Goal: Task Accomplishment & Management: Complete application form

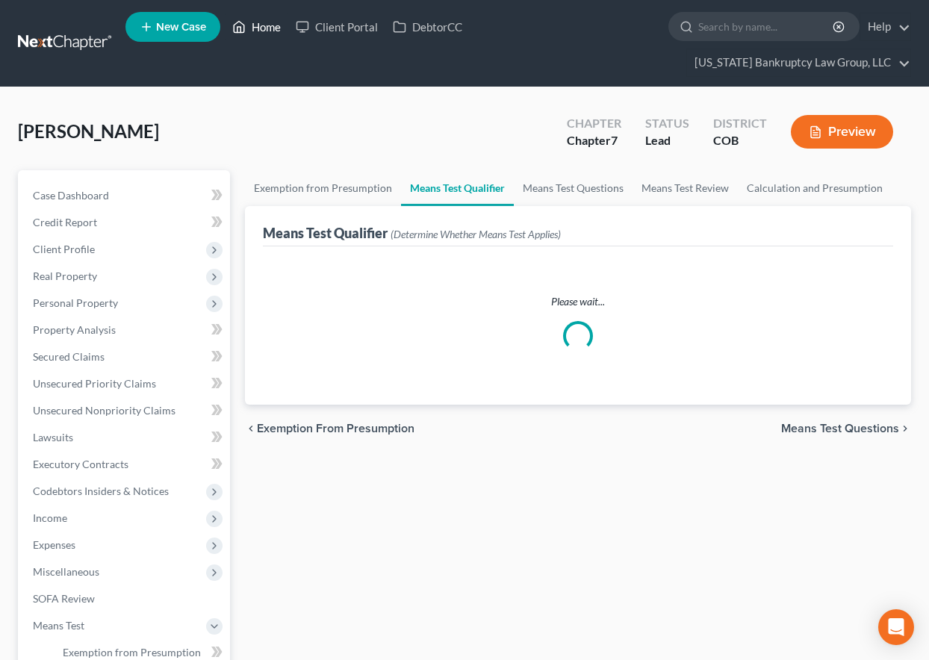
click at [259, 22] on link "Home" at bounding box center [257, 26] width 64 height 27
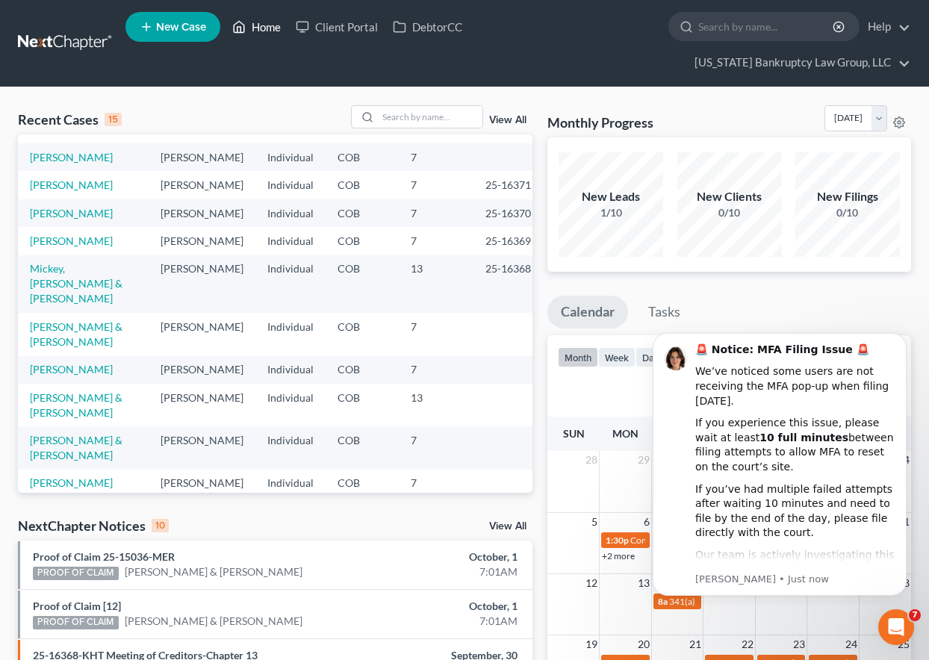
scroll to position [149, 0]
click at [53, 347] on link "[PERSON_NAME] & [PERSON_NAME]" at bounding box center [76, 333] width 93 height 28
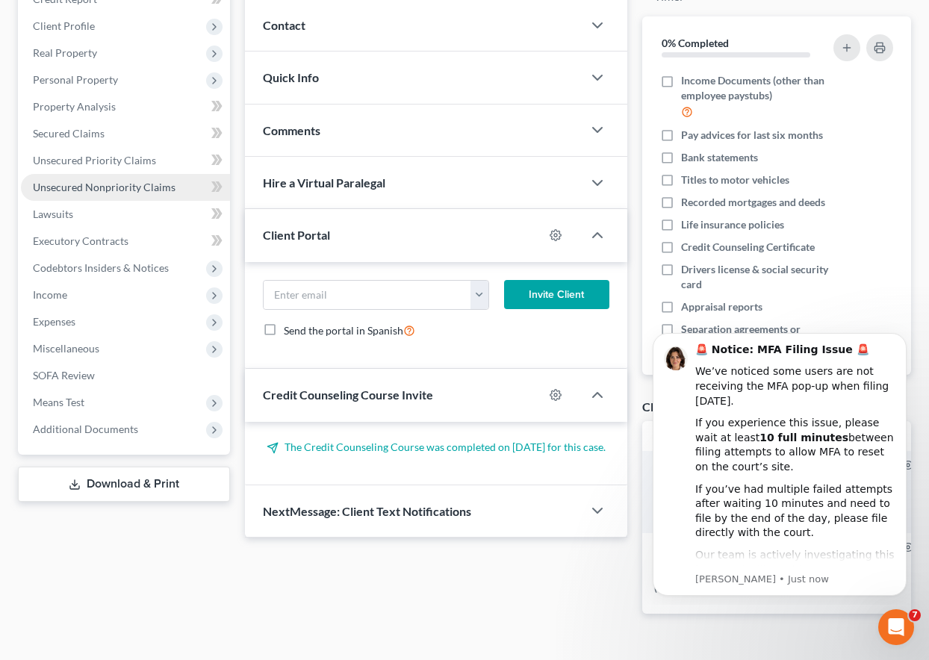
scroll to position [224, 0]
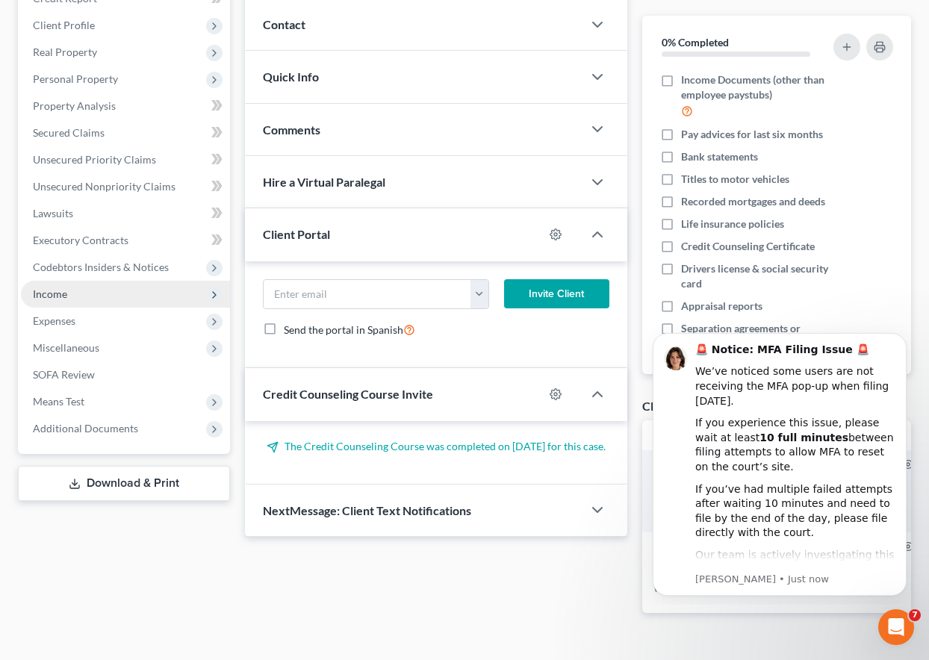
click at [53, 294] on span "Income" at bounding box center [50, 294] width 34 height 13
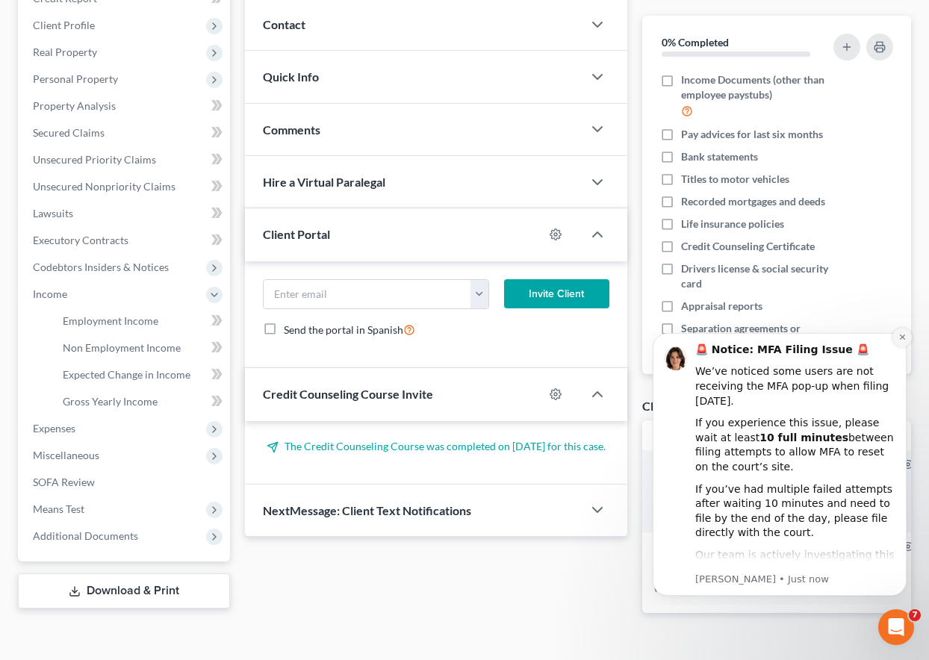
click at [901, 337] on icon "Dismiss notification" at bounding box center [903, 337] width 8 height 8
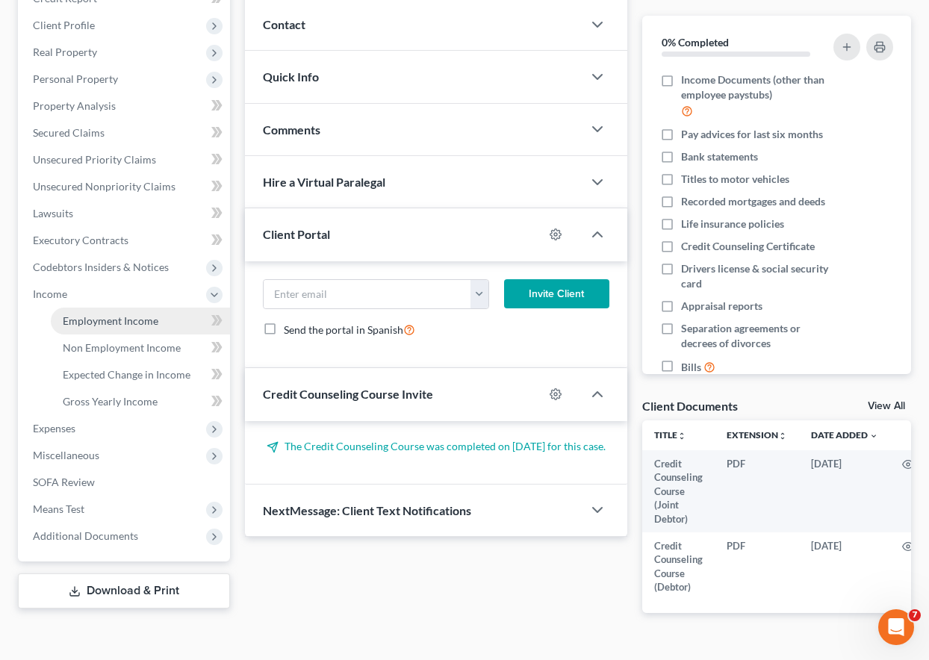
click at [122, 323] on span "Employment Income" at bounding box center [111, 321] width 96 height 13
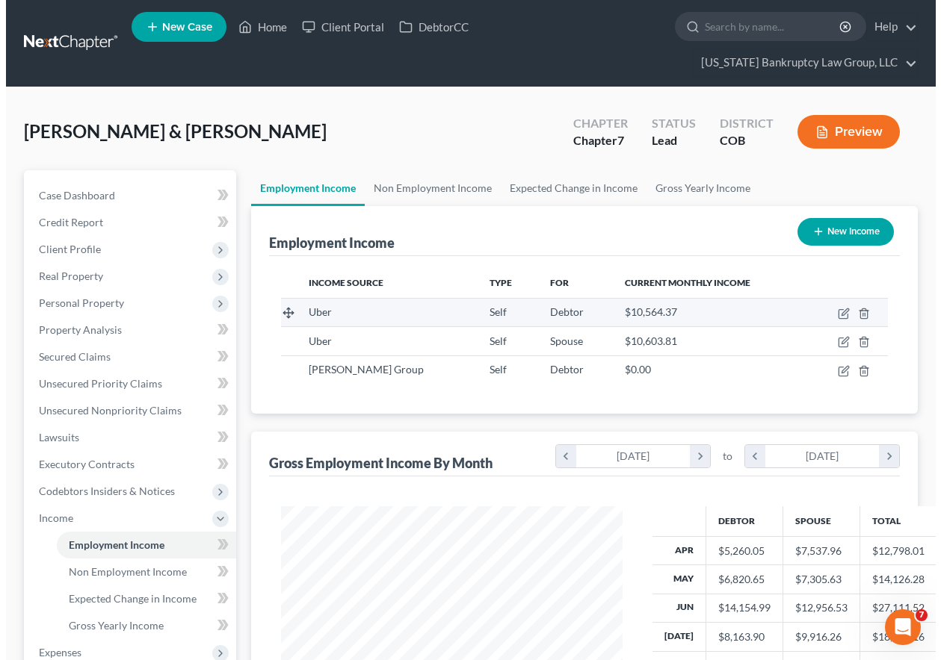
scroll to position [268, 371]
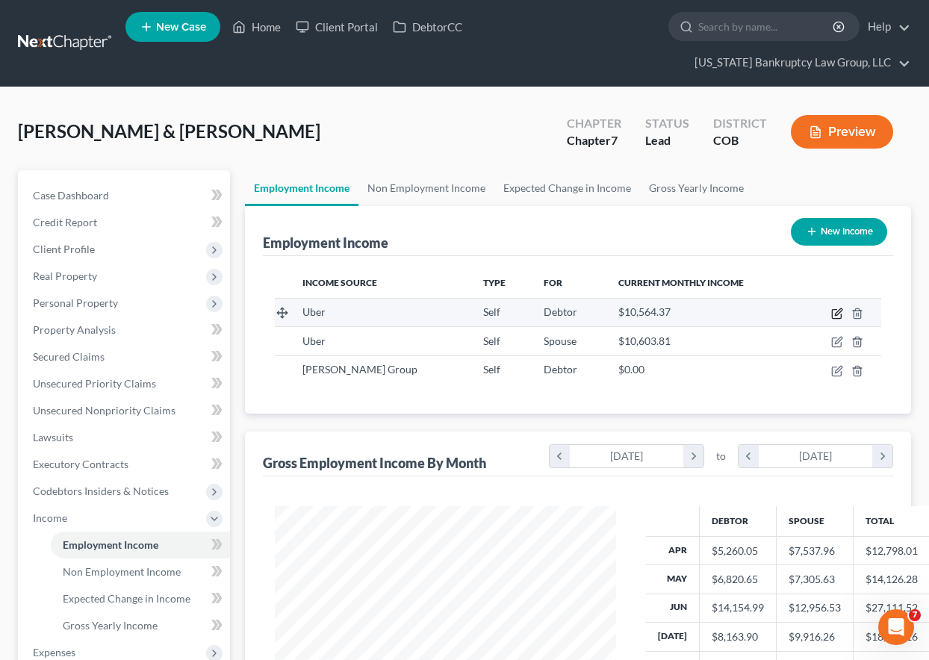
click at [839, 314] on icon "button" at bounding box center [838, 312] width 7 height 7
select select "1"
select select "0"
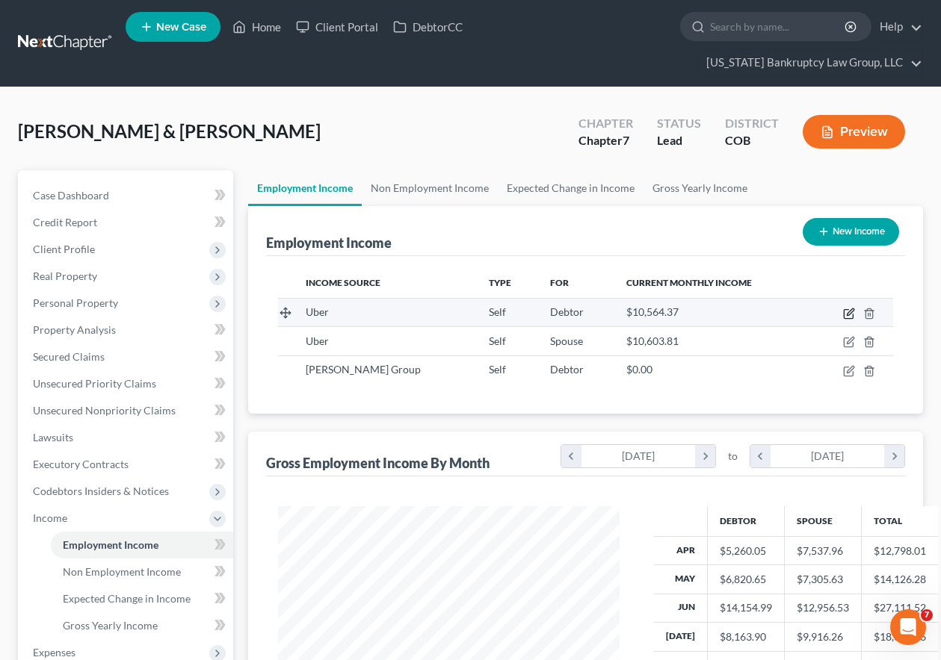
scroll to position [268, 376]
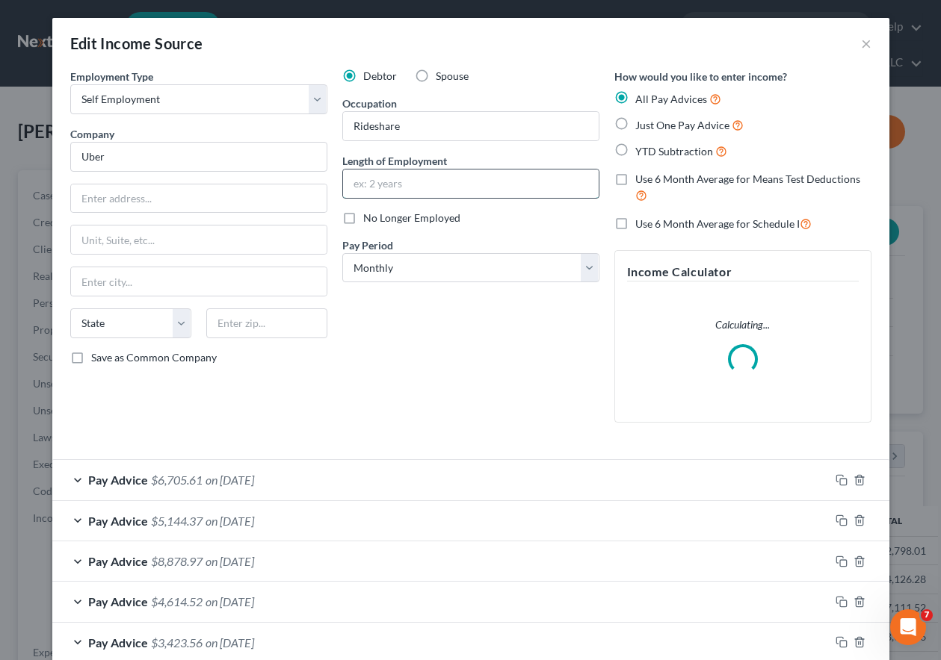
click at [452, 182] on input "text" at bounding box center [471, 184] width 256 height 28
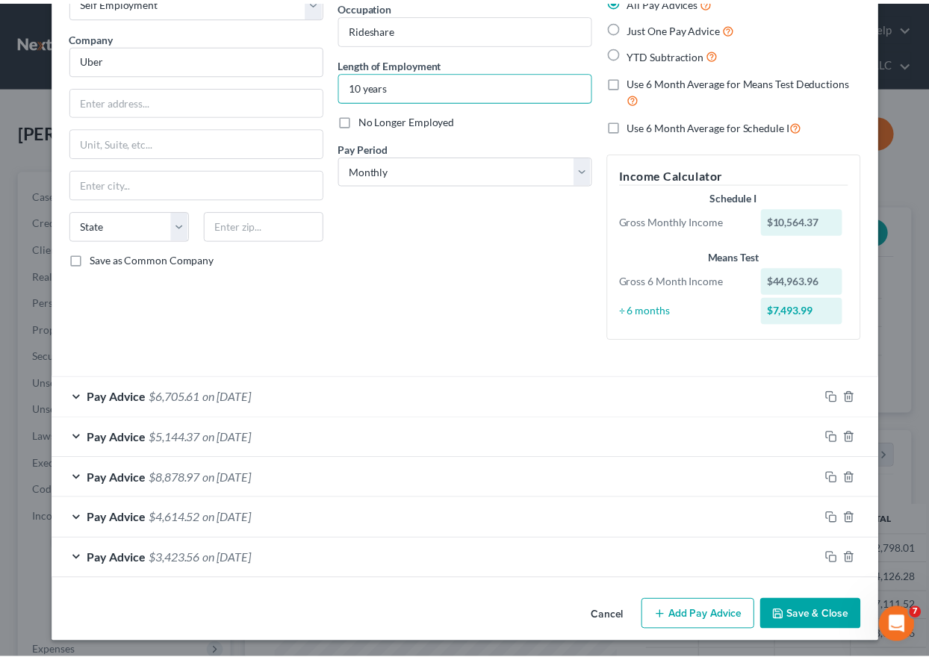
scroll to position [99, 0]
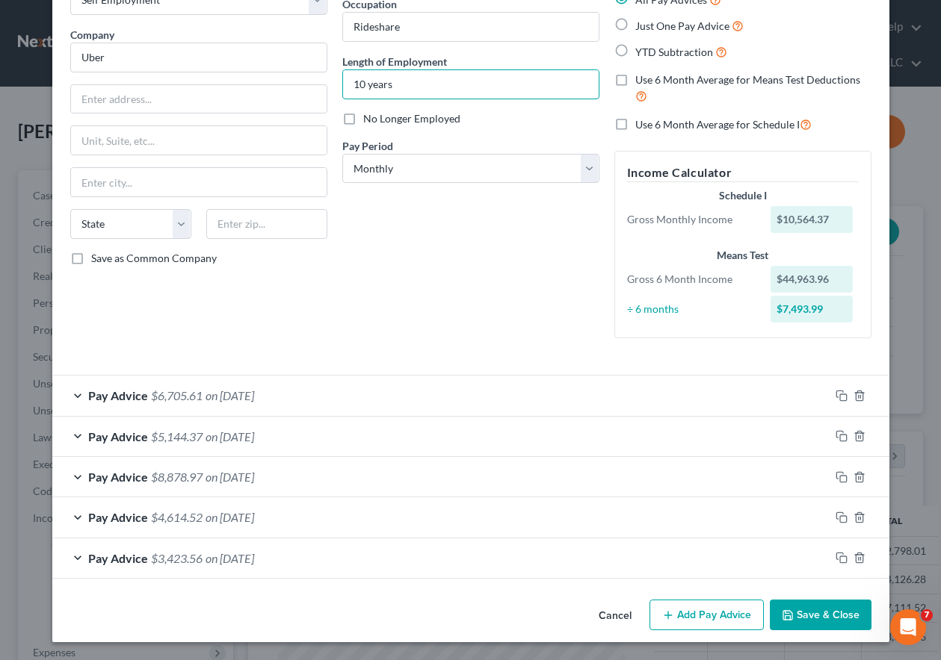
type input "10 years"
click at [823, 607] on button "Save & Close" at bounding box center [821, 615] width 102 height 31
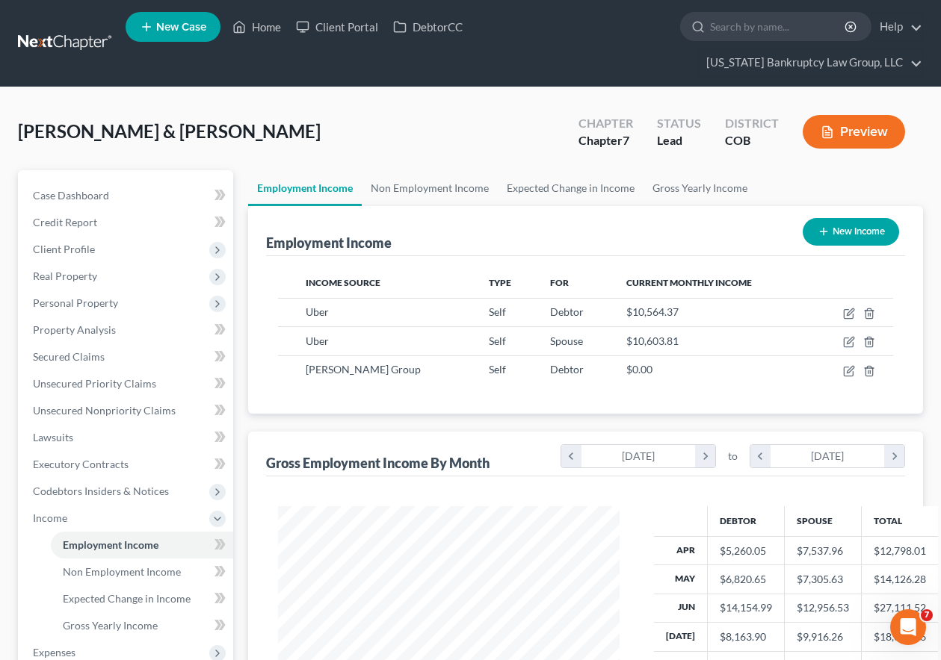
scroll to position [746860, 746756]
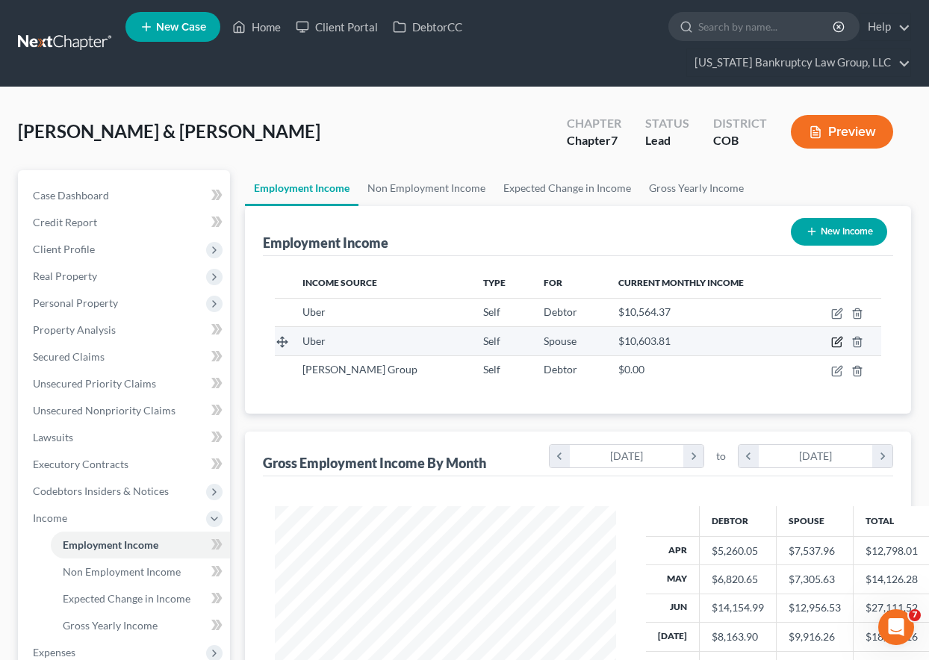
click at [838, 341] on icon "button" at bounding box center [838, 341] width 7 height 7
select select "1"
select select "0"
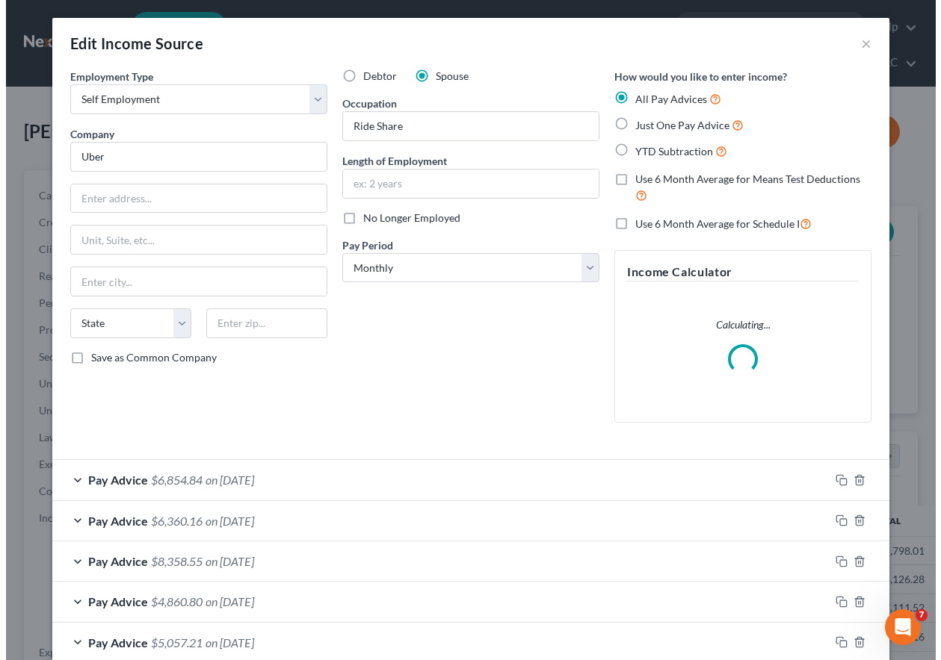
scroll to position [268, 376]
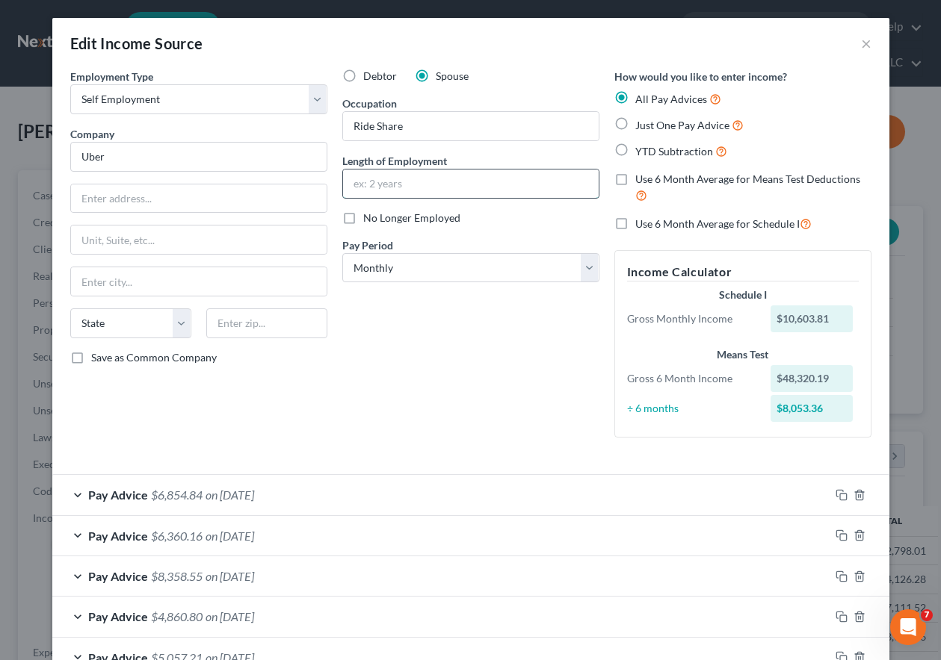
click at [358, 188] on input "text" at bounding box center [471, 184] width 256 height 28
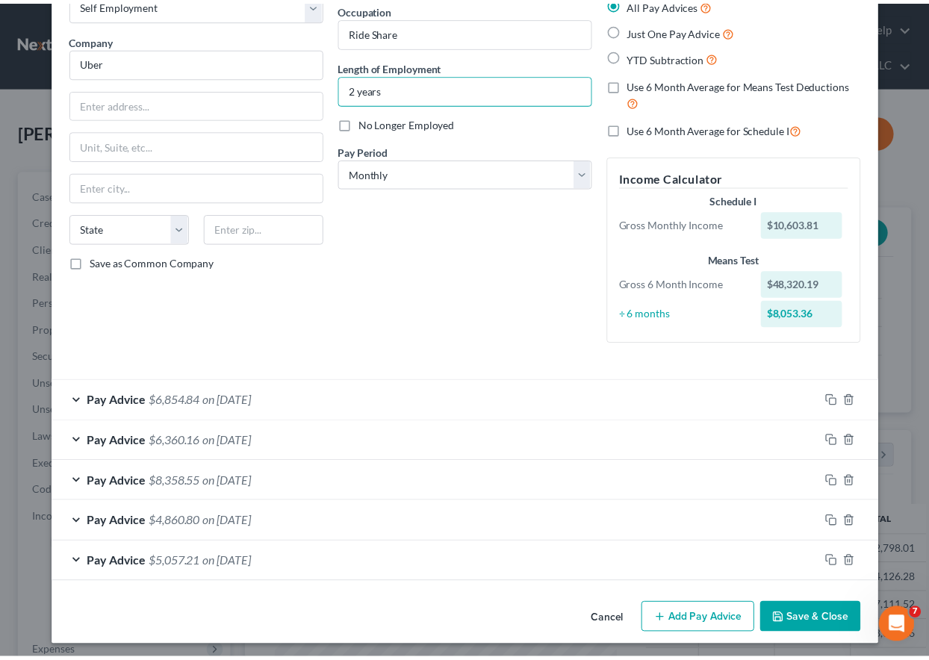
scroll to position [99, 0]
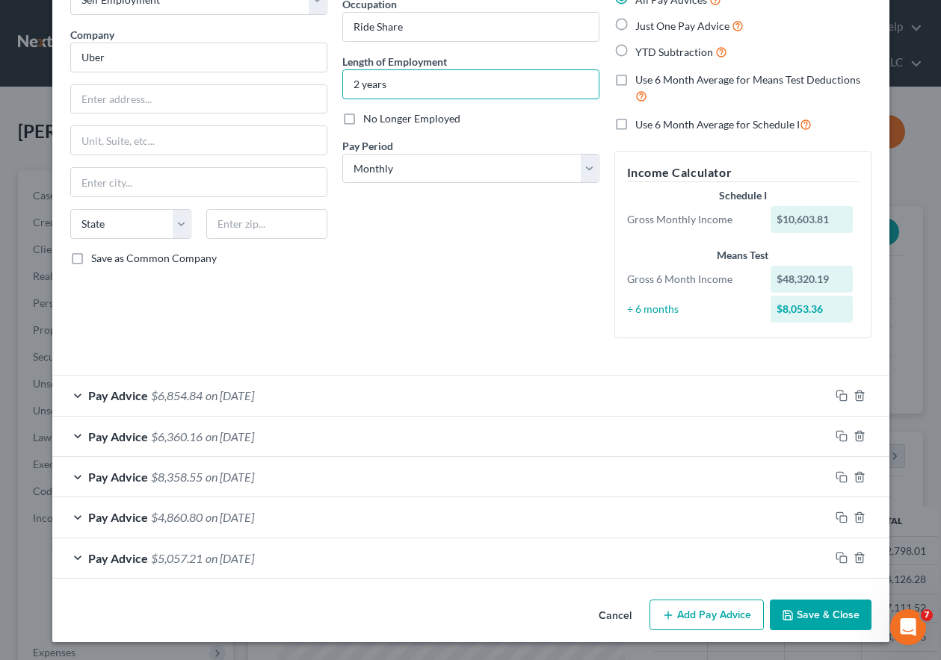
type input "2 years"
click at [819, 618] on button "Save & Close" at bounding box center [821, 615] width 102 height 31
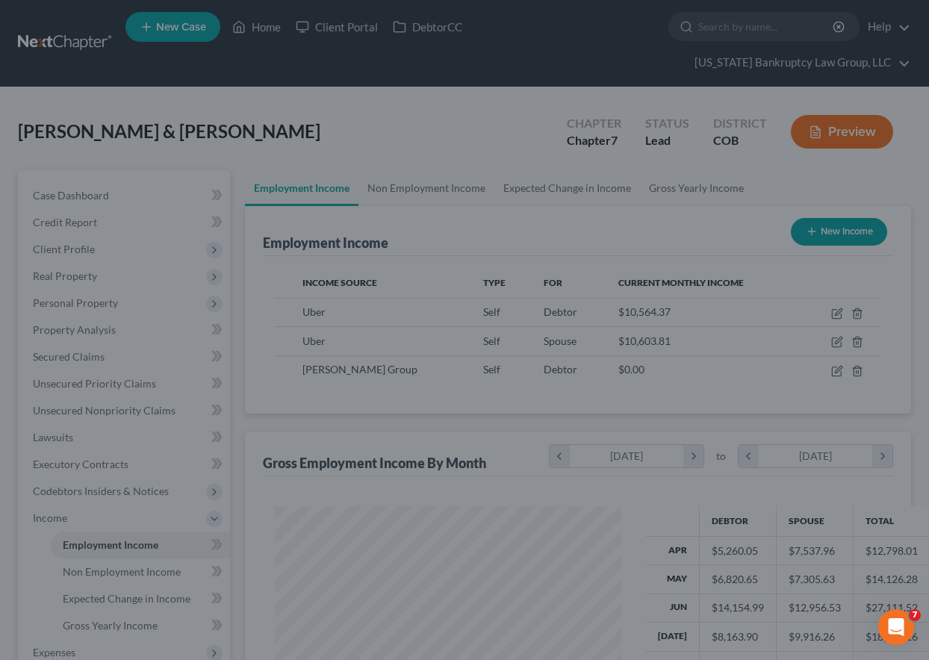
scroll to position [746860, 746756]
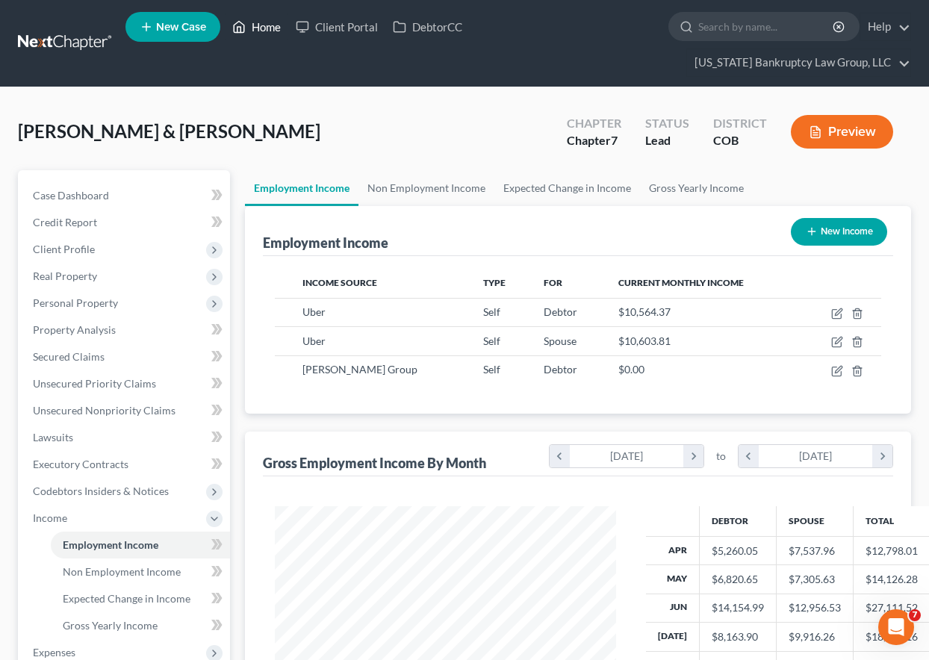
click at [268, 31] on link "Home" at bounding box center [257, 26] width 64 height 27
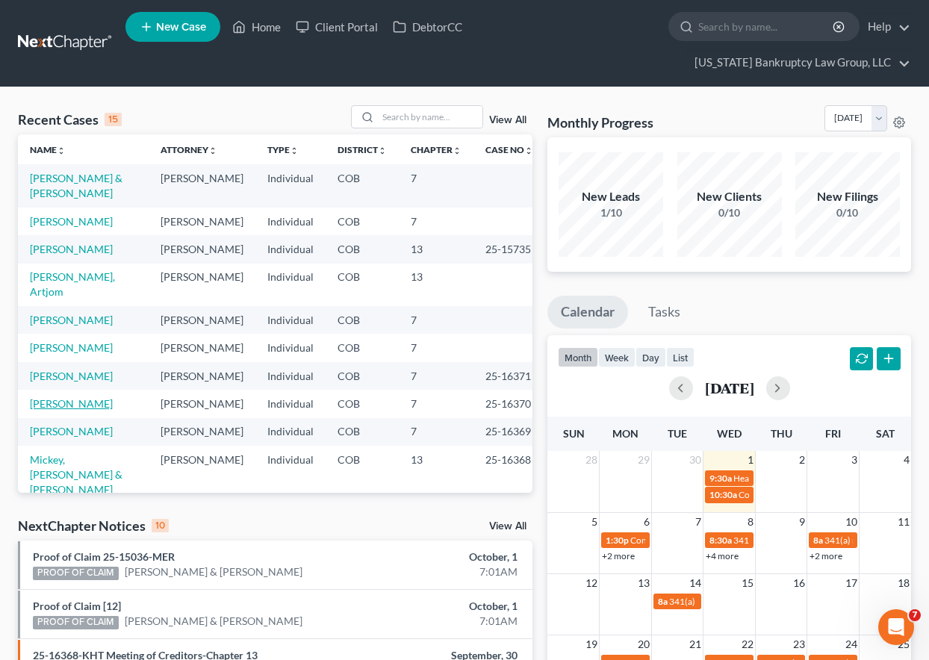
click at [64, 410] on link "[PERSON_NAME]" at bounding box center [71, 403] width 83 height 13
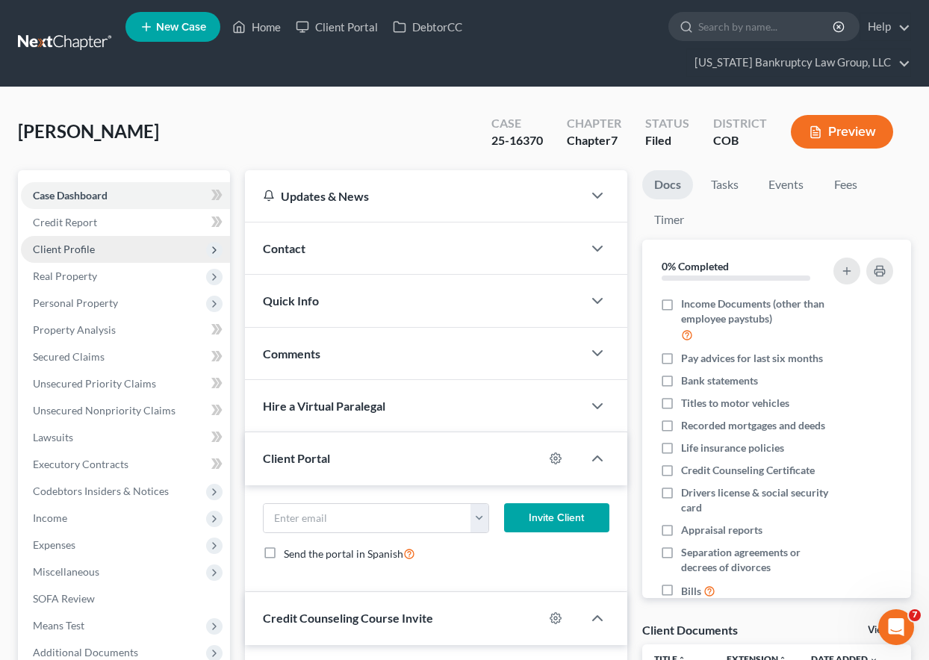
click at [78, 249] on span "Client Profile" at bounding box center [64, 249] width 62 height 13
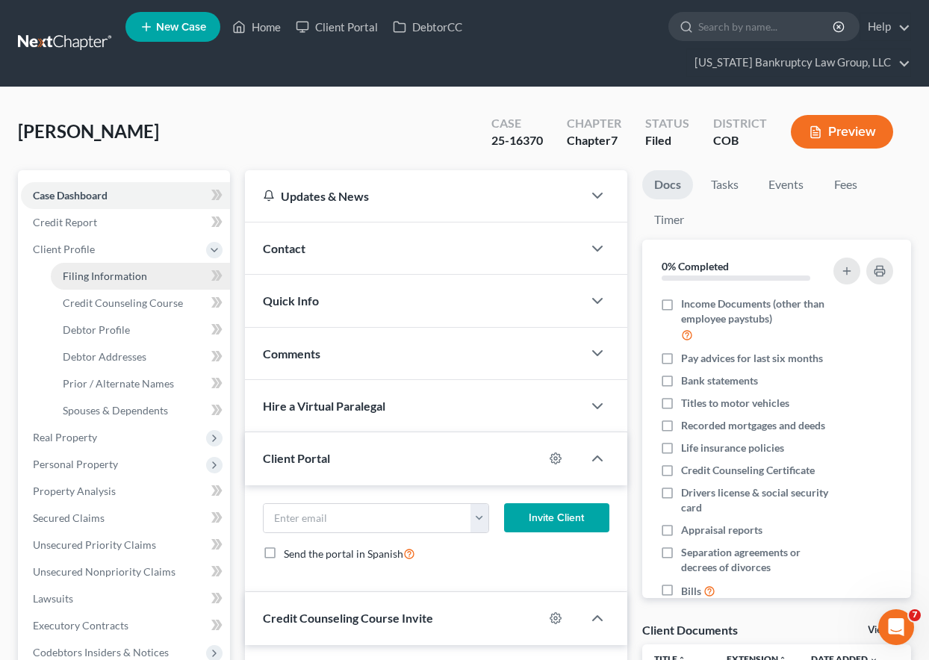
click at [111, 278] on span "Filing Information" at bounding box center [105, 276] width 84 height 13
select select "1"
select select "0"
select select "5"
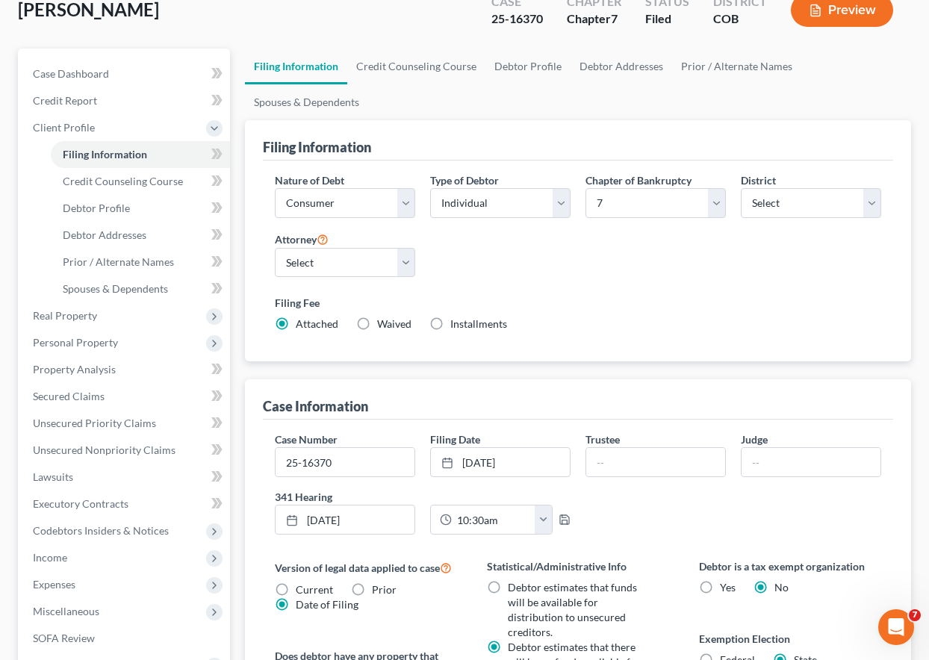
scroll to position [224, 0]
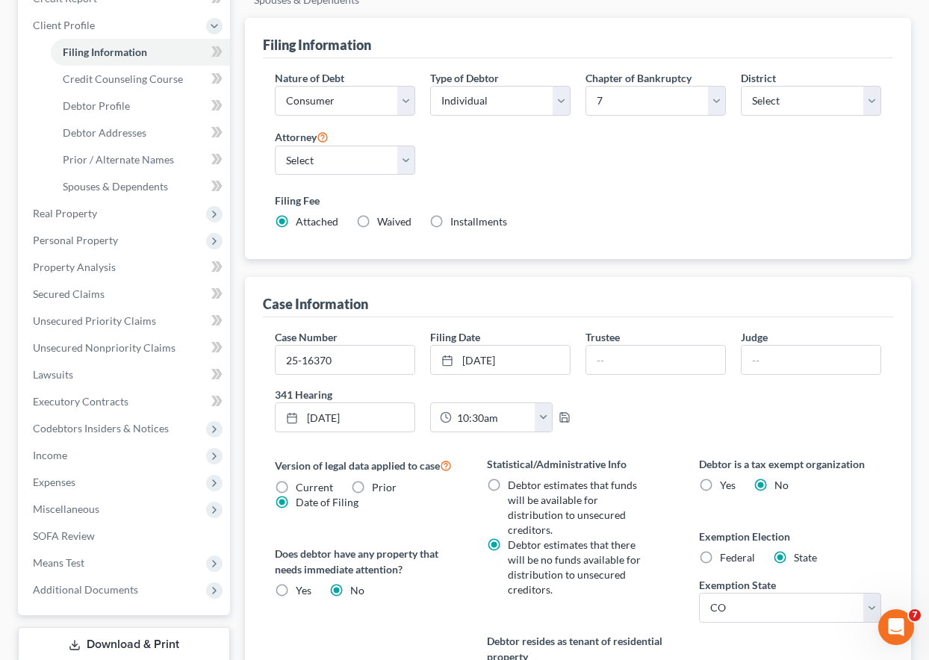
click at [636, 220] on div "Filing Fee Attached Waived Waived Installments Installments" at bounding box center [578, 211] width 607 height 37
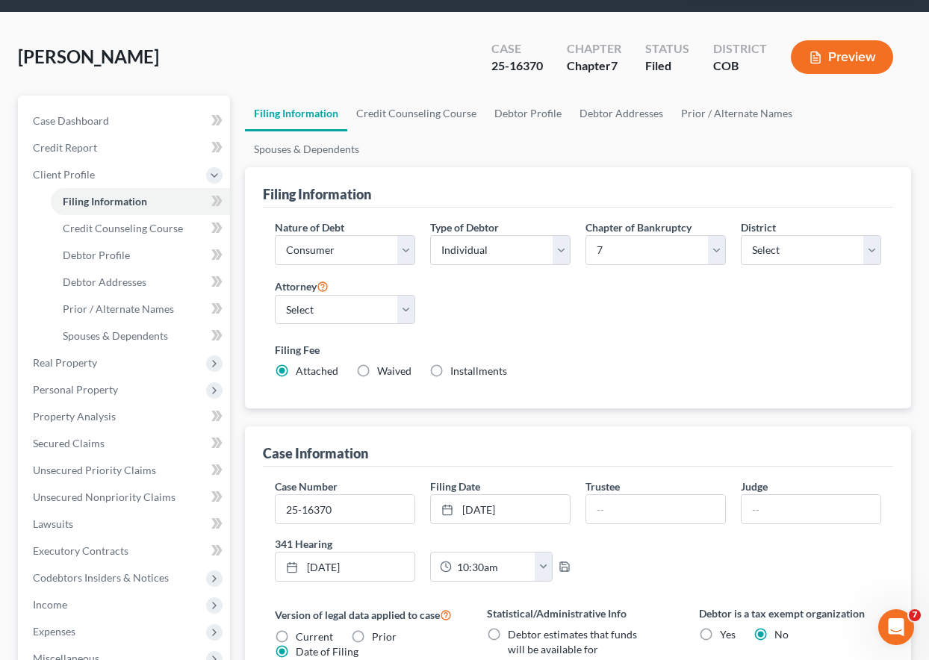
click at [569, 356] on label "Filing Fee" at bounding box center [578, 350] width 607 height 16
click at [78, 388] on span "Personal Property" at bounding box center [75, 389] width 85 height 13
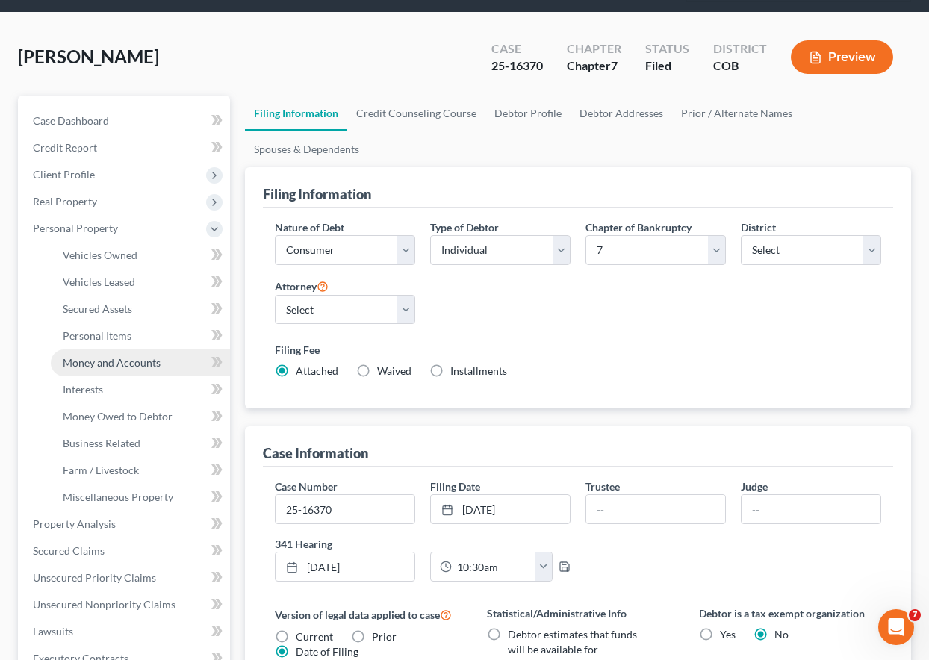
click at [96, 362] on span "Money and Accounts" at bounding box center [112, 362] width 98 height 13
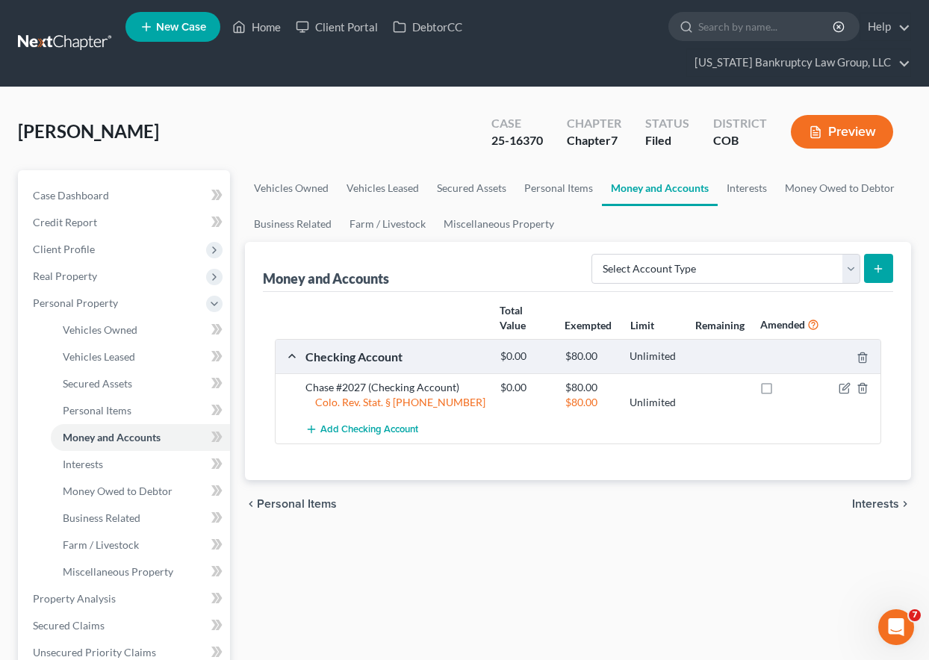
click at [428, 109] on div "[PERSON_NAME] Upgraded Case 25-16370 Chapter Chapter 7 Status [GEOGRAPHIC_DATA]…" at bounding box center [465, 137] width 894 height 65
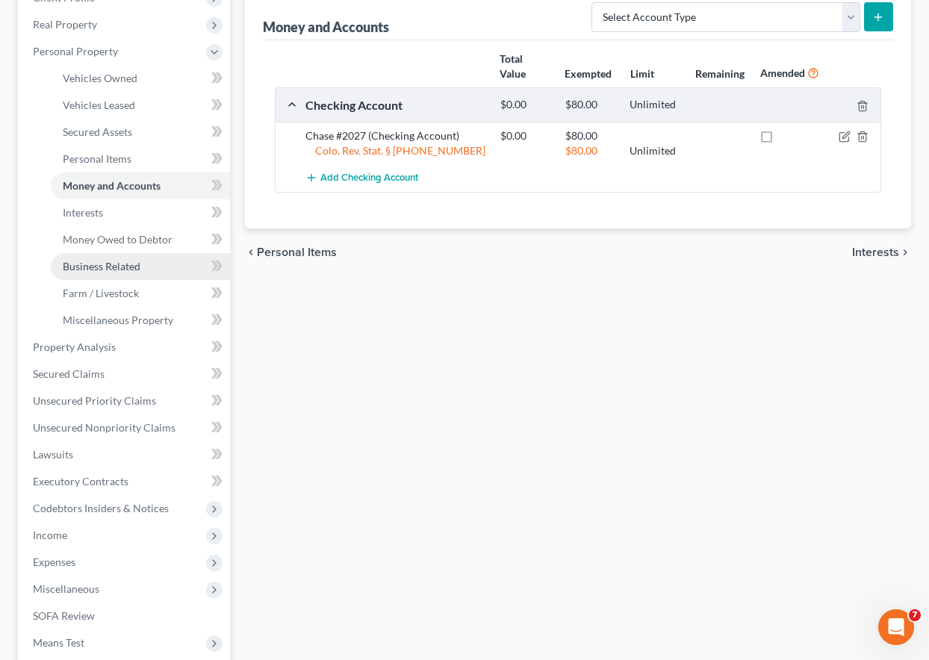
scroll to position [299, 0]
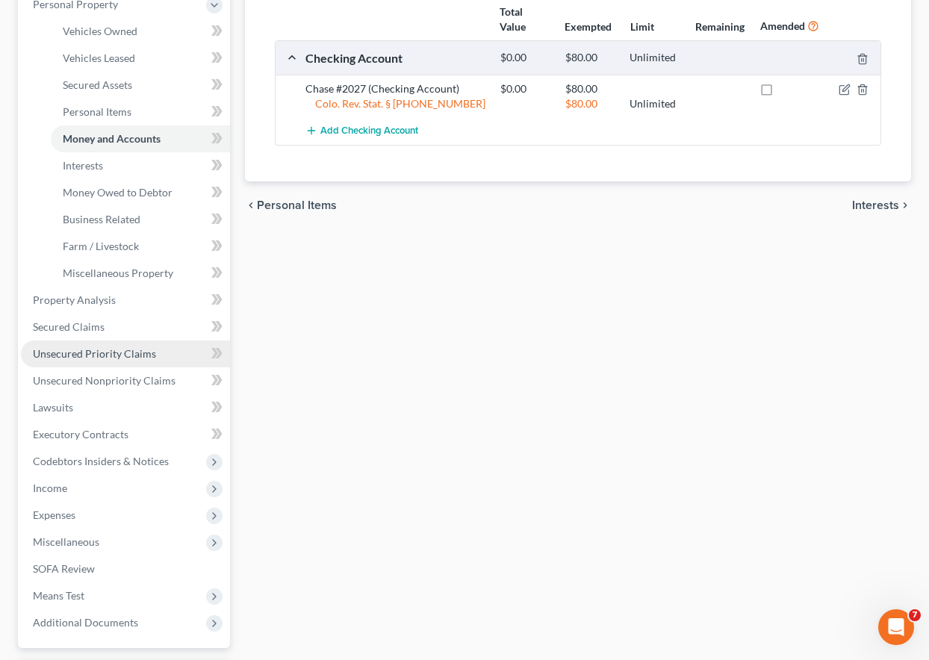
click at [95, 357] on span "Unsecured Priority Claims" at bounding box center [94, 353] width 123 height 13
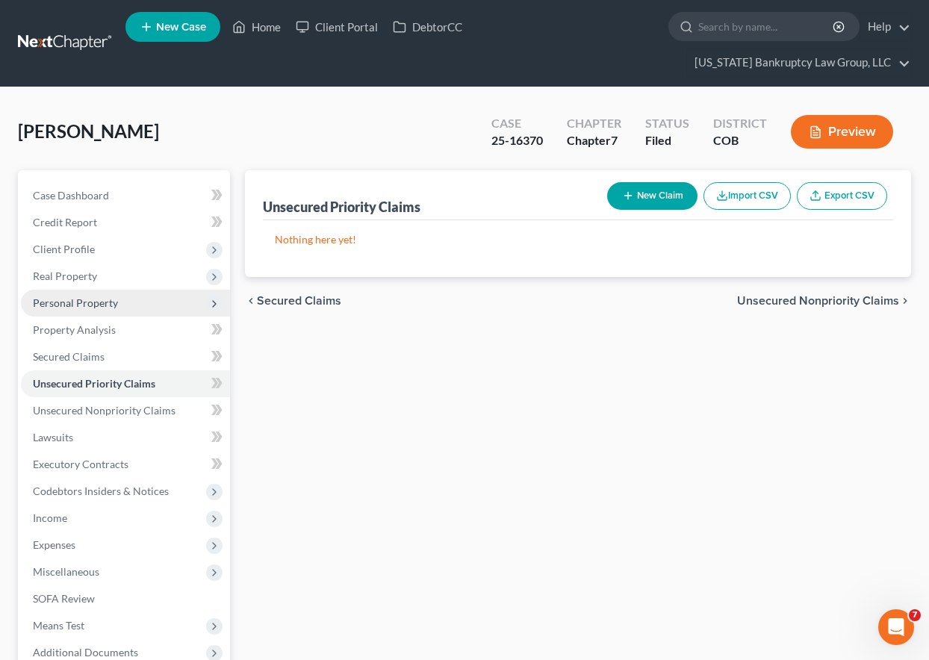
click at [77, 303] on span "Personal Property" at bounding box center [75, 303] width 85 height 13
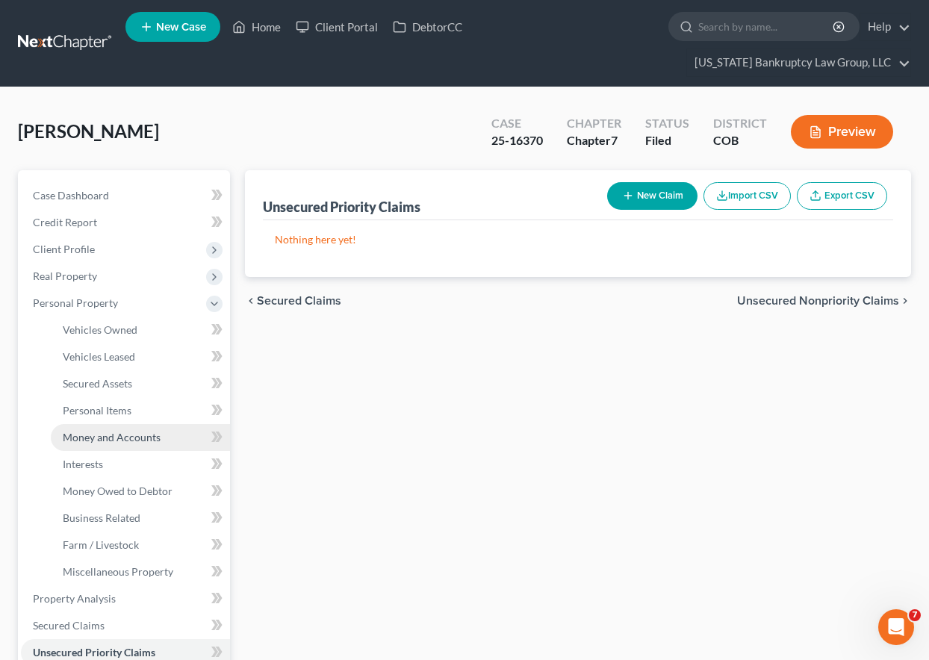
click at [92, 440] on span "Money and Accounts" at bounding box center [112, 437] width 98 height 13
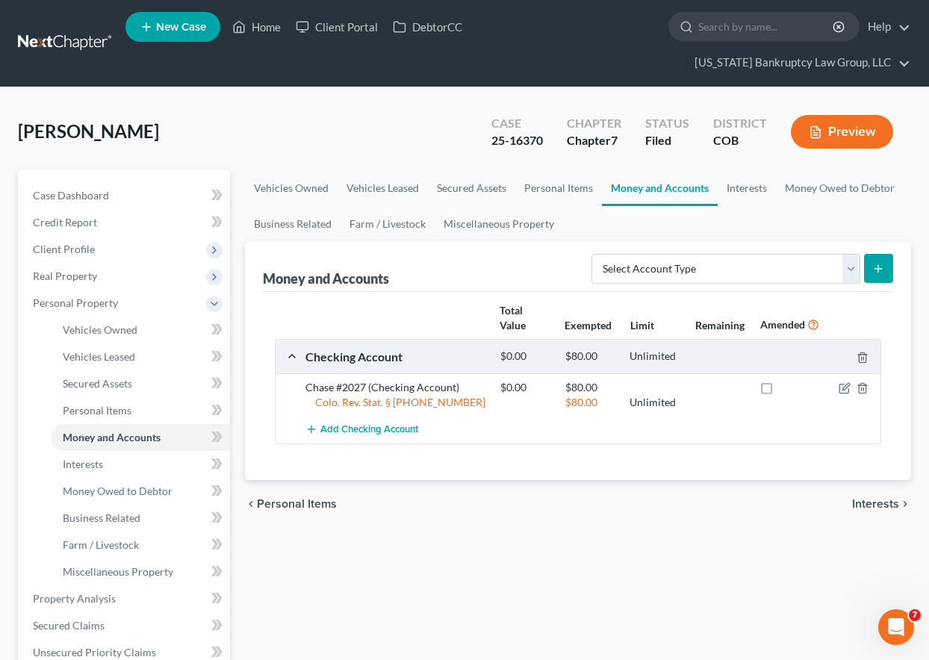
click at [478, 491] on div "chevron_left Personal Items Interests chevron_right" at bounding box center [578, 504] width 666 height 48
click at [249, 28] on link "Home" at bounding box center [257, 26] width 64 height 27
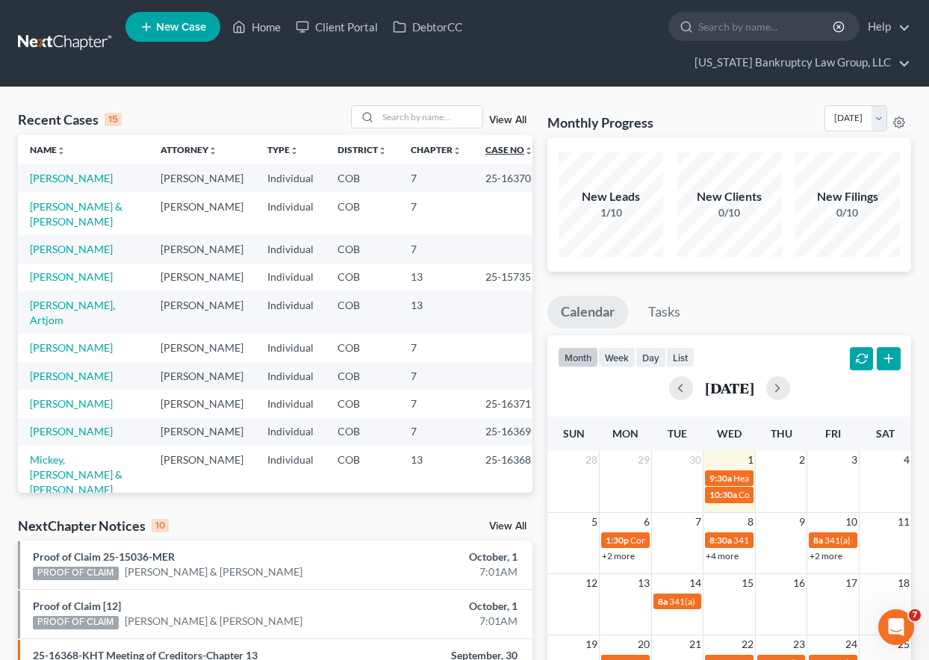
click at [486, 149] on link "Case No unfold_more expand_more expand_less" at bounding box center [510, 149] width 48 height 11
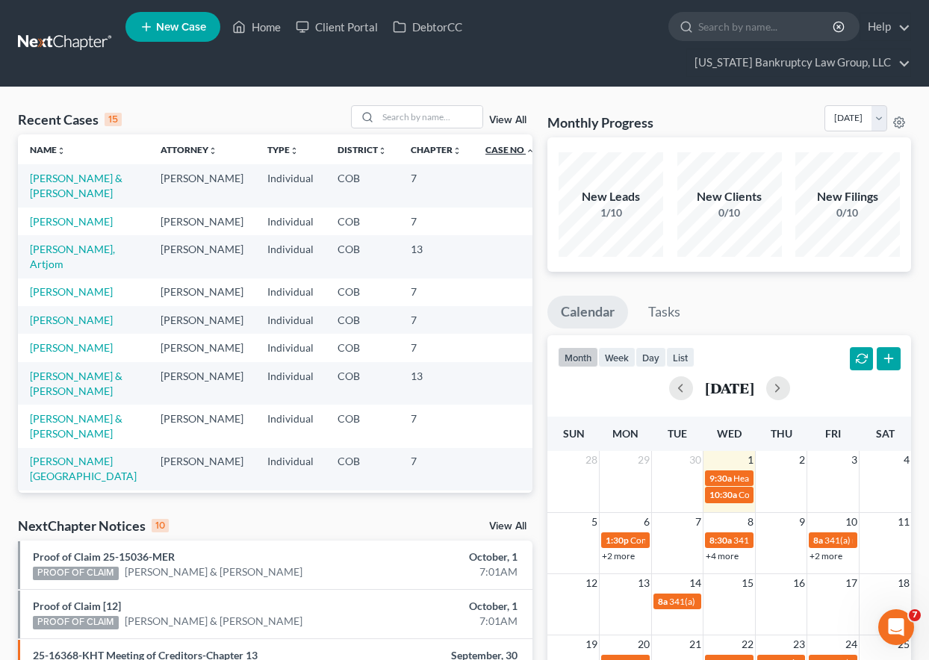
click at [486, 148] on link "Case No unfold_more expand_more expand_less" at bounding box center [510, 149] width 49 height 11
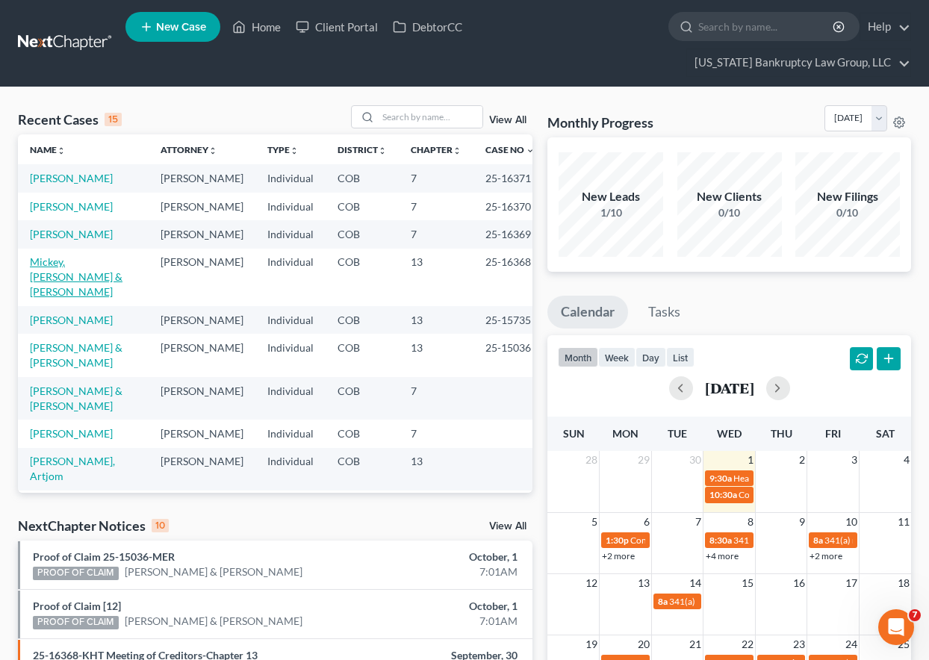
click at [70, 298] on link "Mickey, [PERSON_NAME] & [PERSON_NAME]" at bounding box center [76, 277] width 93 height 43
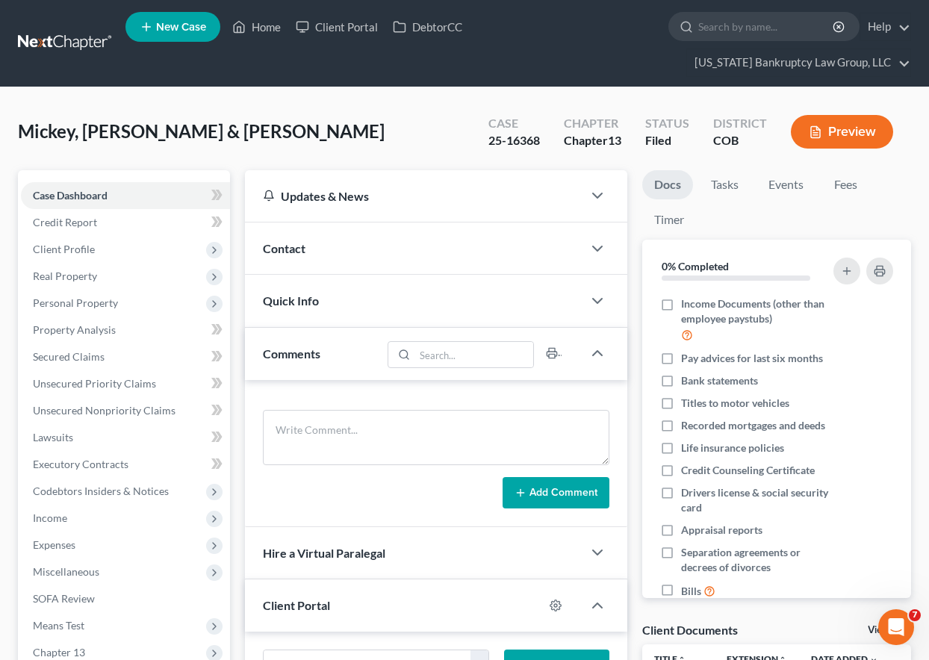
click at [393, 136] on div "Mickey, [PERSON_NAME] & [PERSON_NAME] Upgraded Case 25-16368 Chapter Chapter 13…" at bounding box center [465, 137] width 894 height 65
click at [66, 253] on span "Client Profile" at bounding box center [64, 249] width 62 height 13
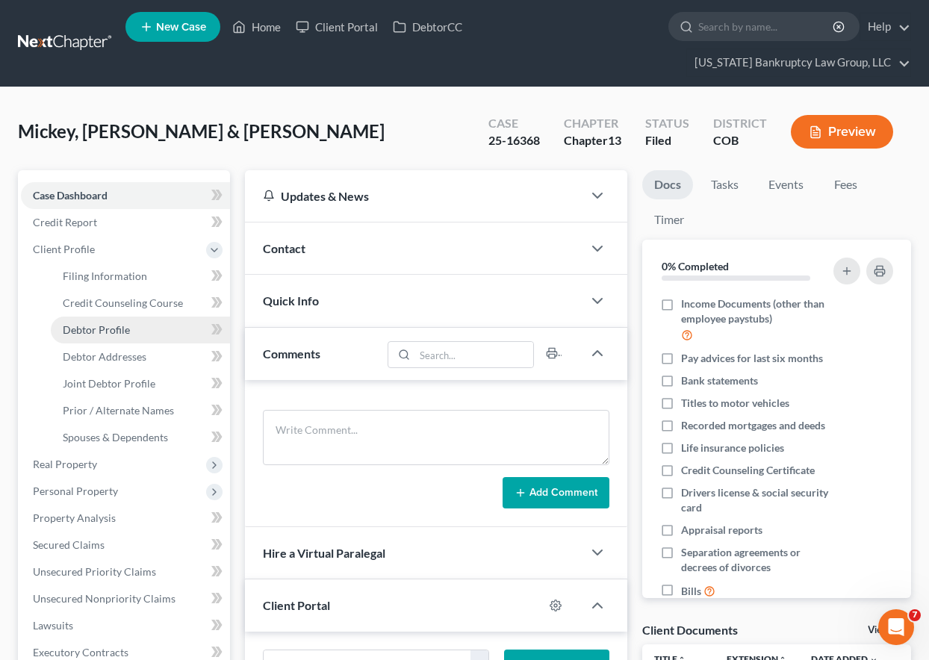
click at [96, 329] on span "Debtor Profile" at bounding box center [96, 330] width 67 height 13
select select "1"
select select "5"
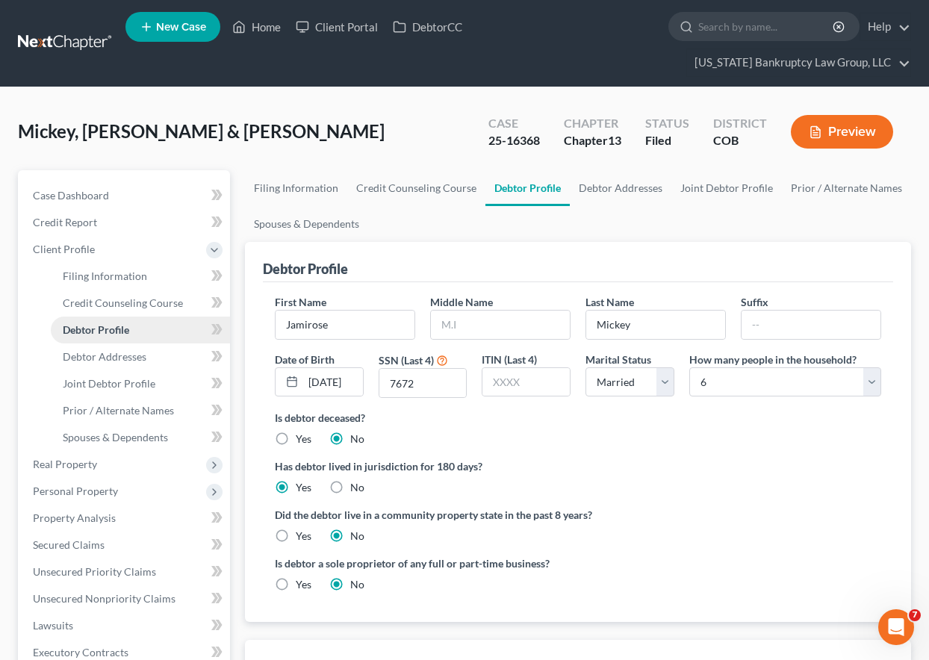
radio input "true"
click at [388, 146] on div "Mickey, [PERSON_NAME] & [PERSON_NAME] Upgraded Case 25-16368 Chapter Chapter 13…" at bounding box center [465, 137] width 894 height 65
click at [671, 247] on div "Debtor Profile" at bounding box center [578, 262] width 631 height 40
click at [625, 254] on div "Debtor Profile" at bounding box center [578, 262] width 631 height 40
click at [99, 276] on span "Filing Information" at bounding box center [105, 276] width 84 height 13
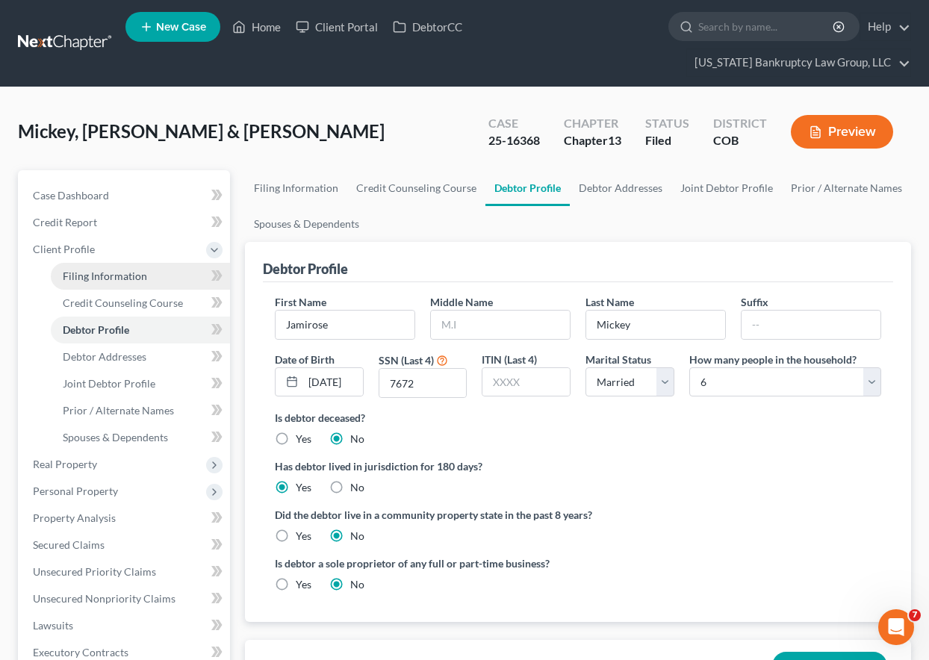
select select "1"
select select "3"
select select "11"
select select "0"
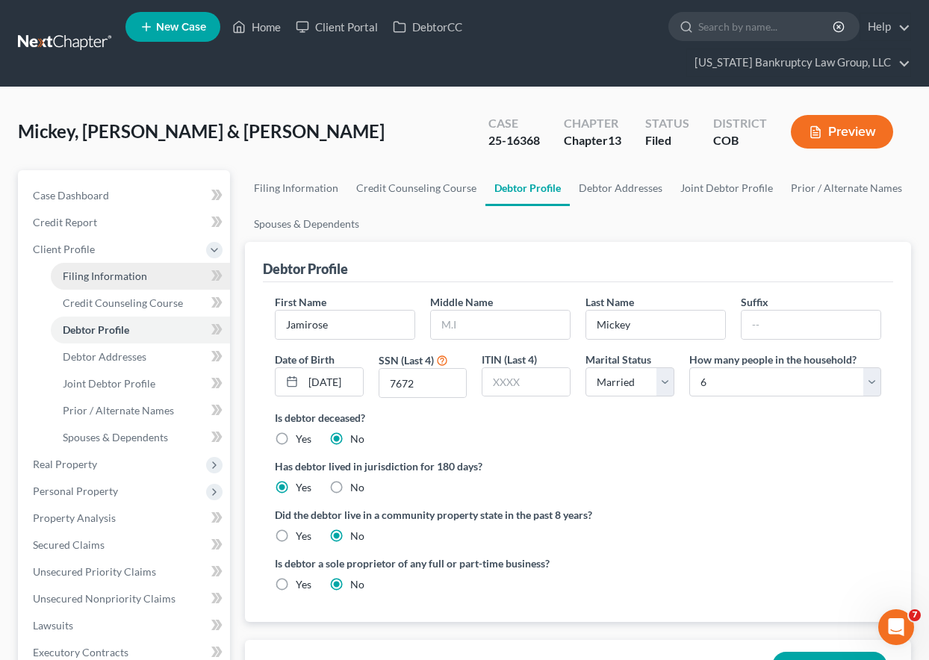
select select "5"
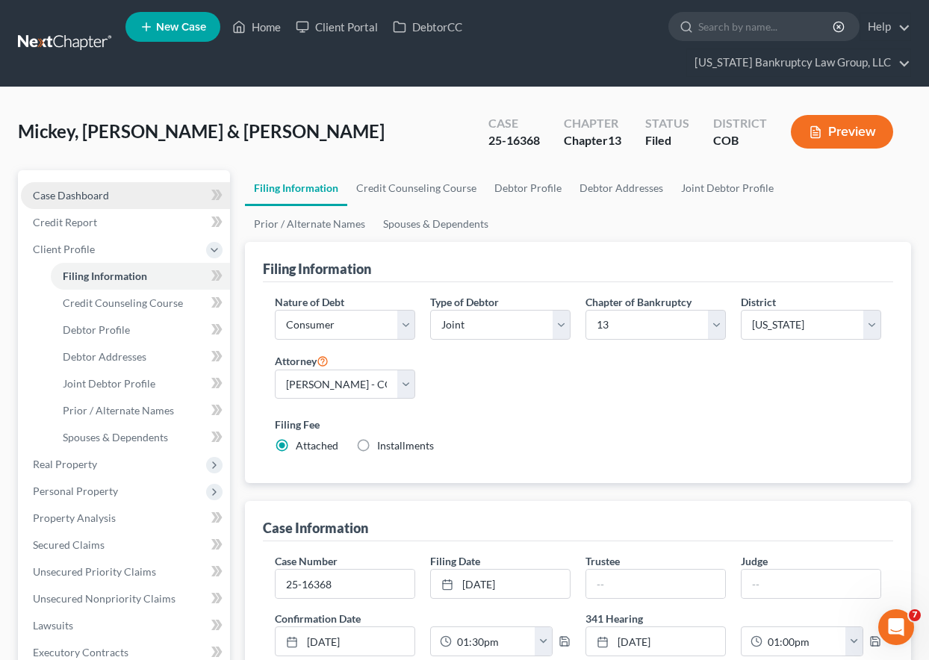
click at [70, 192] on span "Case Dashboard" at bounding box center [71, 195] width 76 height 13
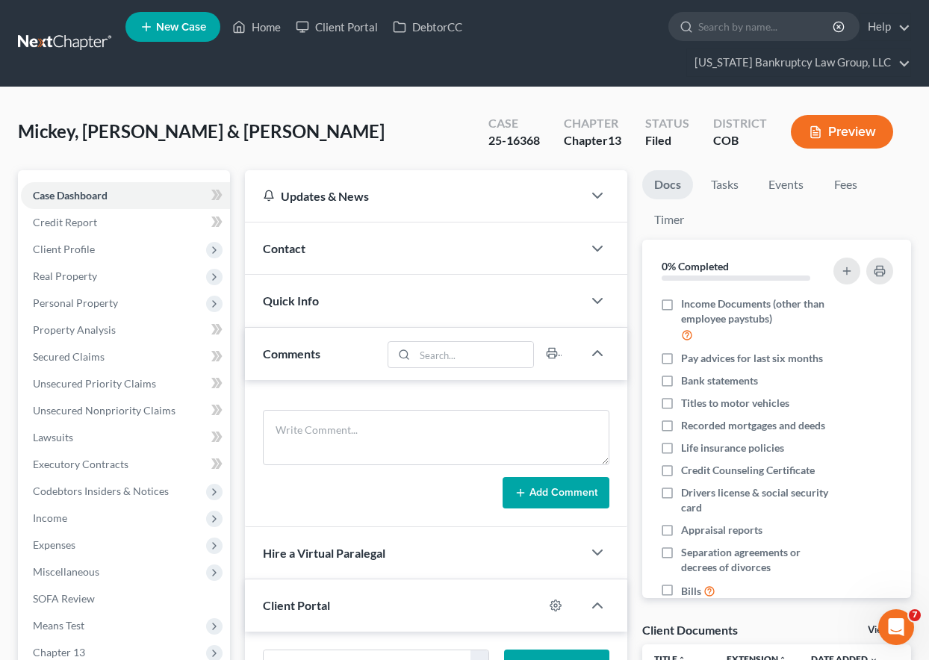
click at [270, 246] on span "Contact" at bounding box center [284, 248] width 43 height 14
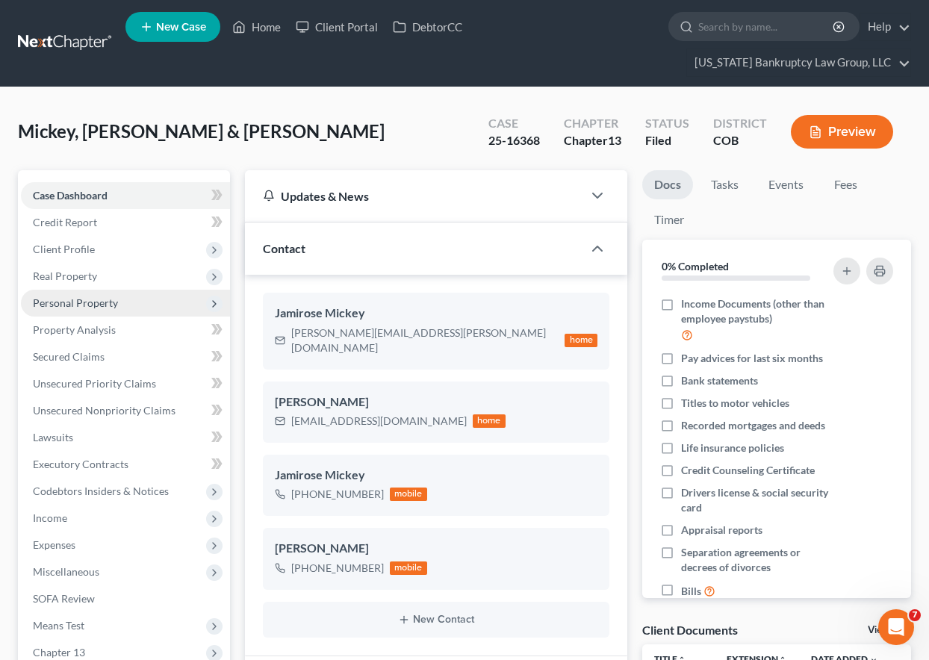
click at [78, 300] on span "Personal Property" at bounding box center [75, 303] width 85 height 13
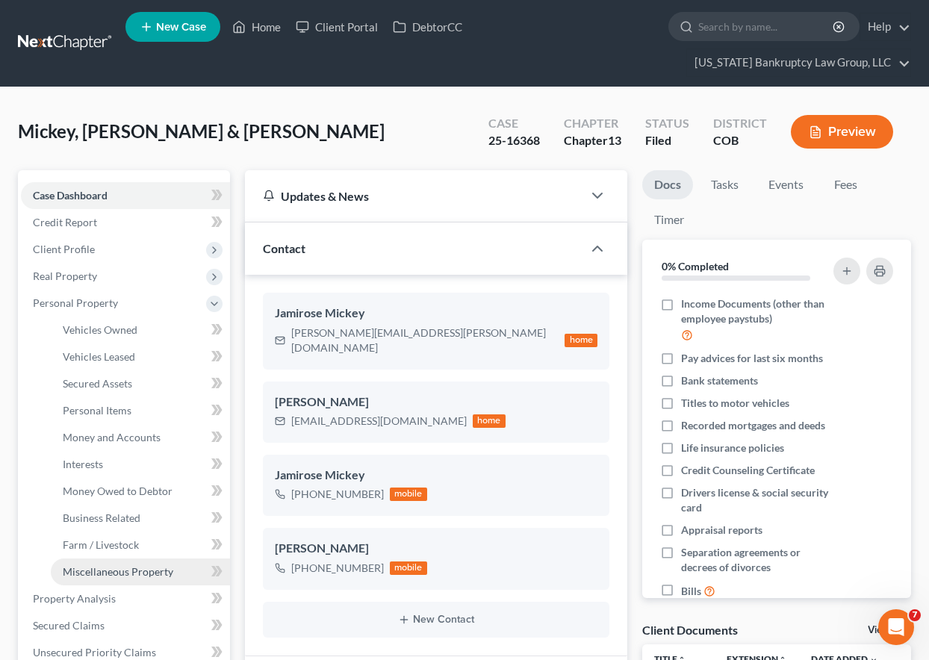
click at [129, 574] on span "Miscellaneous Property" at bounding box center [118, 572] width 111 height 13
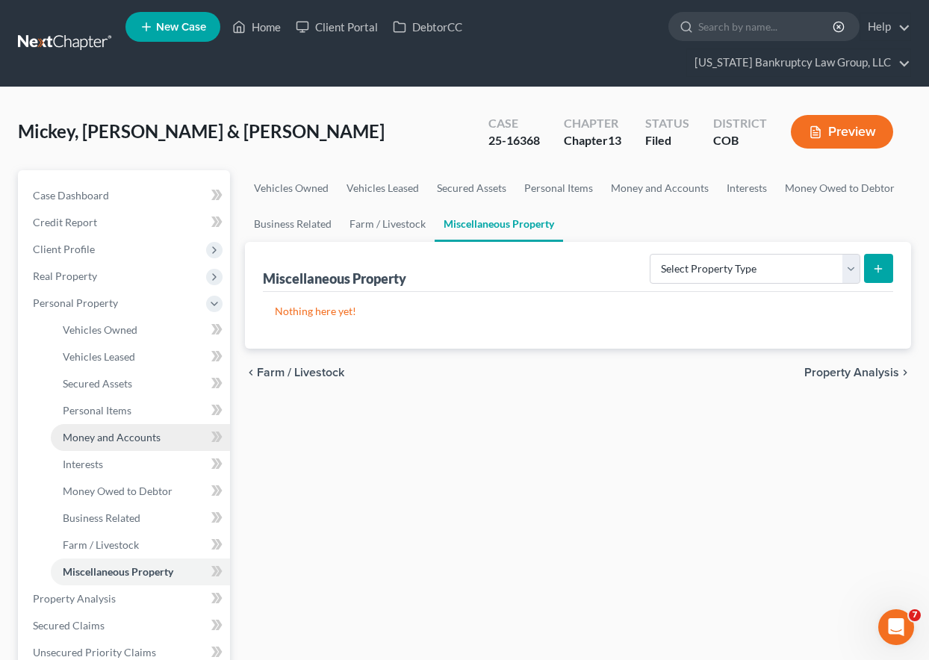
click at [126, 438] on span "Money and Accounts" at bounding box center [112, 437] width 98 height 13
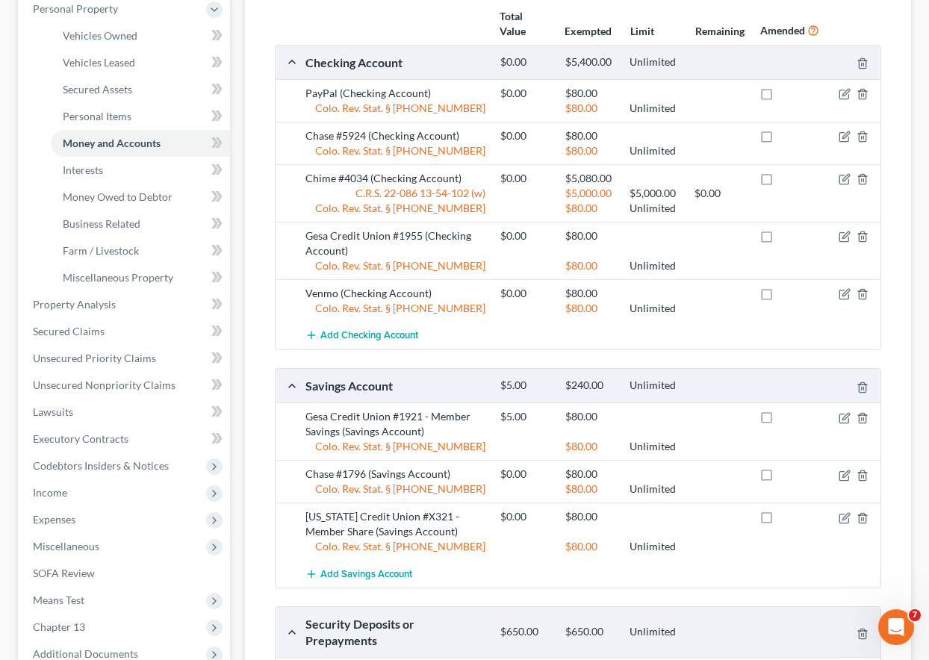
scroll to position [299, 0]
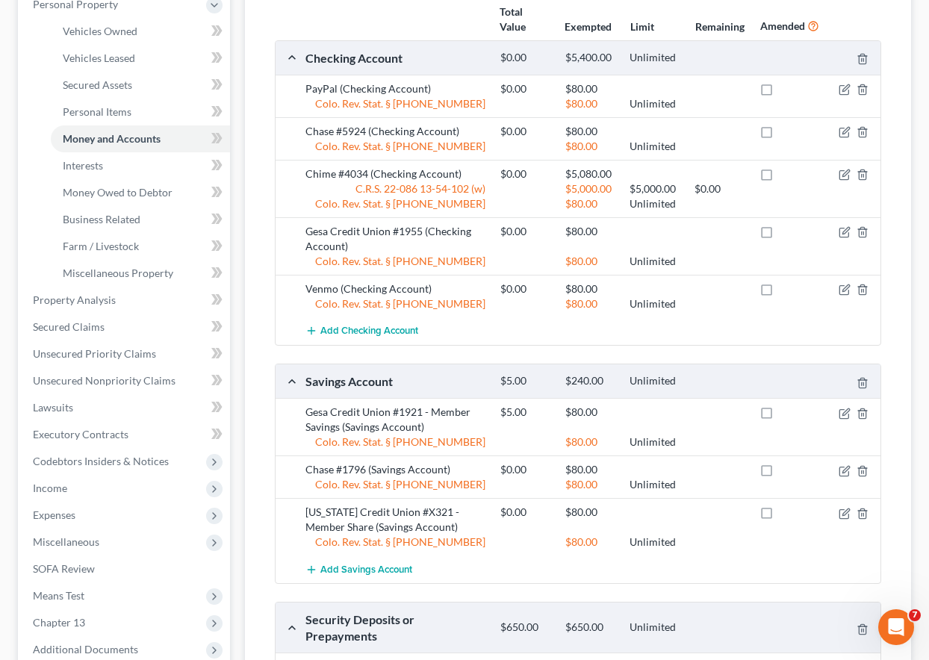
click at [757, 641] on div "Security Deposits or Prepayments $650.00 $650.00 Unlimited" at bounding box center [590, 628] width 584 height 32
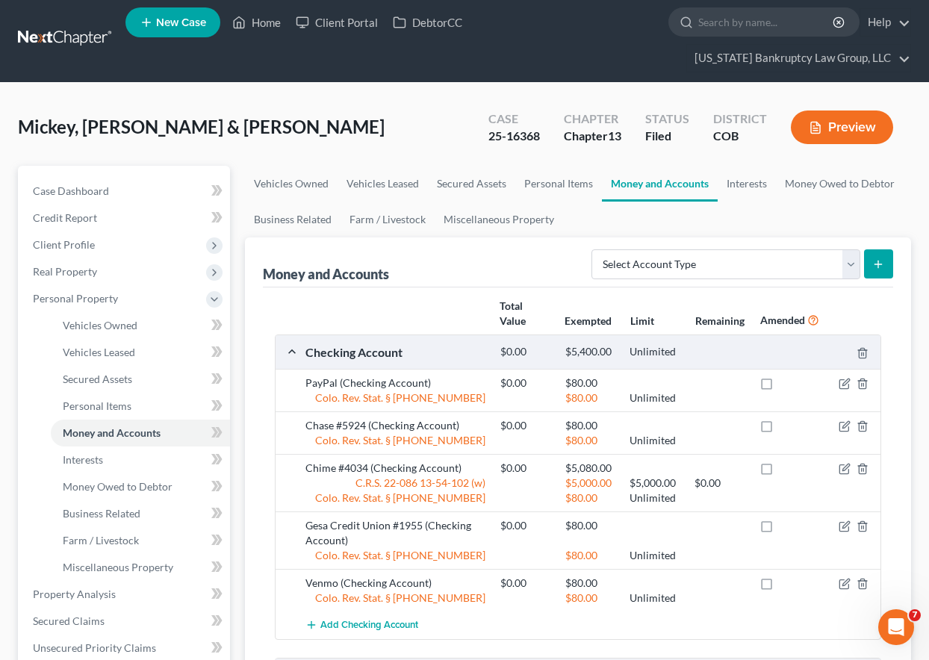
scroll to position [0, 0]
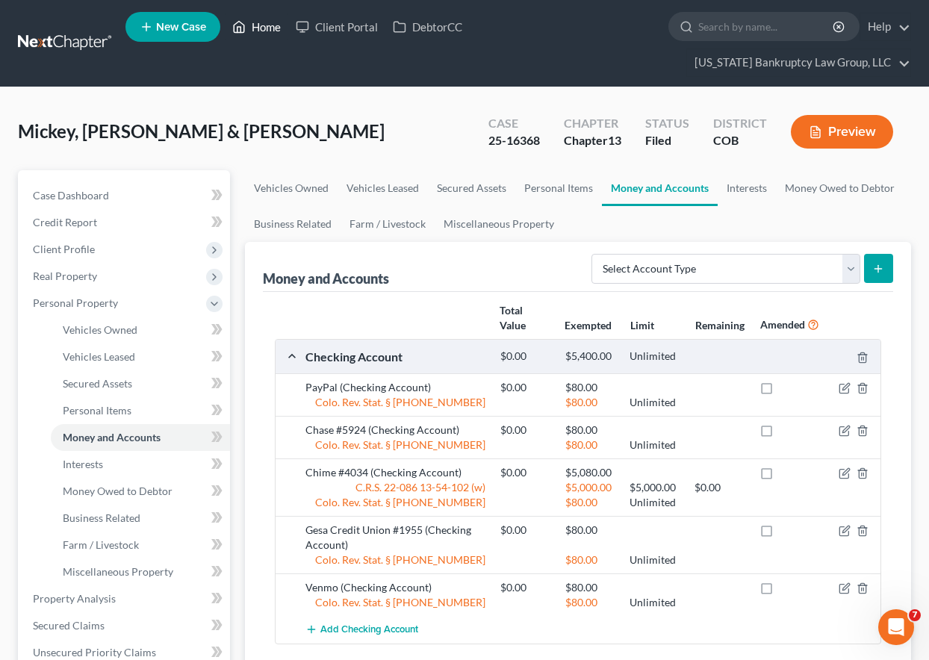
click at [267, 25] on link "Home" at bounding box center [257, 26] width 64 height 27
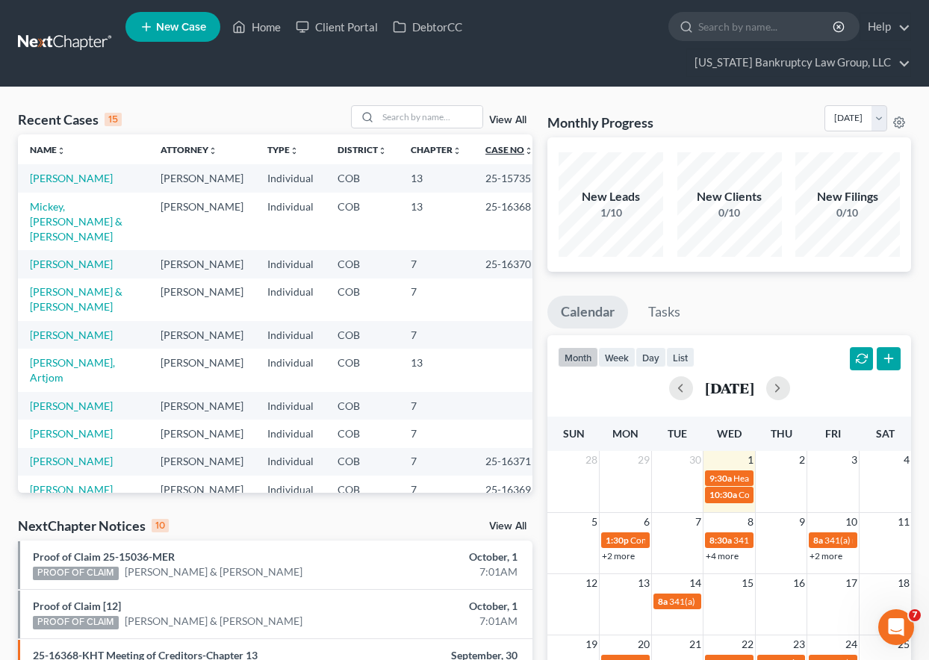
click at [492, 152] on link "Case No unfold_more expand_more expand_less" at bounding box center [510, 149] width 48 height 11
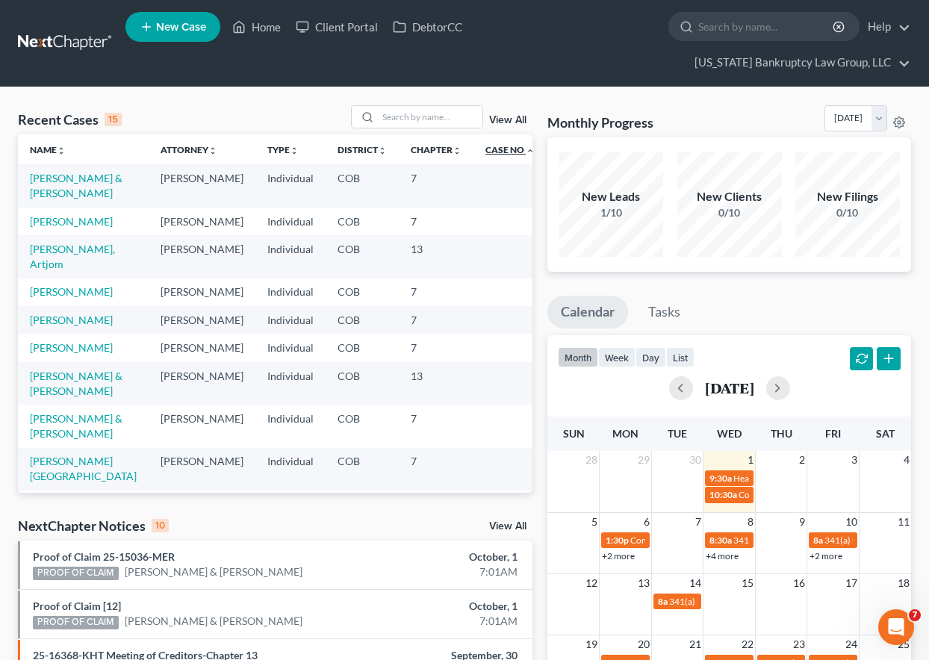
click at [492, 152] on link "Case No unfold_more expand_more expand_less" at bounding box center [510, 149] width 49 height 11
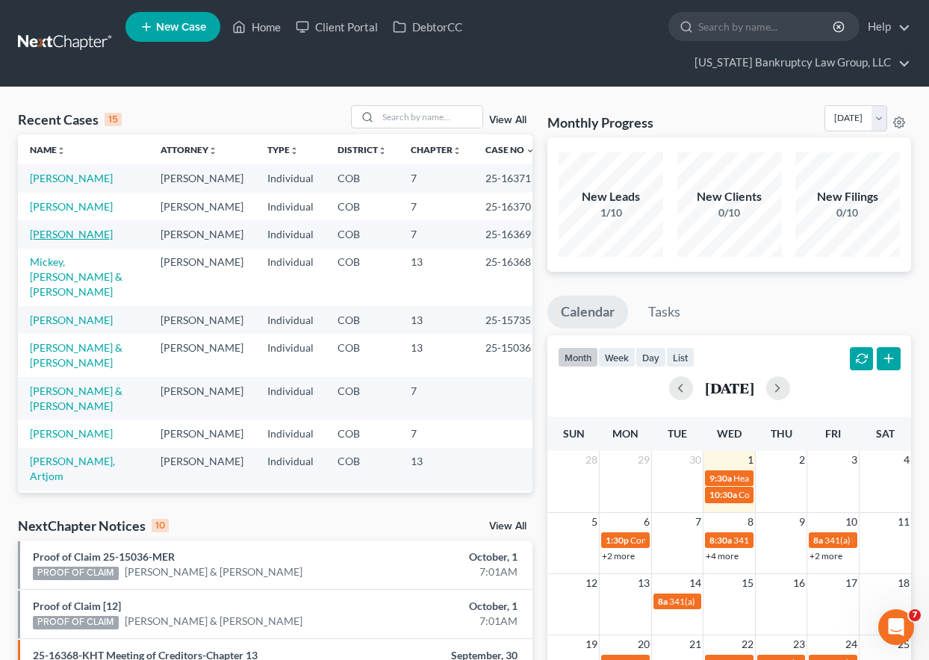
click at [84, 241] on link "[PERSON_NAME]" at bounding box center [71, 234] width 83 height 13
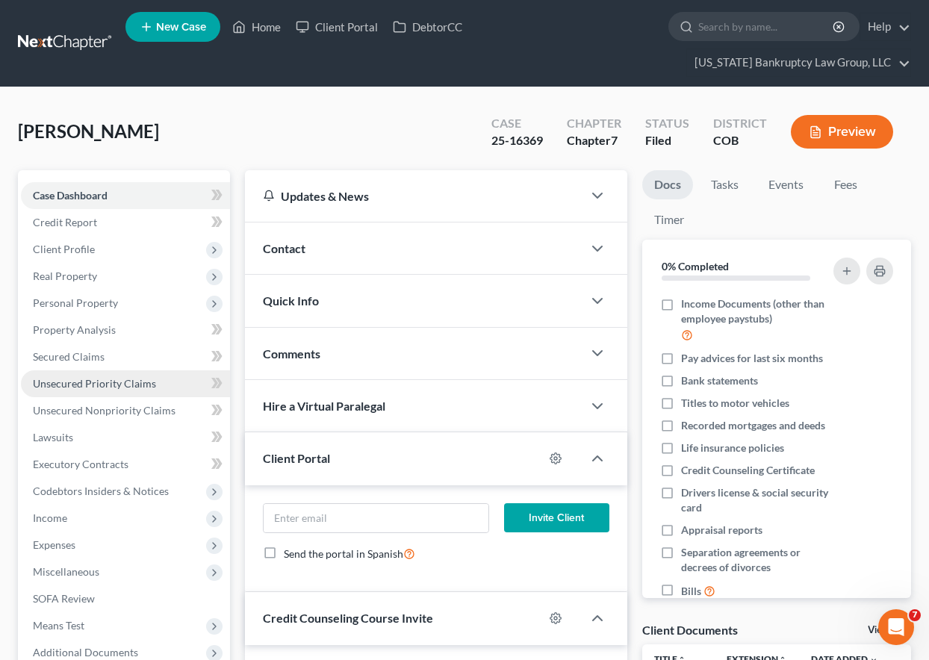
click at [129, 380] on span "Unsecured Priority Claims" at bounding box center [94, 383] width 123 height 13
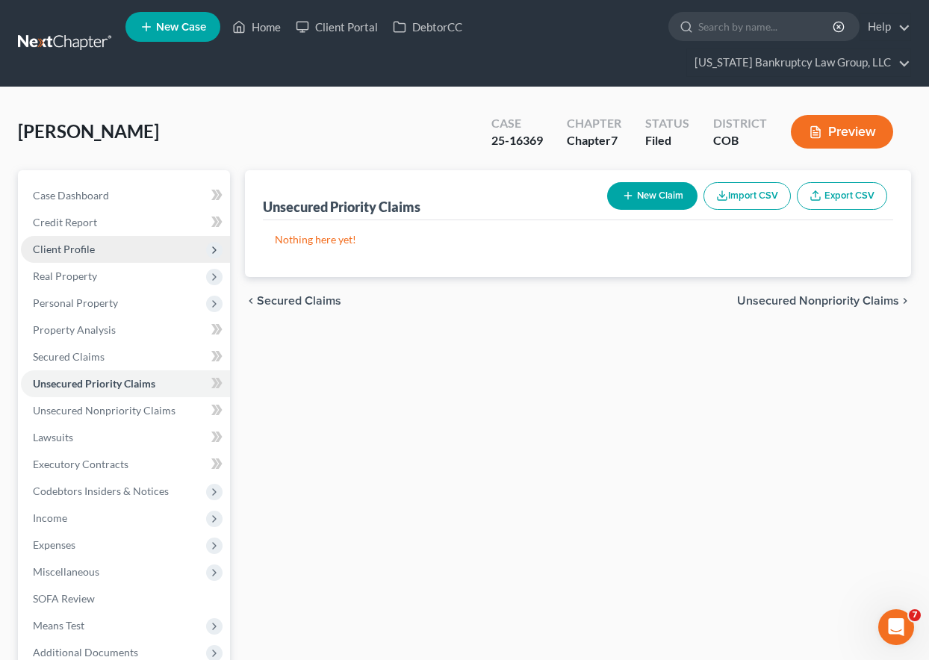
click at [69, 245] on span "Client Profile" at bounding box center [64, 249] width 62 height 13
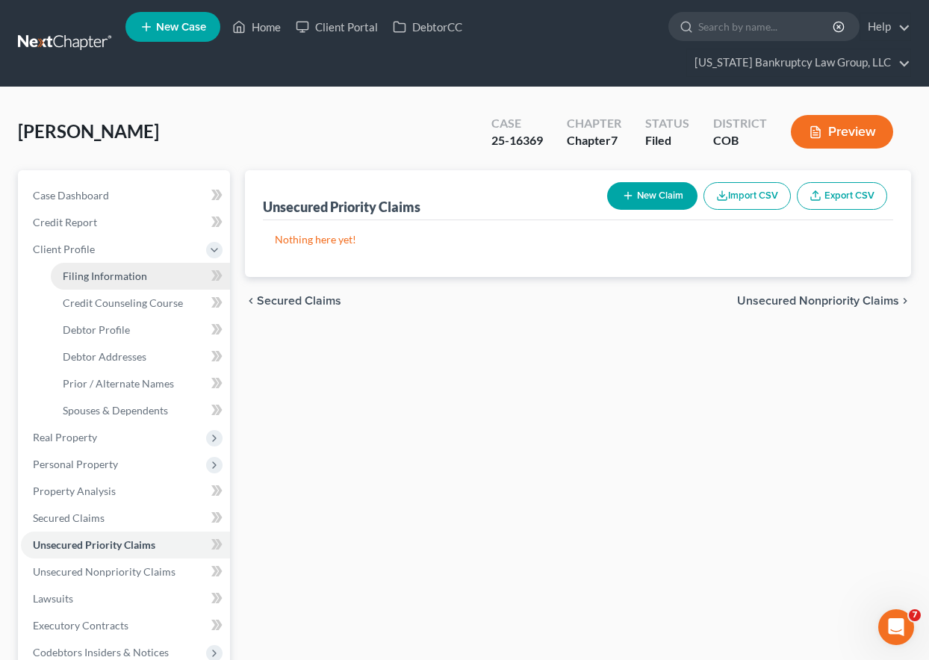
click at [95, 273] on span "Filing Information" at bounding box center [105, 276] width 84 height 13
select select "1"
select select "0"
select select "11"
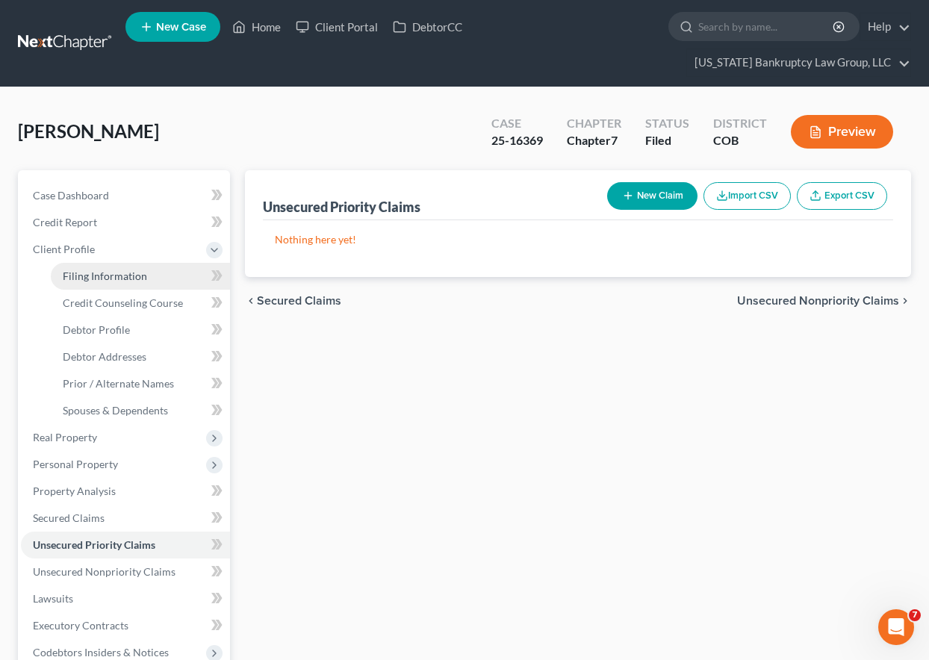
select select "0"
select select "5"
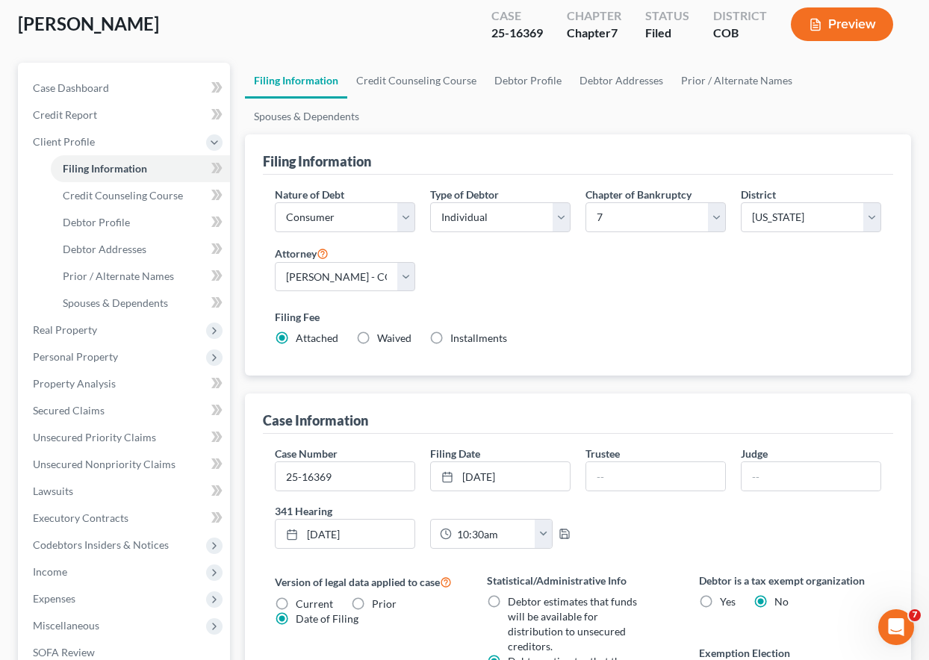
scroll to position [75, 0]
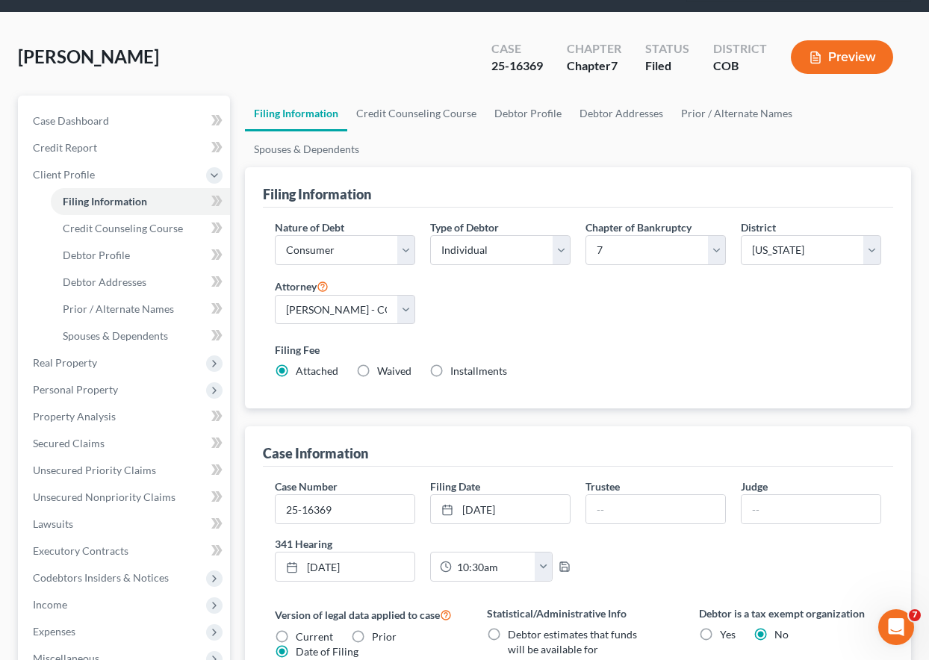
click at [530, 342] on label "Filing Fee" at bounding box center [578, 350] width 607 height 16
click at [69, 385] on span "Personal Property" at bounding box center [75, 389] width 85 height 13
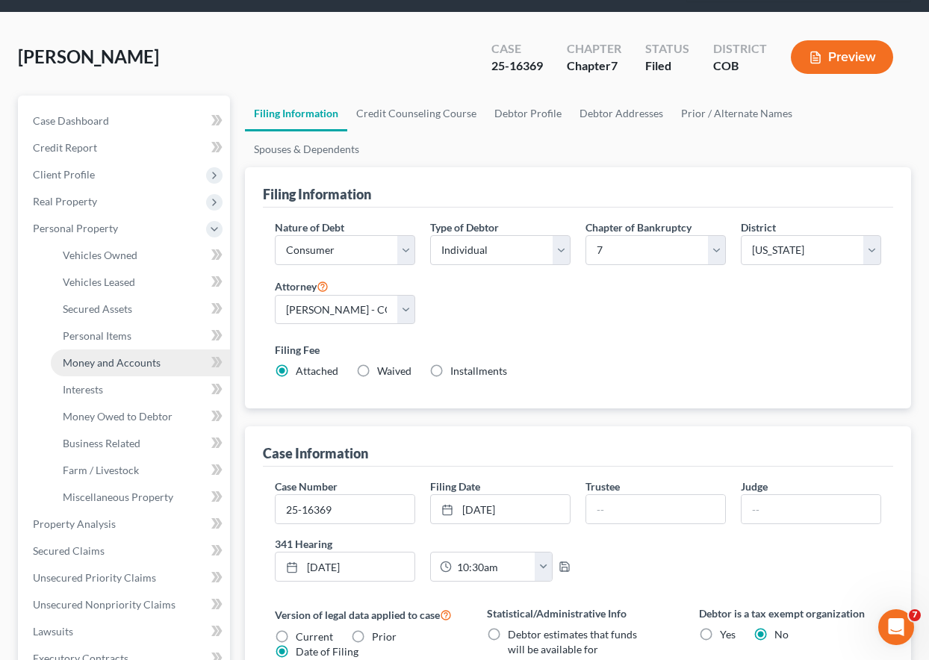
click at [85, 364] on span "Money and Accounts" at bounding box center [112, 362] width 98 height 13
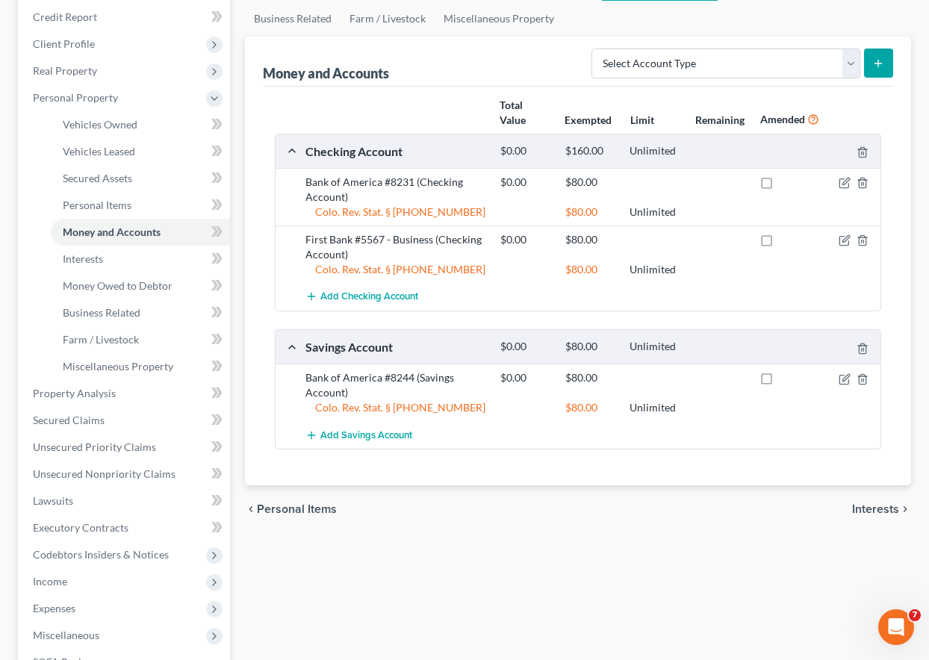
scroll to position [224, 0]
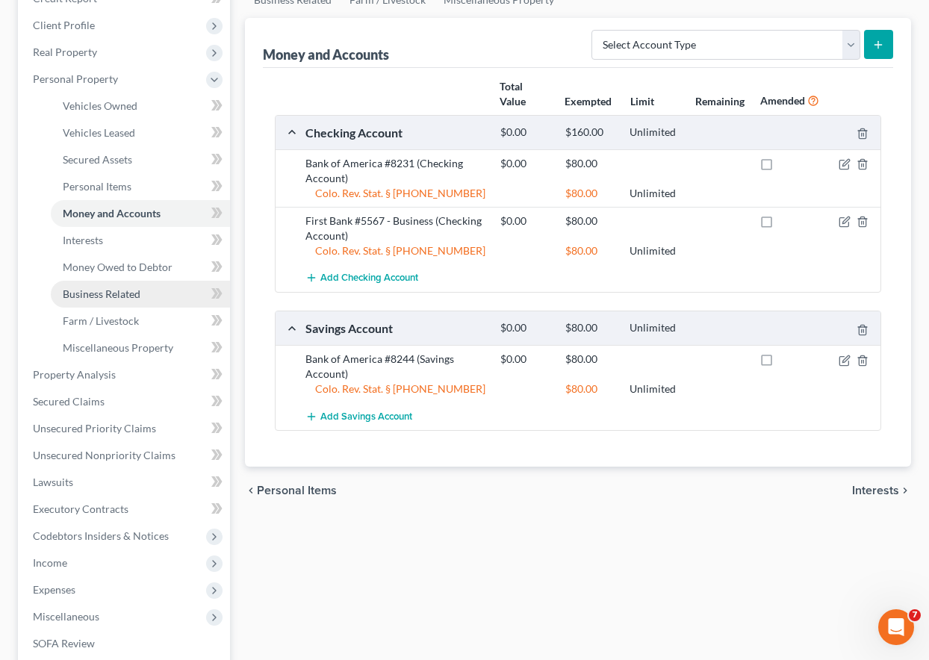
click at [101, 291] on span "Business Related" at bounding box center [102, 294] width 78 height 13
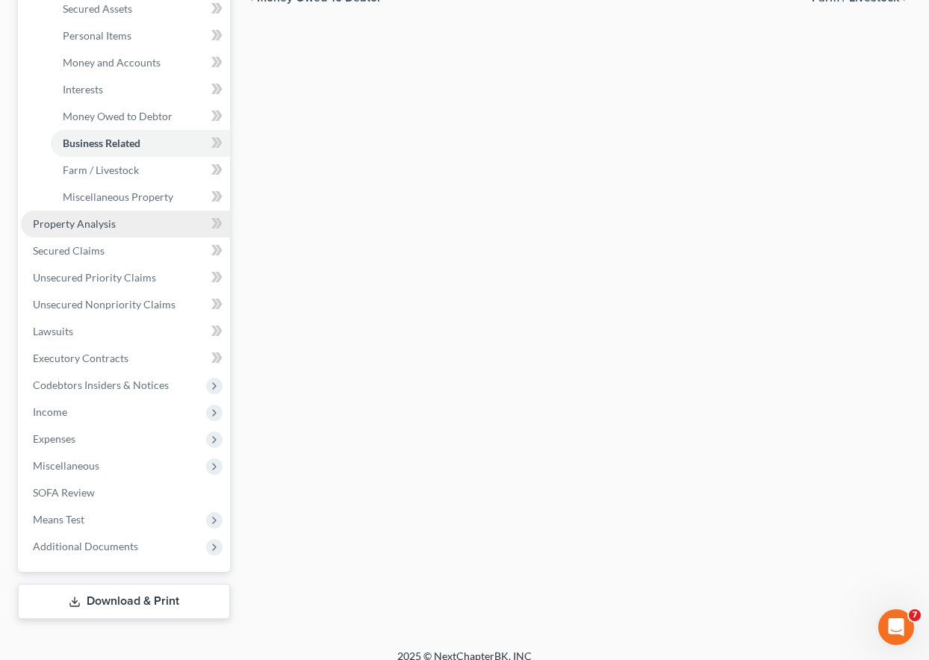
scroll to position [391, 0]
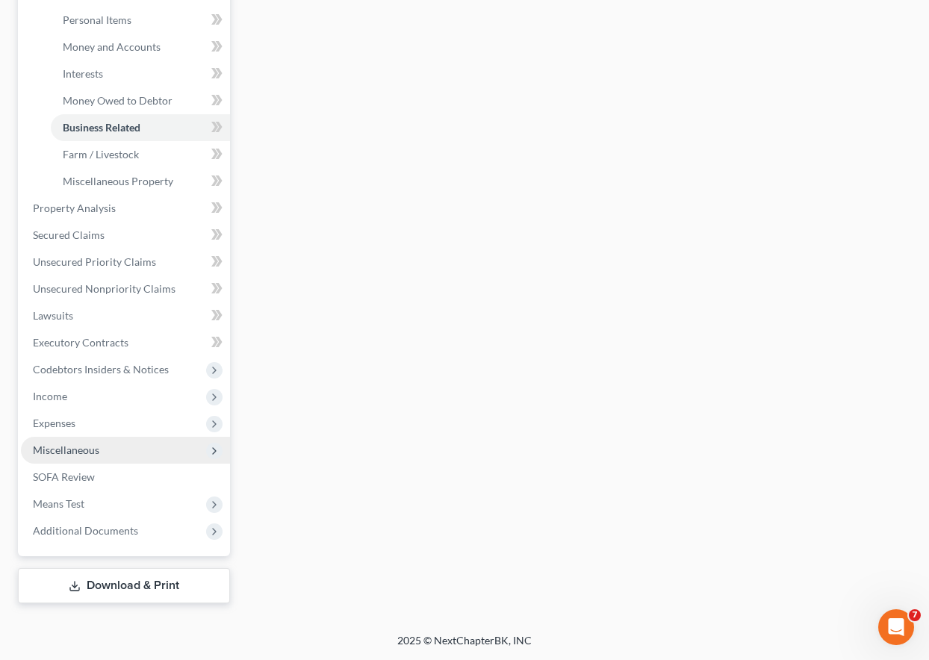
click at [69, 448] on span "Miscellaneous" at bounding box center [66, 450] width 66 height 13
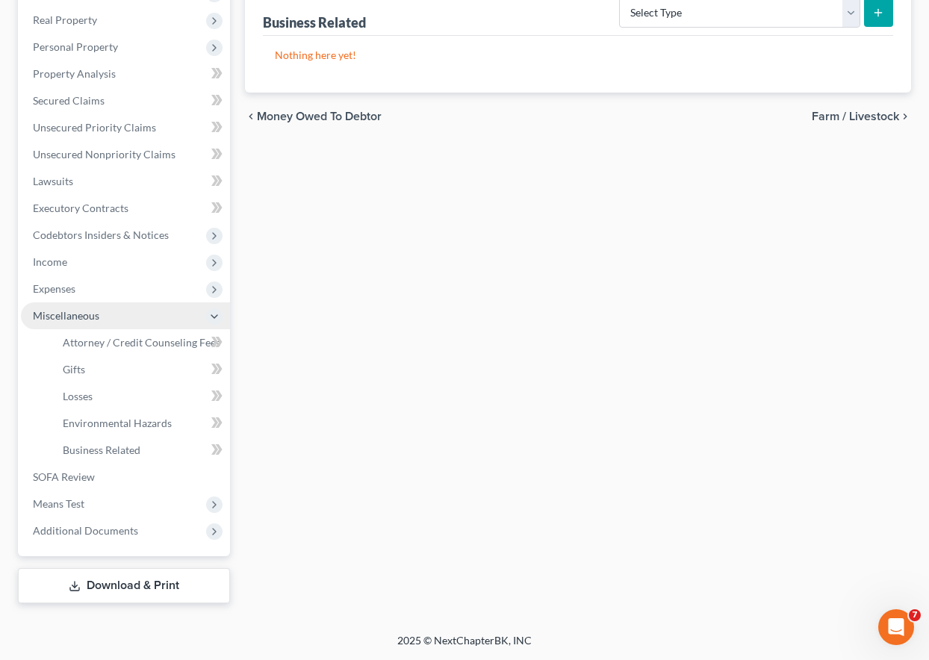
scroll to position [256, 0]
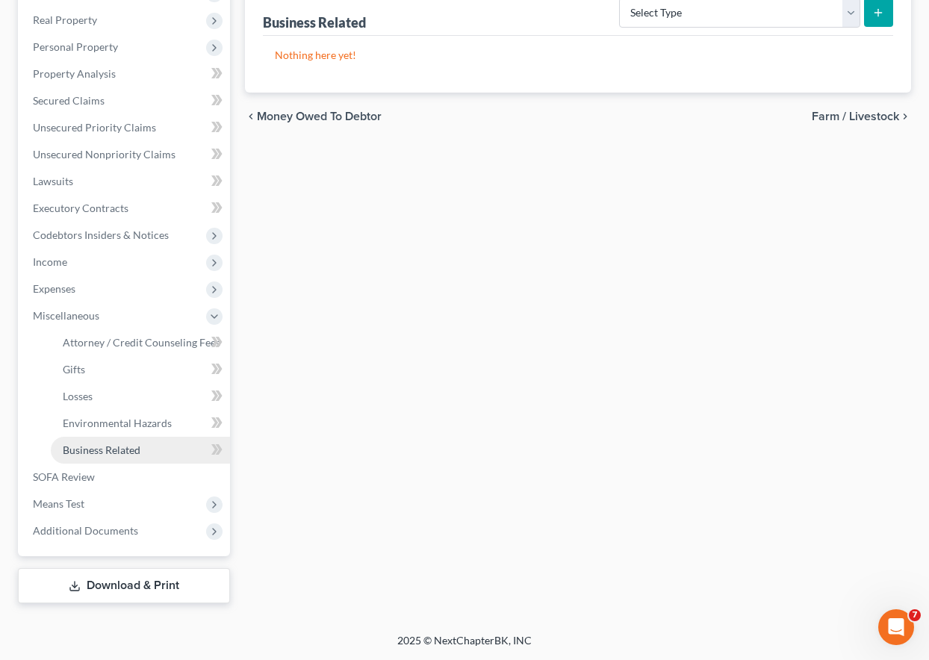
click at [86, 444] on span "Business Related" at bounding box center [102, 450] width 78 height 13
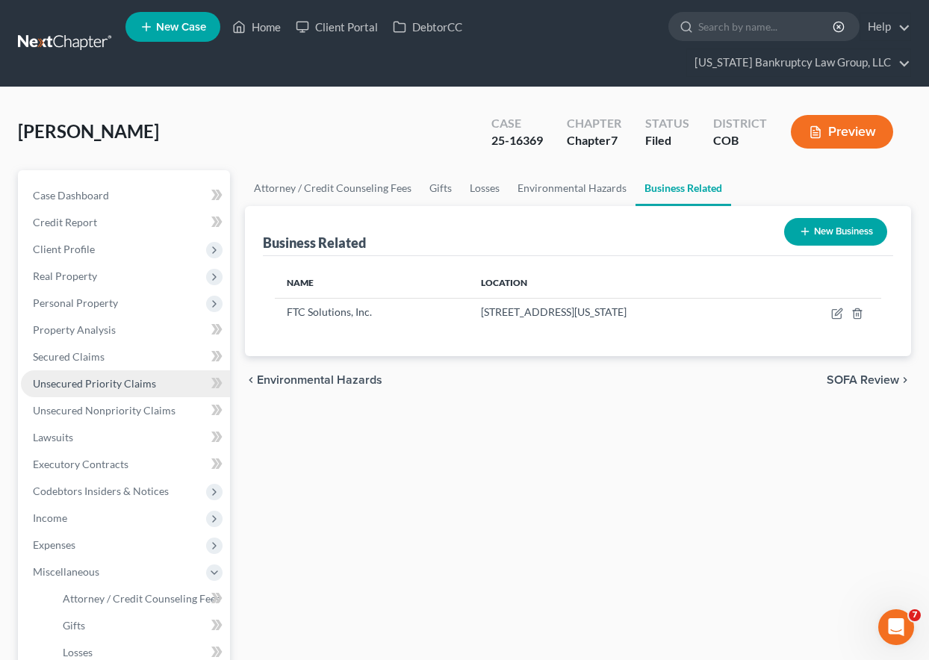
click at [104, 376] on link "Unsecured Priority Claims" at bounding box center [125, 384] width 209 height 27
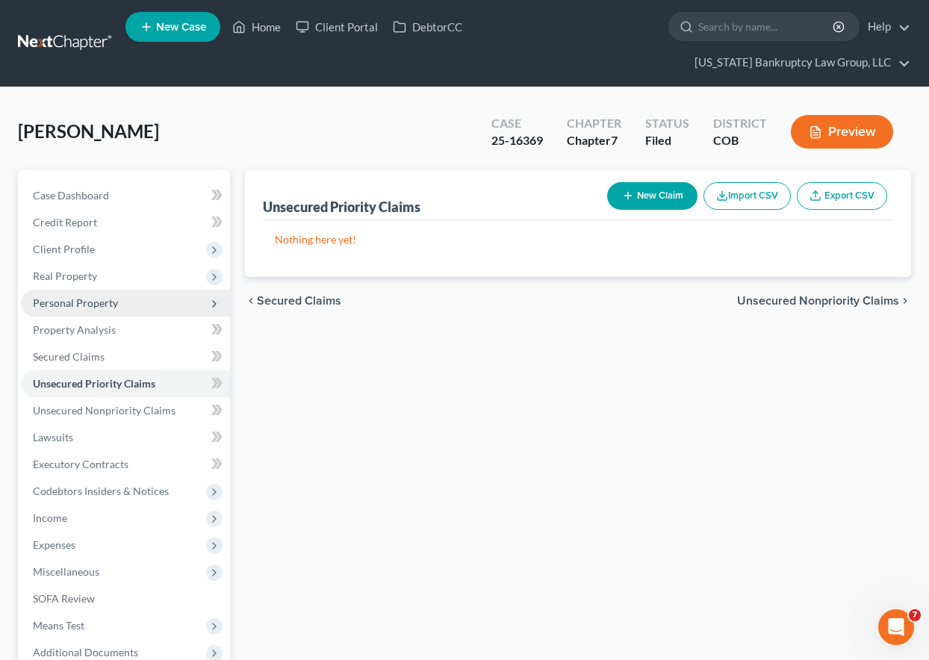
click at [78, 303] on span "Personal Property" at bounding box center [75, 303] width 85 height 13
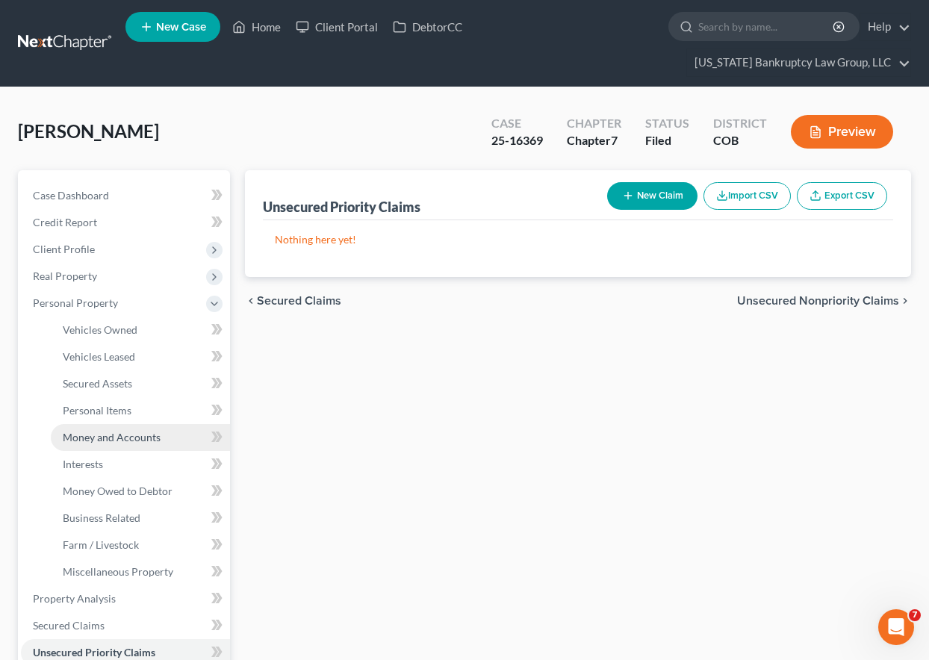
click at [134, 439] on span "Money and Accounts" at bounding box center [112, 437] width 98 height 13
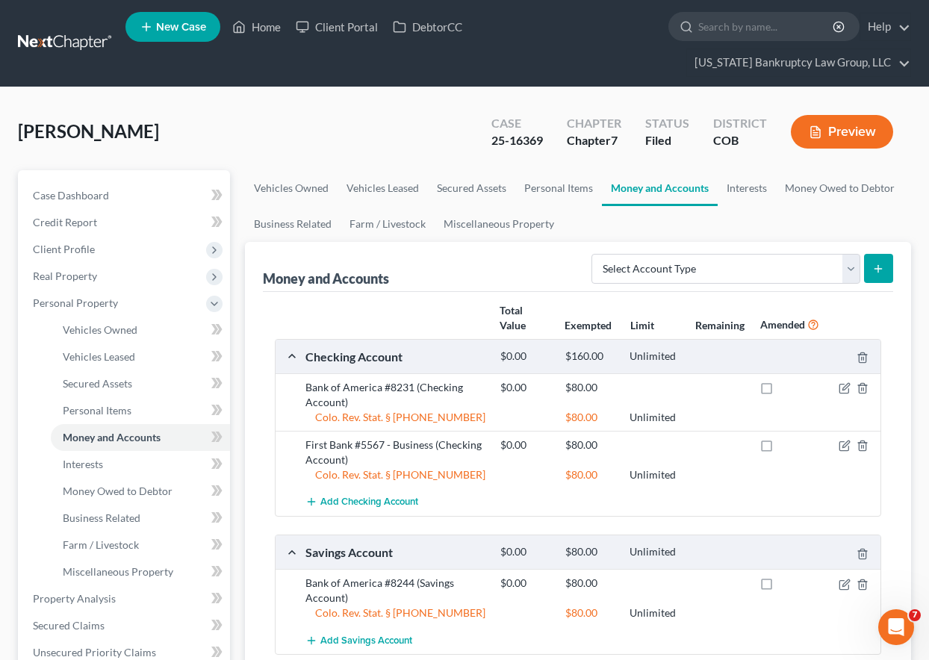
click at [441, 247] on div "Money and Accounts Select Account Type Brokerage Cash on Hand Certificates of D…" at bounding box center [578, 267] width 631 height 50
click at [261, 12] on ul "New Case Home Client Portal DebtorCC - No Result - See all results Or Press Ent…" at bounding box center [519, 43] width 786 height 72
click at [264, 24] on link "Home" at bounding box center [257, 26] width 64 height 27
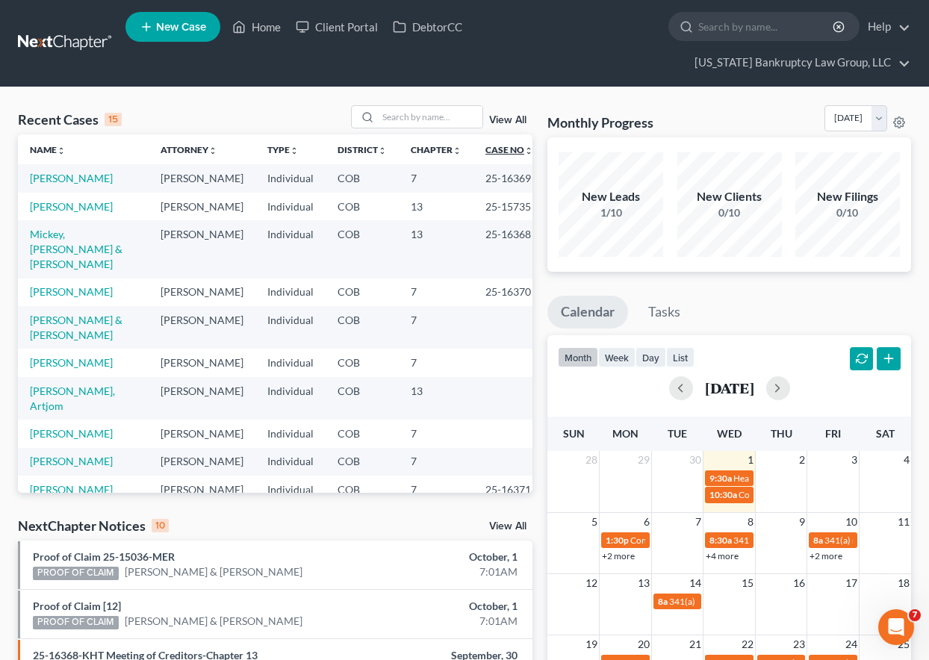
click at [486, 152] on link "Case No unfold_more expand_more expand_less" at bounding box center [510, 149] width 48 height 11
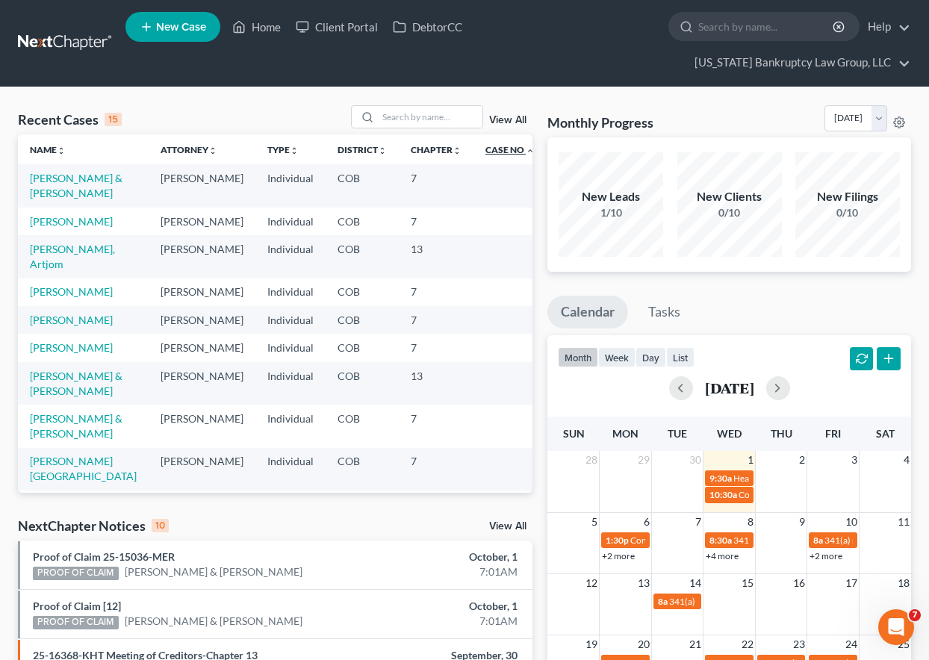
click at [486, 152] on link "Case No unfold_more expand_more expand_less" at bounding box center [510, 149] width 49 height 11
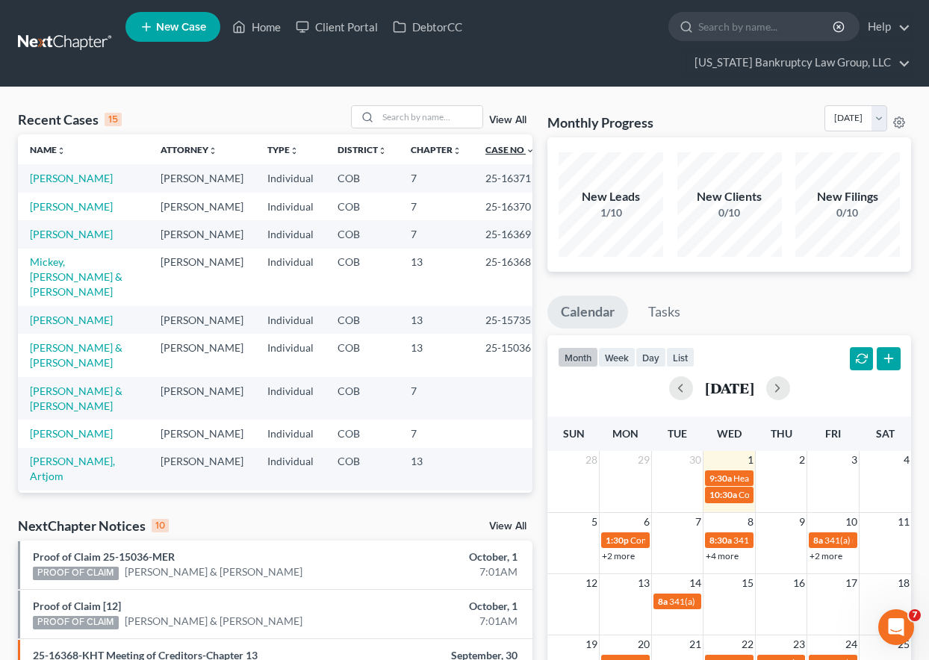
click at [486, 151] on link "Case No unfold_more expand_more expand_less" at bounding box center [510, 149] width 49 height 11
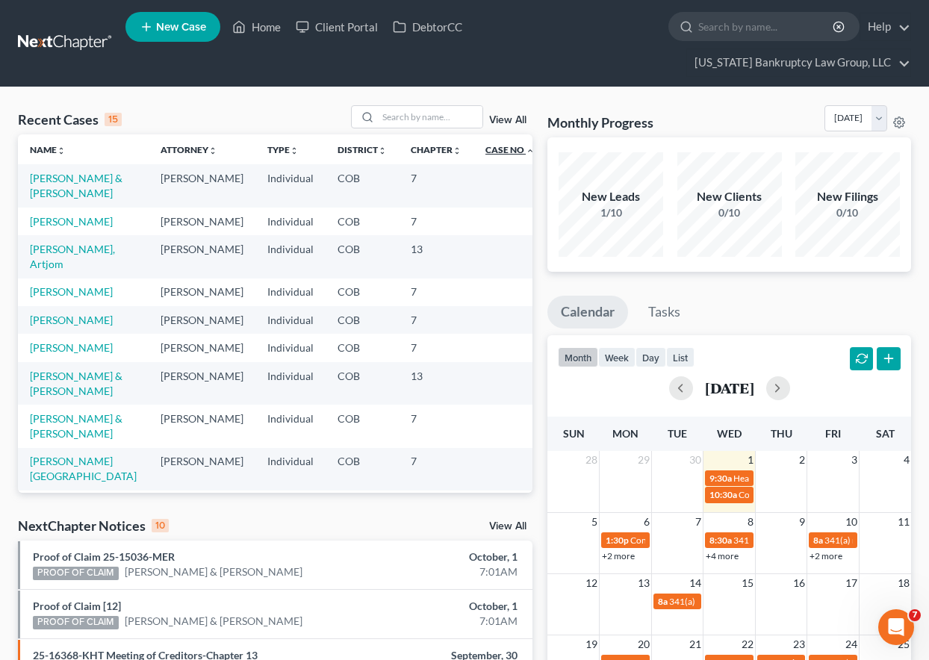
click at [486, 151] on link "Case No unfold_more expand_more expand_less" at bounding box center [510, 149] width 49 height 11
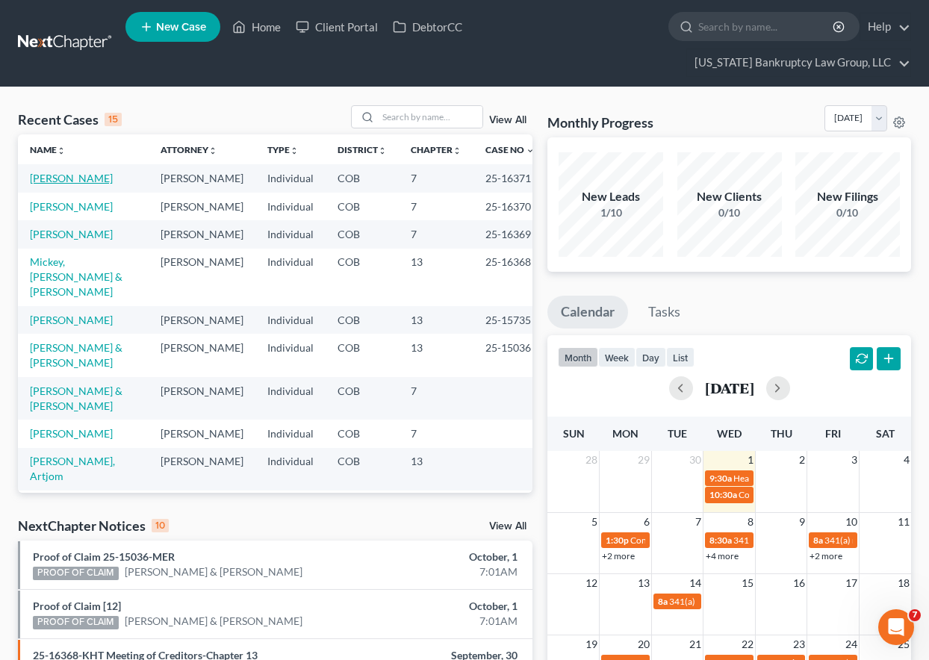
click at [73, 180] on link "[PERSON_NAME]" at bounding box center [71, 178] width 83 height 13
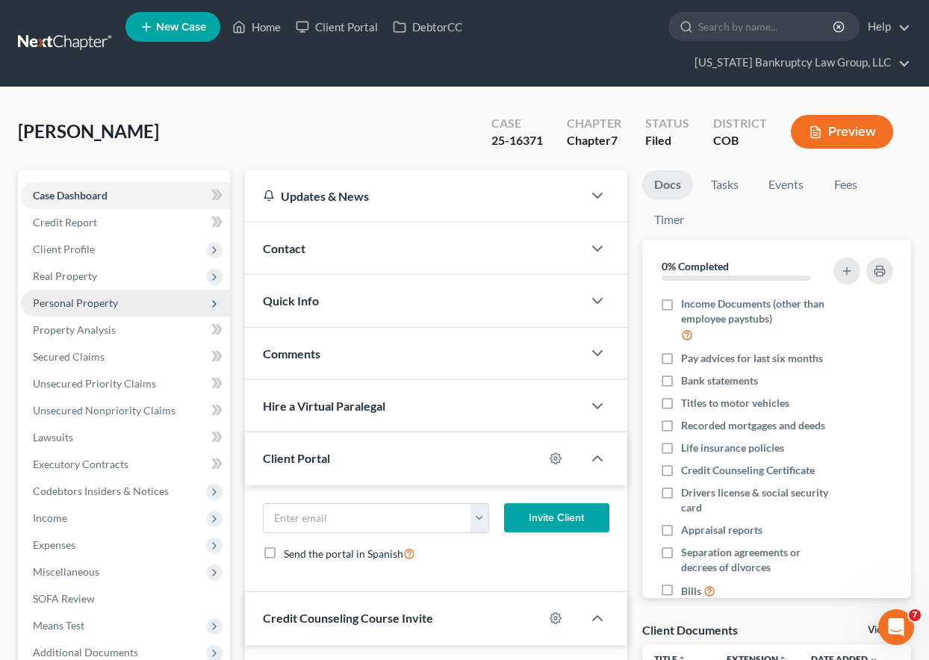
click at [95, 301] on span "Personal Property" at bounding box center [75, 303] width 85 height 13
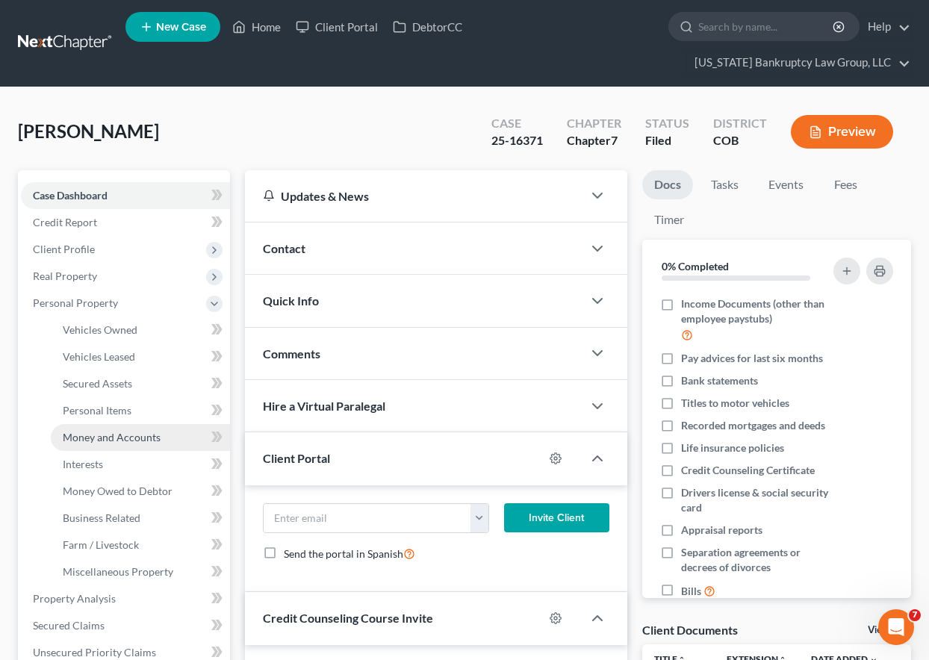
click at [124, 431] on span "Money and Accounts" at bounding box center [112, 437] width 98 height 13
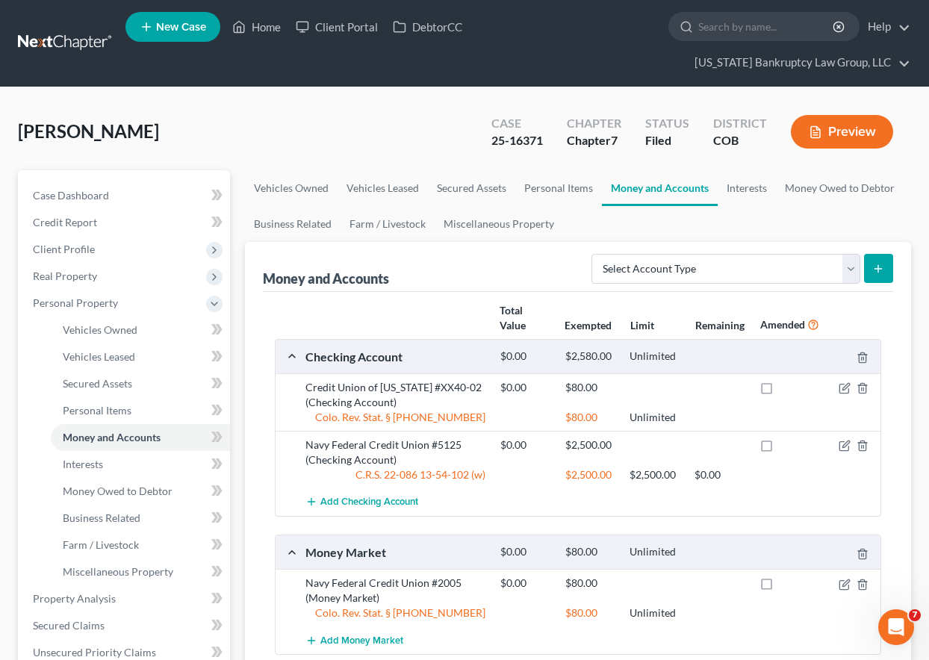
click at [404, 143] on div "[PERSON_NAME] Upgraded Case 25-16371 Chapter Chapter 7 Status Filed District CO…" at bounding box center [465, 137] width 894 height 65
click at [266, 28] on link "Home" at bounding box center [257, 26] width 64 height 27
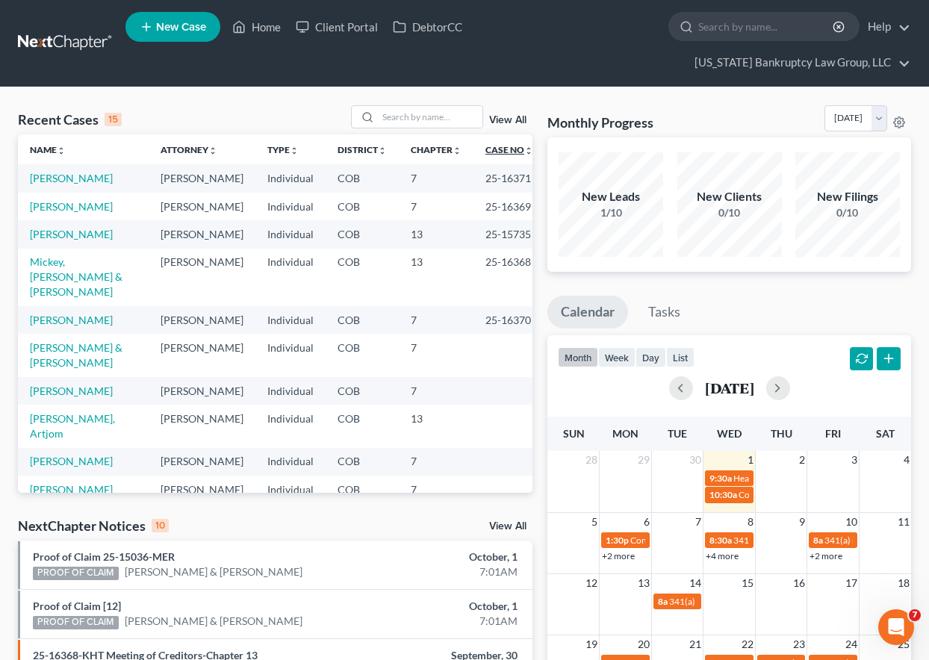
click at [486, 152] on link "Case No unfold_more expand_more expand_less" at bounding box center [510, 149] width 48 height 11
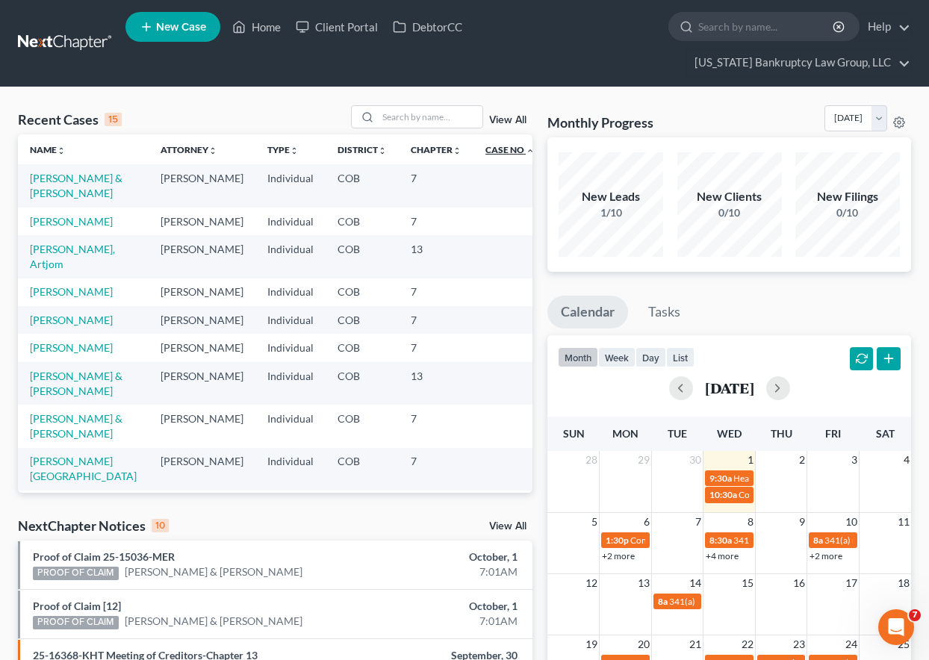
click at [486, 152] on link "Case No unfold_more expand_more expand_less" at bounding box center [510, 149] width 49 height 11
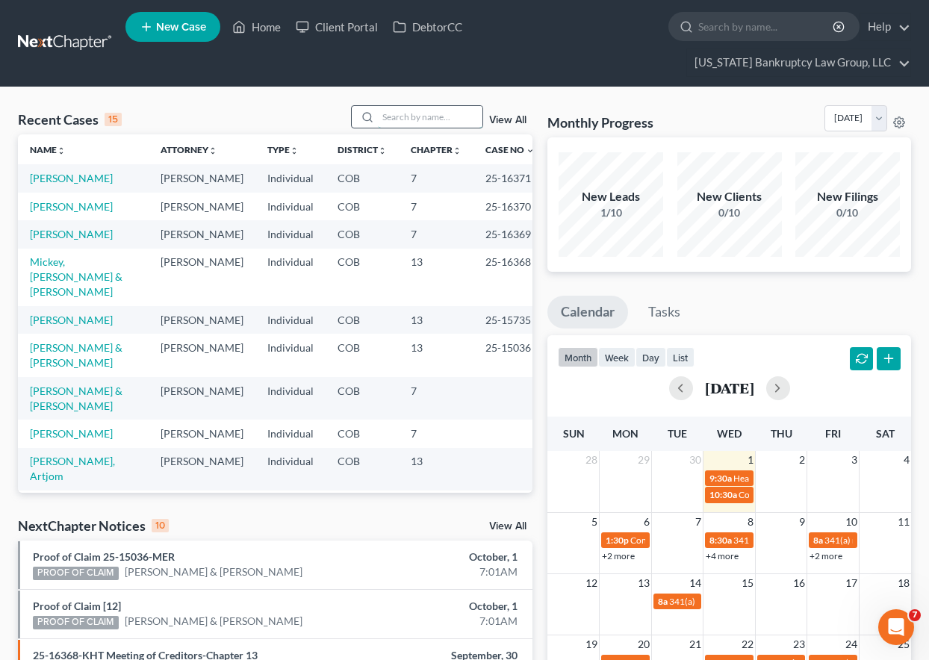
click at [405, 117] on input "search" at bounding box center [430, 117] width 105 height 22
type input "valois"
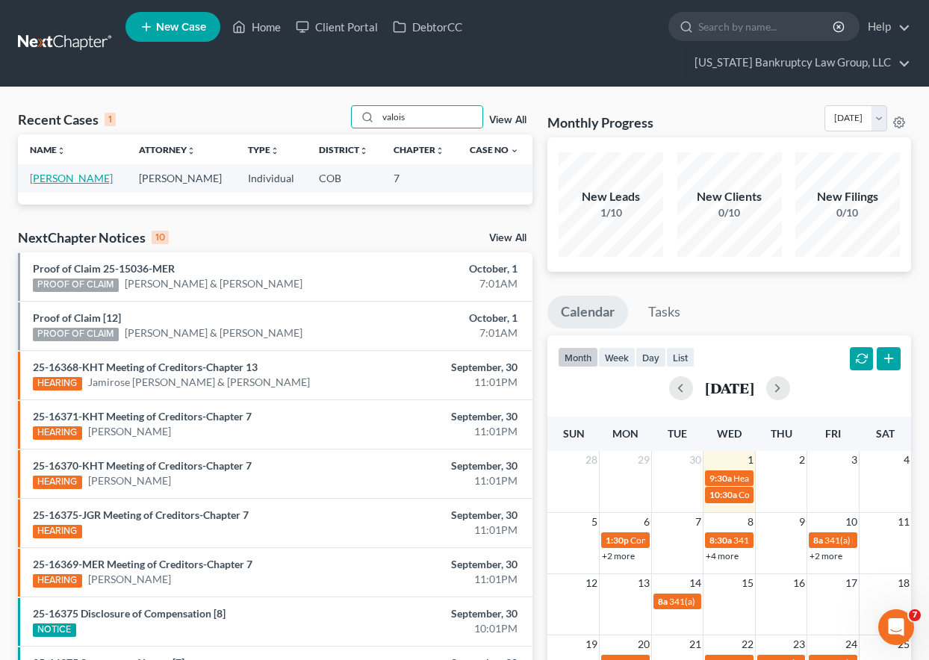
click at [85, 175] on link "[PERSON_NAME]" at bounding box center [71, 178] width 83 height 13
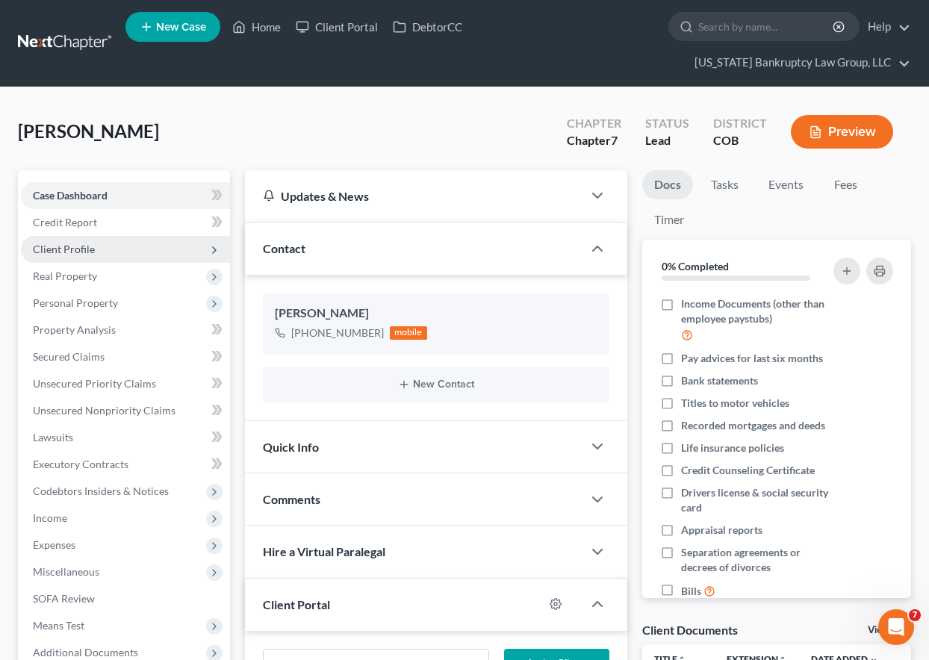
click at [70, 244] on span "Client Profile" at bounding box center [64, 249] width 62 height 13
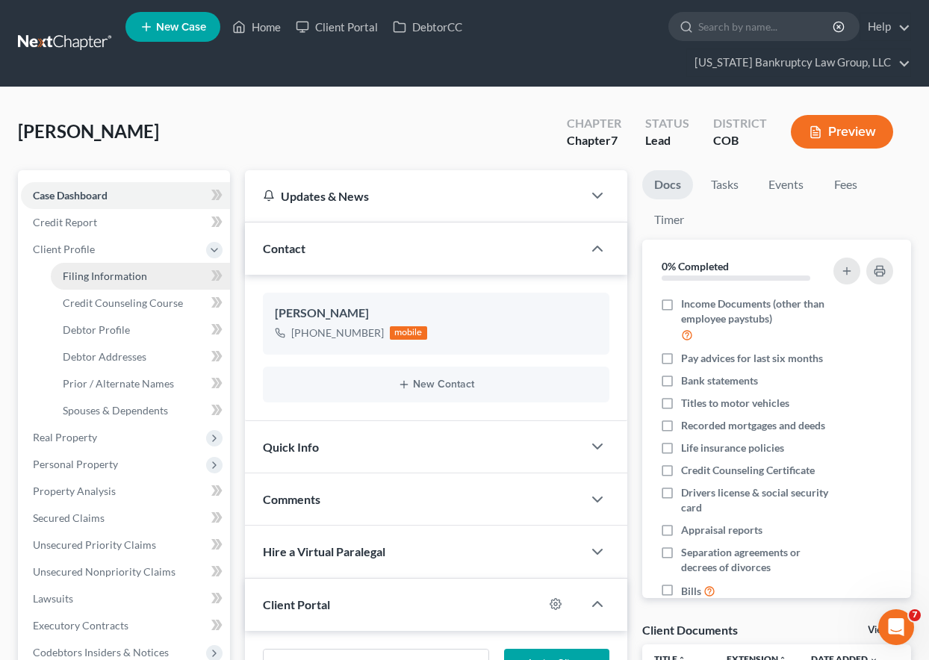
click at [85, 273] on span "Filing Information" at bounding box center [105, 276] width 84 height 13
select select "1"
select select "0"
select select "11"
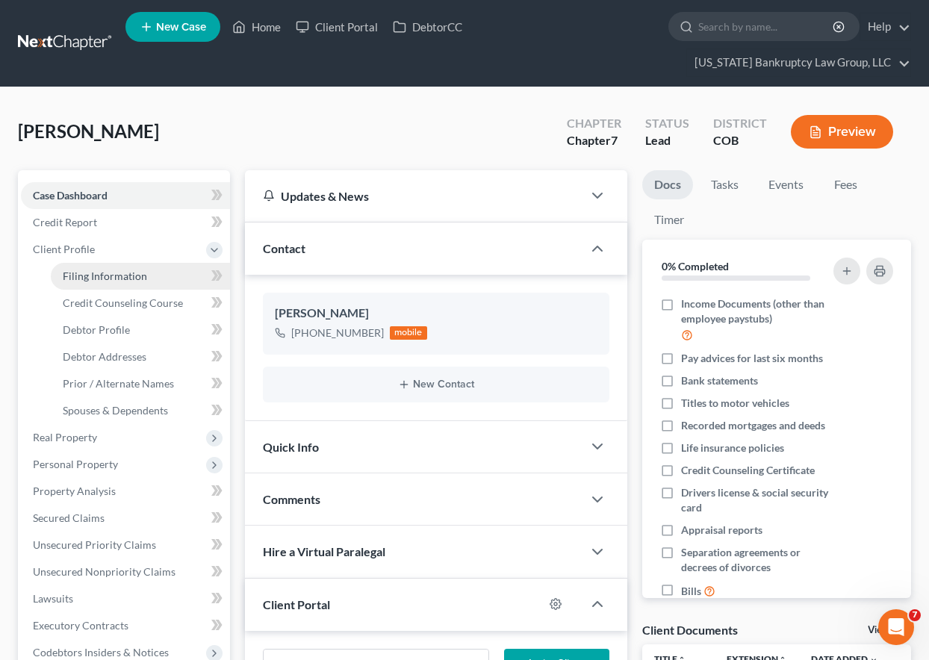
select select "0"
select select "5"
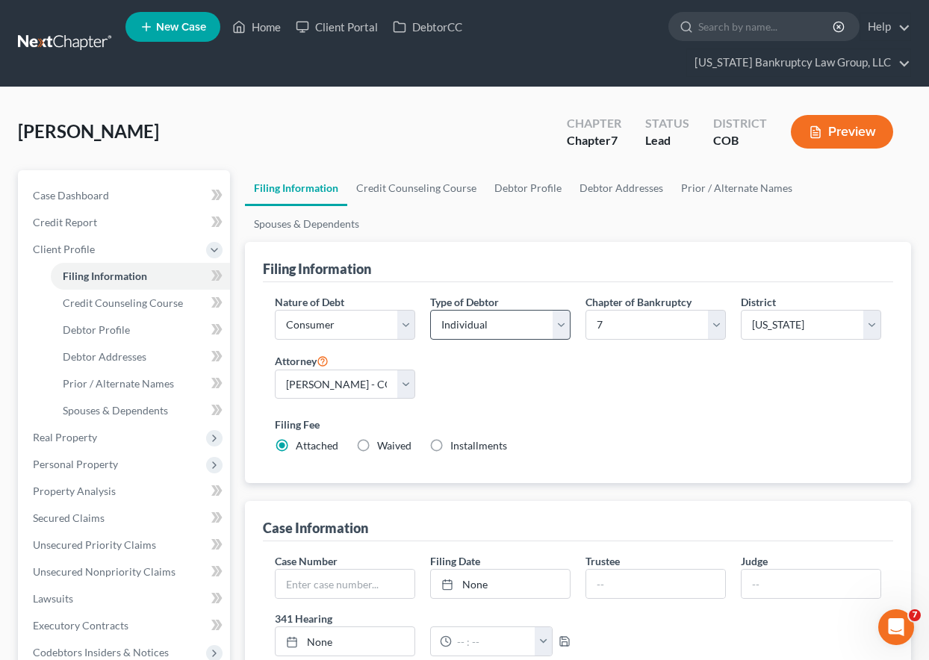
scroll to position [75, 0]
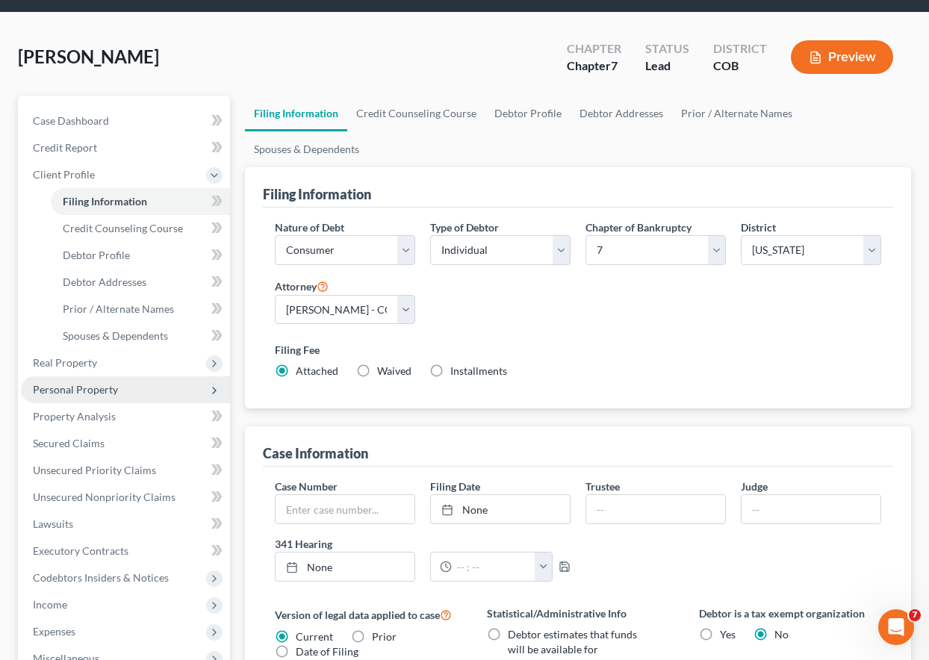
click at [87, 389] on span "Personal Property" at bounding box center [75, 389] width 85 height 13
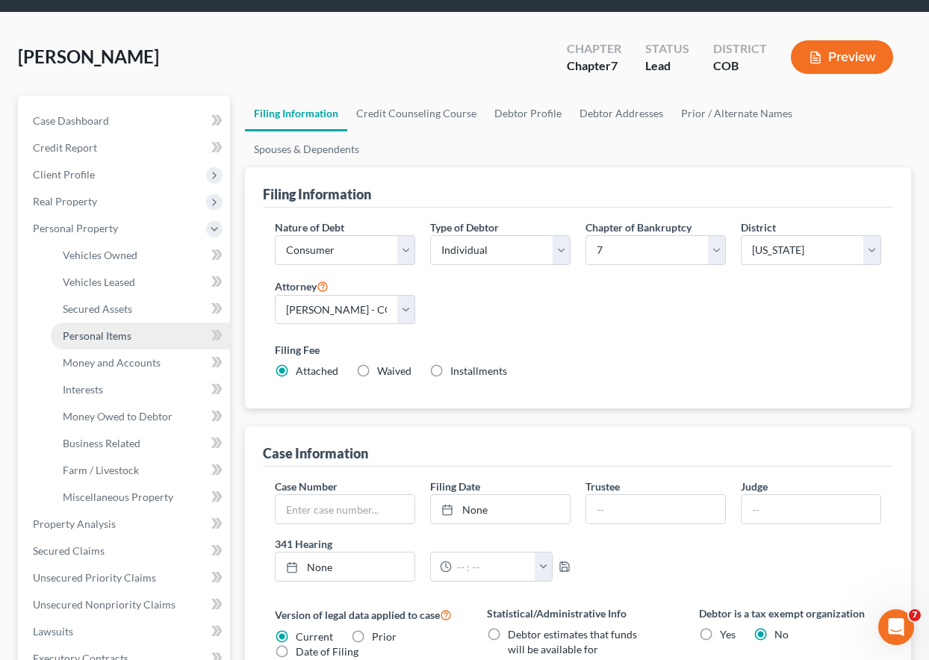
click at [92, 335] on span "Personal Items" at bounding box center [97, 335] width 69 height 13
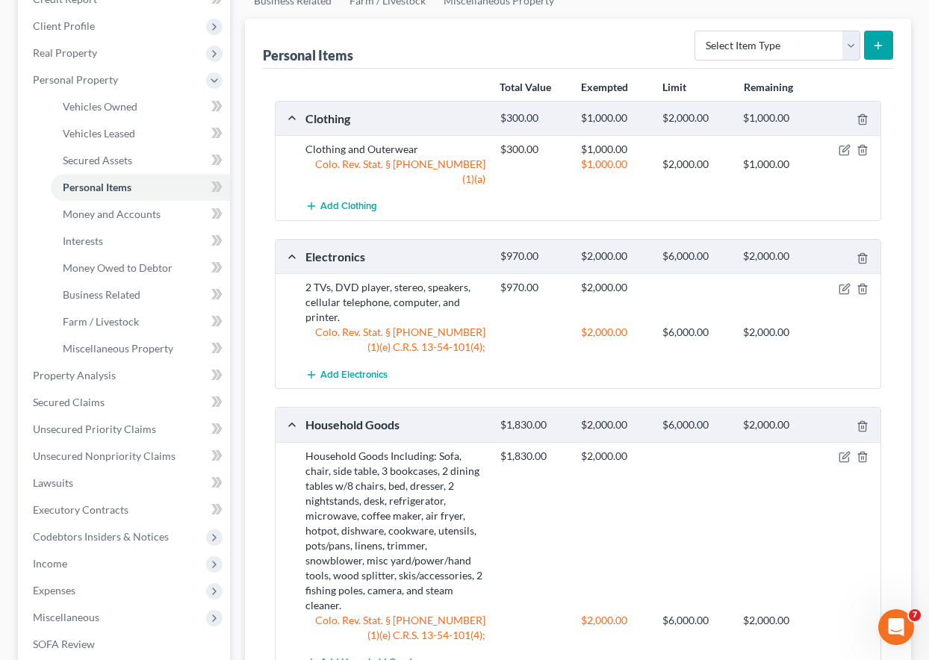
scroll to position [224, 0]
click at [55, 562] on span "Income" at bounding box center [50, 563] width 34 height 13
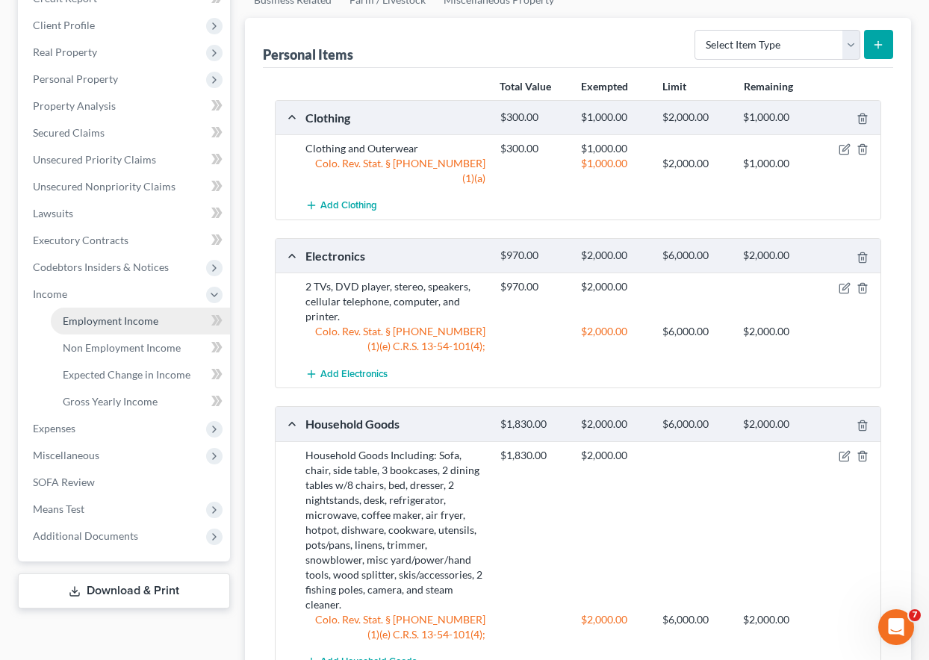
click at [108, 321] on span "Employment Income" at bounding box center [111, 321] width 96 height 13
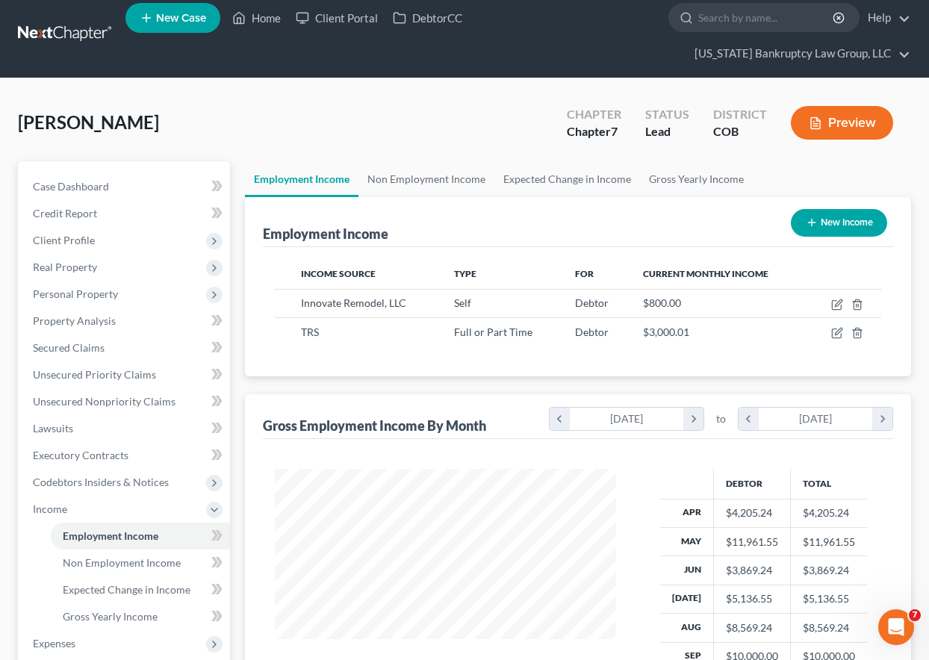
scroll to position [5, 0]
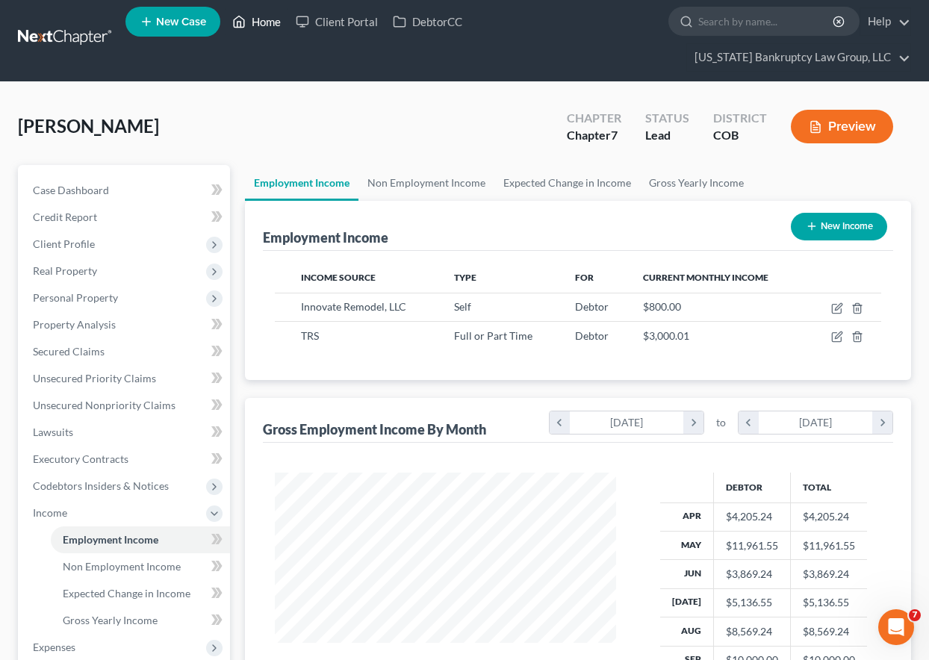
click at [254, 23] on link "Home" at bounding box center [257, 21] width 64 height 27
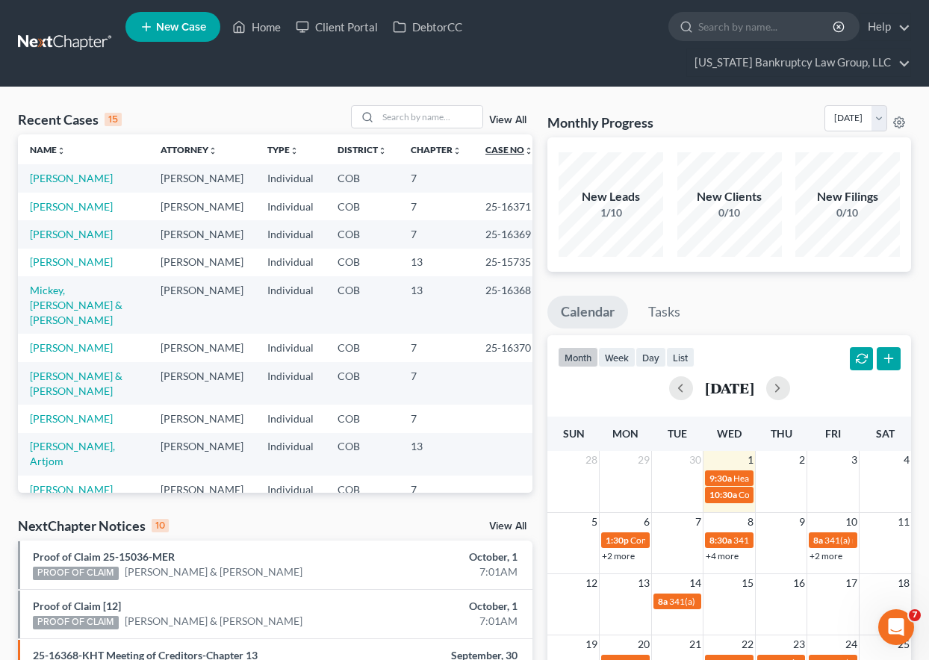
click at [492, 148] on link "Case No unfold_more expand_more expand_less" at bounding box center [510, 149] width 48 height 11
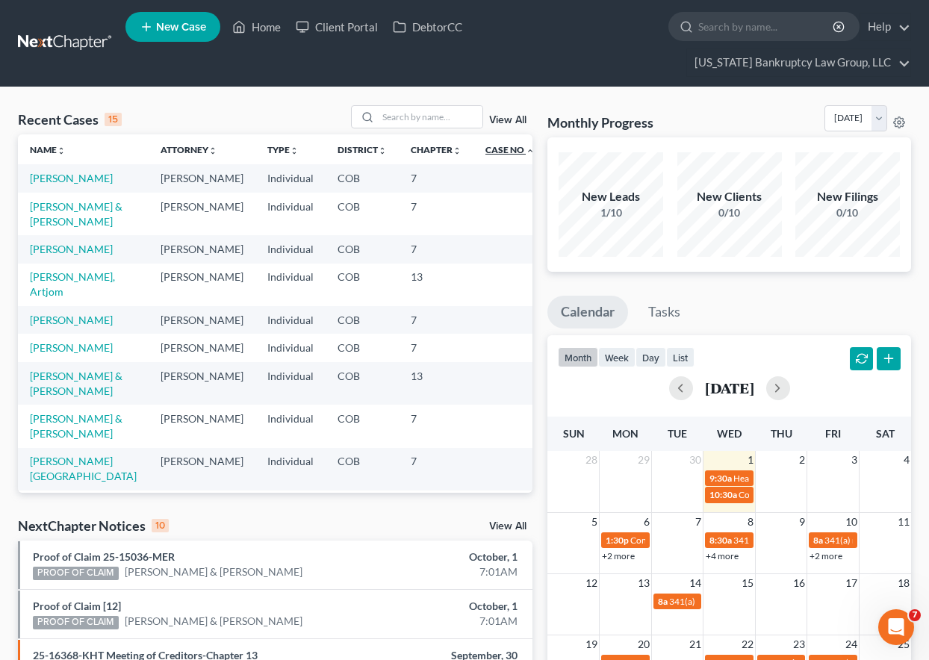
click at [492, 148] on link "Case No unfold_more expand_more expand_less" at bounding box center [510, 149] width 49 height 11
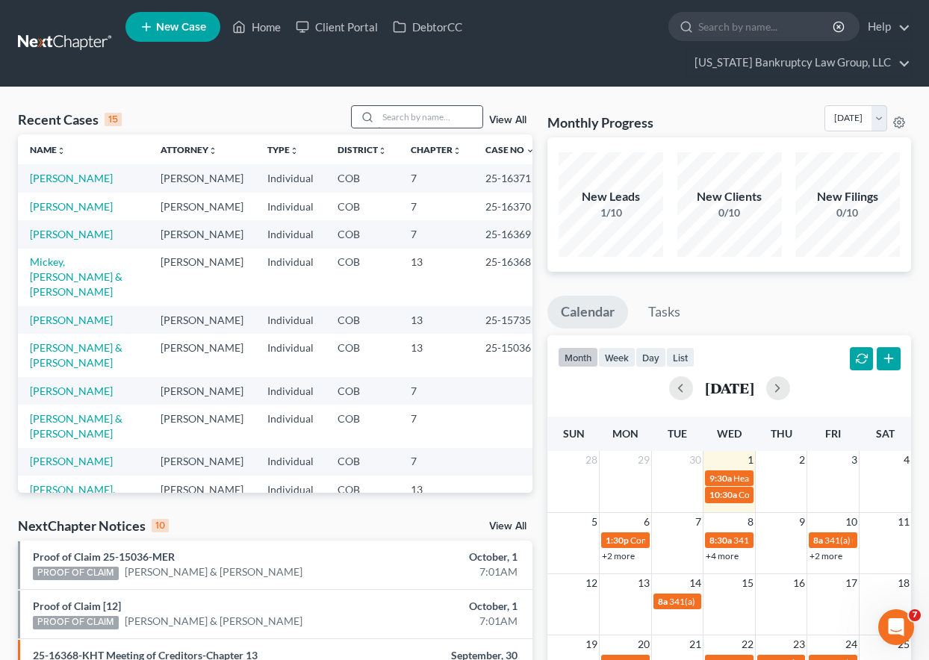
click at [412, 122] on input "search" at bounding box center [430, 117] width 105 height 22
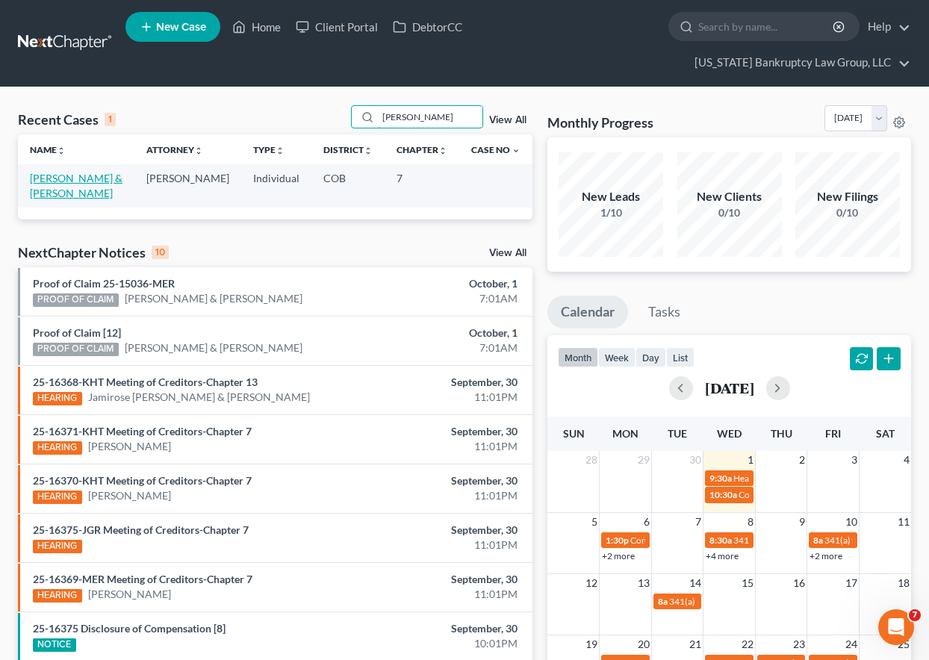
type input "[PERSON_NAME]"
click at [93, 179] on link "[PERSON_NAME] & [PERSON_NAME]" at bounding box center [76, 186] width 93 height 28
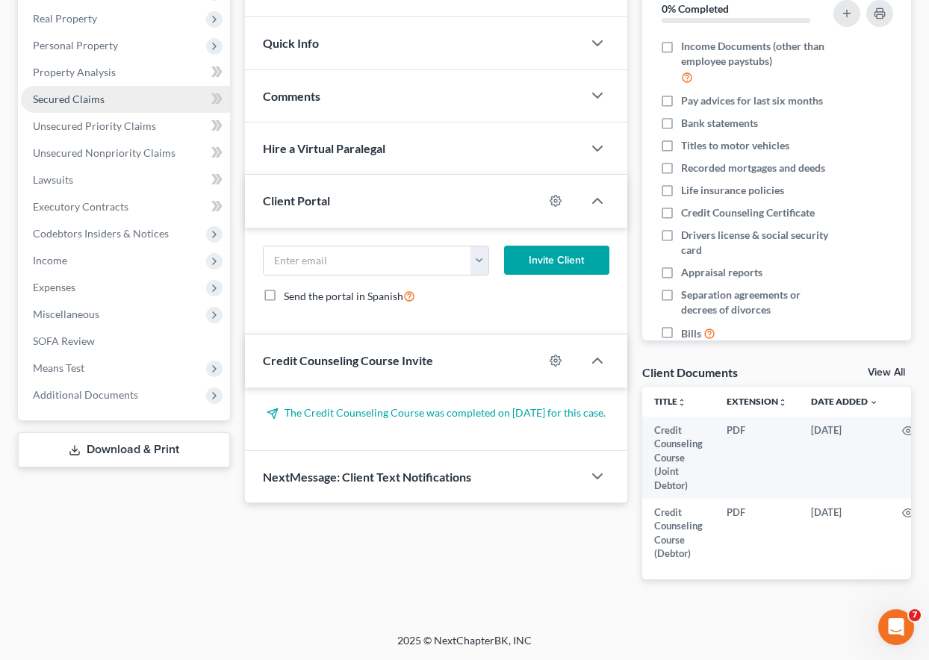
scroll to position [269, 0]
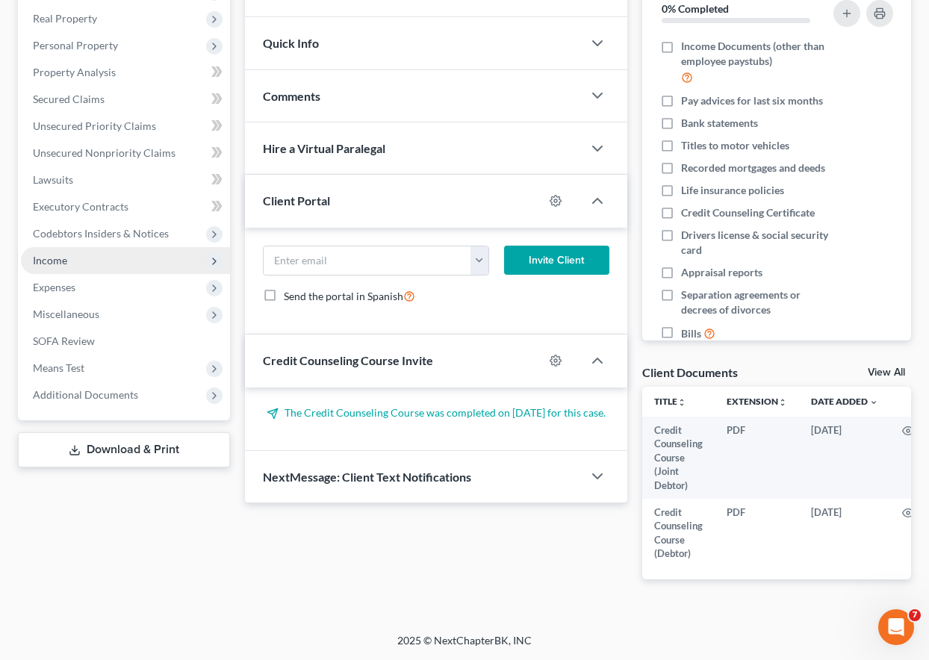
click at [57, 254] on span "Income" at bounding box center [50, 260] width 34 height 13
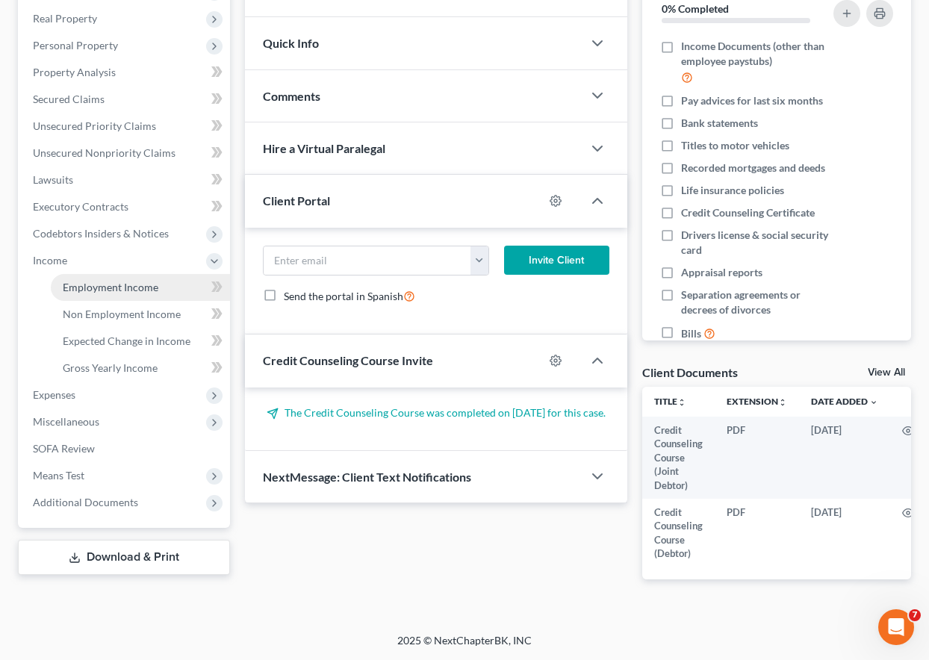
click at [81, 281] on span "Employment Income" at bounding box center [111, 287] width 96 height 13
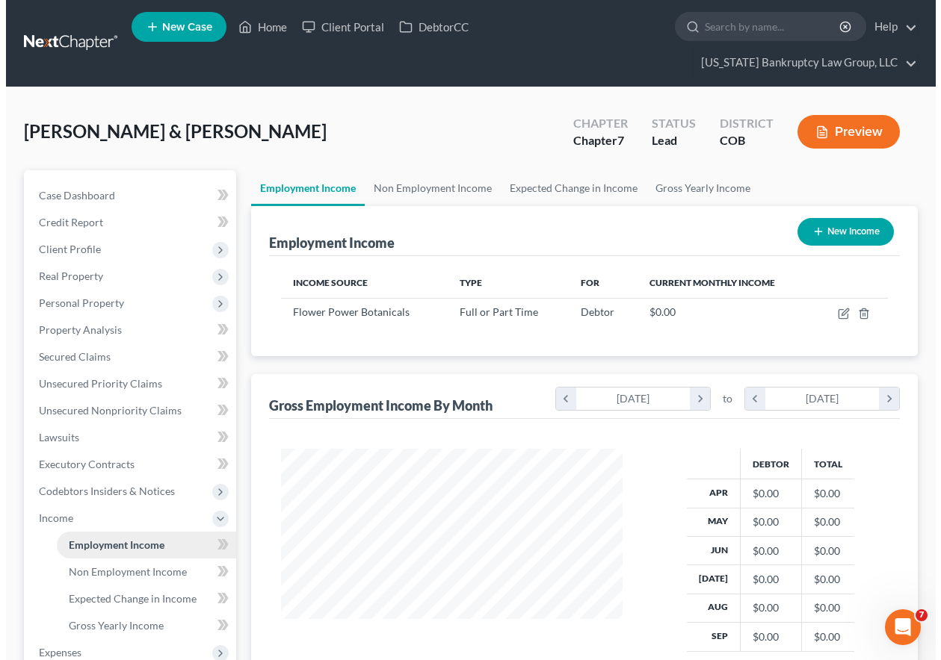
scroll to position [268, 371]
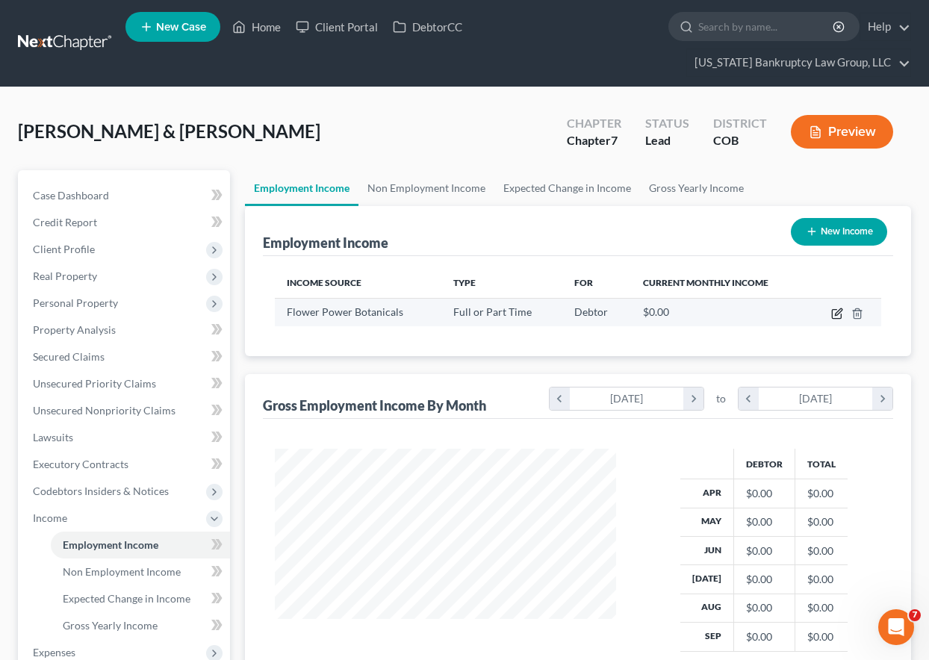
click at [838, 311] on icon "button" at bounding box center [838, 314] width 12 height 12
select select "0"
select select "5"
select select "0"
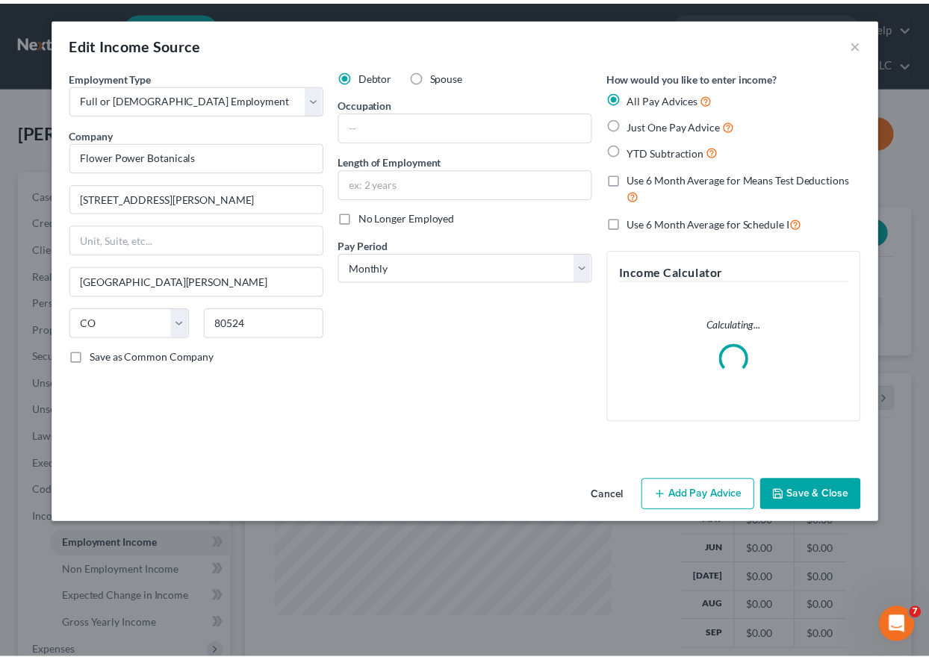
scroll to position [268, 376]
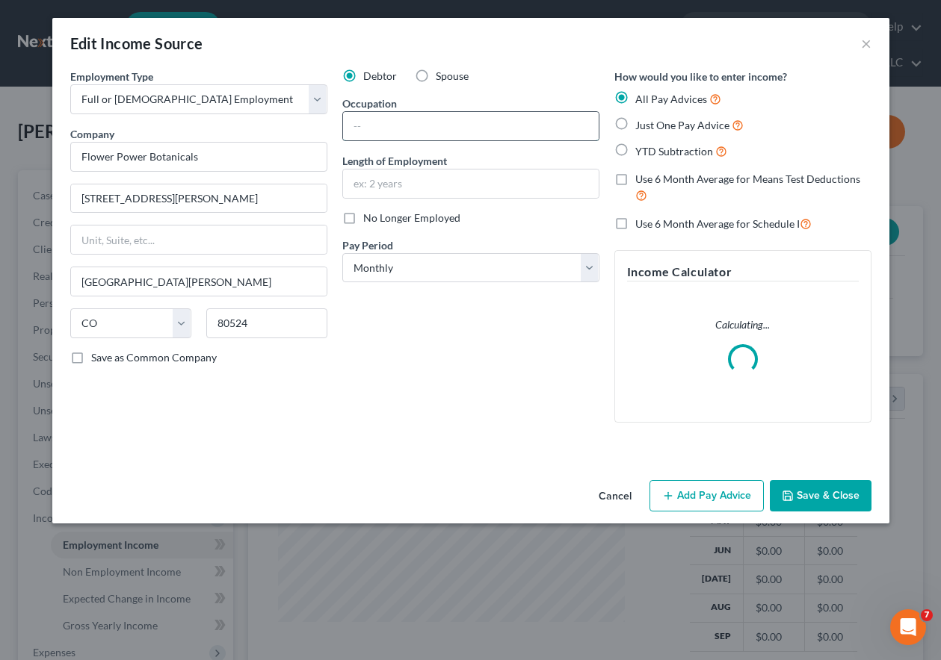
click at [436, 122] on input "text" at bounding box center [471, 126] width 256 height 28
click at [397, 184] on input "text" at bounding box center [471, 184] width 256 height 28
type input "10 years"
click at [389, 118] on input "text" at bounding box center [471, 126] width 256 height 28
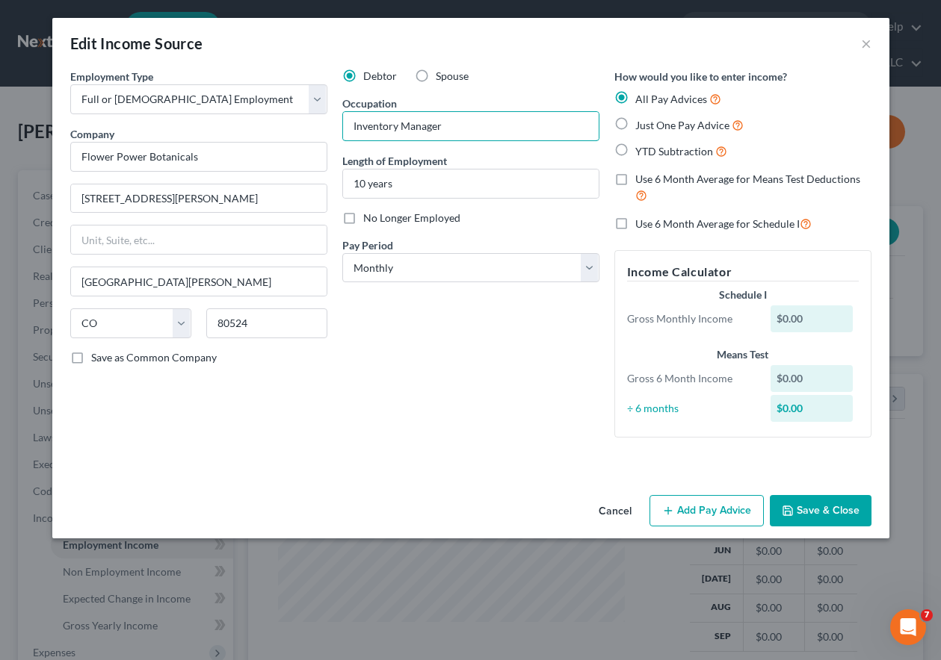
type input "Inventory Manager"
click at [480, 356] on div "Debtor Spouse Occupation Inventory Manager Length of Employment 10 years No Lon…" at bounding box center [471, 259] width 272 height 381
click at [857, 510] on button "Save & Close" at bounding box center [821, 510] width 102 height 31
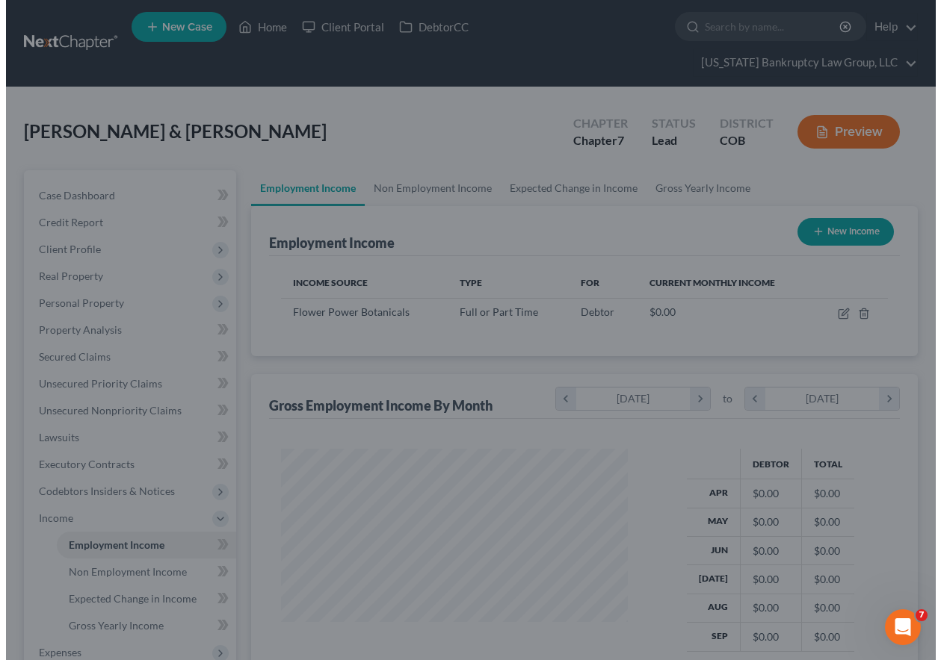
scroll to position [746860, 746756]
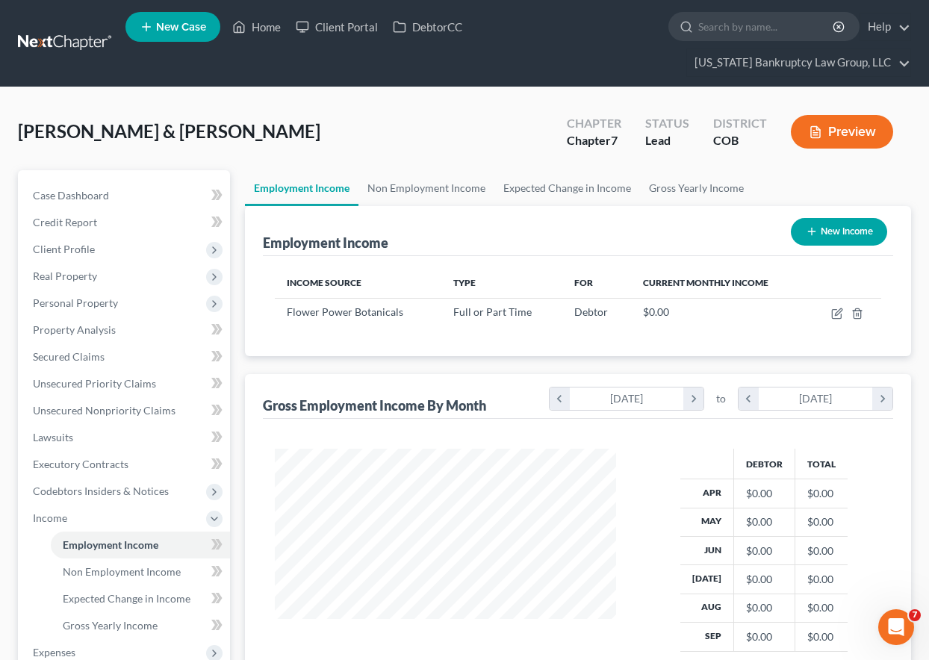
click at [861, 223] on button "New Income" at bounding box center [839, 232] width 96 height 28
select select "0"
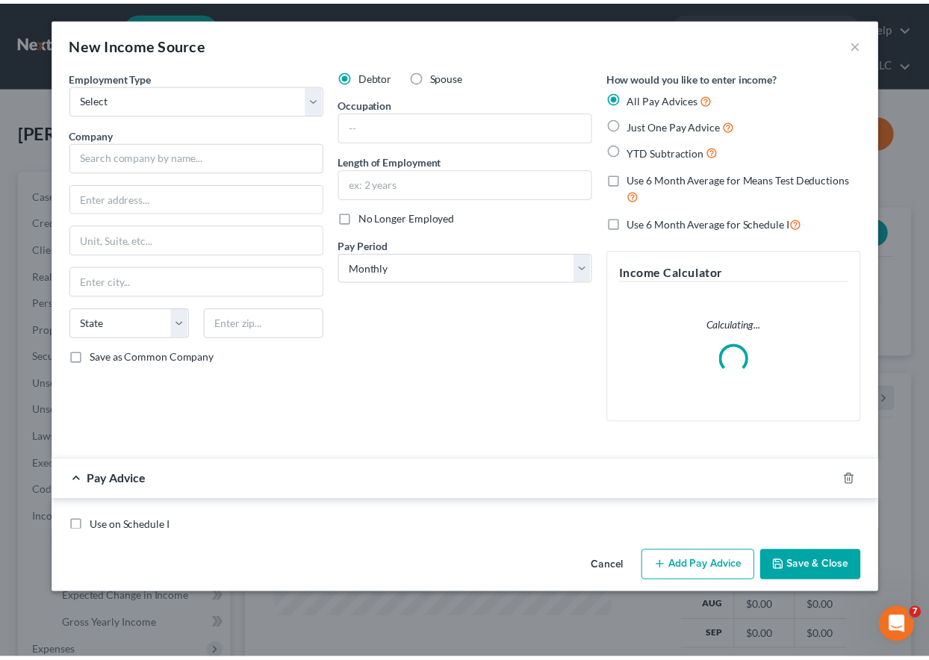
scroll to position [268, 376]
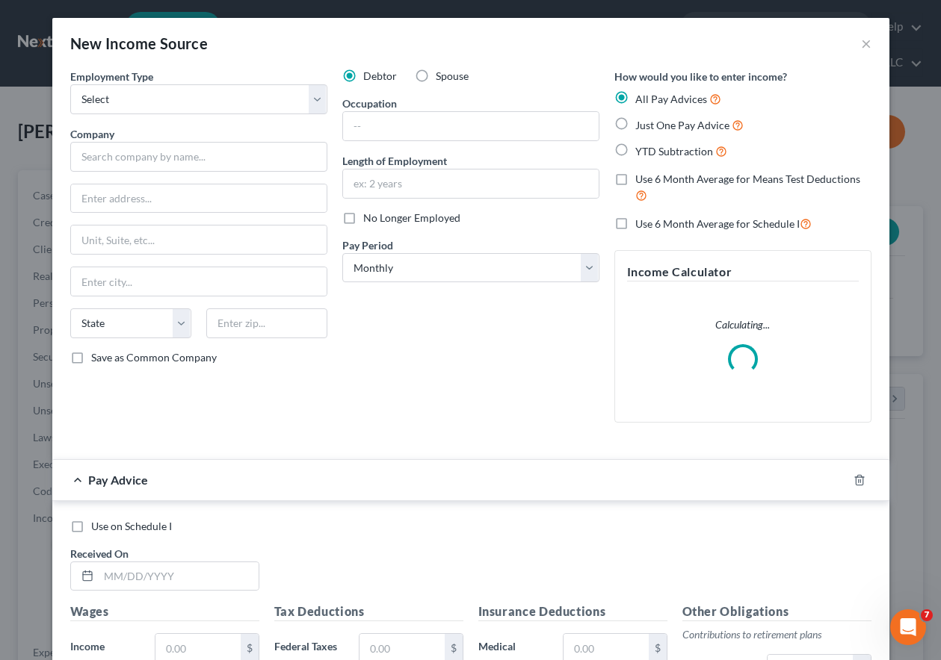
click at [436, 71] on label "Spouse" at bounding box center [452, 76] width 33 height 15
click at [442, 71] on input "Spouse" at bounding box center [447, 74] width 10 height 10
radio input "true"
click at [167, 159] on input "text" at bounding box center [198, 157] width 257 height 30
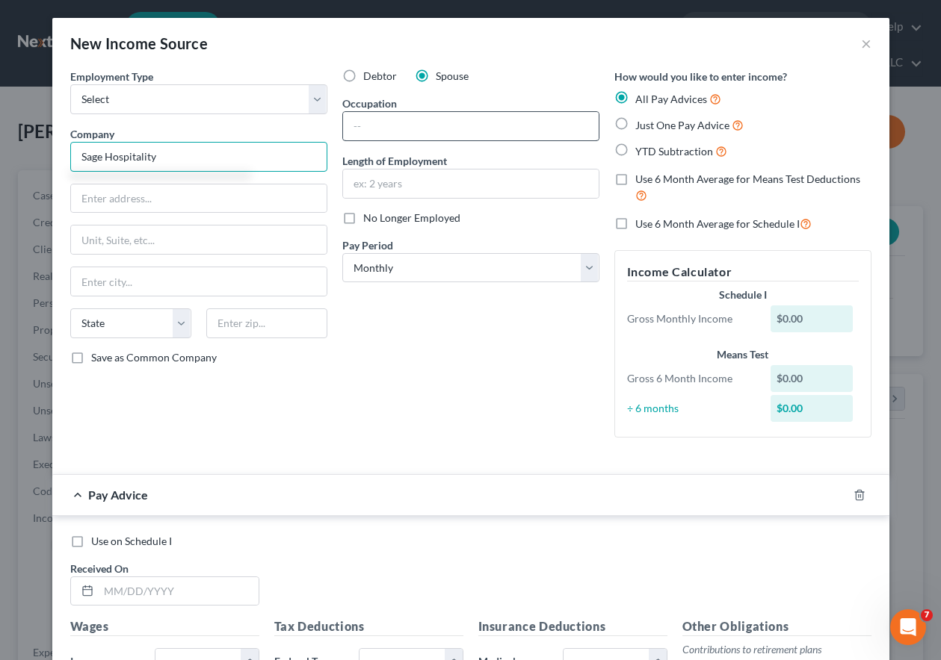
type input "Sage Hospitality"
click at [384, 119] on input "text" at bounding box center [471, 126] width 256 height 28
type input "Lead Line Chef"
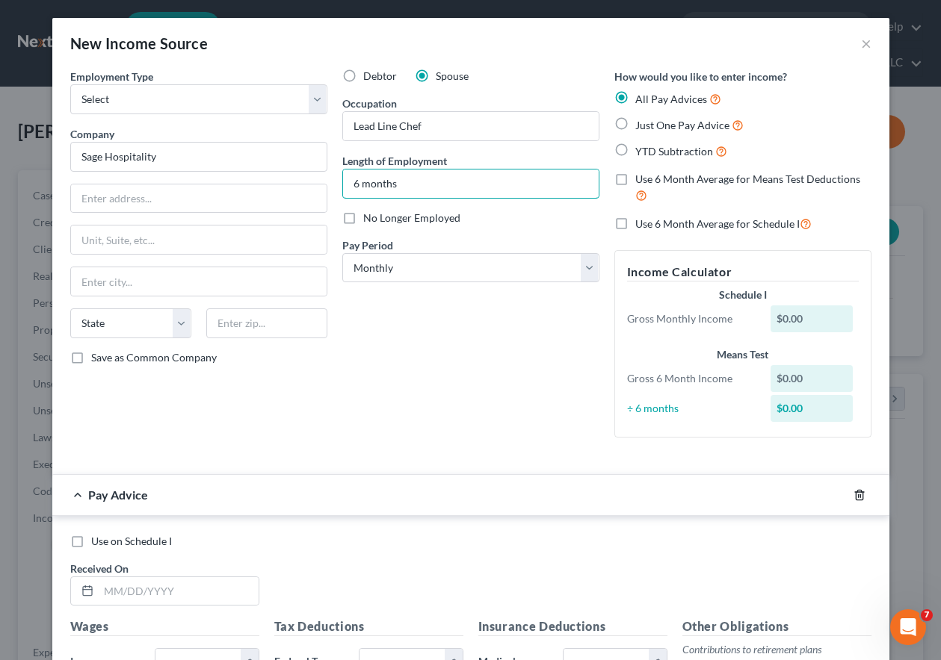
type input "6 months"
click at [858, 495] on line "button" at bounding box center [858, 496] width 0 height 3
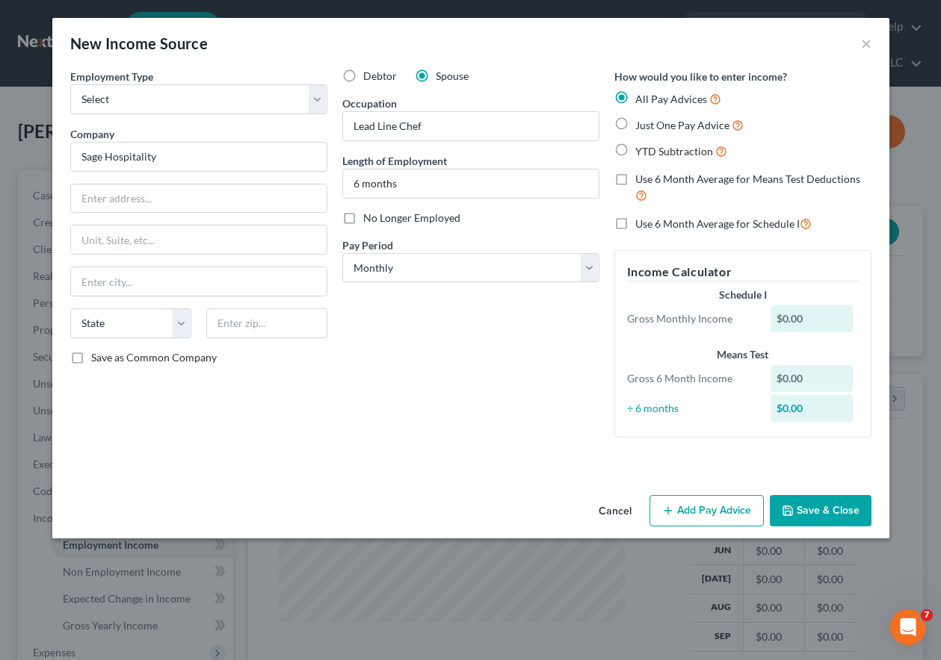
click at [864, 508] on button "Save & Close" at bounding box center [821, 510] width 102 height 31
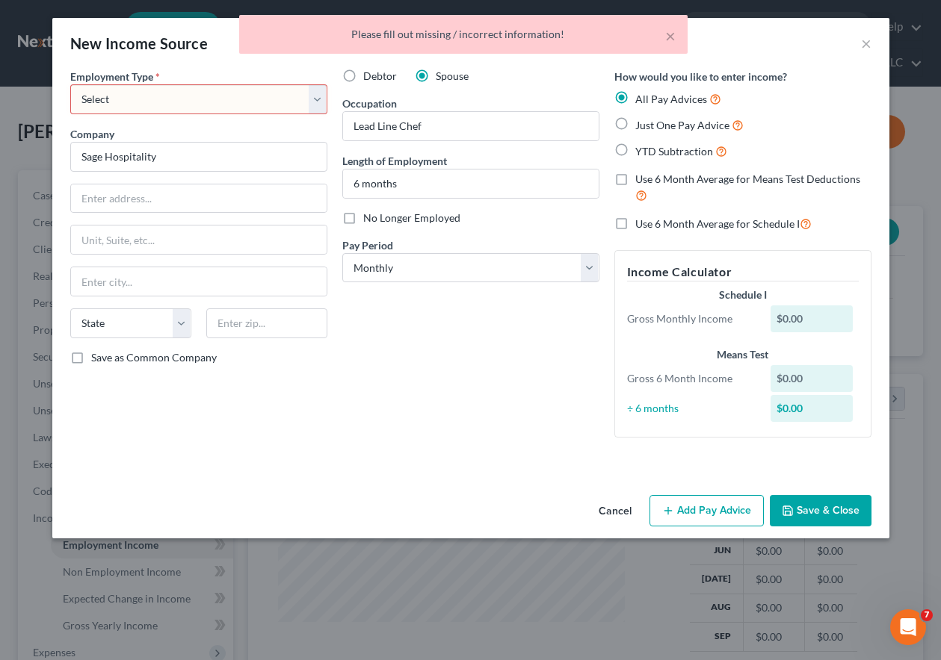
click at [133, 105] on select "Select Full or [DEMOGRAPHIC_DATA] Employment Self Employment" at bounding box center [198, 99] width 257 height 30
select select "0"
click at [70, 84] on select "Select Full or [DEMOGRAPHIC_DATA] Employment Self Employment" at bounding box center [198, 99] width 257 height 30
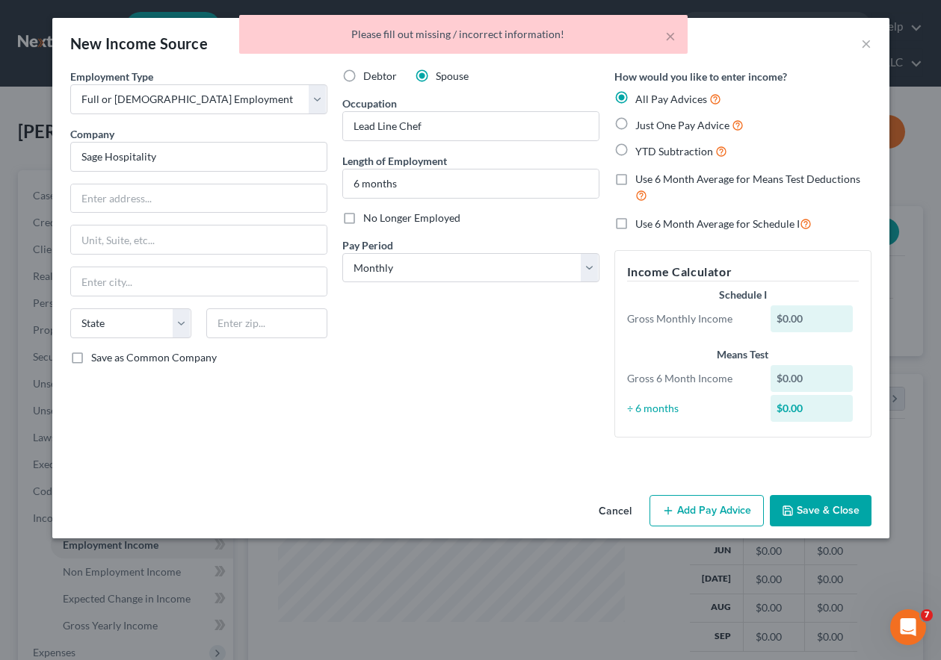
click at [803, 509] on button "Save & Close" at bounding box center [821, 510] width 102 height 31
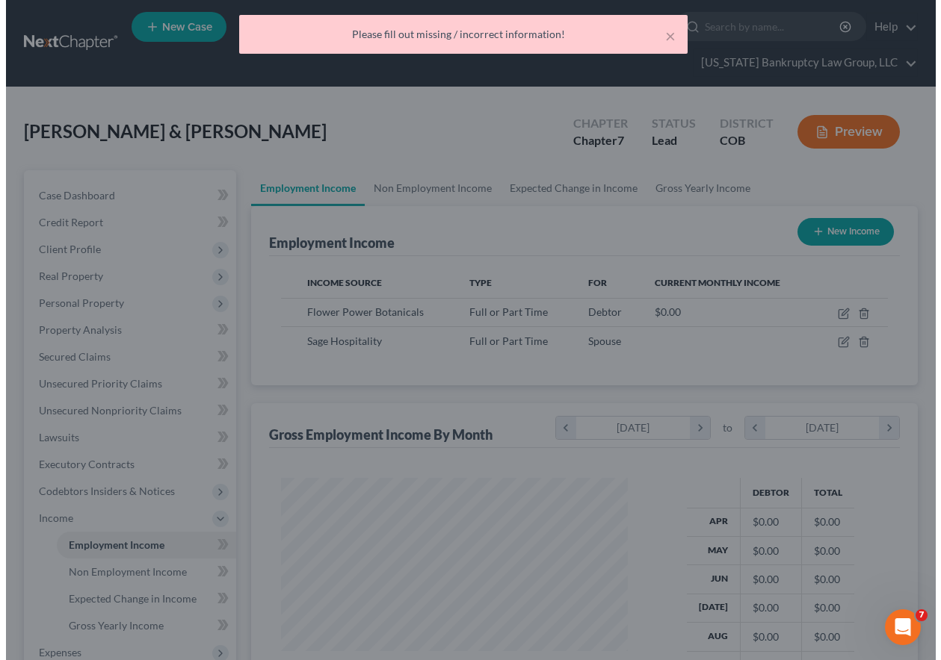
scroll to position [746860, 746756]
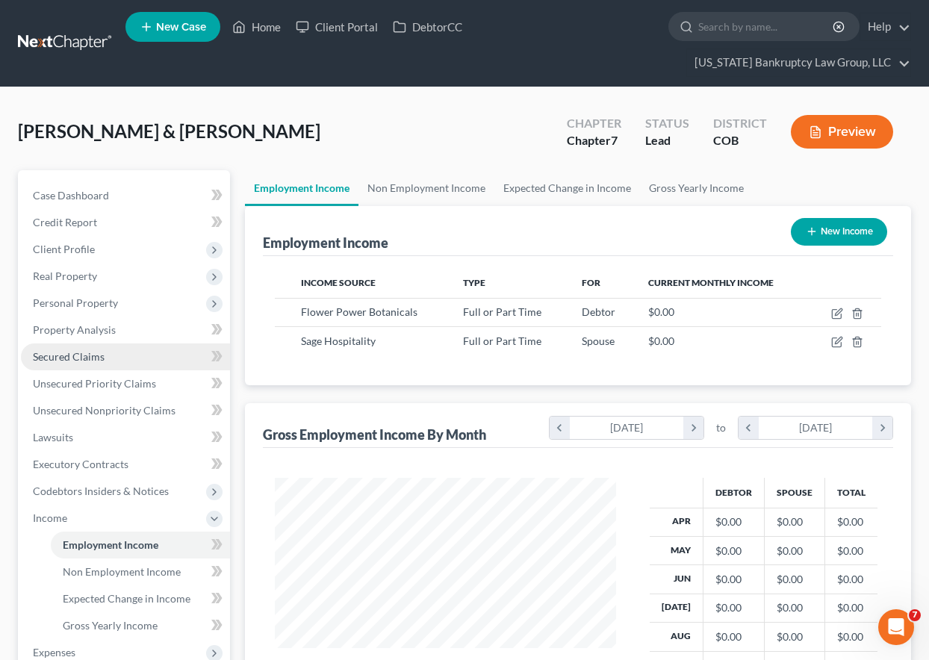
click at [99, 357] on span "Secured Claims" at bounding box center [69, 356] width 72 height 13
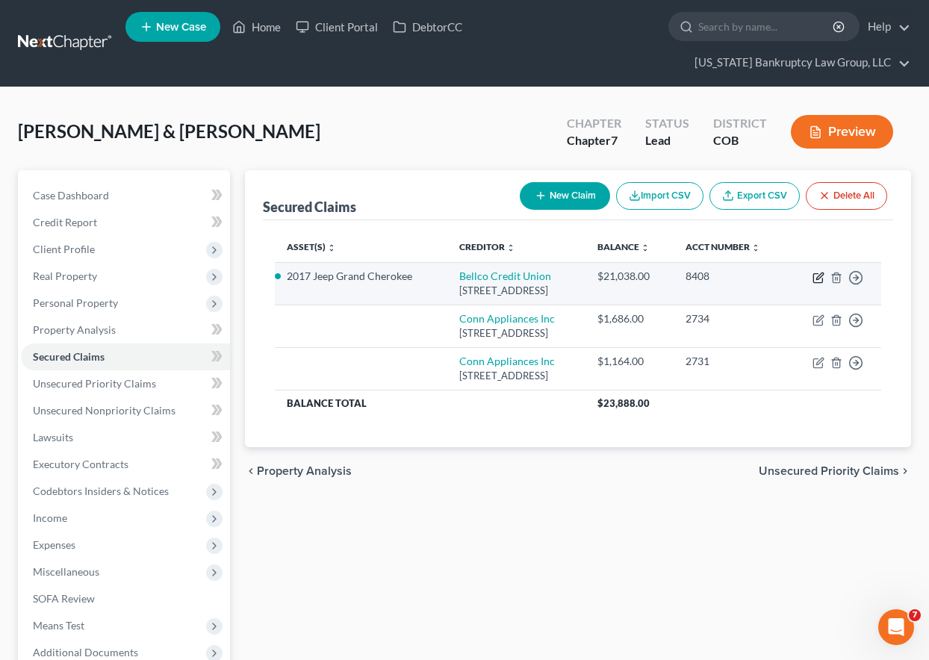
click at [819, 284] on icon "button" at bounding box center [819, 278] width 12 height 12
select select "5"
select select "4"
select select "0"
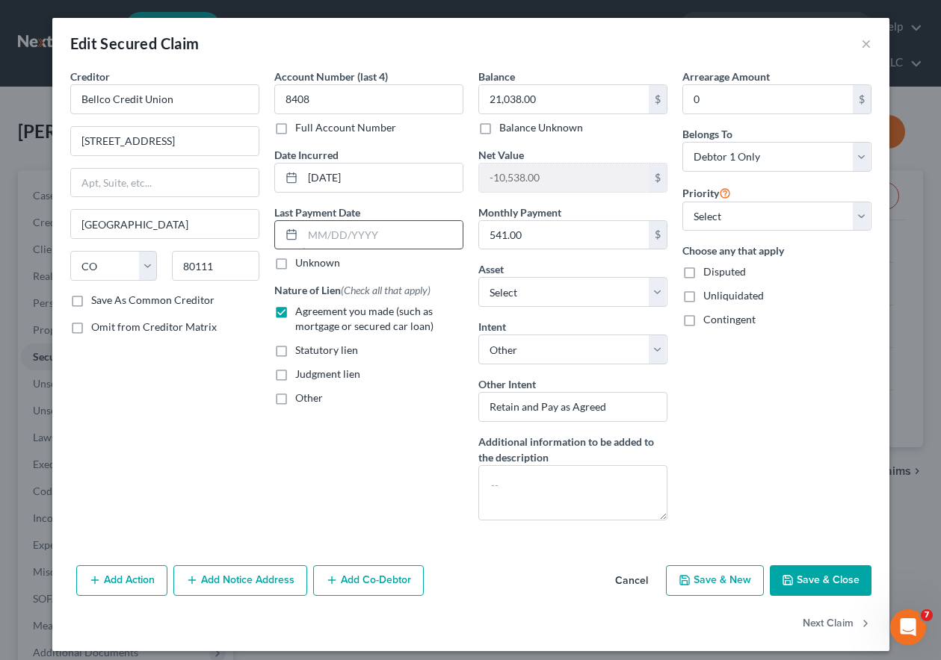
click at [333, 229] on input "text" at bounding box center [383, 235] width 160 height 28
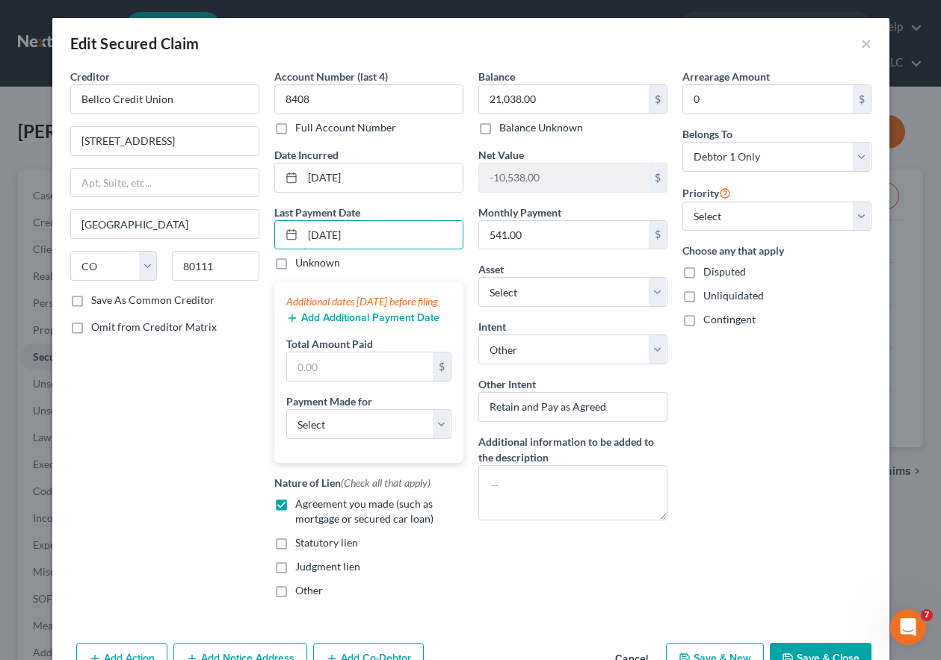
type input "[DATE]"
click at [377, 324] on button "Add Additional Payment Date" at bounding box center [362, 318] width 153 height 12
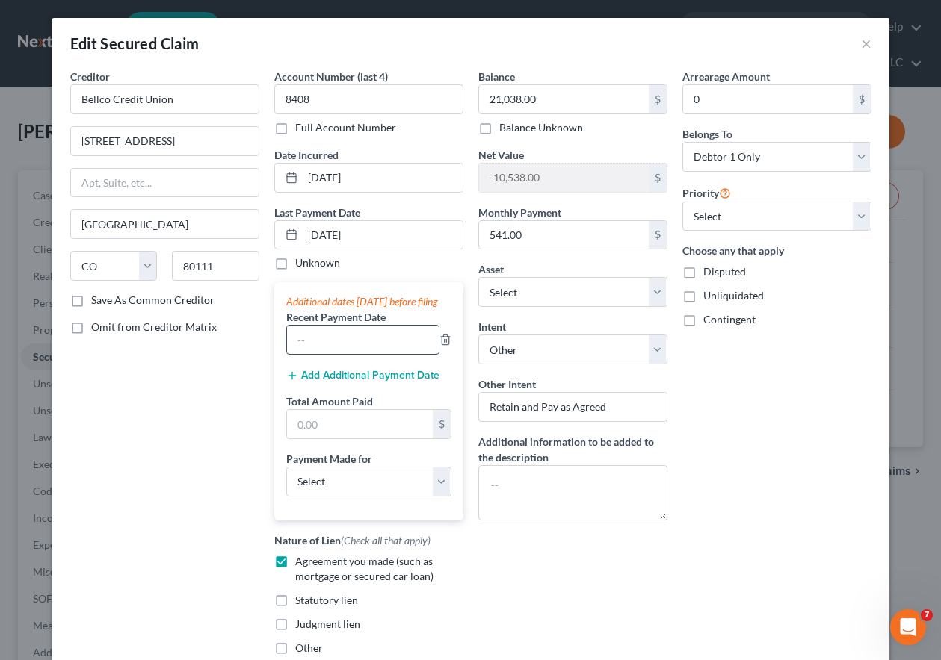
click at [358, 350] on input "text" at bounding box center [363, 340] width 152 height 28
type input "[DATE]"
click at [381, 382] on button "Add Additional Payment Date" at bounding box center [362, 376] width 153 height 12
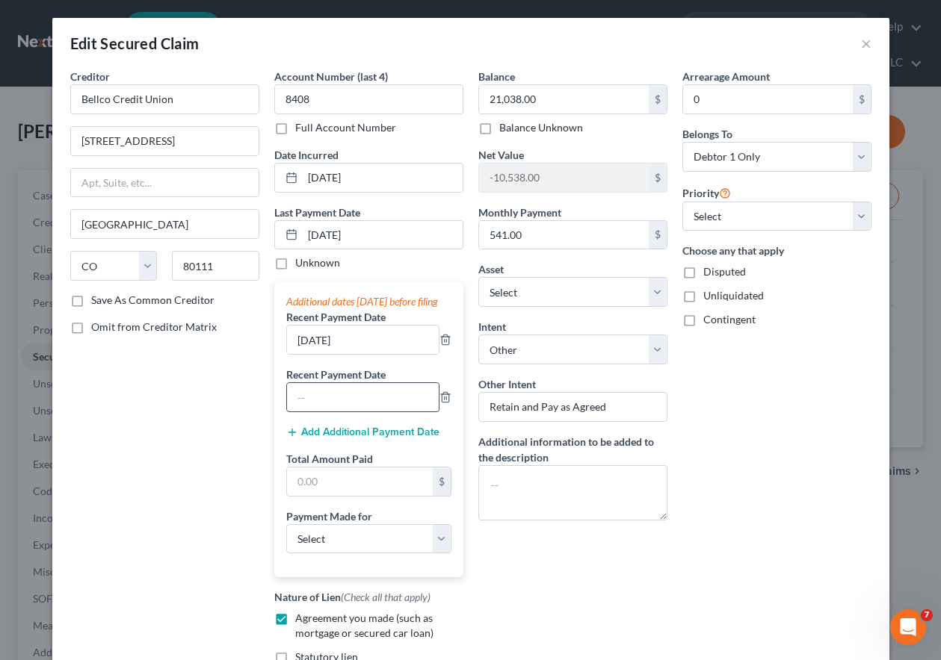
click at [380, 412] on input "text" at bounding box center [363, 397] width 152 height 28
type input "[DATE]"
click at [352, 495] on input "text" at bounding box center [360, 482] width 146 height 28
type input "3,016.88"
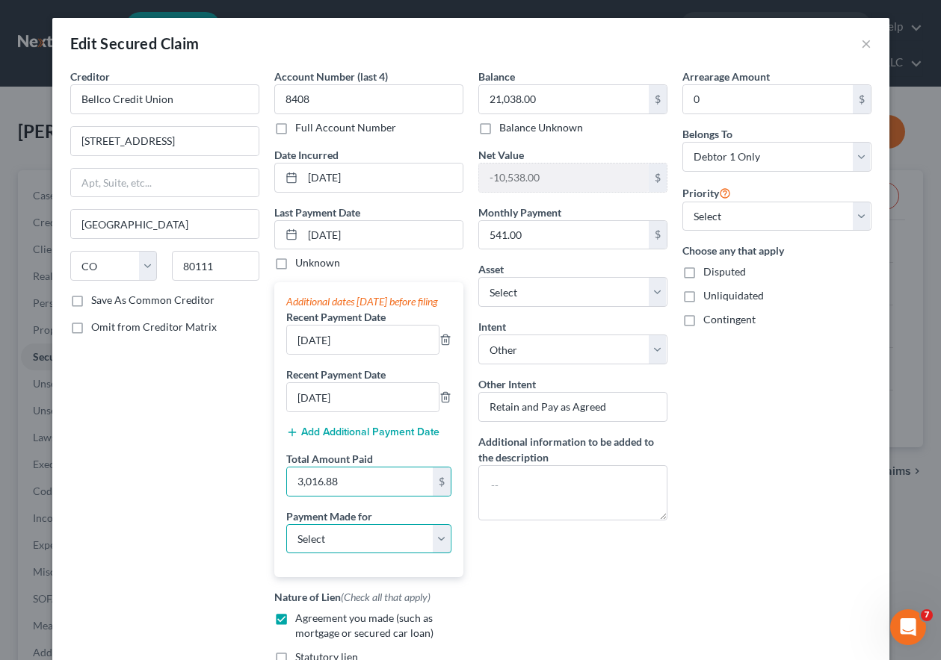
click at [385, 547] on select "Select Car Credit Card Loan Repayment Mortgage Other Suppliers Or Vendors" at bounding box center [368, 539] width 165 height 30
select select "0"
click at [286, 539] on select "Select Car Credit Card Loan Repayment Mortgage Other Suppliers Or Vendors" at bounding box center [368, 539] width 165 height 30
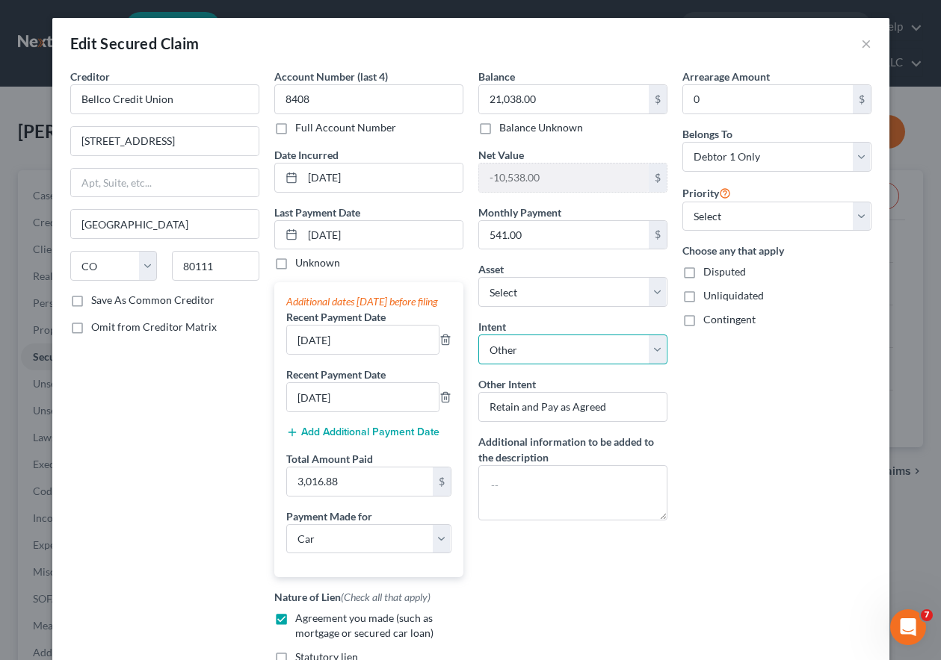
click at [615, 346] on select "Select Surrender Redeem Reaffirm Avoid Other" at bounding box center [572, 350] width 189 height 30
click at [478, 335] on select "Select Surrender Redeem Reaffirm Avoid Other" at bounding box center [572, 350] width 189 height 30
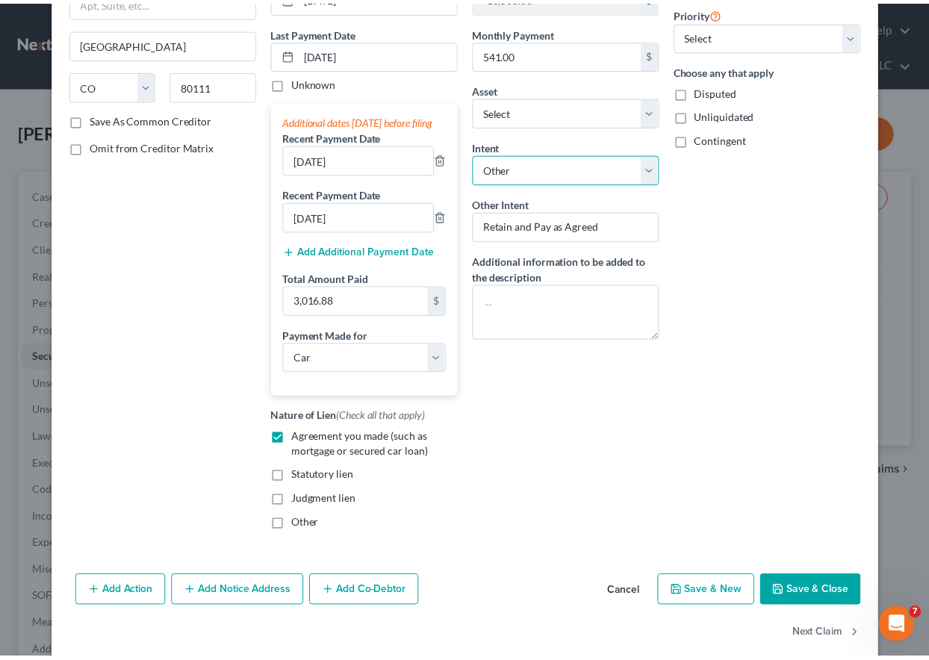
scroll to position [217, 0]
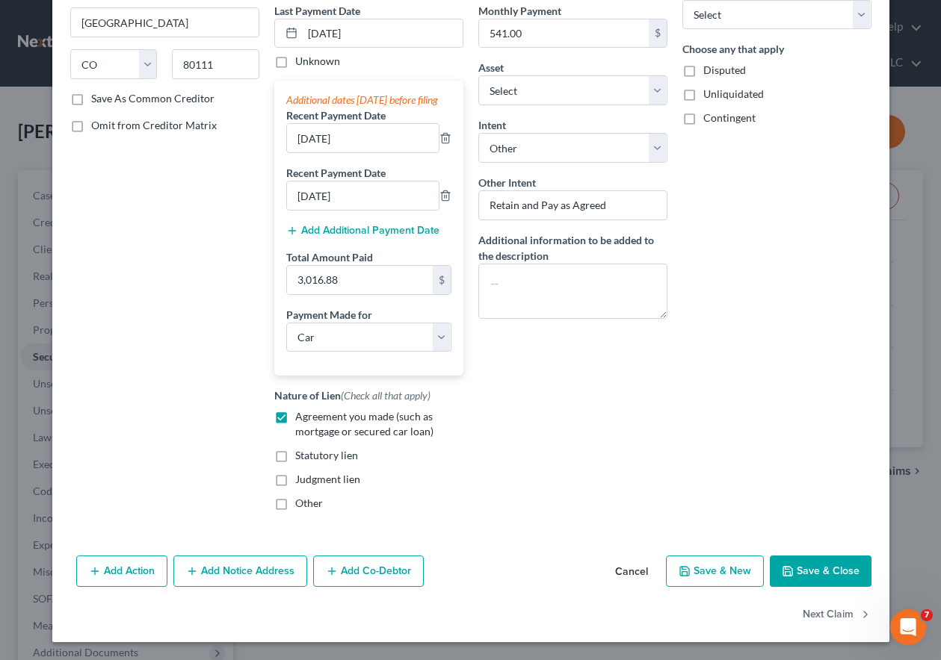
click at [800, 561] on button "Save & Close" at bounding box center [821, 571] width 102 height 31
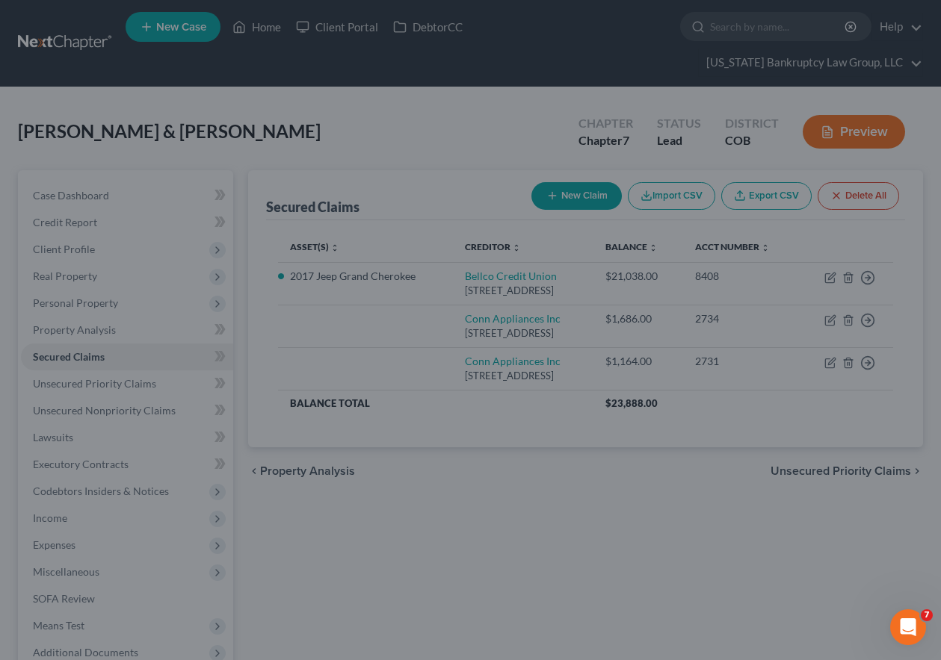
select select "6"
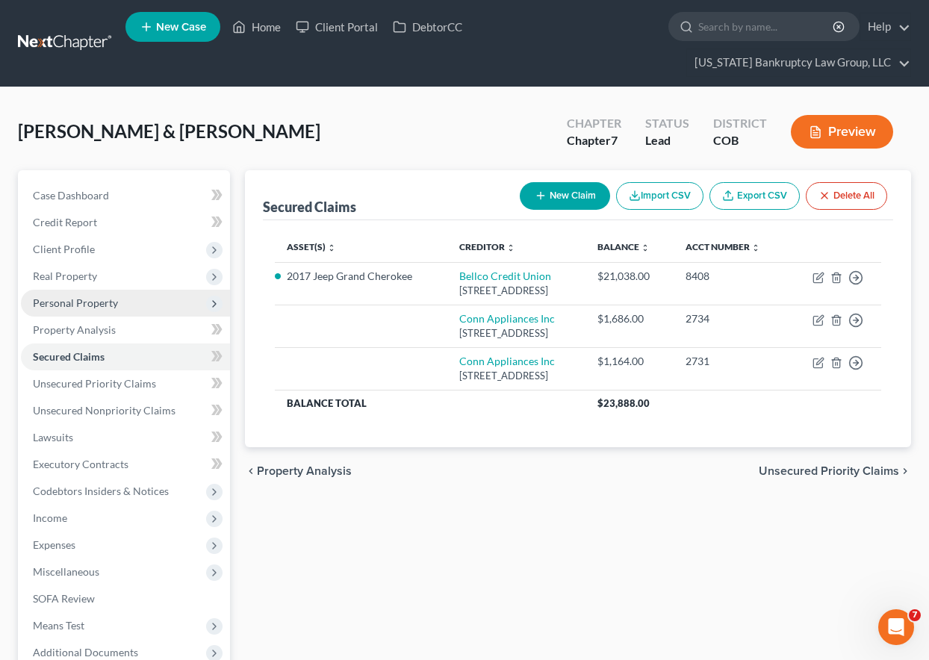
click at [101, 297] on span "Personal Property" at bounding box center [75, 303] width 85 height 13
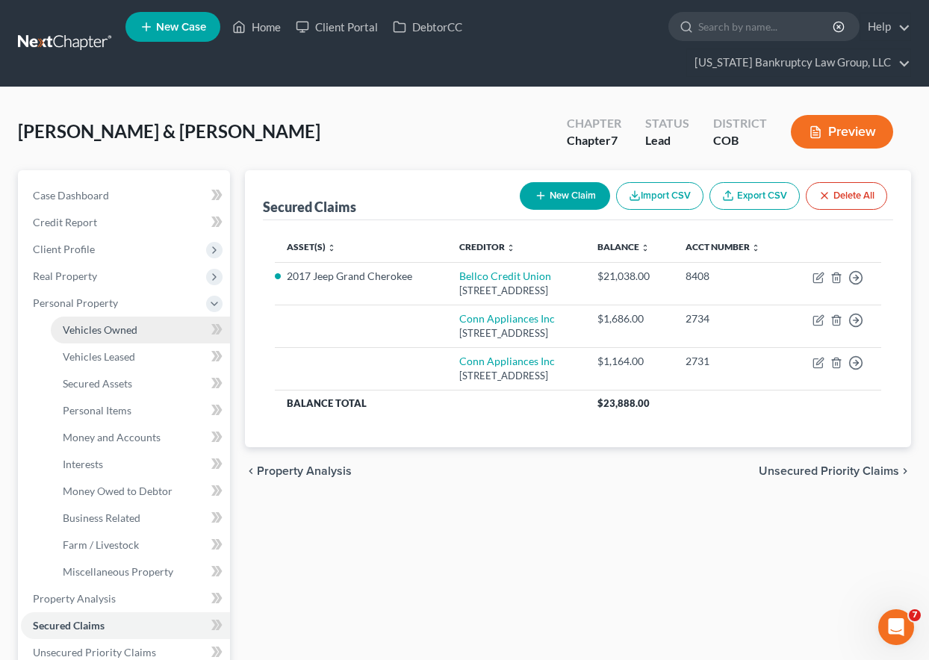
click at [111, 335] on span "Vehicles Owned" at bounding box center [100, 330] width 75 height 13
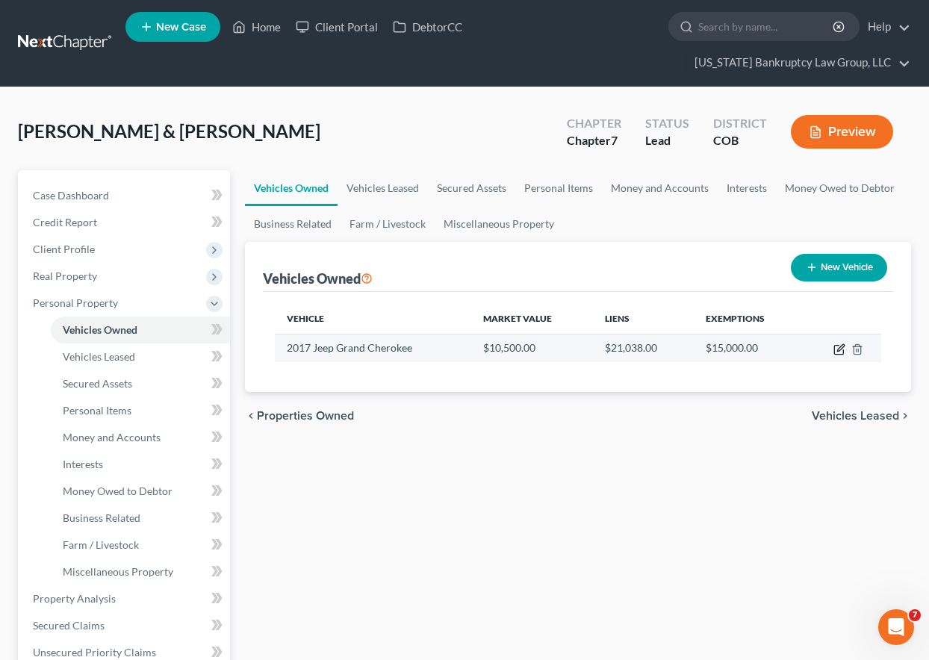
click at [839, 348] on icon "button" at bounding box center [841, 347] width 7 height 7
select select "0"
select select "9"
select select "3"
select select "0"
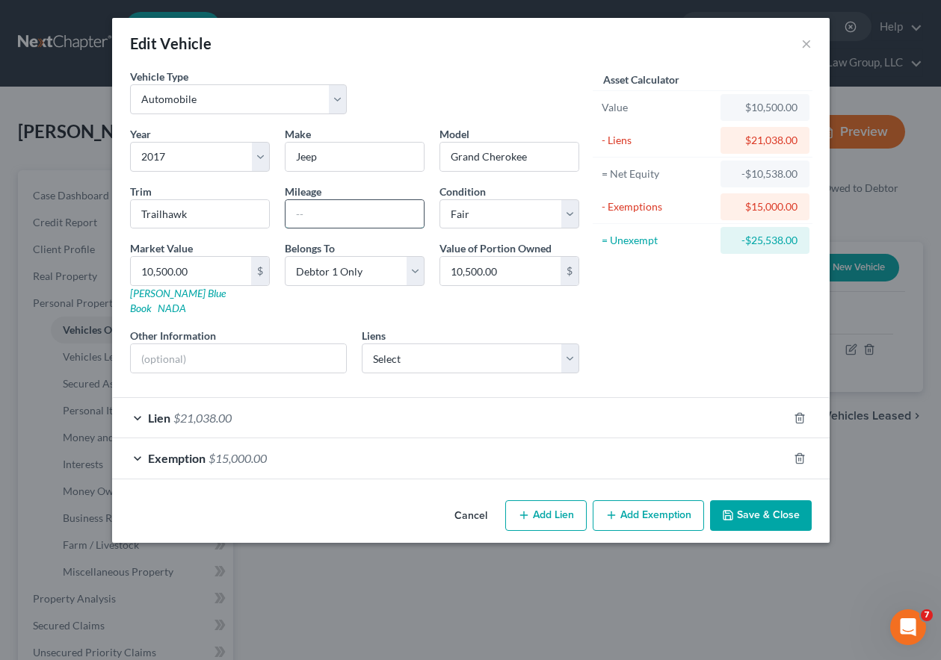
click at [375, 208] on input "text" at bounding box center [354, 214] width 138 height 28
type input "118000"
click at [743, 501] on button "Save & Close" at bounding box center [761, 516] width 102 height 31
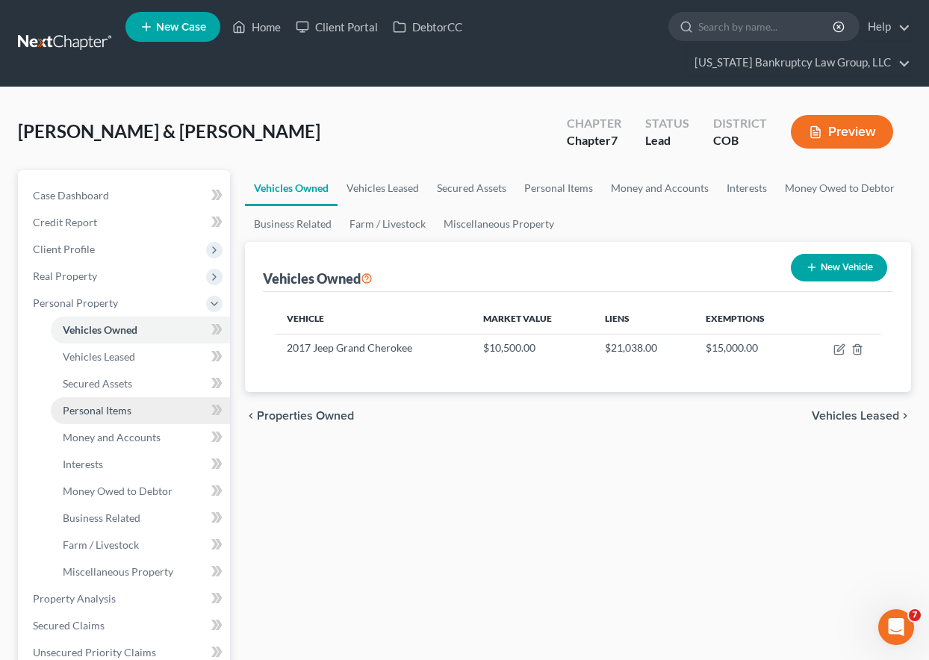
click at [109, 403] on link "Personal Items" at bounding box center [140, 410] width 179 height 27
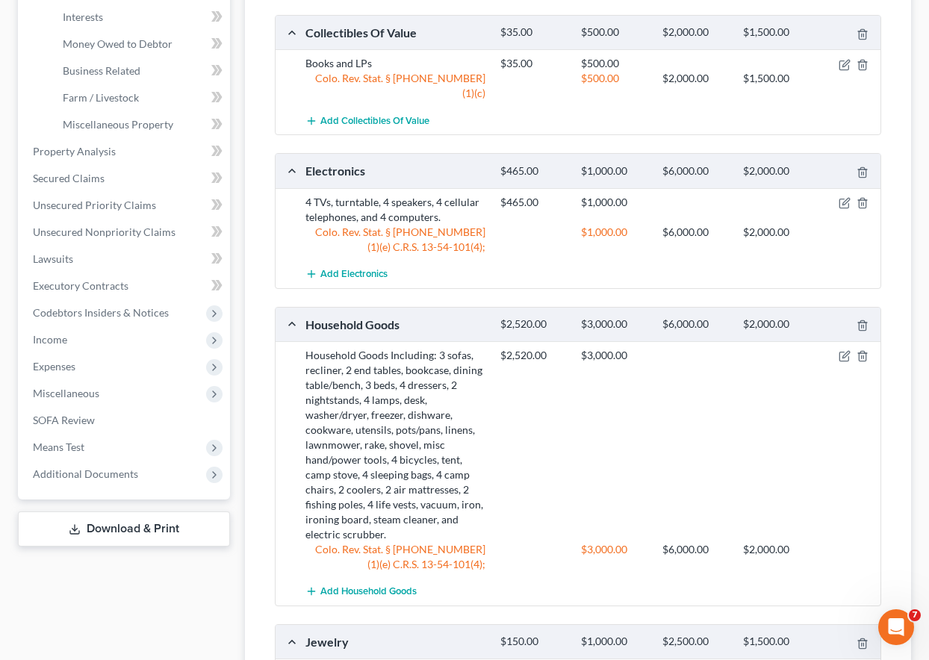
scroll to position [448, 0]
click at [132, 225] on span "Unsecured Nonpriority Claims" at bounding box center [104, 231] width 143 height 13
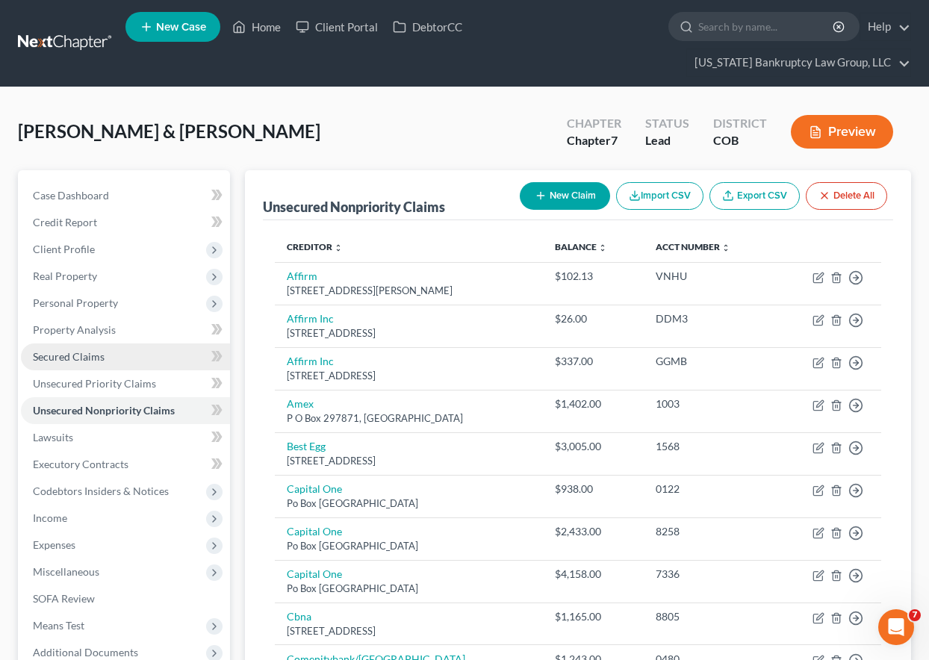
click at [81, 356] on span "Secured Claims" at bounding box center [69, 356] width 72 height 13
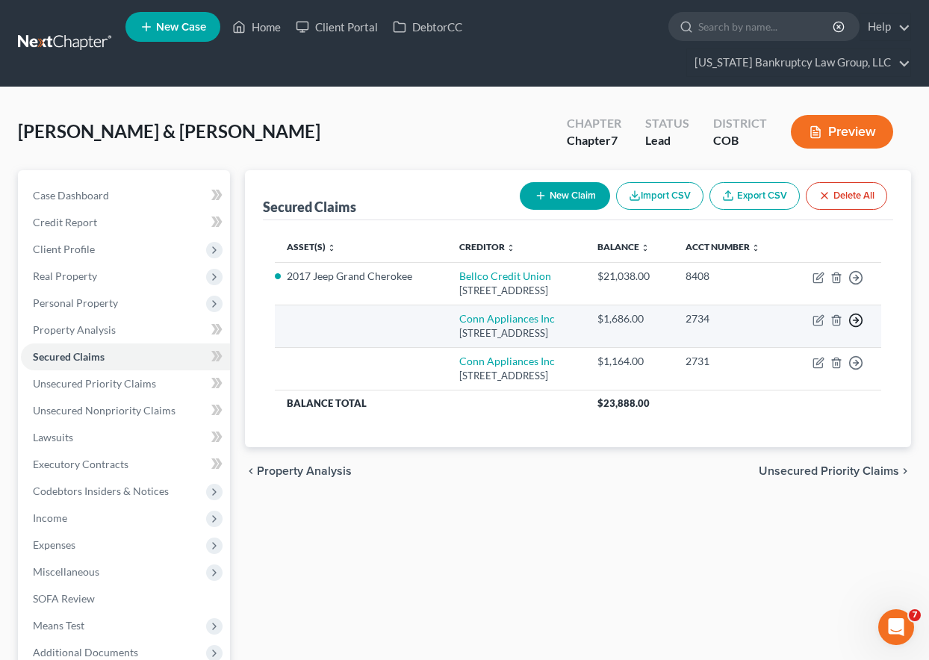
click at [858, 321] on line "button" at bounding box center [856, 321] width 5 height 0
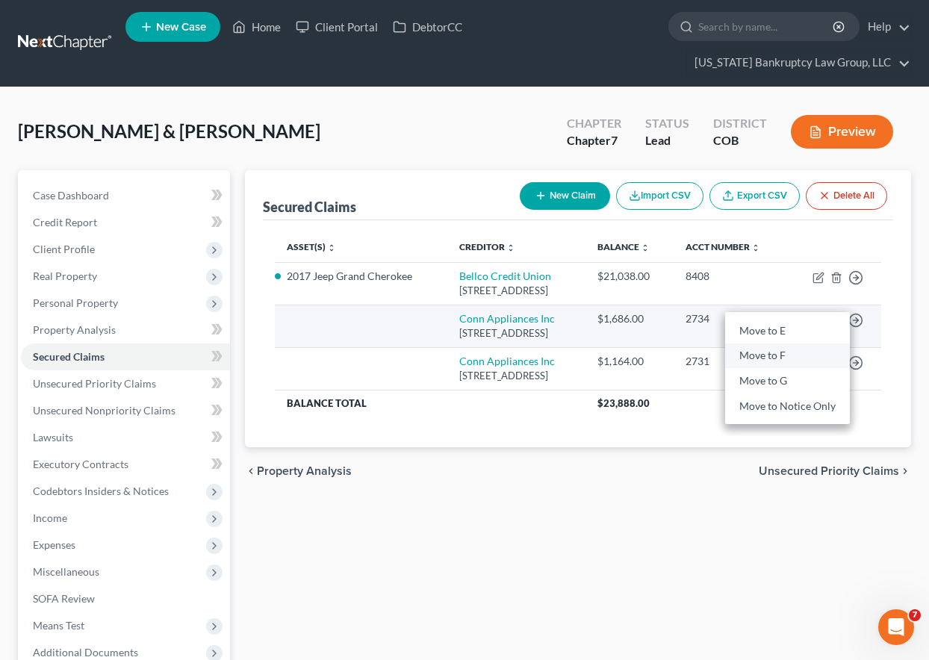
click at [782, 369] on link "Move to F" at bounding box center [787, 356] width 125 height 25
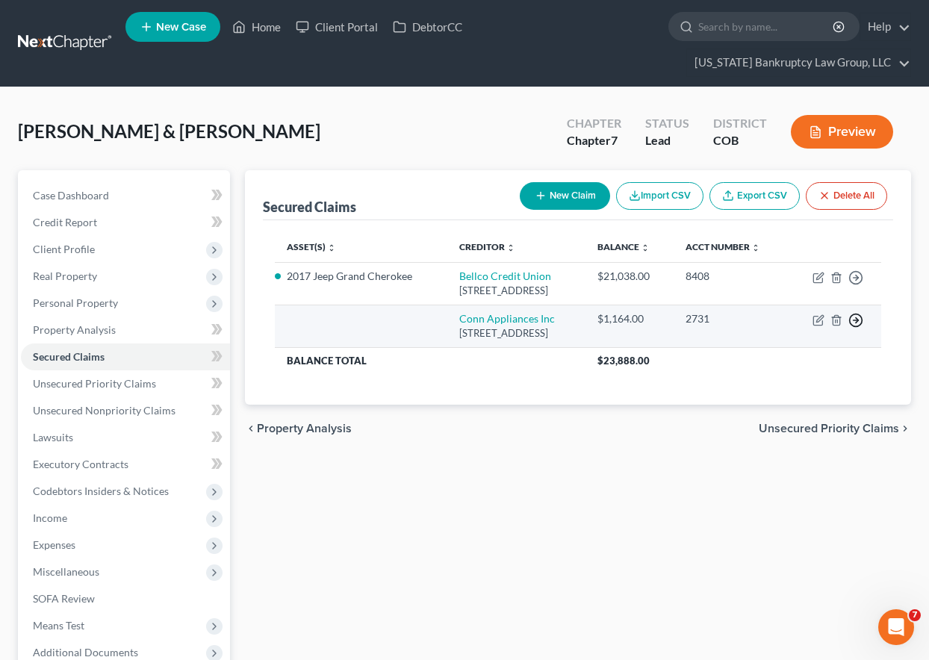
click at [857, 324] on polyline "button" at bounding box center [857, 320] width 2 height 5
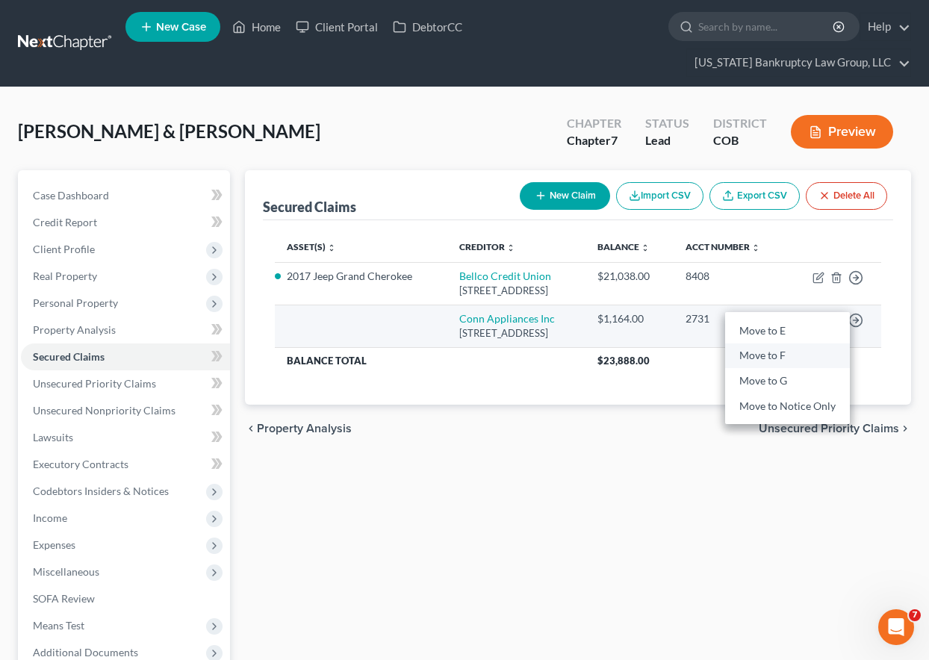
click at [762, 369] on link "Move to F" at bounding box center [787, 356] width 125 height 25
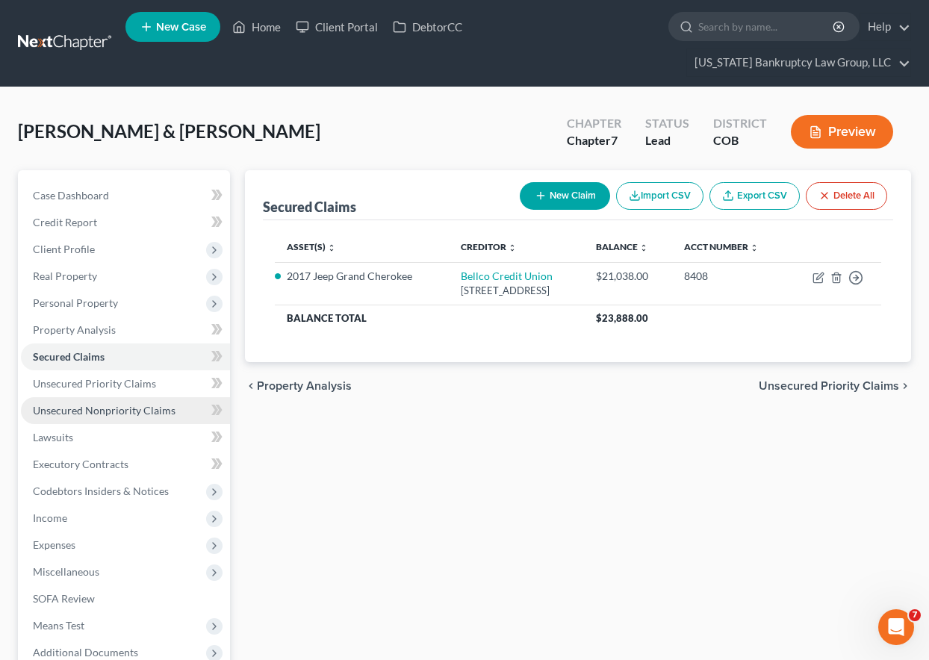
click at [129, 404] on span "Unsecured Nonpriority Claims" at bounding box center [104, 410] width 143 height 13
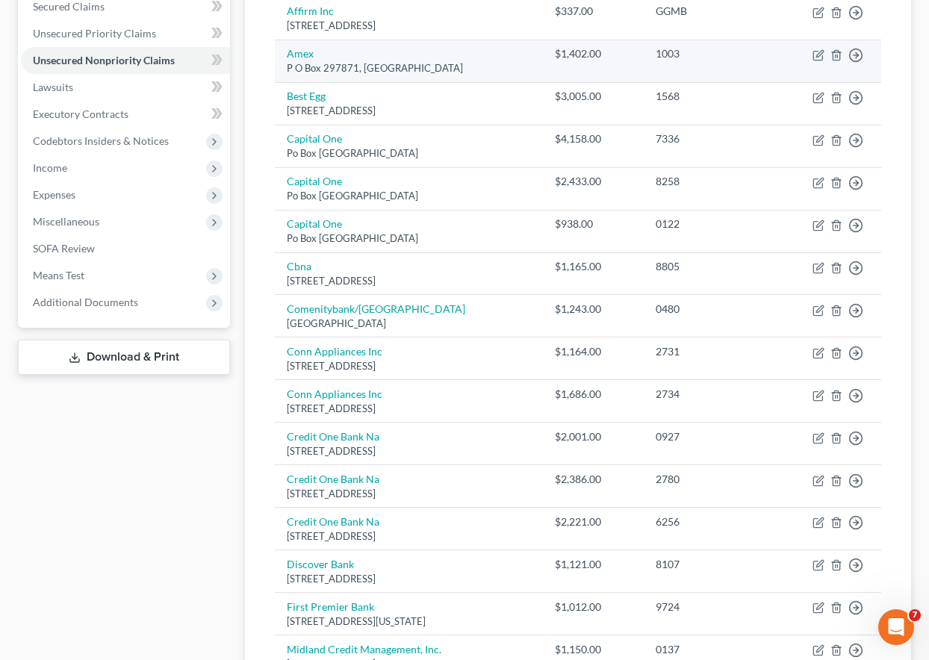
scroll to position [374, 0]
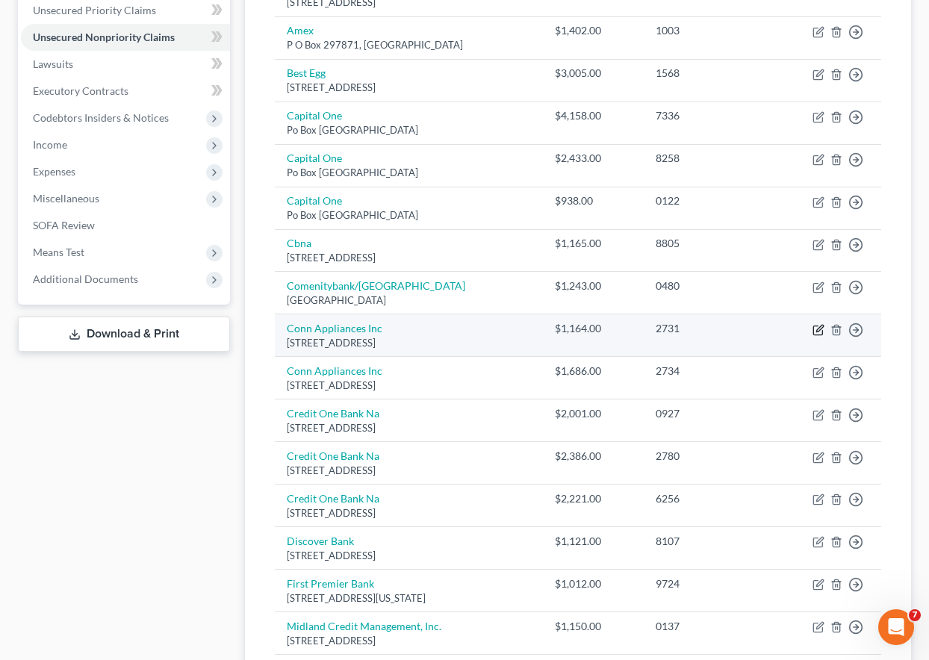
click at [817, 329] on icon "button" at bounding box center [819, 330] width 12 height 12
select select "45"
select select "1"
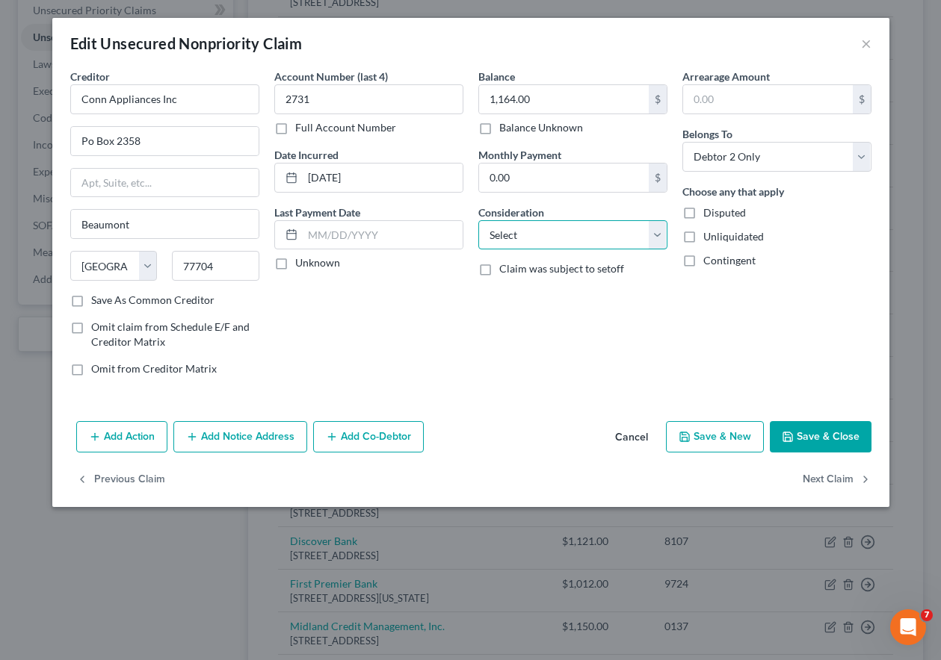
click at [563, 230] on select "Select Cable / Satellite Services Collection Agency Credit Card Debt Debt Couns…" at bounding box center [572, 235] width 189 height 30
select select "2"
click at [478, 220] on select "Select Cable / Satellite Services Collection Agency Credit Card Debt Debt Couns…" at bounding box center [572, 235] width 189 height 30
click at [812, 421] on button "Save & Close" at bounding box center [821, 436] width 102 height 31
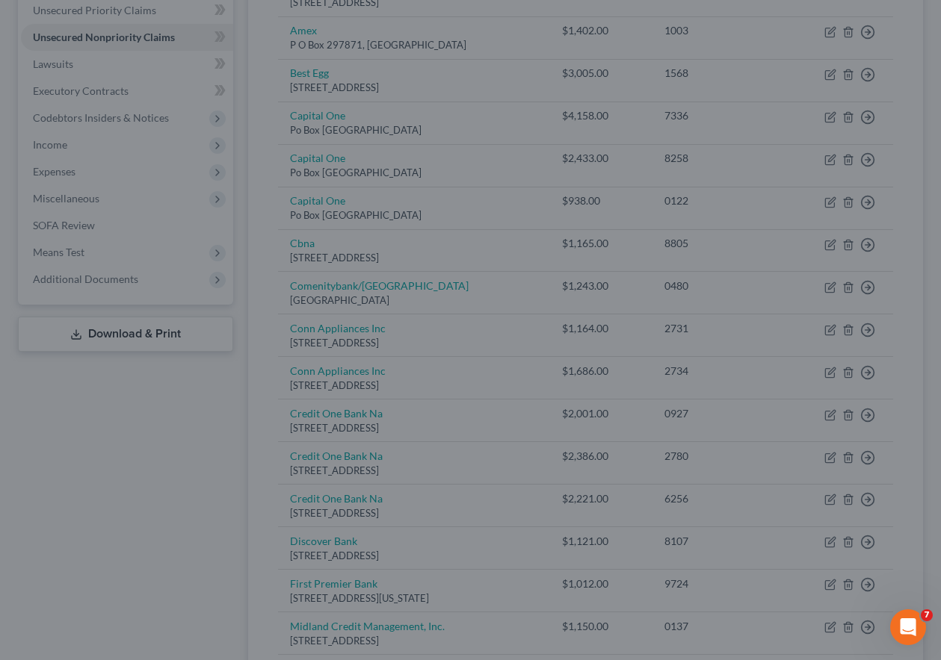
type input "0"
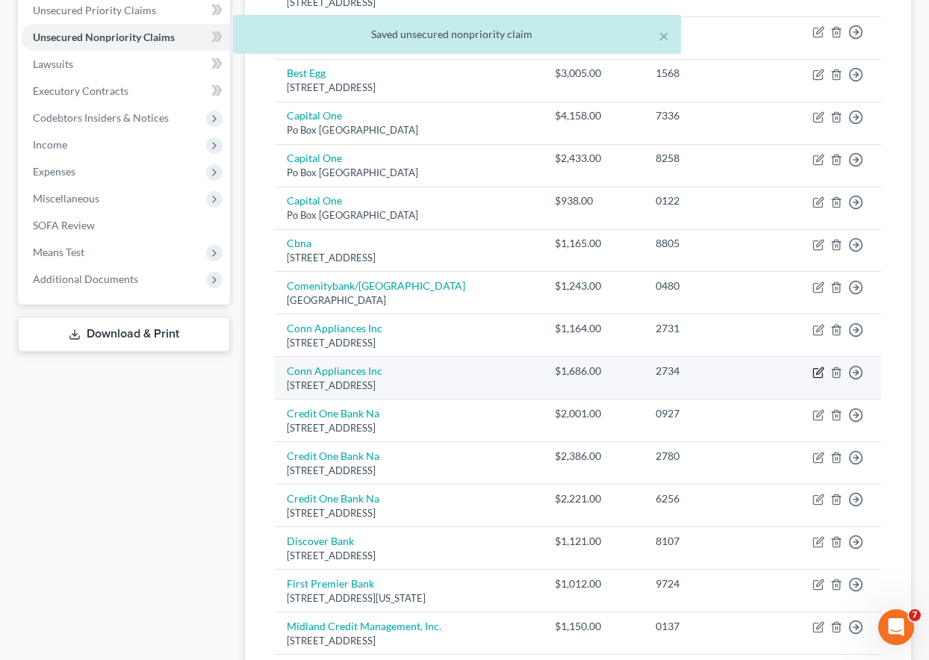
click at [817, 374] on icon "button" at bounding box center [820, 371] width 7 height 7
select select "45"
select select "1"
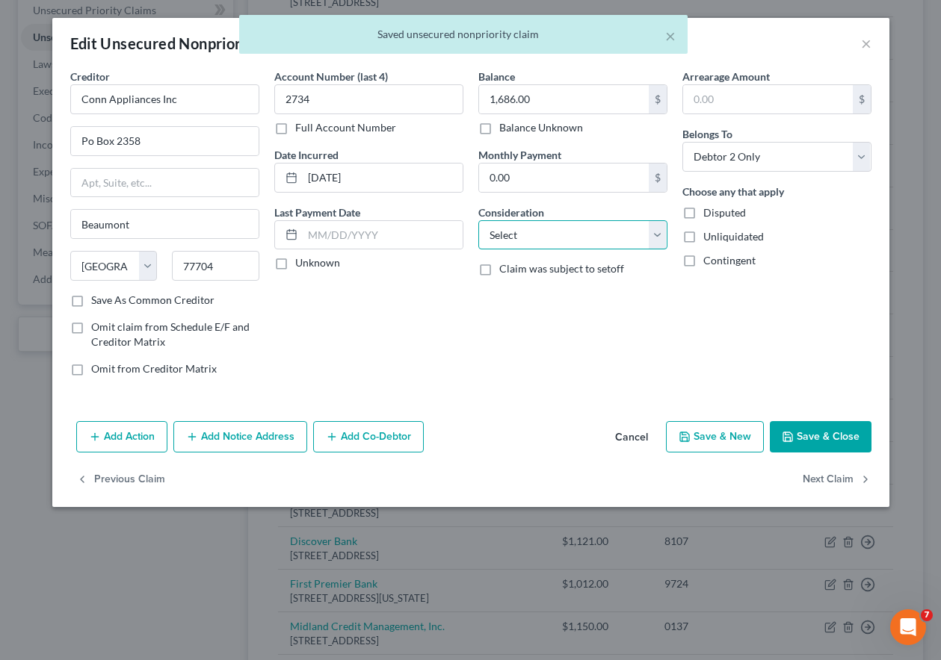
click at [562, 241] on select "Select Cable / Satellite Services Collection Agency Credit Card Debt Debt Couns…" at bounding box center [572, 235] width 189 height 30
select select "2"
click at [478, 220] on select "Select Cable / Satellite Services Collection Agency Credit Card Debt Debt Couns…" at bounding box center [572, 235] width 189 height 30
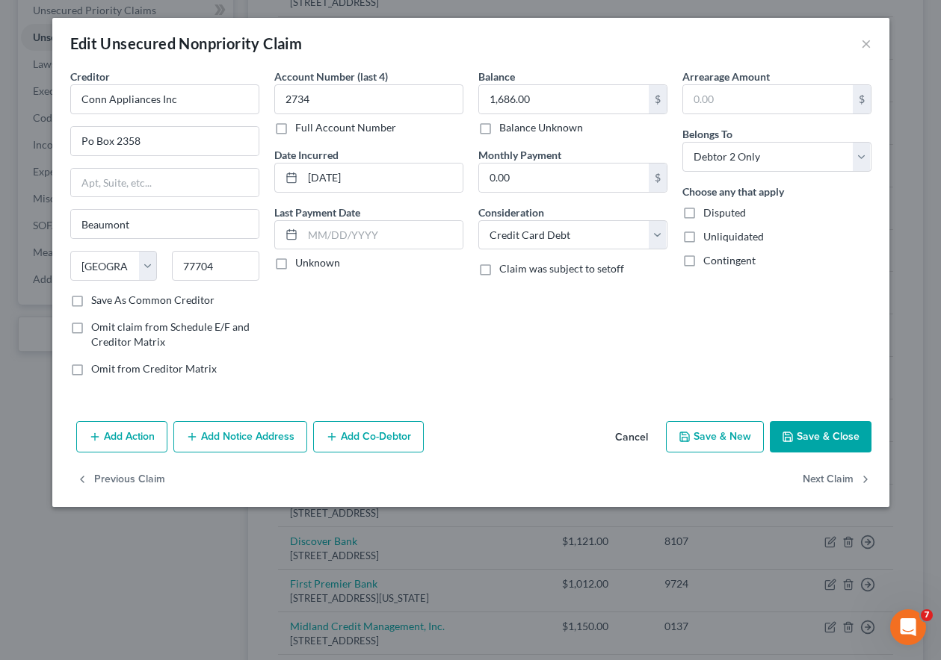
click at [828, 444] on button "Save & Close" at bounding box center [821, 436] width 102 height 31
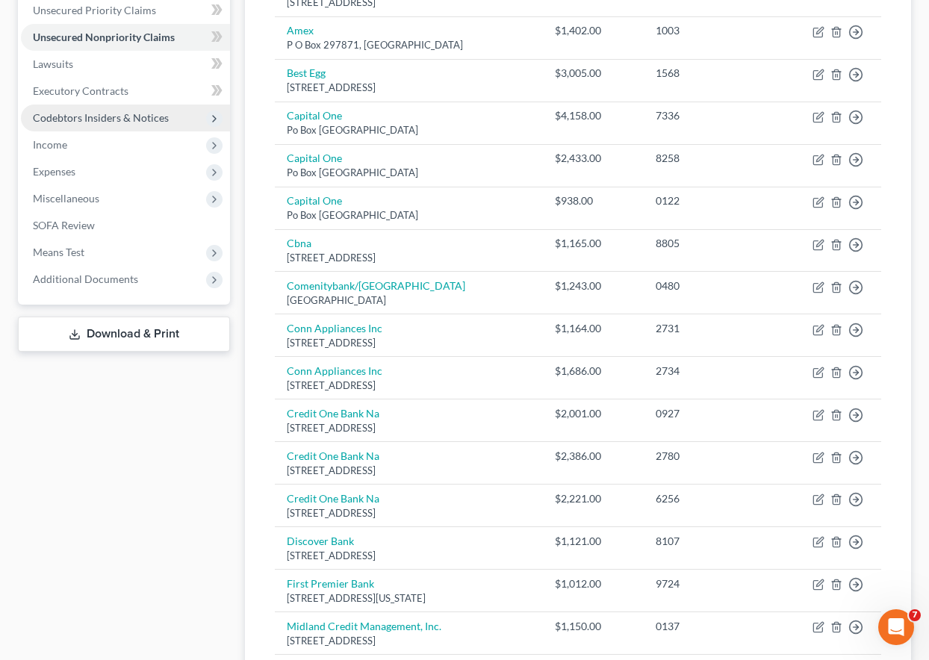
click at [157, 113] on span "Codebtors Insiders & Notices" at bounding box center [101, 117] width 136 height 13
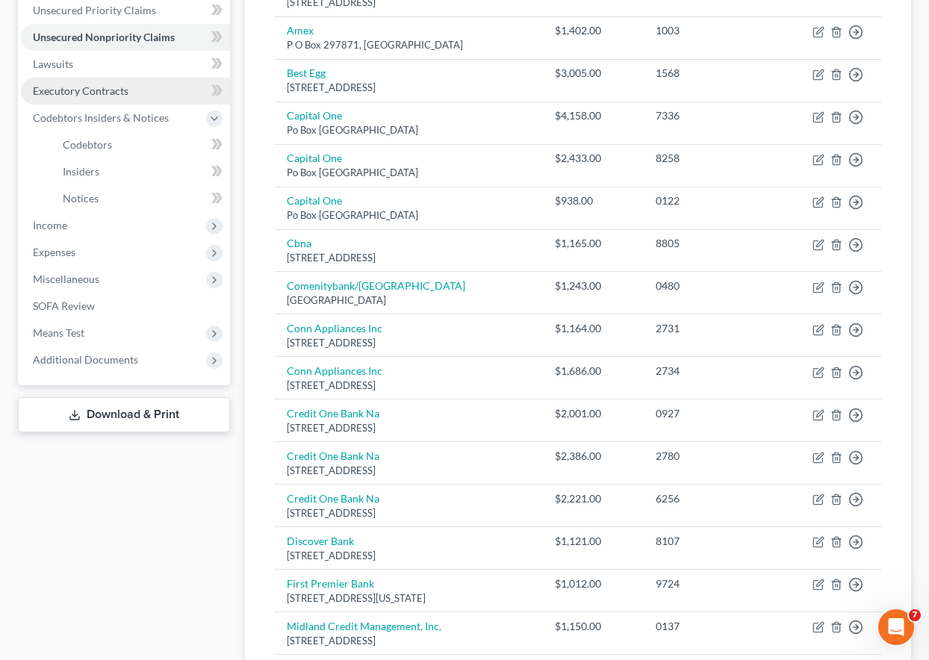
click at [84, 91] on span "Executory Contracts" at bounding box center [81, 90] width 96 height 13
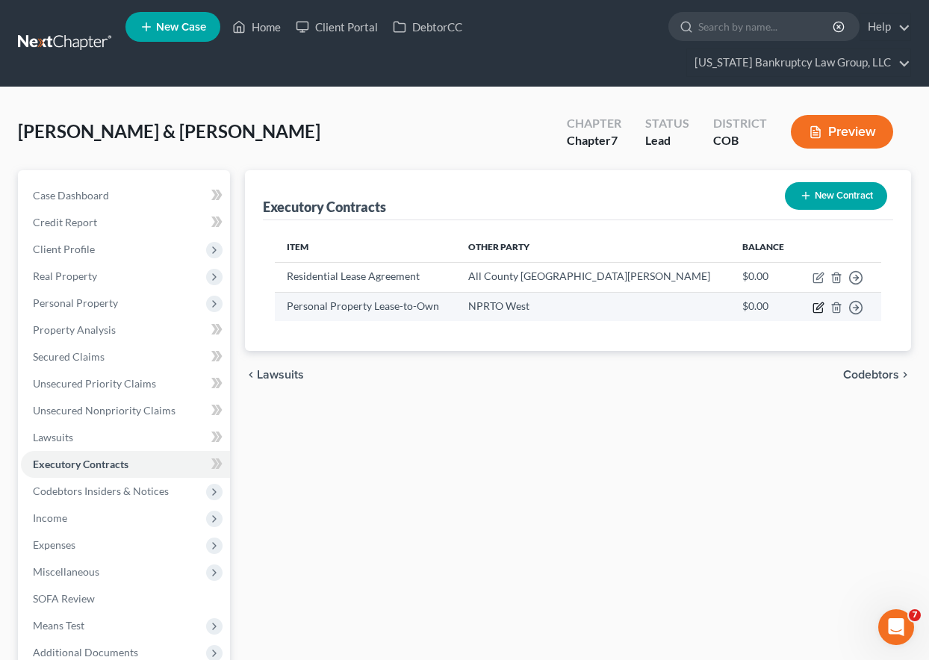
click at [817, 309] on icon "button" at bounding box center [820, 306] width 7 height 7
select select "2"
select select "46"
select select "1"
select select "2"
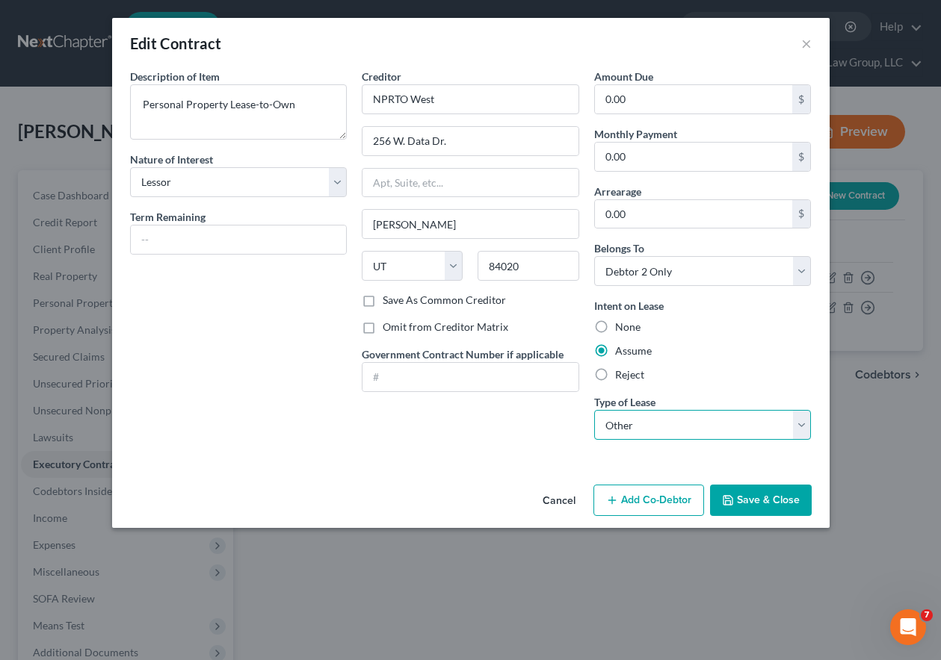
click at [657, 424] on select "Select Real Estate Car Other" at bounding box center [702, 425] width 217 height 30
click at [767, 504] on button "Save & Close" at bounding box center [761, 500] width 102 height 31
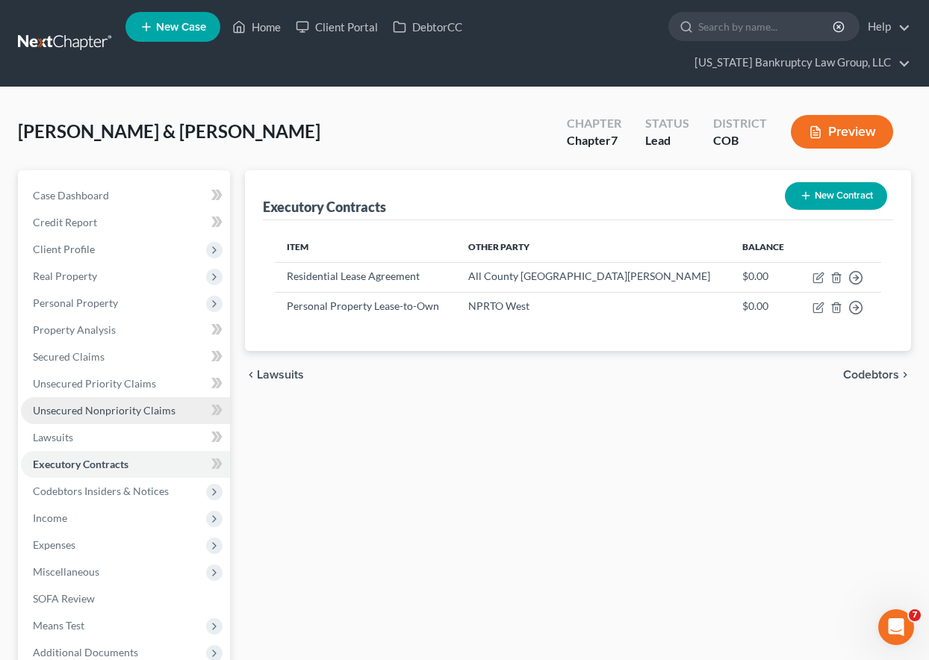
click at [111, 413] on span "Unsecured Nonpriority Claims" at bounding box center [104, 410] width 143 height 13
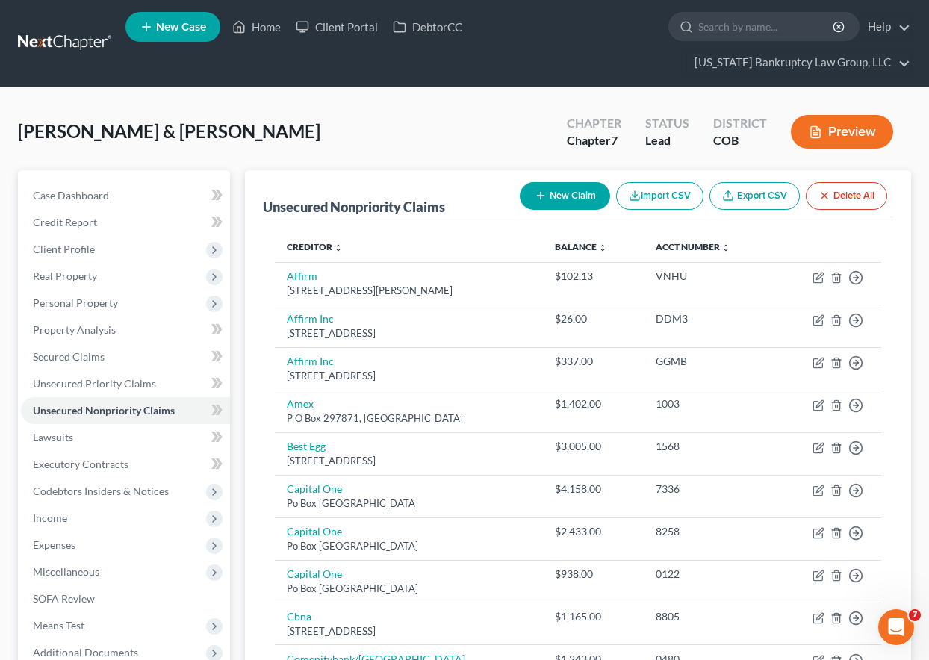
click at [560, 194] on button "New Claim" at bounding box center [565, 196] width 90 height 28
select select "2"
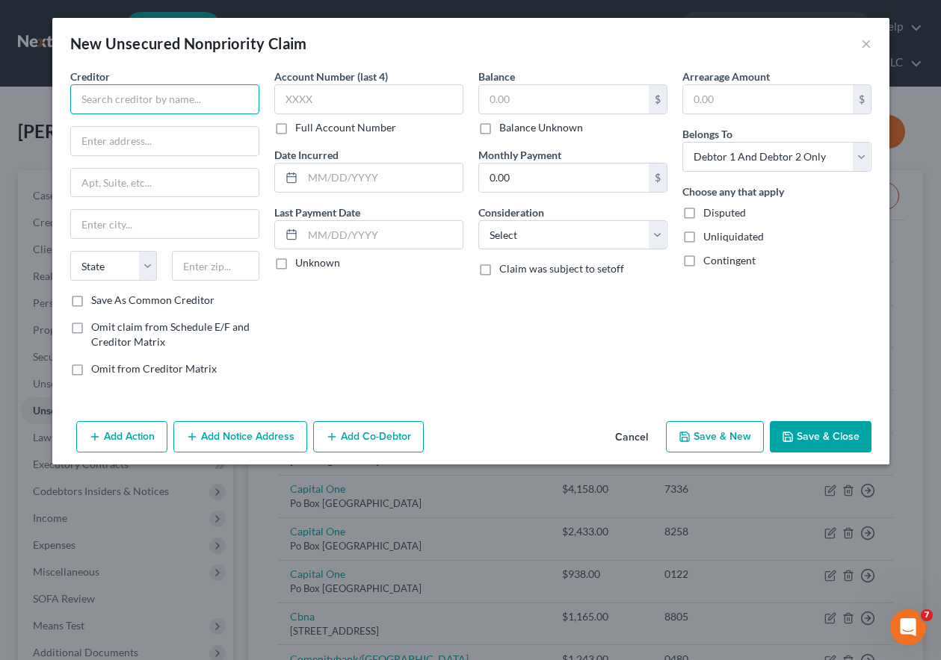
click at [220, 88] on input "text" at bounding box center [164, 99] width 189 height 30
type input "[PERSON_NAME]"
type input "[STREET_ADDRESS]"
type input "32308"
type input "Tallahassee"
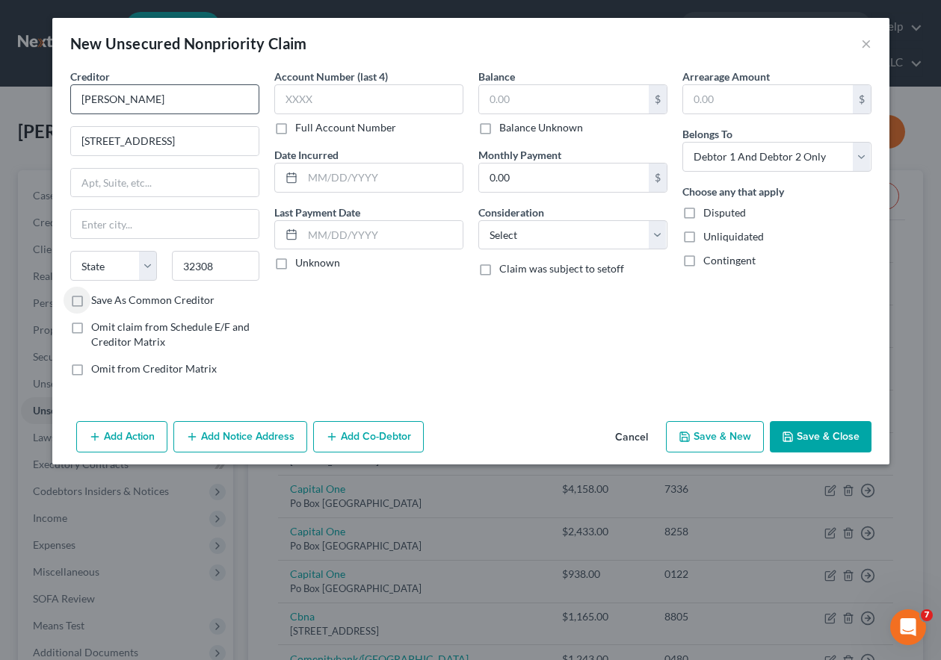
select select "9"
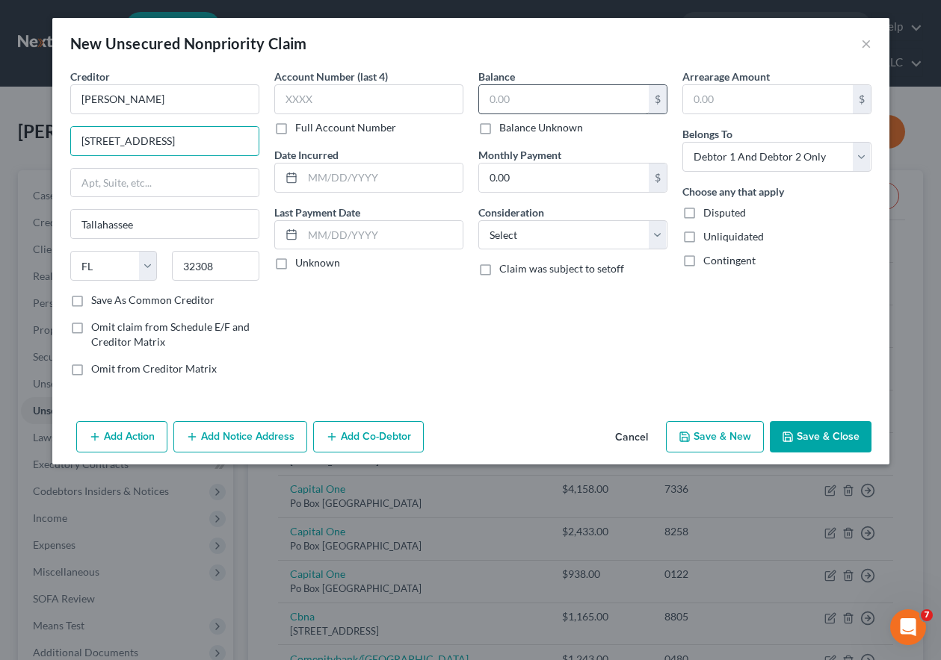
type input "[STREET_ADDRESS]"
click at [519, 98] on input "text" at bounding box center [564, 99] width 170 height 28
type input "25,000"
click at [567, 234] on select "Select Cable / Satellite Services Collection Agency Credit Card Debt Debt Couns…" at bounding box center [572, 235] width 189 height 30
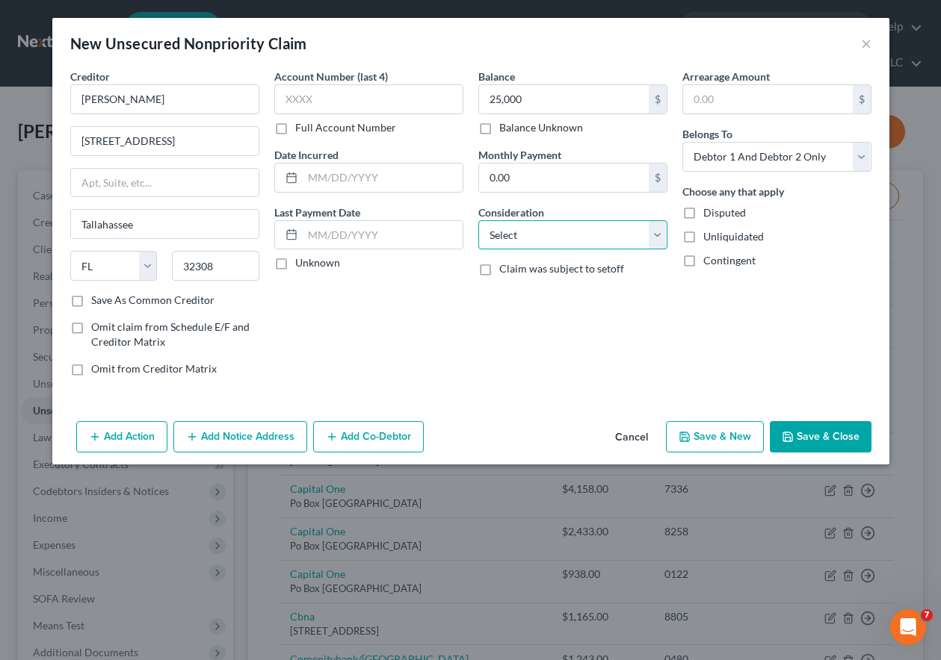
select select "10"
click at [478, 220] on select "Select Cable / Satellite Services Collection Agency Credit Card Debt Debt Couns…" at bounding box center [572, 235] width 189 height 30
click at [840, 436] on button "Save & Close" at bounding box center [821, 436] width 102 height 31
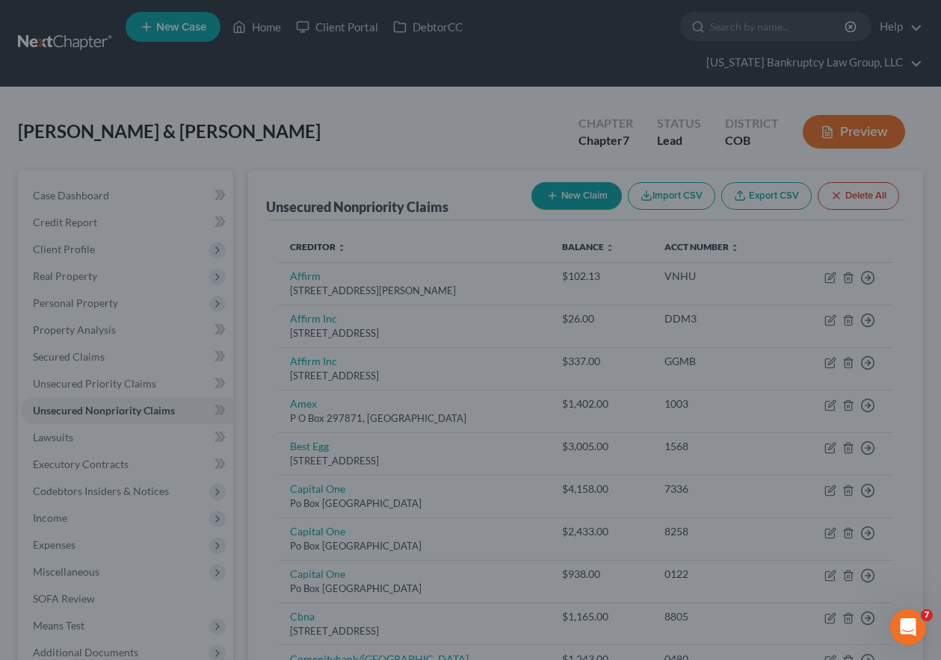
type input "25,000.00"
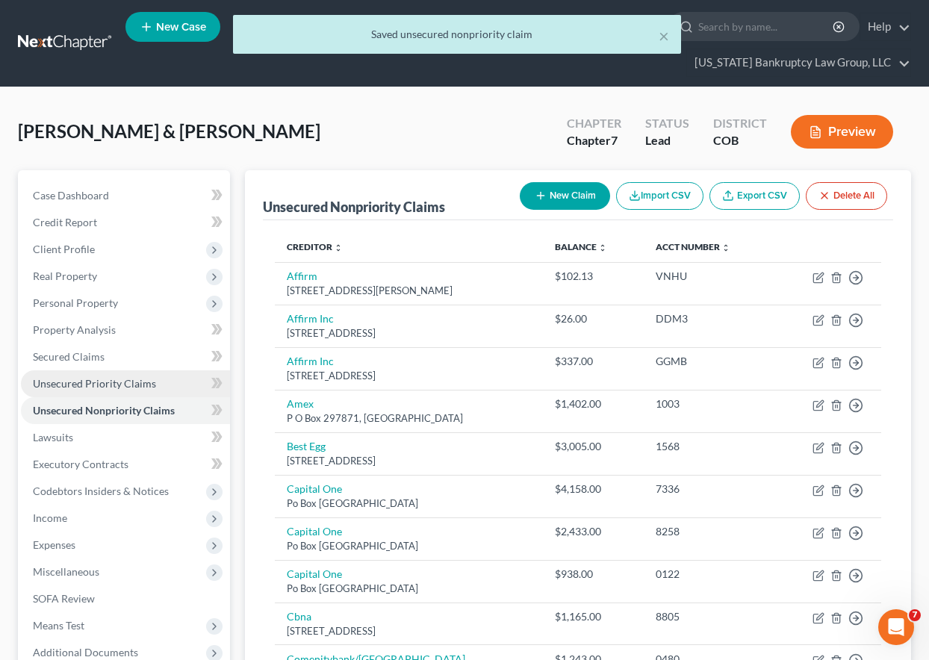
click at [116, 386] on span "Unsecured Priority Claims" at bounding box center [94, 383] width 123 height 13
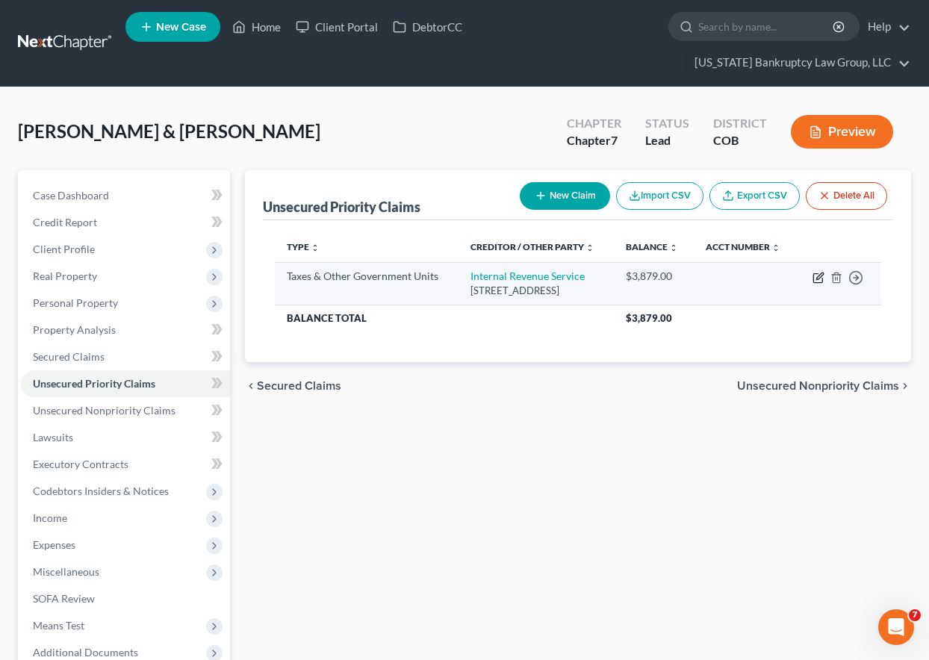
click at [821, 284] on icon "button" at bounding box center [819, 278] width 12 height 12
select select "0"
select select "39"
select select "2"
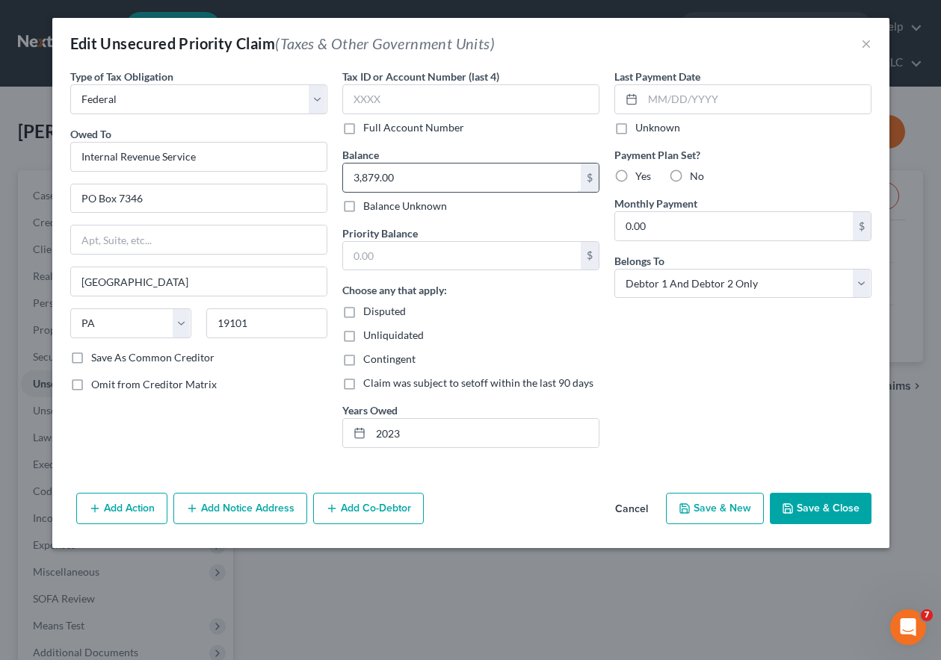
click at [432, 178] on input "3,879.00" at bounding box center [462, 178] width 238 height 28
type input "1,913.69"
click at [844, 513] on button "Save & Close" at bounding box center [821, 508] width 102 height 31
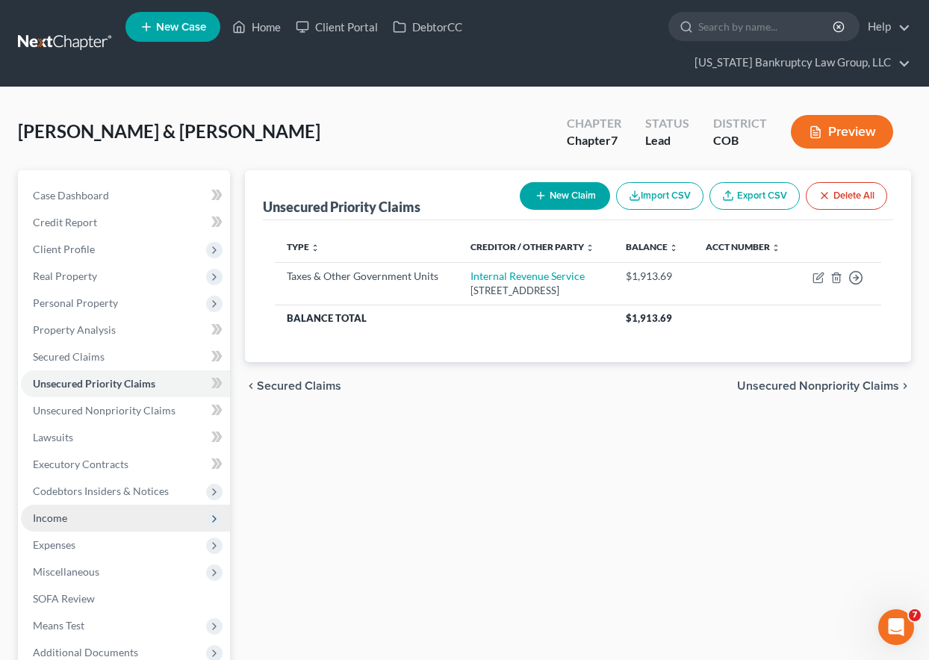
click at [60, 524] on span "Income" at bounding box center [50, 518] width 34 height 13
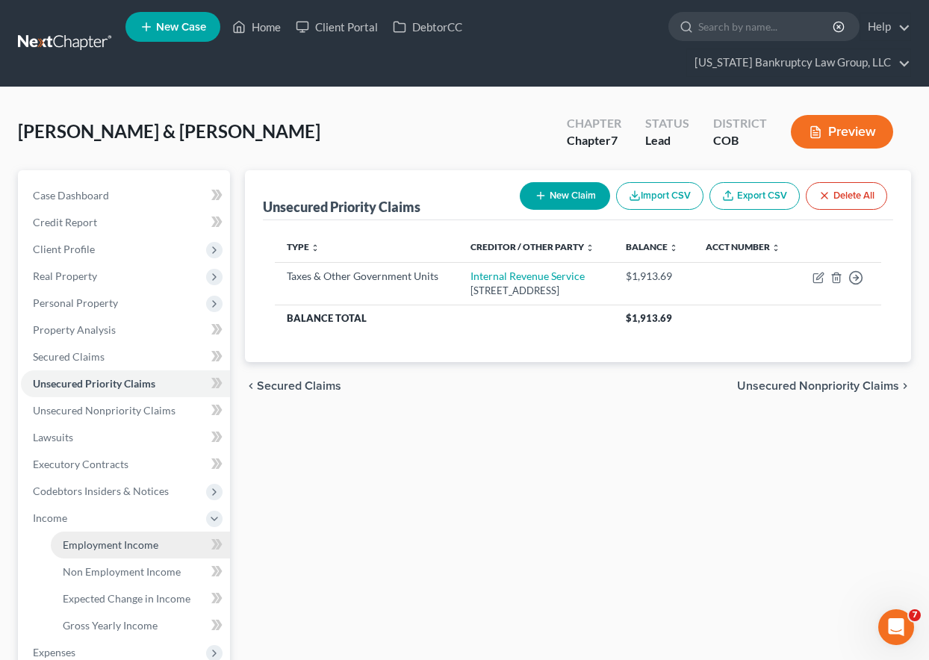
click at [93, 548] on span "Employment Income" at bounding box center [111, 545] width 96 height 13
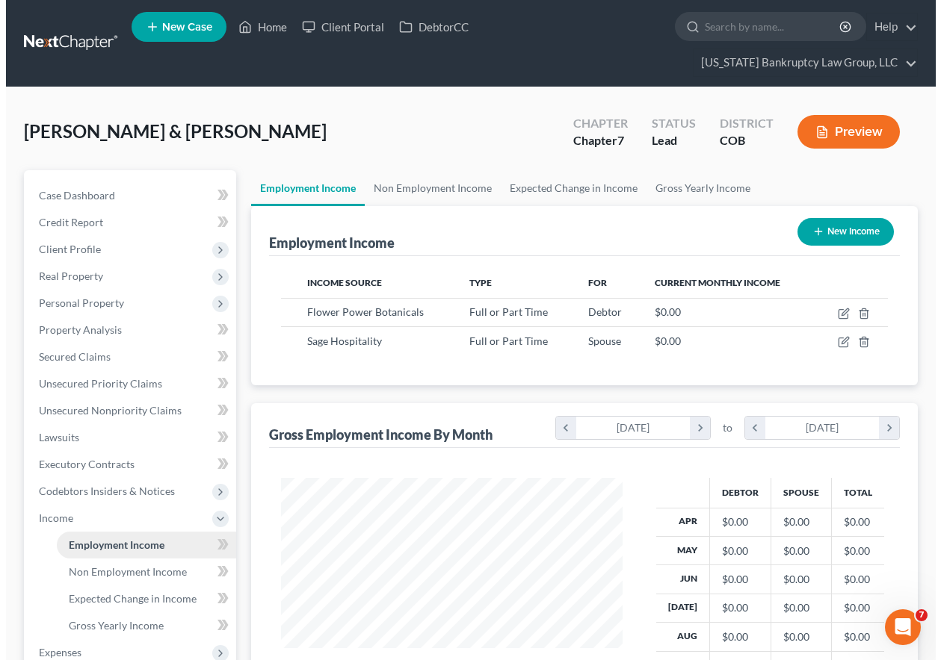
scroll to position [268, 371]
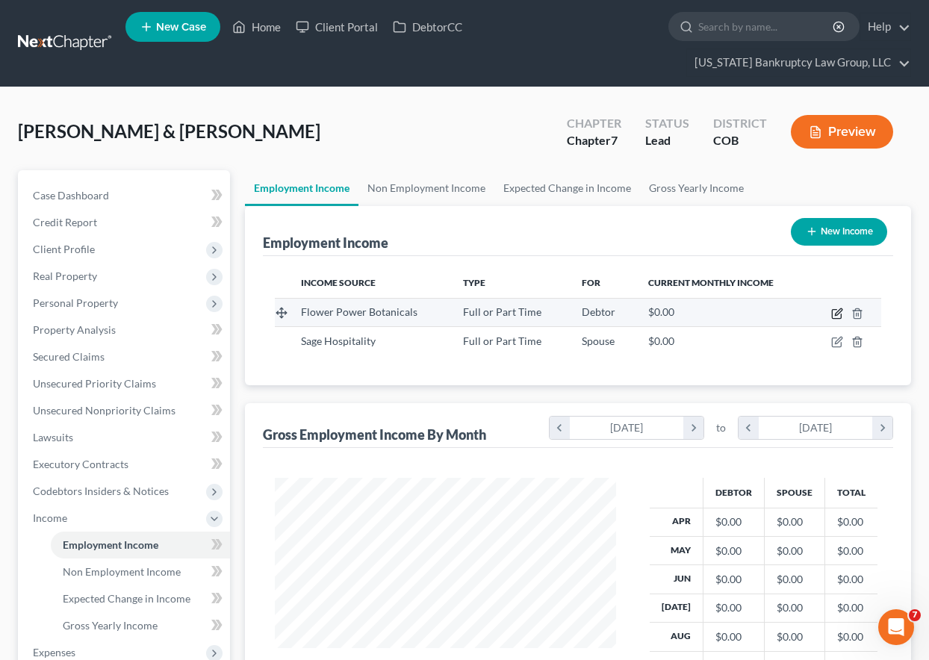
click at [838, 313] on icon "button" at bounding box center [838, 312] width 7 height 7
select select "0"
select select "5"
select select "0"
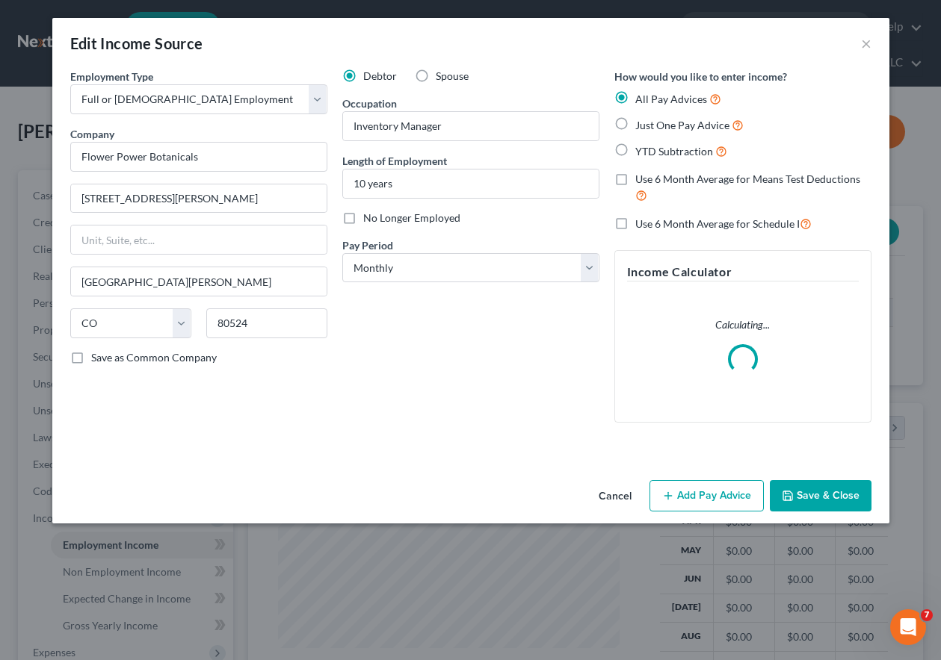
scroll to position [268, 376]
click at [719, 492] on button "Add Pay Advice" at bounding box center [706, 495] width 114 height 31
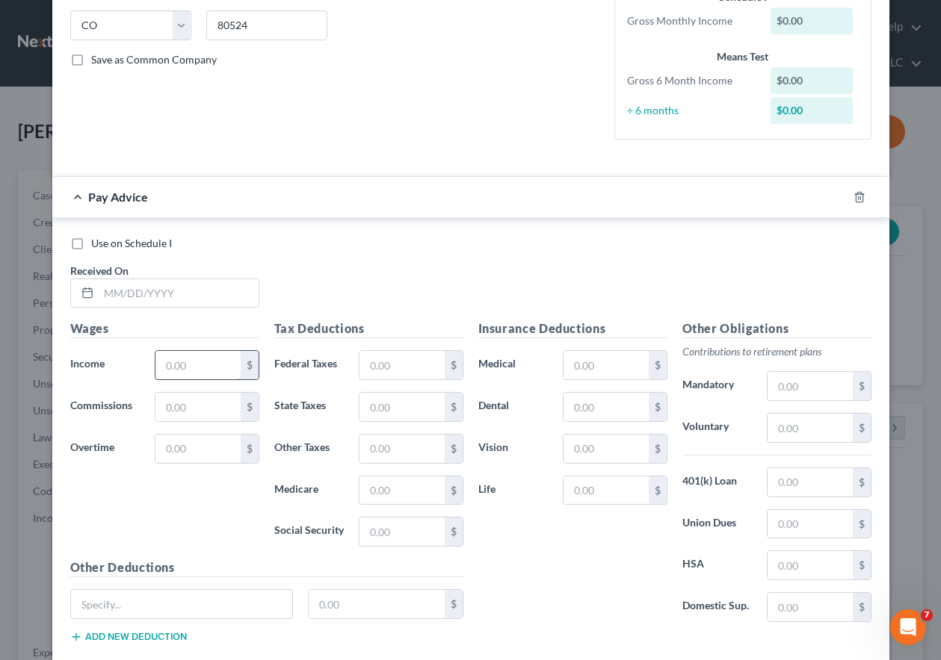
scroll to position [299, 0]
click at [150, 290] on input "text" at bounding box center [179, 293] width 160 height 28
type input "[DATE]"
type input "1,923.09"
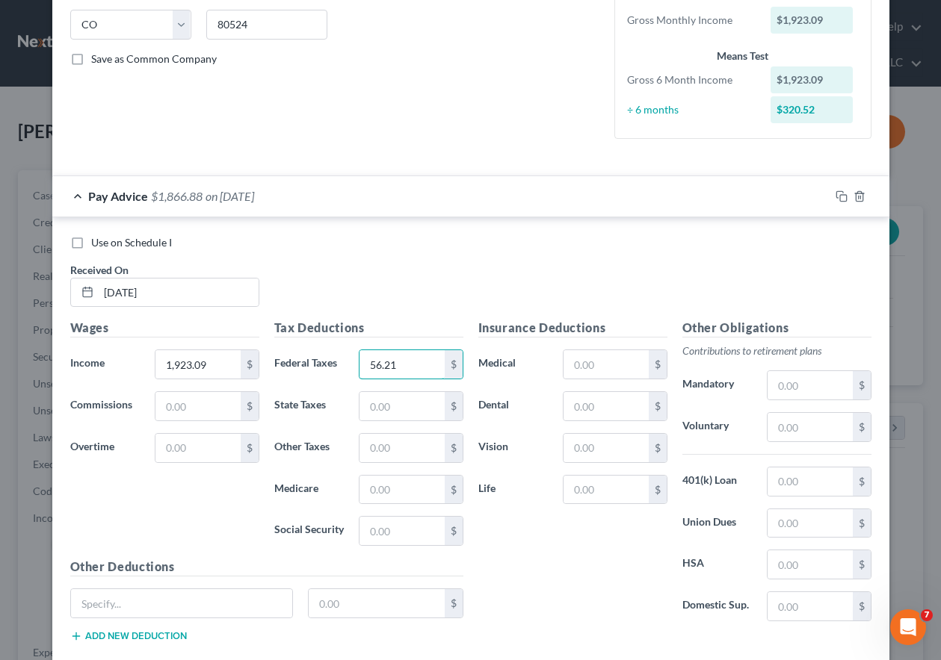
type input "56.21"
type input "85"
type input "8.65"
type input "27.88"
type input "119.23"
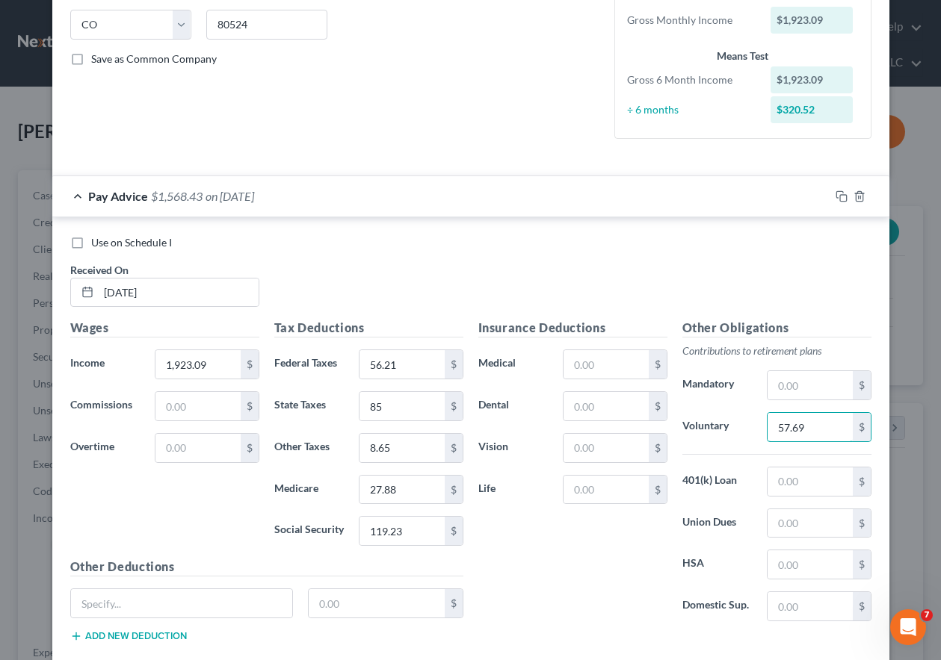
type input "57.69"
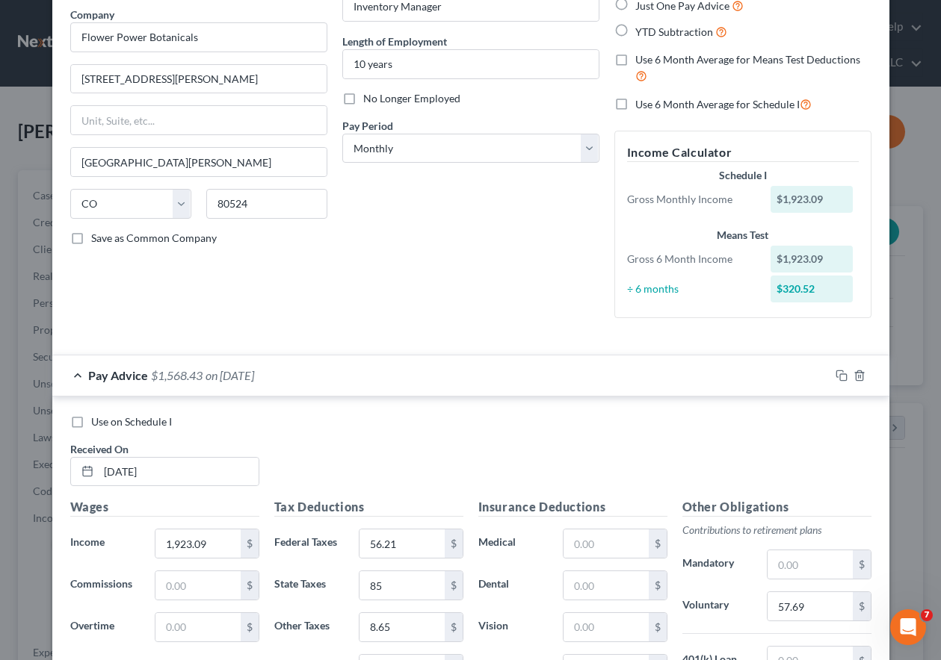
scroll to position [75, 0]
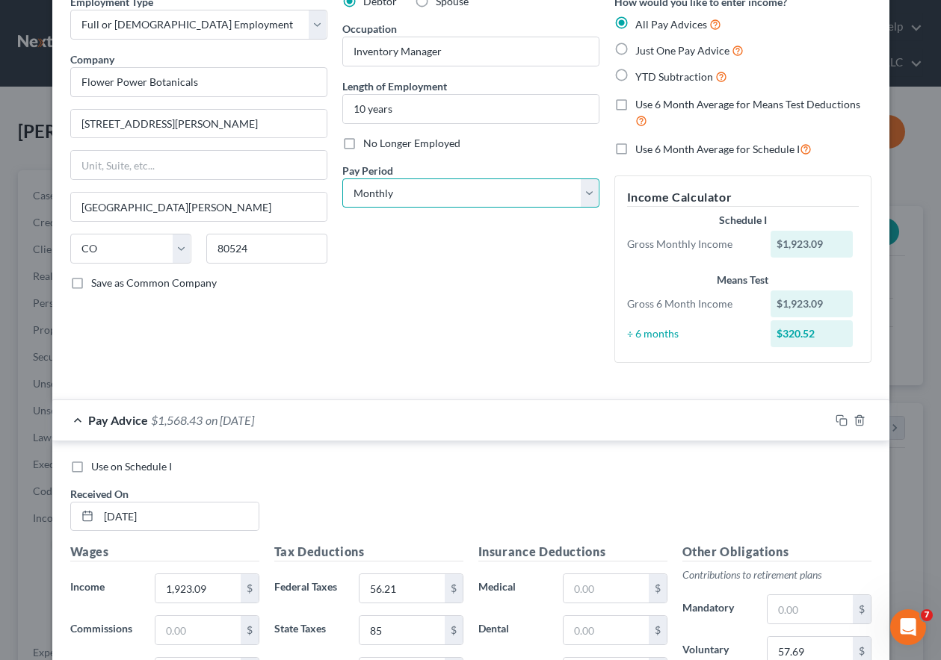
click at [438, 185] on select "Select Monthly Twice Monthly Every Other Week Weekly" at bounding box center [470, 194] width 257 height 30
select select "2"
click at [342, 179] on select "Select Monthly Twice Monthly Every Other Week Weekly" at bounding box center [470, 194] width 257 height 30
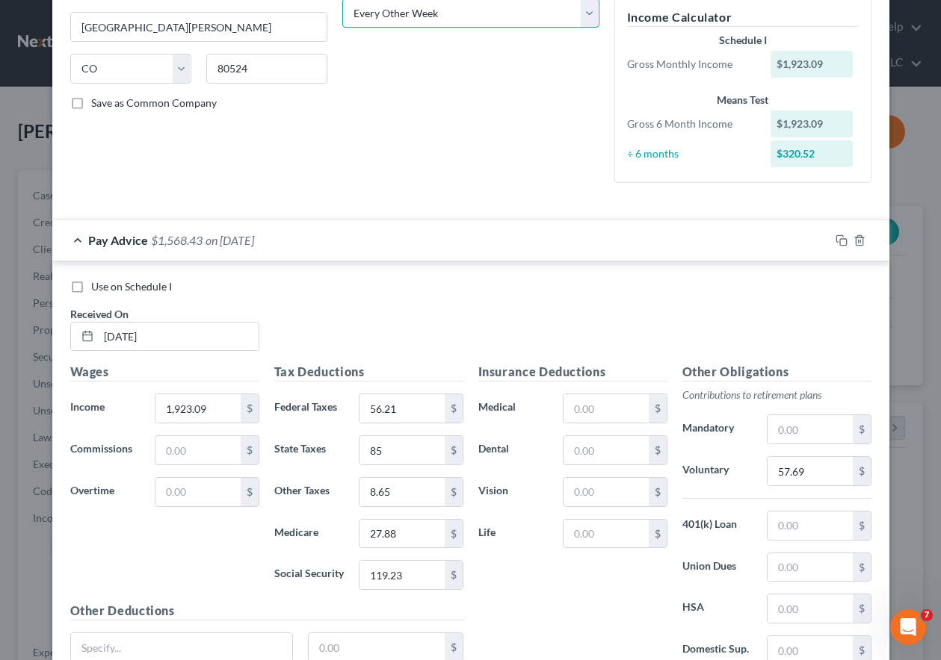
scroll to position [299, 0]
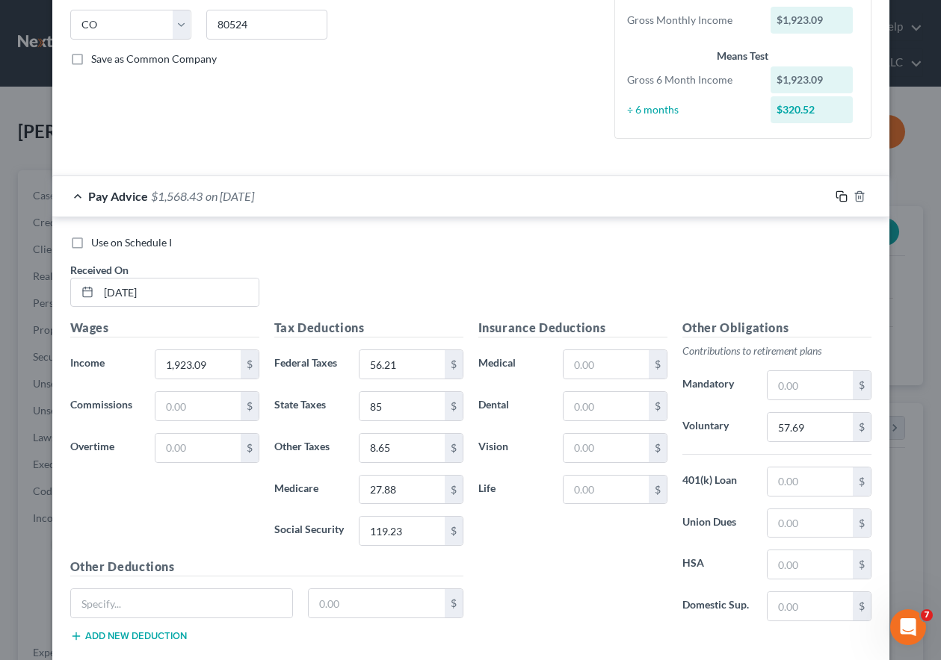
click at [840, 197] on rect "button" at bounding box center [843, 198] width 7 height 7
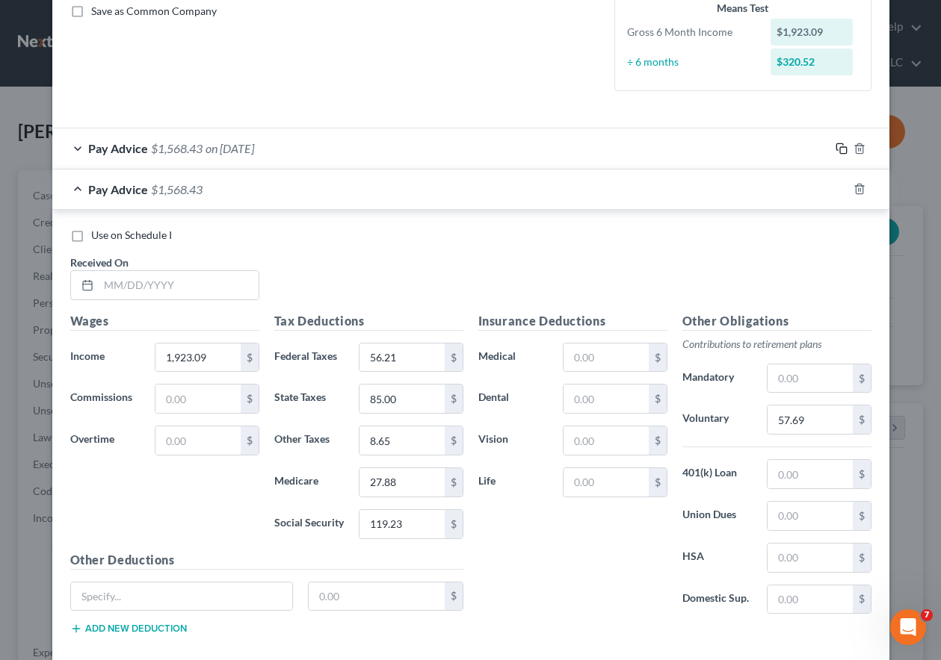
scroll to position [374, 0]
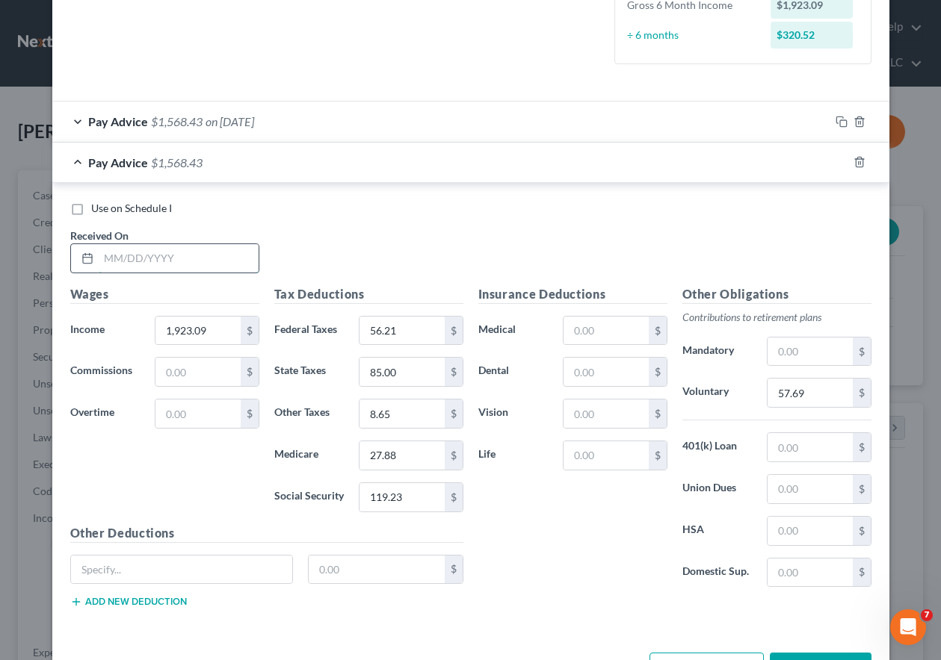
click at [147, 253] on input "text" at bounding box center [179, 258] width 160 height 28
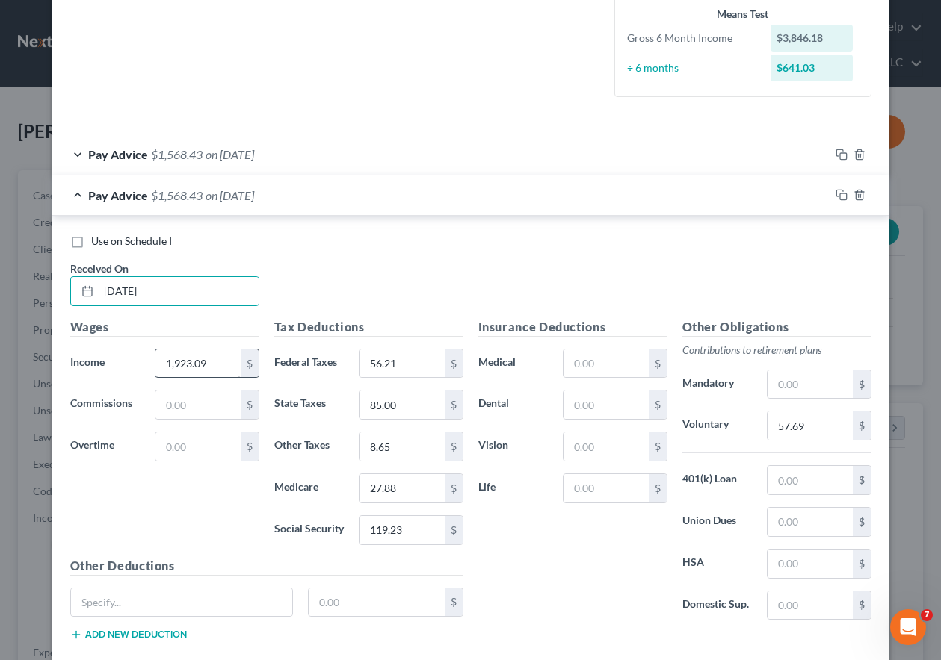
type input "[DATE]"
click at [219, 361] on input "1,923.09" at bounding box center [197, 364] width 84 height 28
type input "1,923.08"
click at [840, 194] on rect "button" at bounding box center [843, 197] width 7 height 7
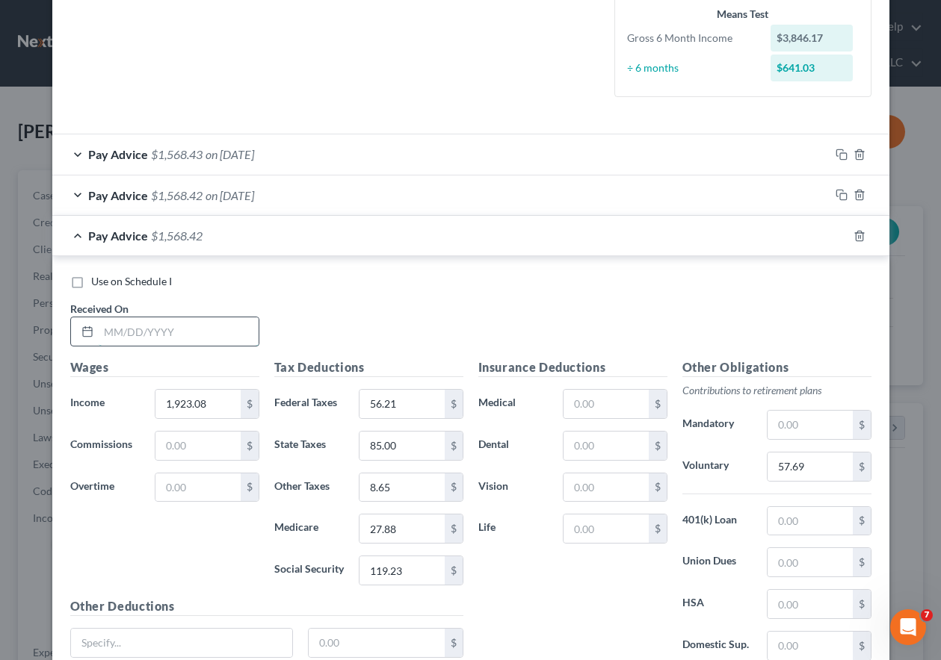
click at [210, 332] on input "text" at bounding box center [179, 332] width 160 height 28
type input "[DATE]"
click at [836, 238] on icon "button" at bounding box center [841, 236] width 12 height 12
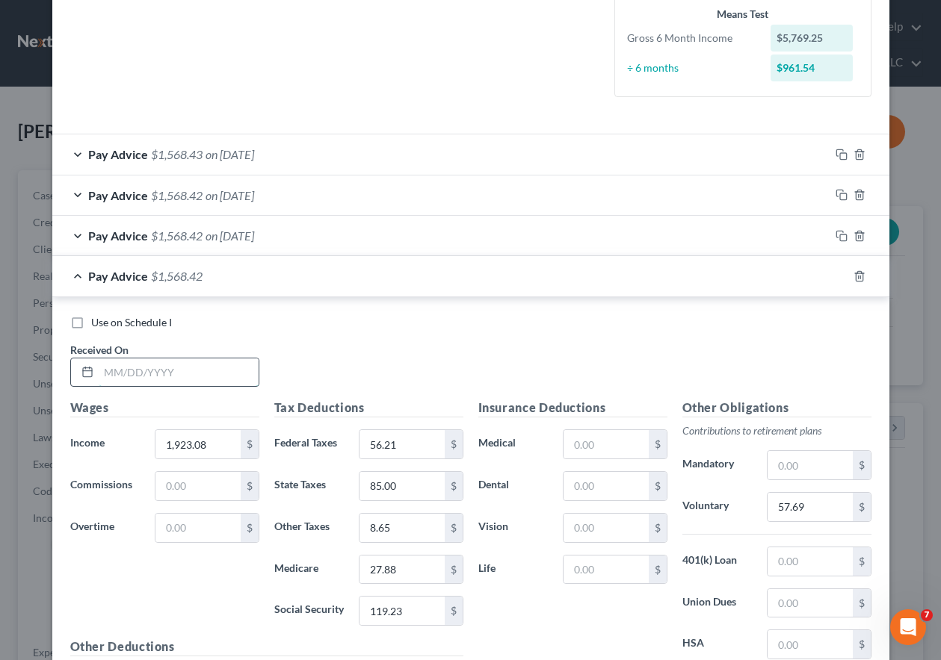
click at [175, 380] on input "text" at bounding box center [179, 373] width 160 height 28
type input "[DATE]"
drag, startPoint x: 835, startPoint y: 277, endPoint x: 826, endPoint y: 287, distance: 13.2
click at [835, 277] on icon "button" at bounding box center [841, 276] width 12 height 12
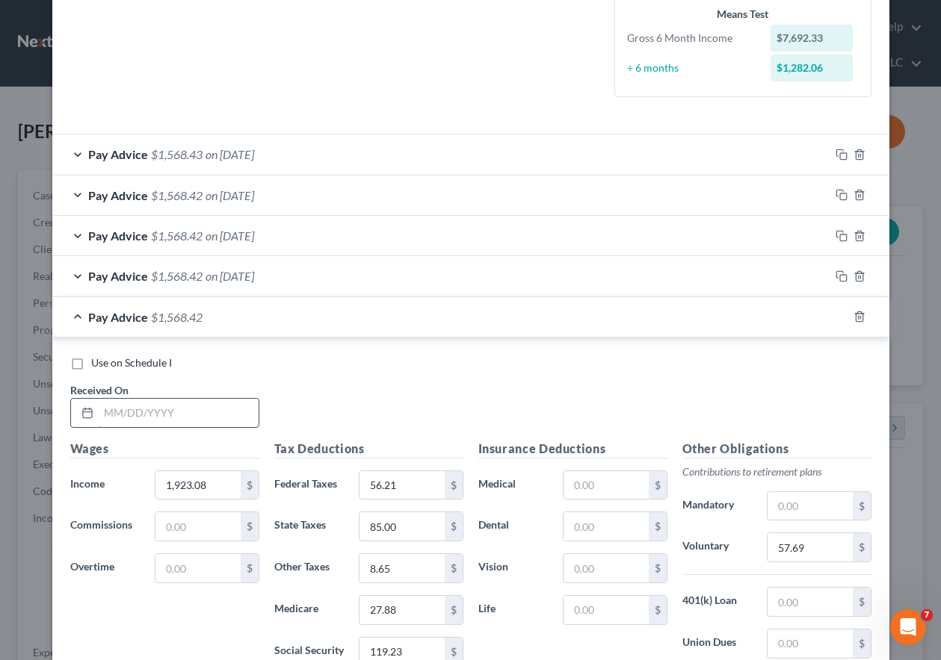
click at [139, 415] on input "text" at bounding box center [179, 413] width 160 height 28
type input "[DATE]"
click at [835, 314] on icon "button" at bounding box center [841, 317] width 12 height 12
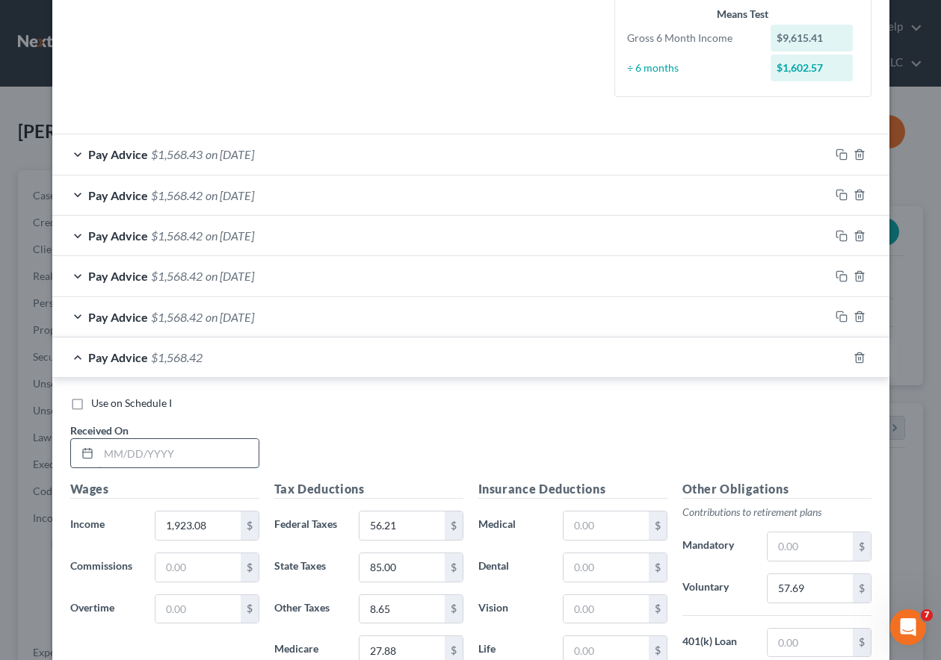
click at [160, 459] on input "text" at bounding box center [179, 453] width 160 height 28
type input "[DATE]"
click at [835, 357] on icon "button" at bounding box center [841, 358] width 12 height 12
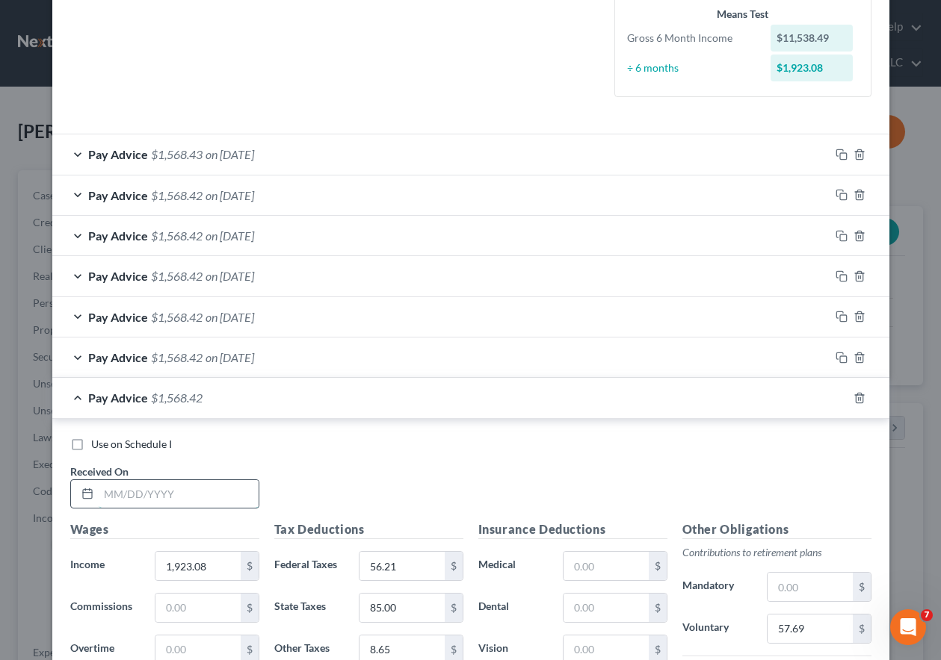
click at [217, 498] on input "text" at bounding box center [179, 494] width 160 height 28
type input "[DATE]"
drag, startPoint x: 838, startPoint y: 398, endPoint x: 730, endPoint y: 406, distance: 108.6
click at [838, 398] on icon "button" at bounding box center [841, 398] width 12 height 12
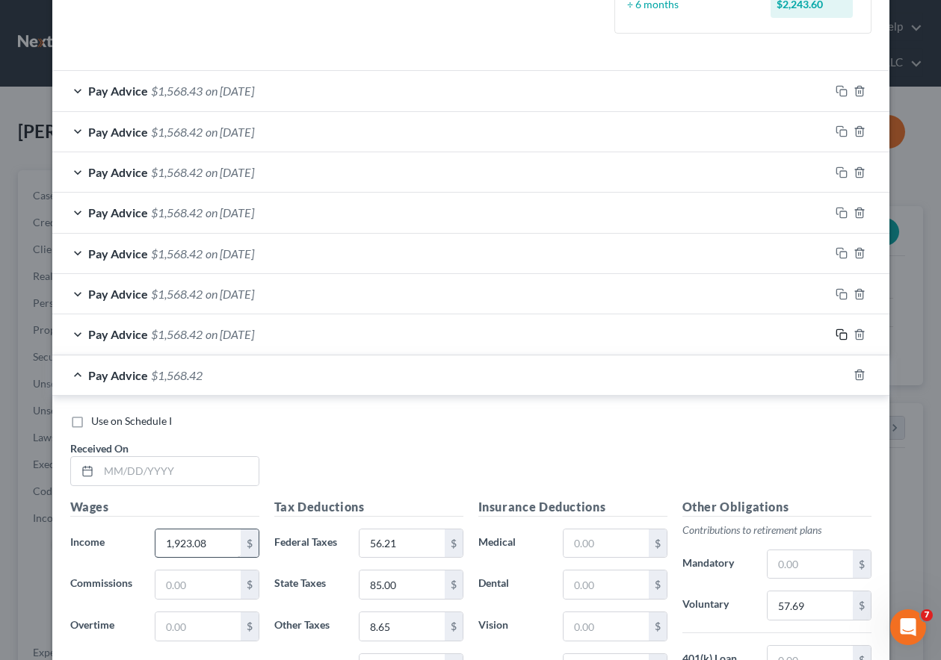
scroll to position [523, 0]
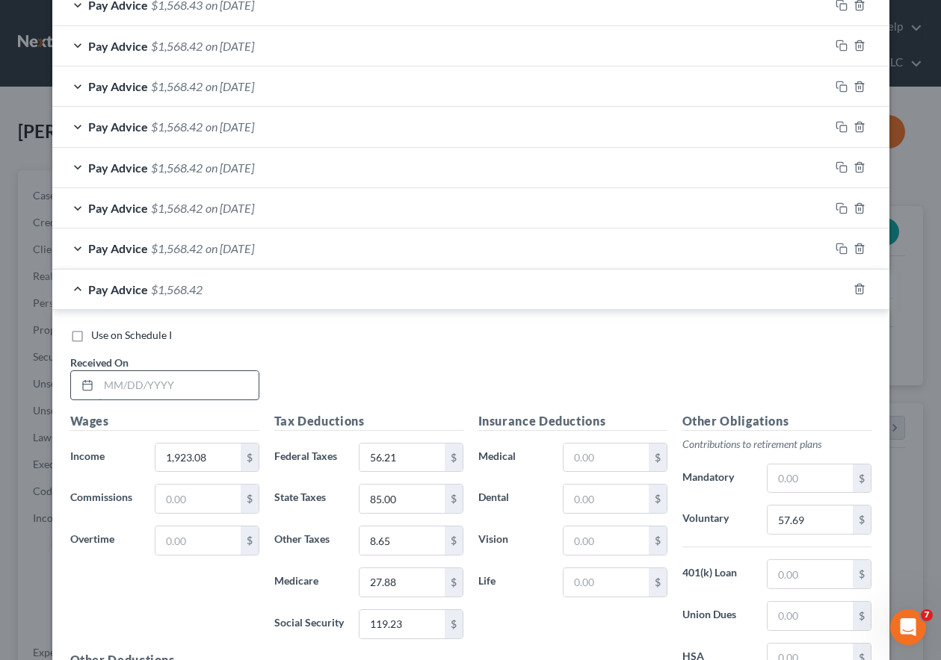
click at [173, 389] on input "text" at bounding box center [179, 385] width 160 height 28
type input "[DATE]"
click at [211, 457] on input "1,923.08" at bounding box center [197, 458] width 84 height 28
type input "1,980.77"
click at [410, 457] on input "56.21" at bounding box center [401, 458] width 84 height 28
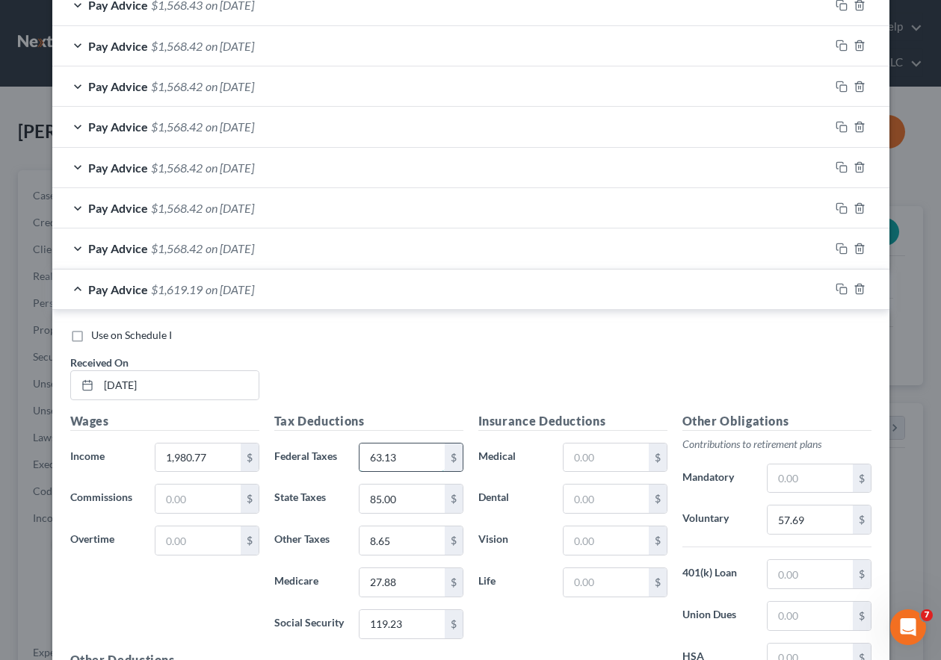
type input "63.13"
type input "87"
type input "8.91"
type input "28.72"
type input "122.81"
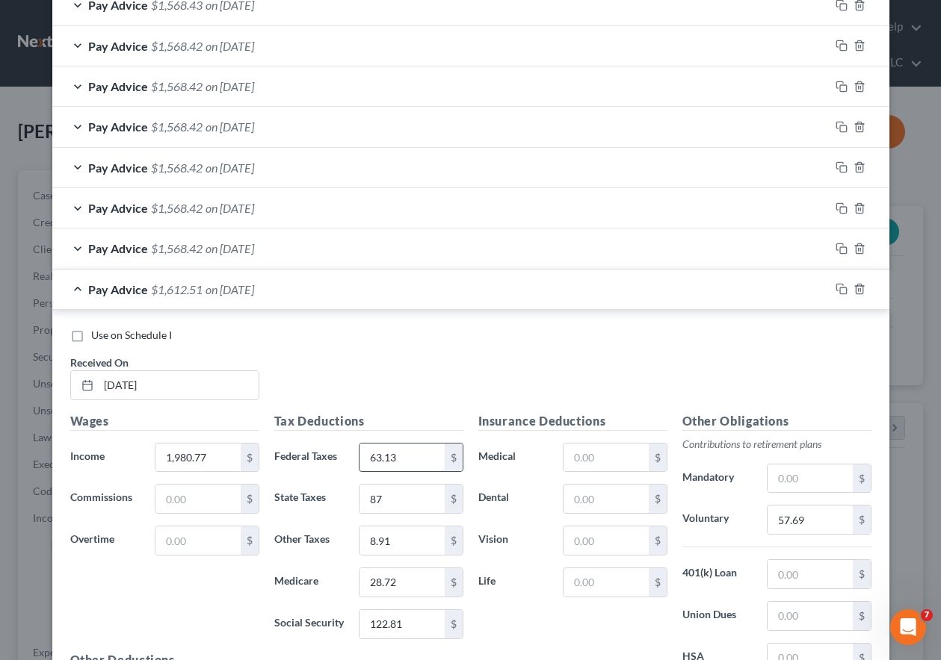
scroll to position [704, 0]
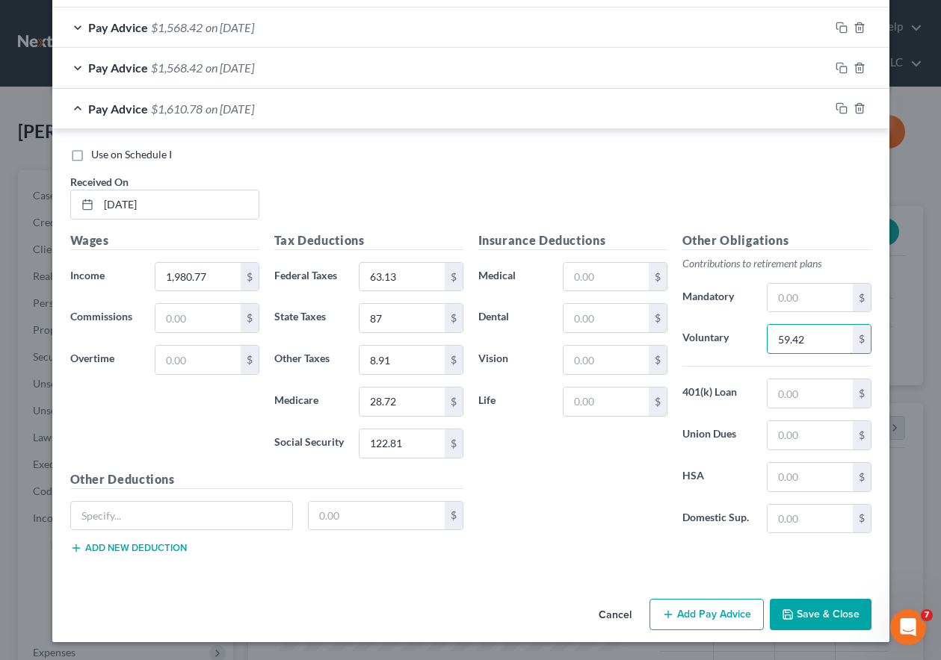
type input "59.42"
click at [837, 106] on icon "button" at bounding box center [841, 108] width 12 height 12
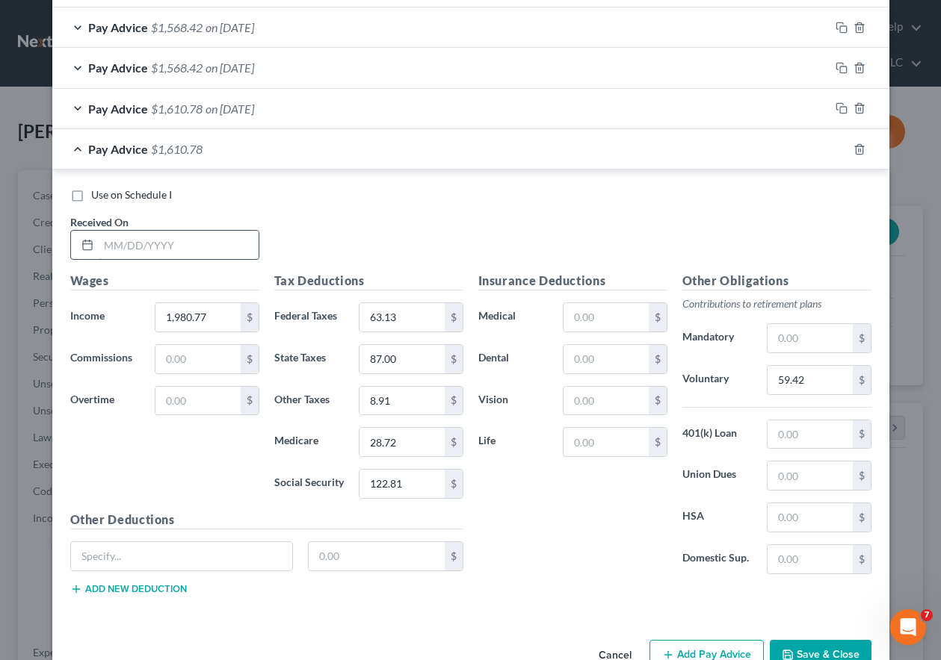
click at [195, 247] on input "text" at bounding box center [179, 245] width 160 height 28
type input "[DATE]"
drag, startPoint x: 837, startPoint y: 147, endPoint x: 899, endPoint y: 185, distance: 72.8
click at [840, 148] on rect "button" at bounding box center [843, 151] width 7 height 7
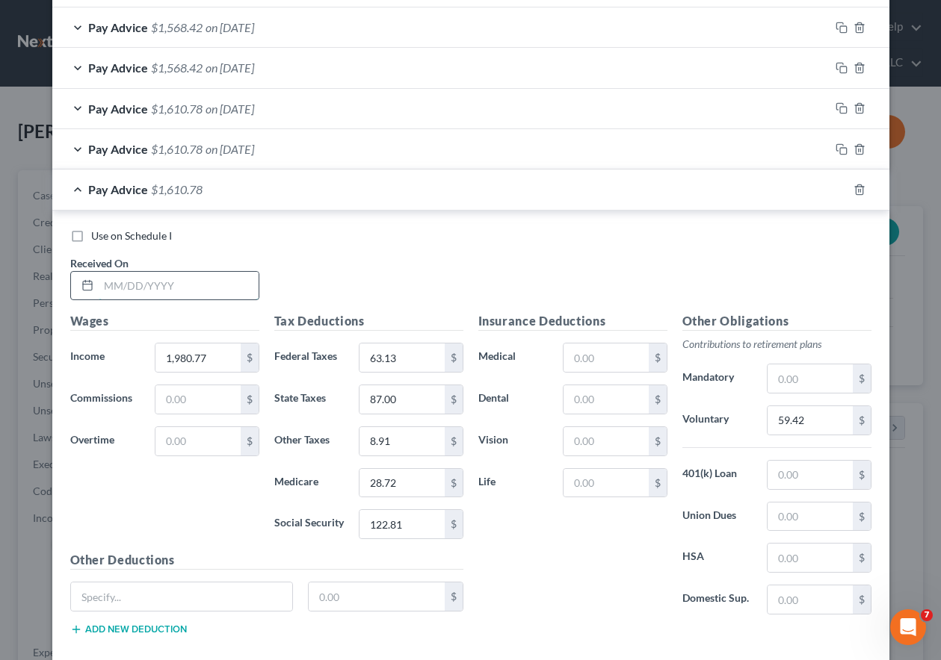
click at [213, 280] on input "text" at bounding box center [179, 286] width 160 height 28
type input "[DATE]"
drag, startPoint x: 837, startPoint y: 187, endPoint x: 834, endPoint y: 198, distance: 11.6
click at [837, 187] on icon "button" at bounding box center [841, 190] width 12 height 12
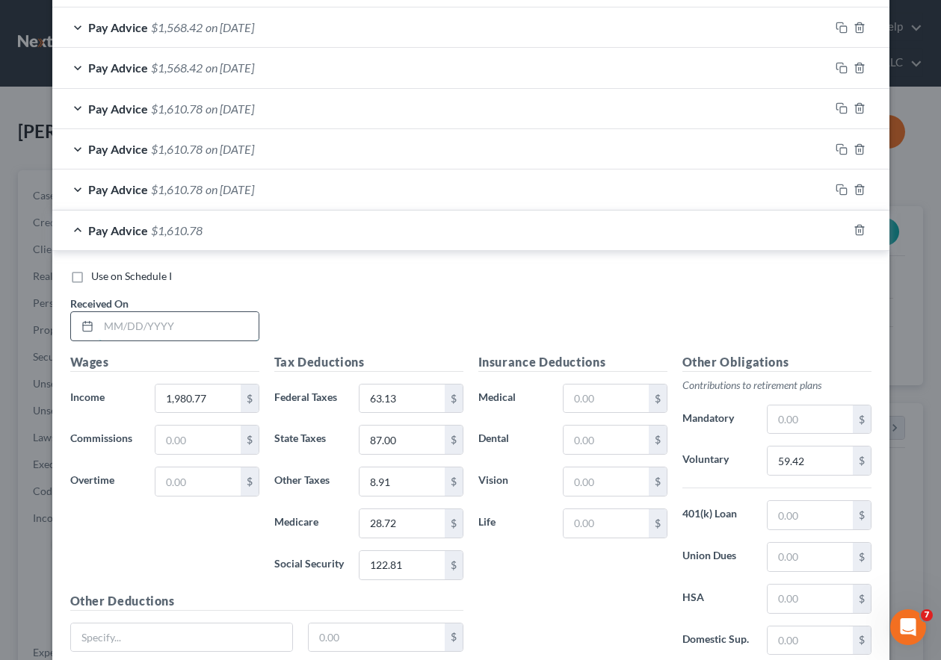
click at [179, 325] on input "text" at bounding box center [179, 326] width 160 height 28
type input "[DATE]"
click at [835, 230] on icon "button" at bounding box center [841, 230] width 12 height 12
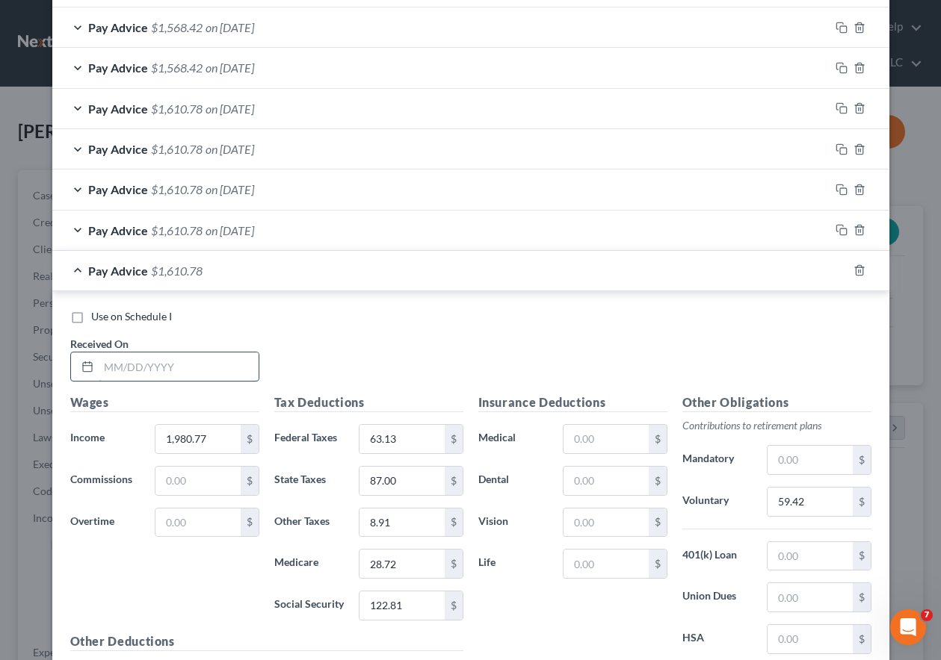
click at [134, 369] on input "text" at bounding box center [179, 367] width 160 height 28
type input "[DATE]"
click at [835, 267] on icon "button" at bounding box center [841, 270] width 12 height 12
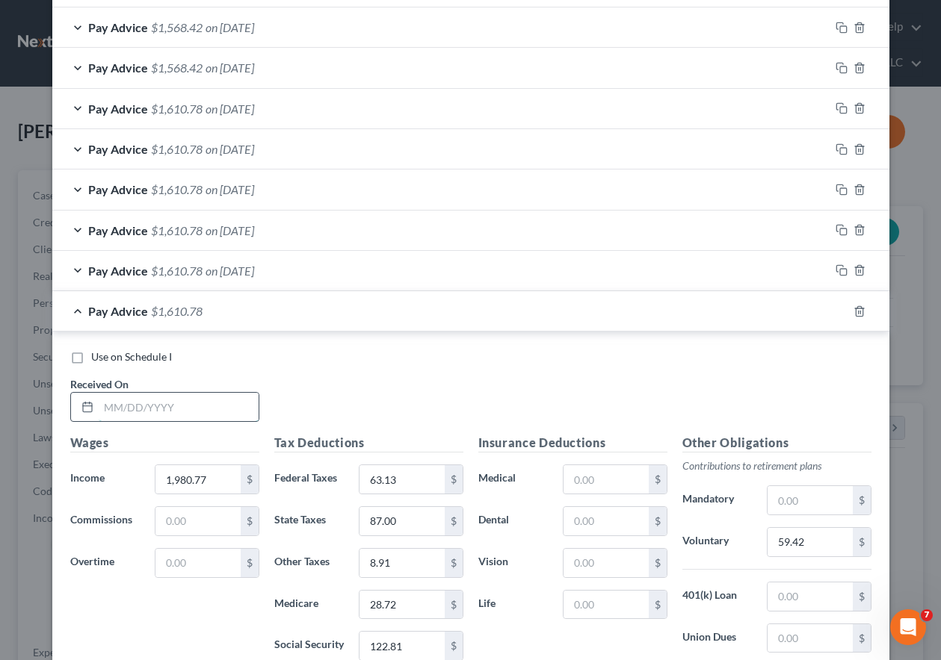
click at [188, 400] on input "text" at bounding box center [179, 407] width 160 height 28
type input "[DATE]"
click at [836, 309] on icon "button" at bounding box center [841, 312] width 12 height 12
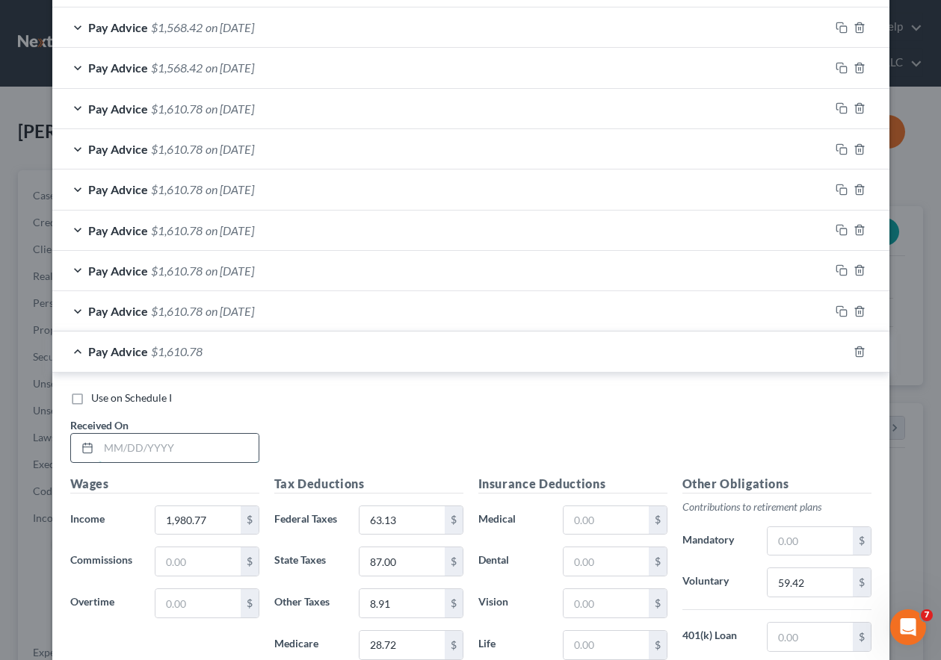
click at [226, 457] on input "text" at bounding box center [179, 448] width 160 height 28
type input "[DATE]"
click at [214, 513] on input "1,980.77" at bounding box center [197, 521] width 84 height 28
type input "760"
type input "47.12"
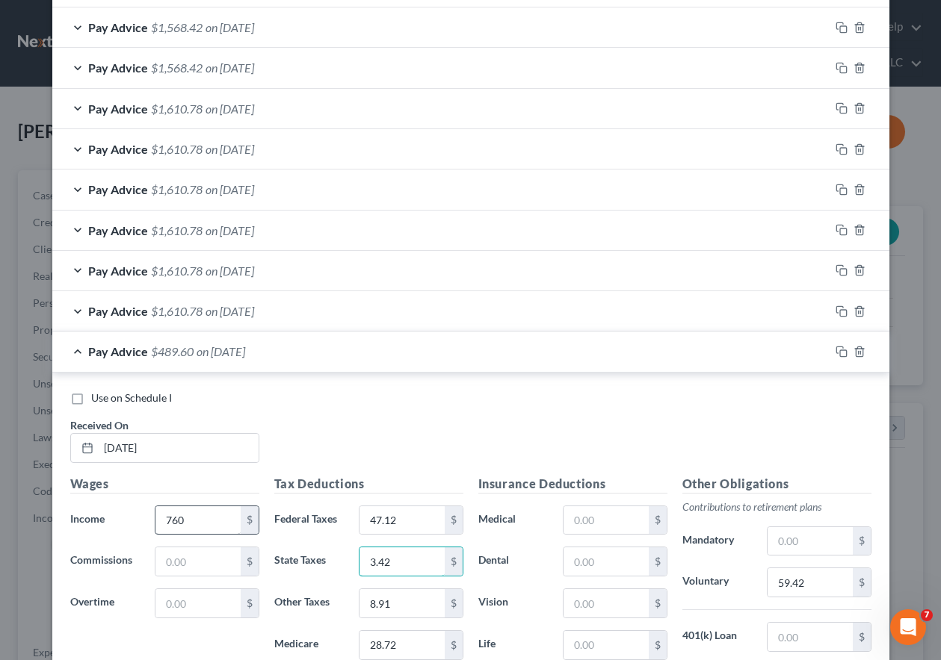
type input "3.42"
type input "1"
type input "33"
type input "3.42"
type input "11.02"
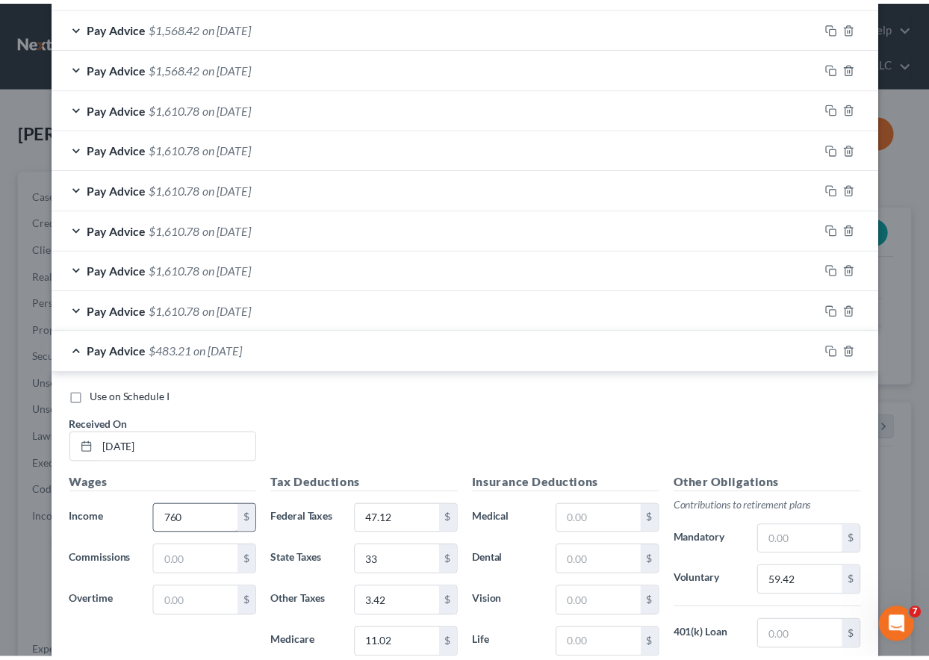
scroll to position [947, 0]
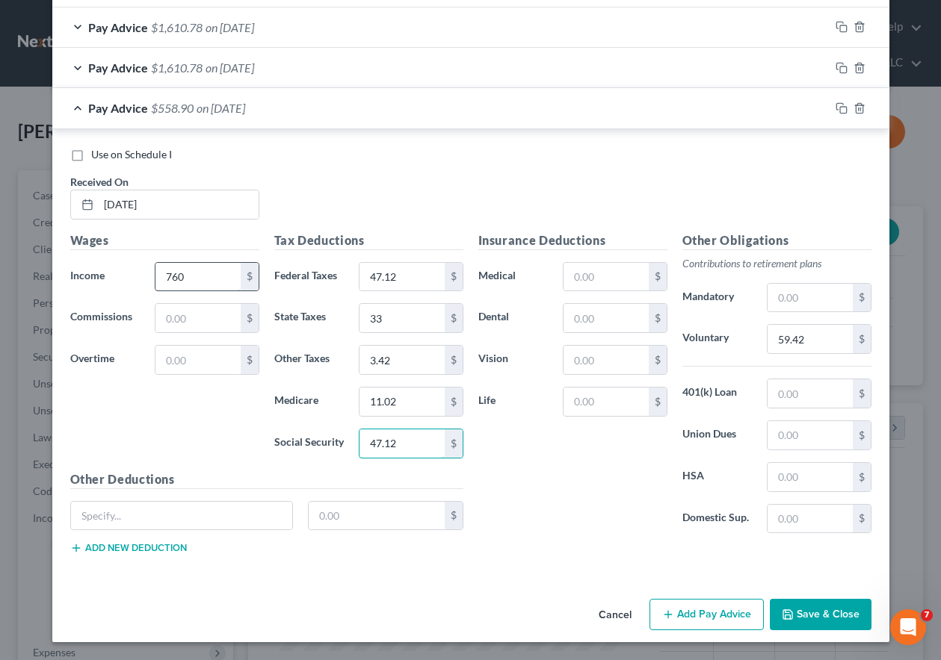
type input "47.12"
click at [826, 613] on button "Save & Close" at bounding box center [821, 614] width 102 height 31
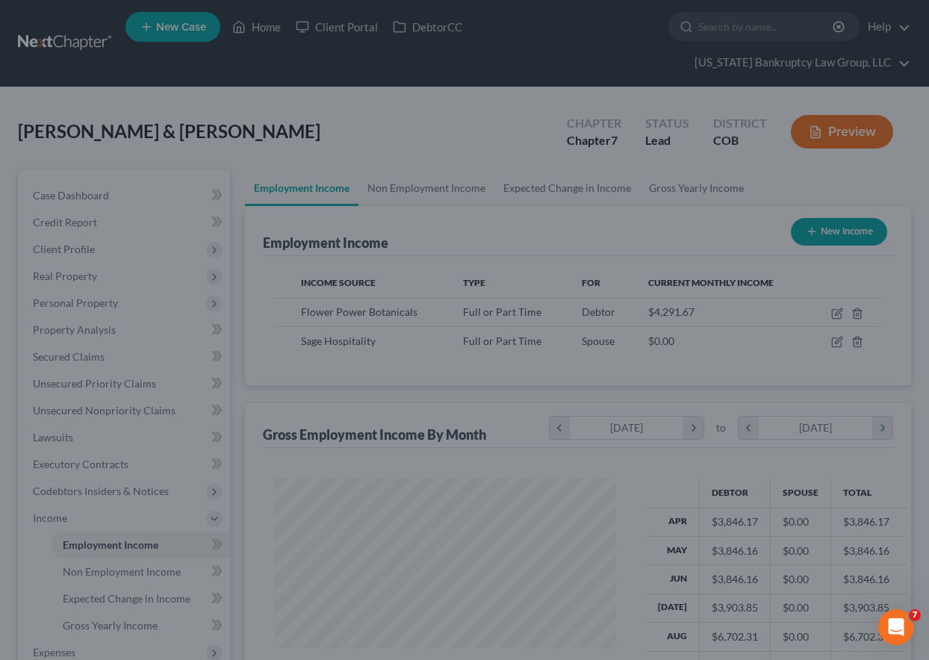
scroll to position [746860, 746756]
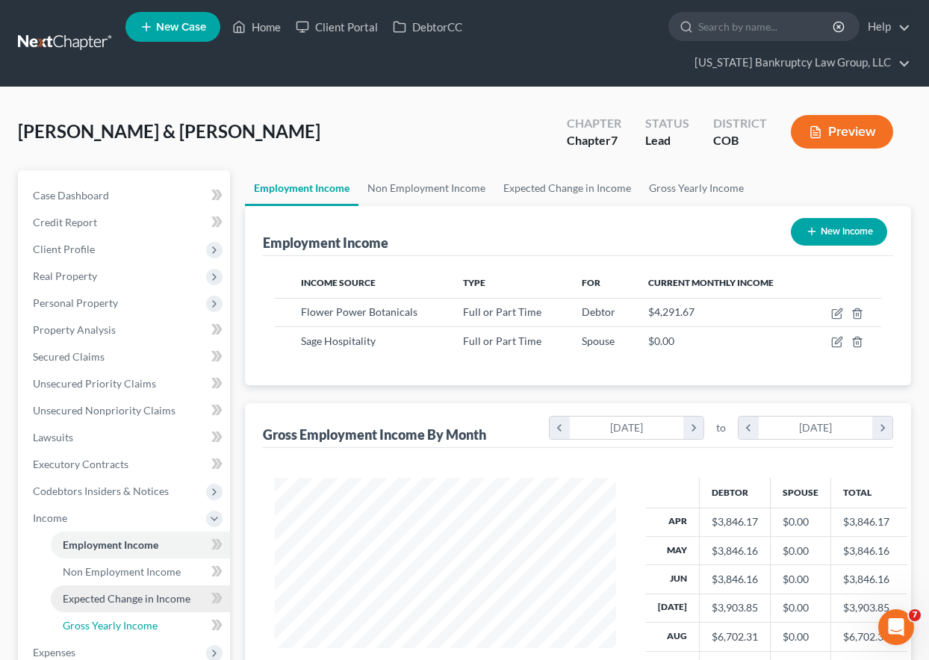
drag, startPoint x: 137, startPoint y: 628, endPoint x: 137, endPoint y: 610, distance: 17.9
click at [137, 628] on span "Gross Yearly Income" at bounding box center [110, 625] width 95 height 13
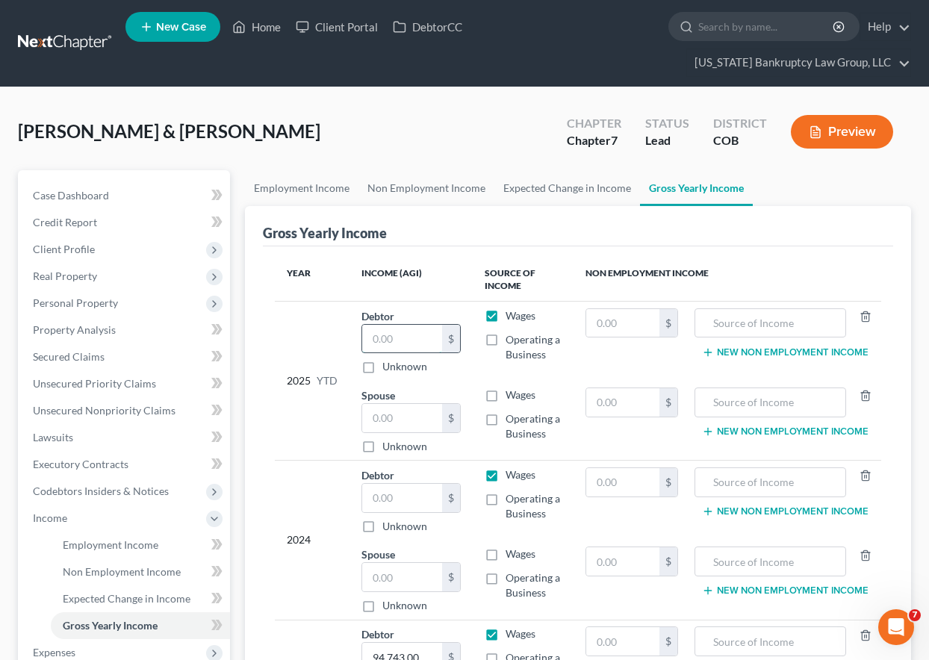
click at [424, 337] on input "text" at bounding box center [402, 339] width 80 height 28
type input "38,219.28"
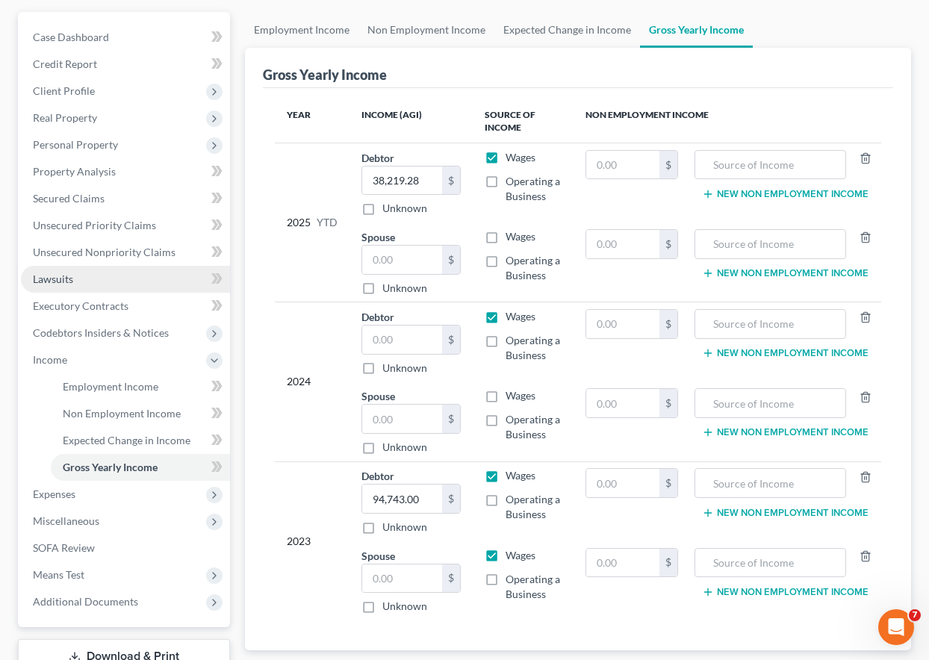
scroll to position [224, 0]
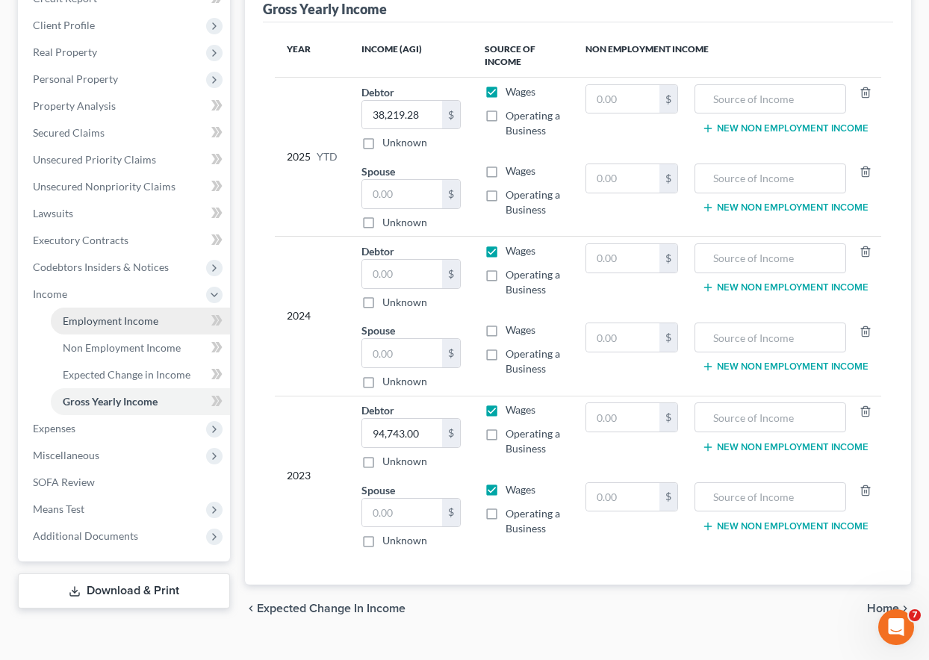
click at [94, 325] on span "Employment Income" at bounding box center [111, 321] width 96 height 13
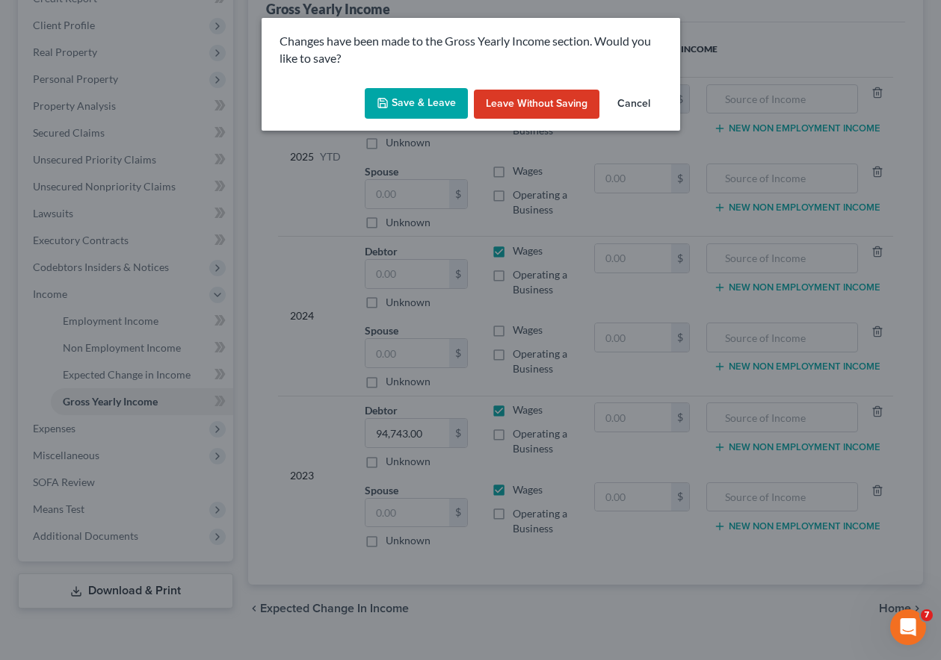
click at [425, 111] on button "Save & Leave" at bounding box center [416, 103] width 103 height 31
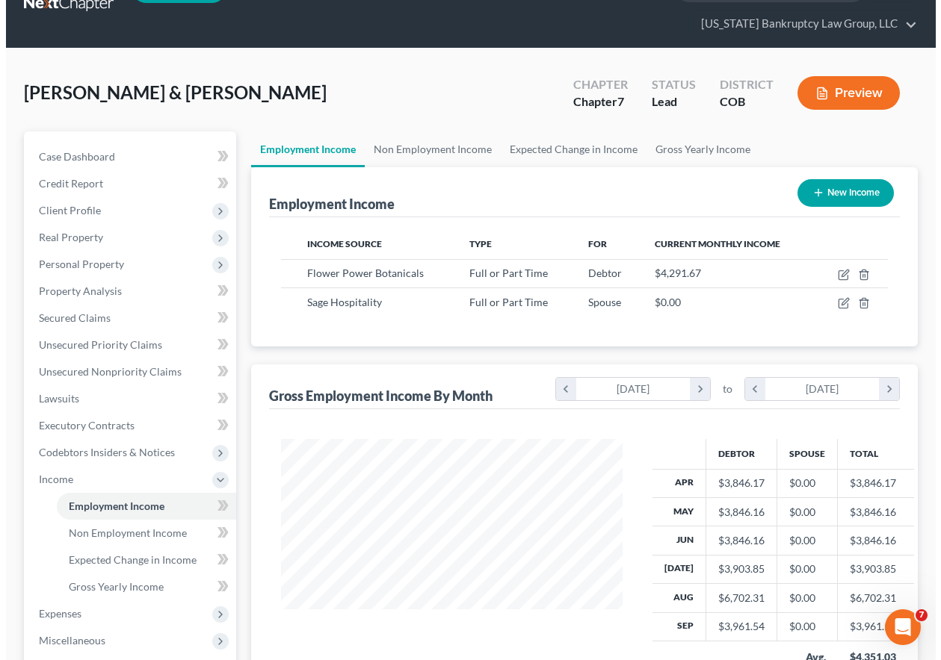
scroll to position [75, 0]
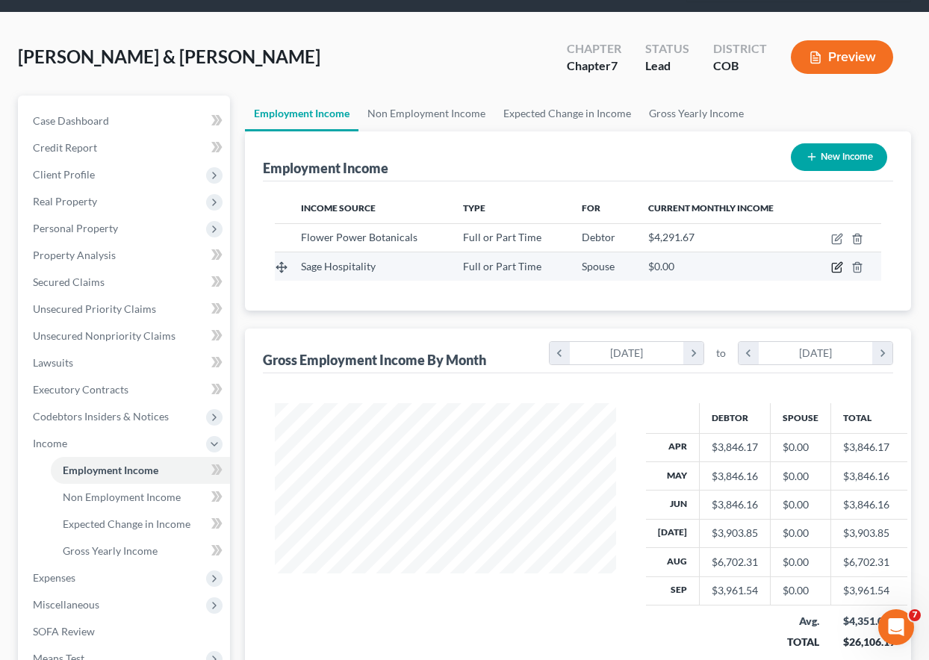
click at [835, 266] on icon "button" at bounding box center [838, 267] width 12 height 12
select select "0"
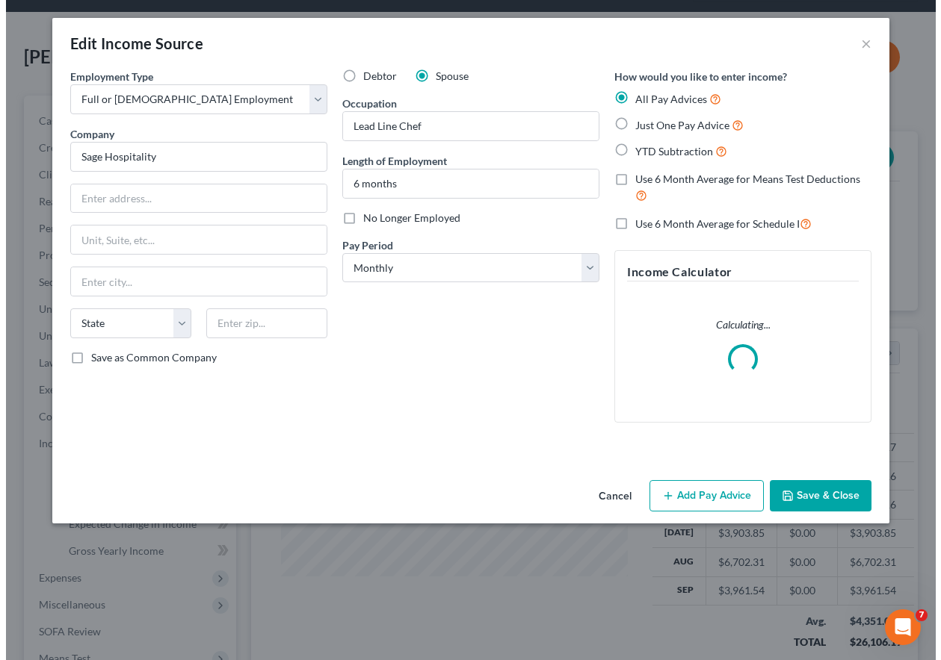
scroll to position [268, 376]
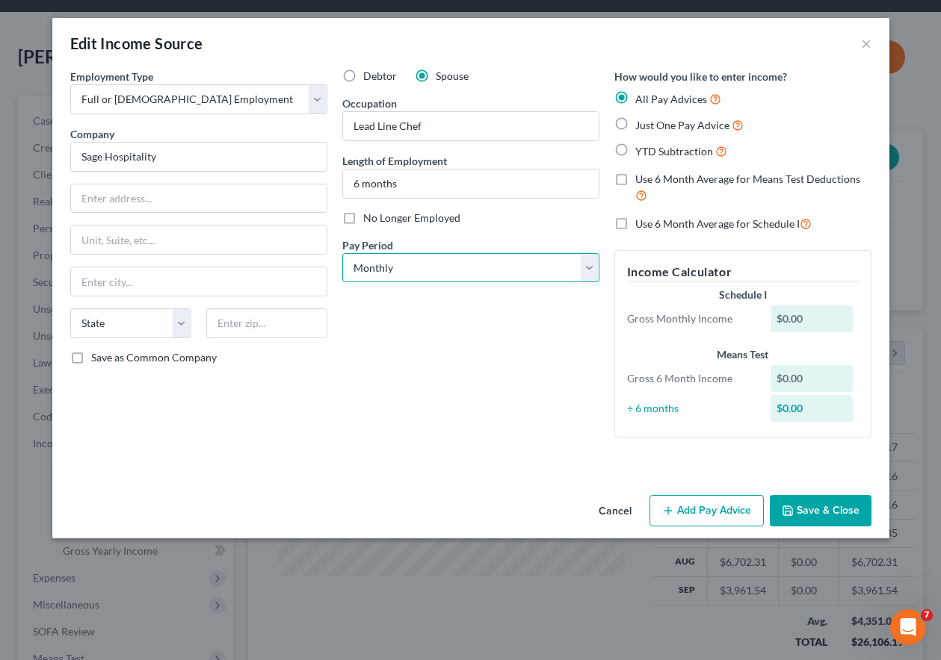
click at [450, 267] on select "Select Monthly Twice Monthly Every Other Week Weekly" at bounding box center [470, 268] width 257 height 30
select select "2"
click at [342, 253] on select "Select Monthly Twice Monthly Every Other Week Weekly" at bounding box center [470, 268] width 257 height 30
click at [706, 508] on button "Add Pay Advice" at bounding box center [706, 510] width 114 height 31
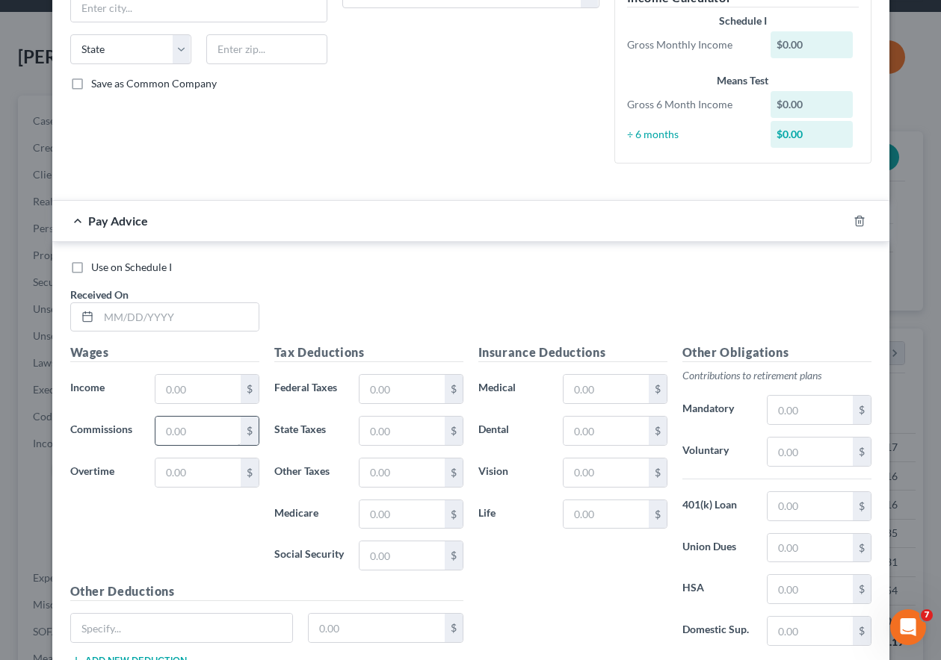
scroll to position [374, 0]
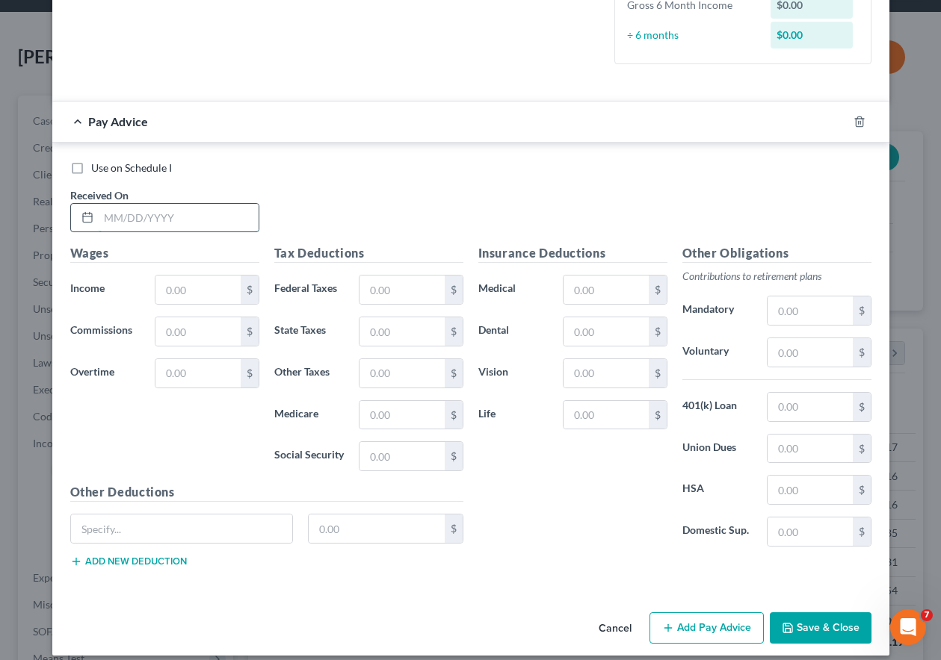
click at [187, 219] on input "text" at bounding box center [179, 218] width 160 height 28
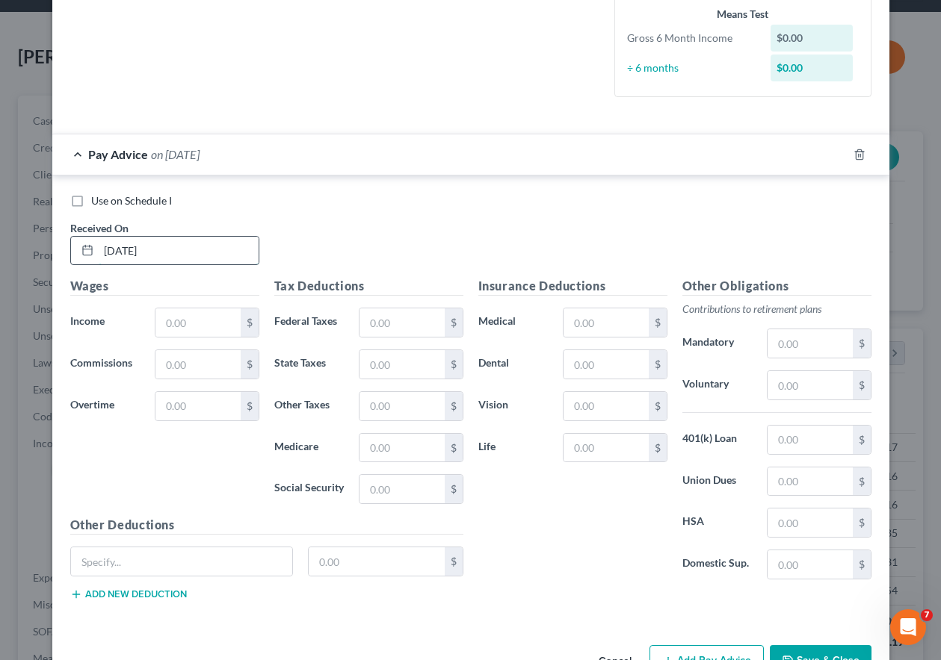
type input "[DATE]"
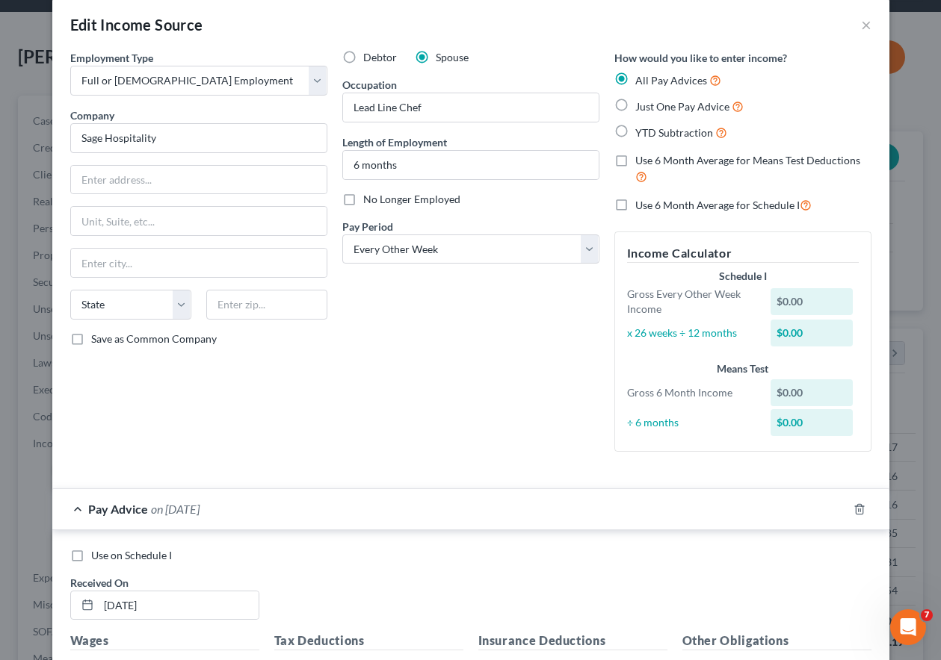
scroll to position [0, 0]
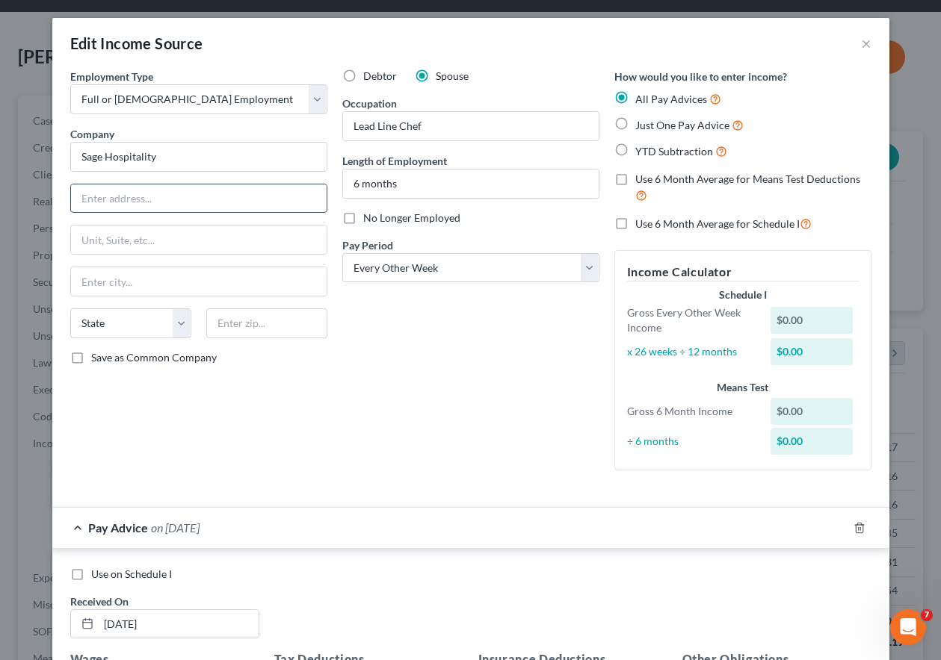
click at [158, 195] on input "text" at bounding box center [199, 199] width 256 height 28
type input "[STREET_ADDRESS][PERSON_NAME]"
type input "80202"
type input "[GEOGRAPHIC_DATA]"
select select "5"
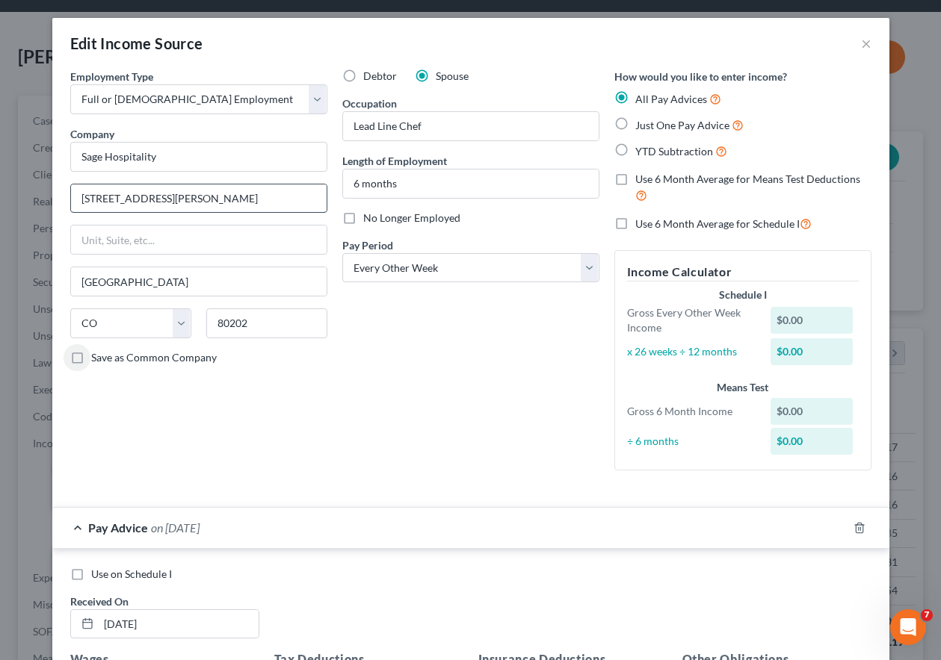
click at [97, 350] on input "Save as Common Company" at bounding box center [102, 355] width 10 height 10
checkbox input "true"
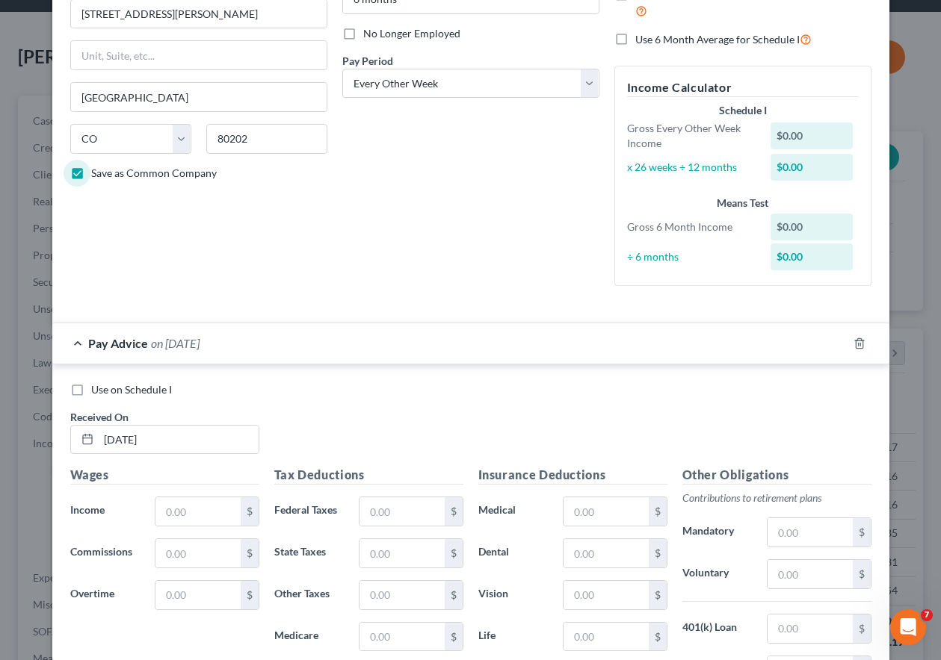
scroll to position [224, 0]
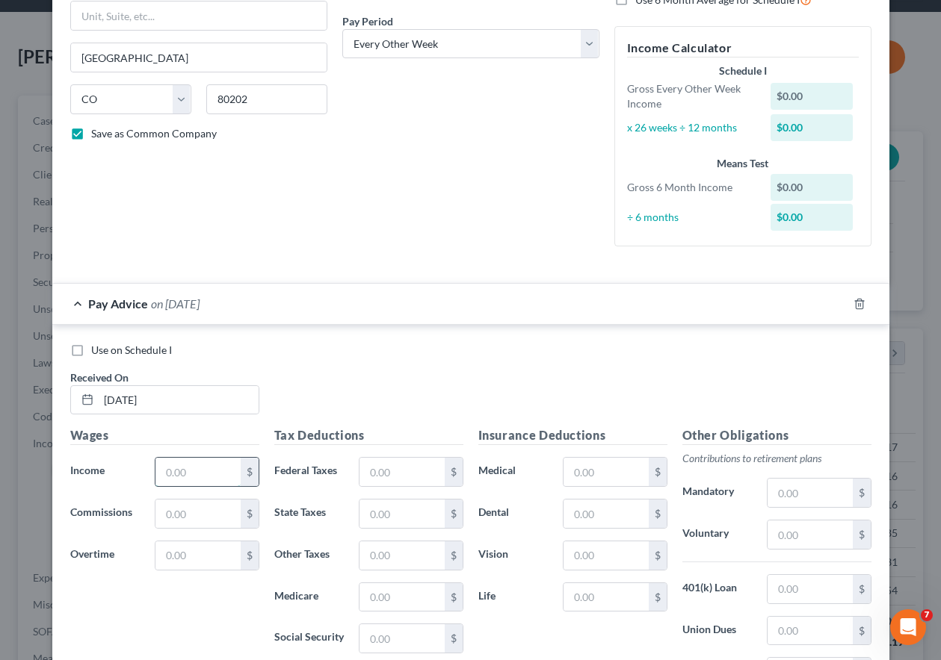
click at [167, 468] on input "text" at bounding box center [197, 472] width 84 height 28
type input "1,467.33"
type input "185.37"
click at [839, 300] on icon "button" at bounding box center [841, 304] width 12 height 12
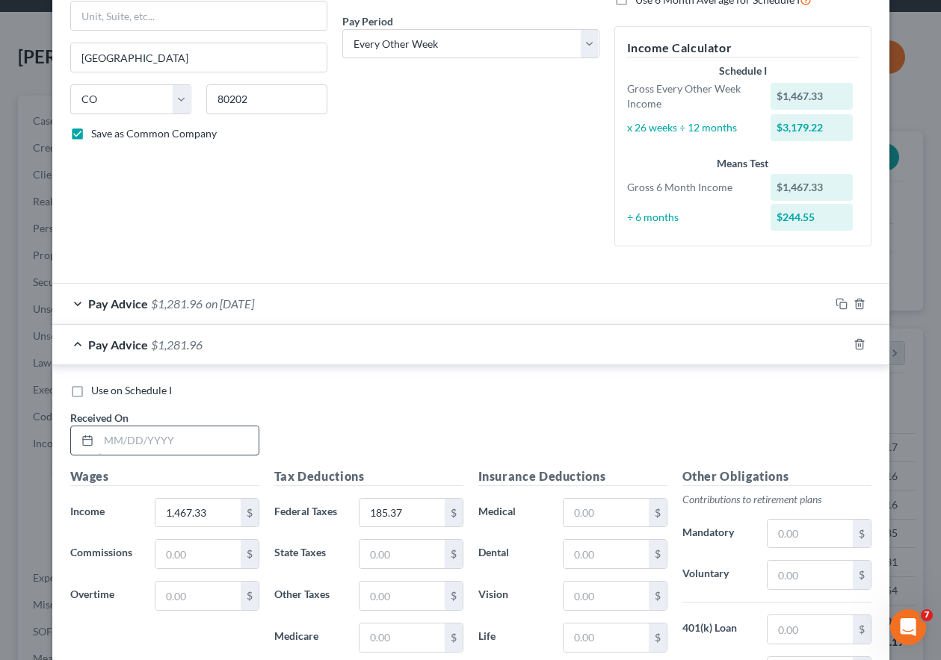
click at [160, 426] on div at bounding box center [164, 441] width 189 height 30
click at [192, 442] on input "text" at bounding box center [179, 441] width 160 height 28
type input "[DATE]"
click at [203, 516] on input "1,467.33" at bounding box center [197, 513] width 84 height 28
type input "2,196.54"
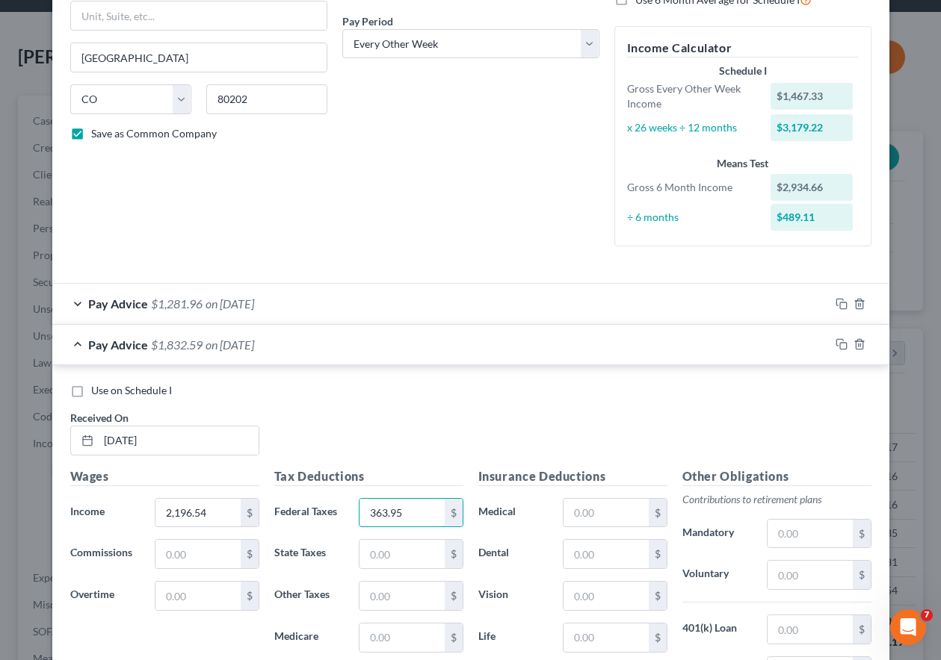
type input "363.95"
click at [835, 345] on icon "button" at bounding box center [841, 344] width 12 height 12
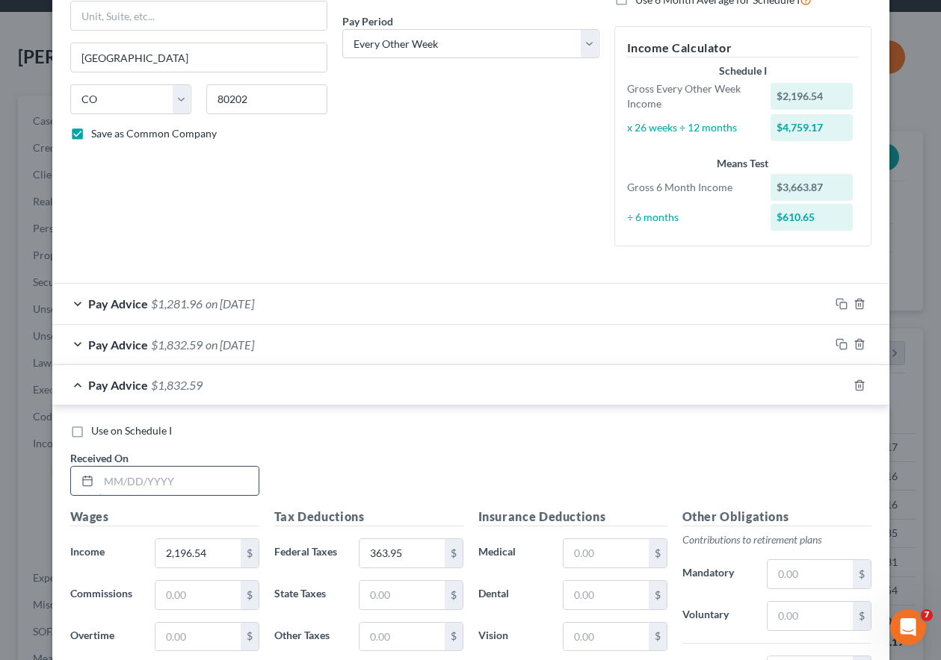
click at [177, 469] on input "text" at bounding box center [179, 481] width 160 height 28
type input "[DATE]"
click at [213, 553] on input "2,196.54" at bounding box center [197, 553] width 84 height 28
drag, startPoint x: 213, startPoint y: 553, endPoint x: 125, endPoint y: 555, distance: 88.2
click at [126, 555] on div "Income * 2,196.54 $" at bounding box center [165, 554] width 204 height 30
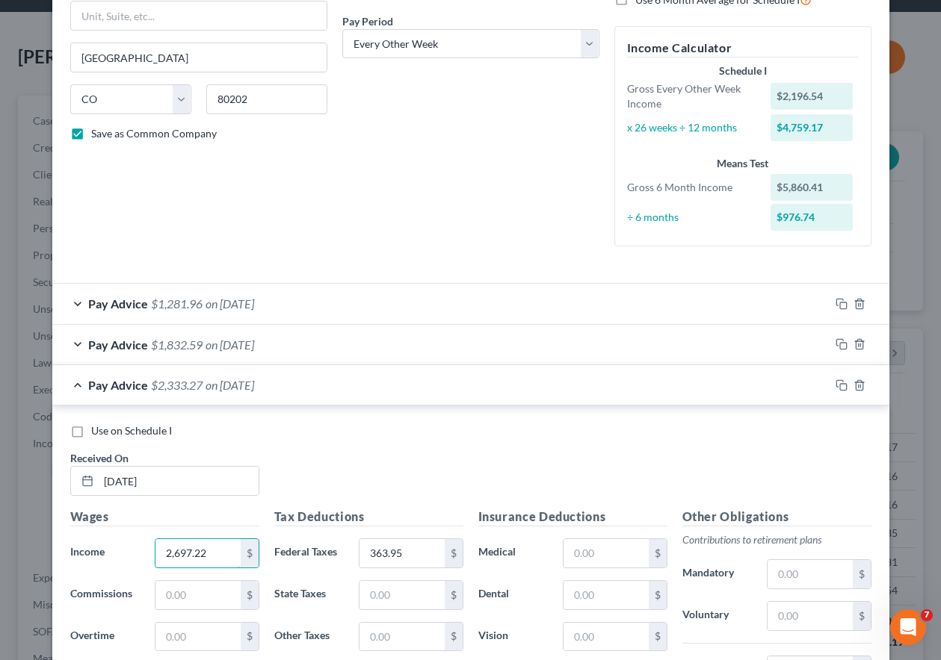
type input "2,697.22"
type input "512.18"
click at [838, 386] on icon "button" at bounding box center [841, 386] width 12 height 12
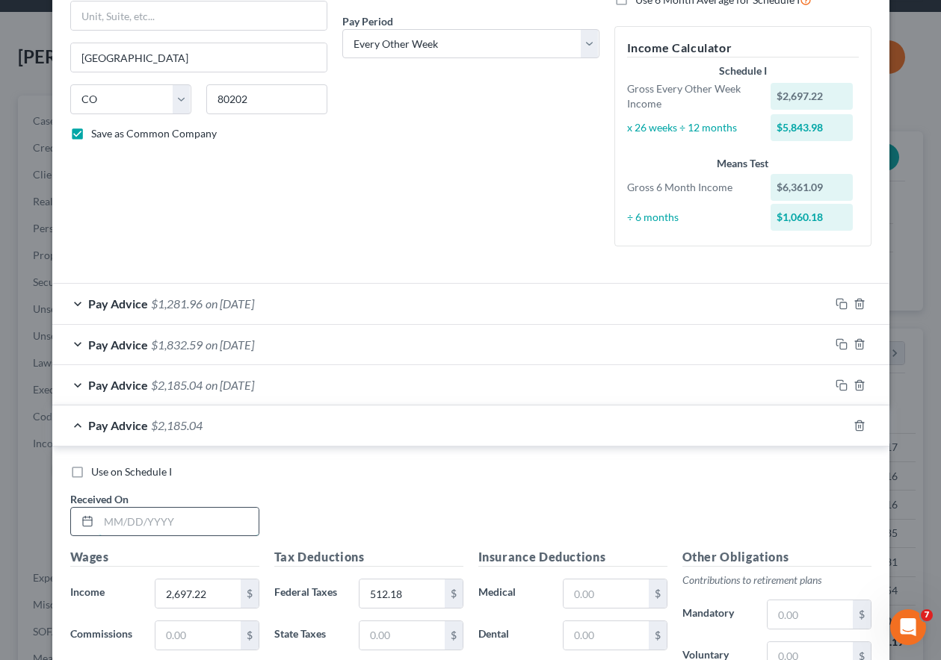
click at [194, 521] on input "text" at bounding box center [179, 522] width 160 height 28
type input "[DATE]"
click at [217, 596] on input "2,697.22" at bounding box center [197, 594] width 84 height 28
drag, startPoint x: 217, startPoint y: 596, endPoint x: 185, endPoint y: 598, distance: 31.5
click at [185, 598] on input "2,697.22" at bounding box center [197, 594] width 84 height 28
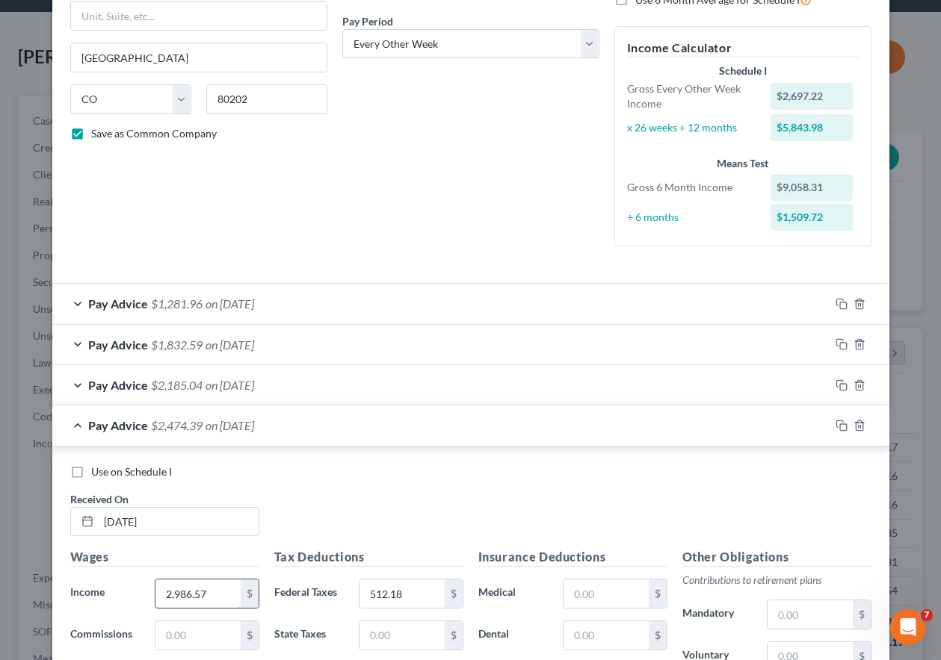
type input "2,986.57"
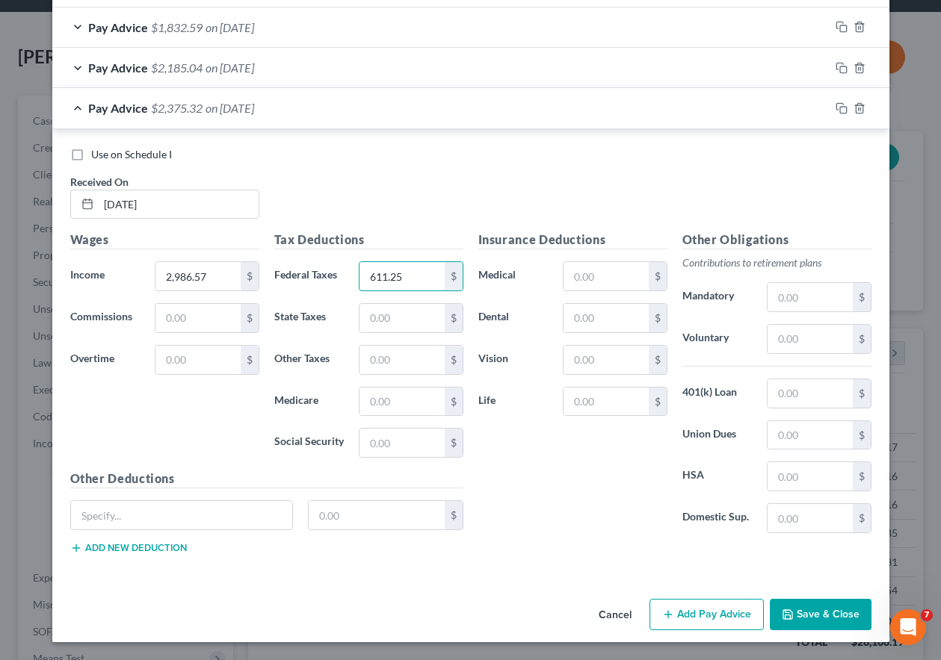
type input "611.25"
click at [836, 105] on icon "button" at bounding box center [841, 108] width 12 height 12
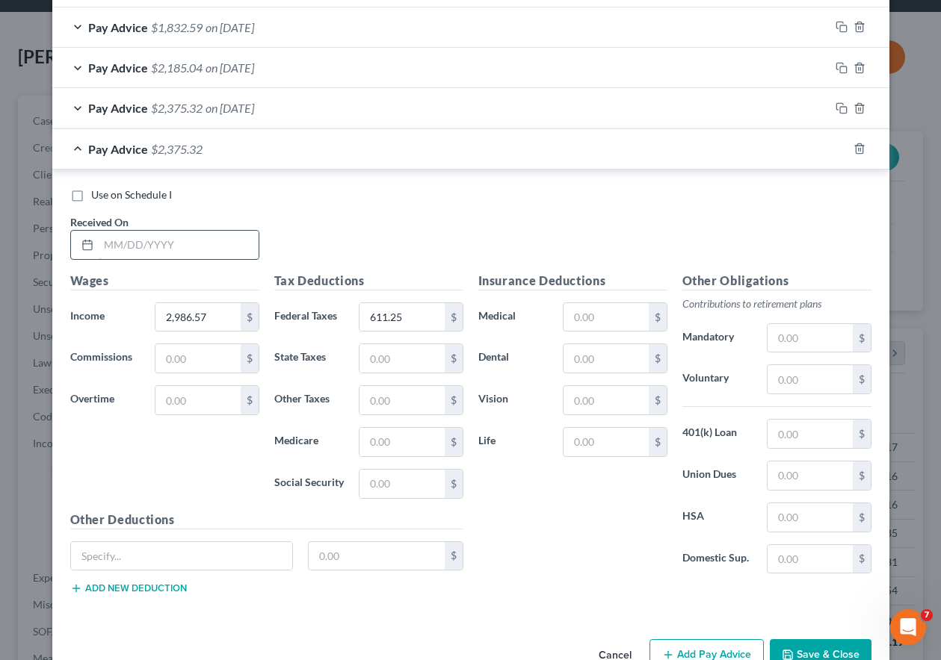
click at [205, 250] on input "text" at bounding box center [179, 245] width 160 height 28
type input "[DATE]"
type input "2,249.90"
type input "300.99"
drag, startPoint x: 623, startPoint y: 315, endPoint x: 600, endPoint y: 325, distance: 25.1
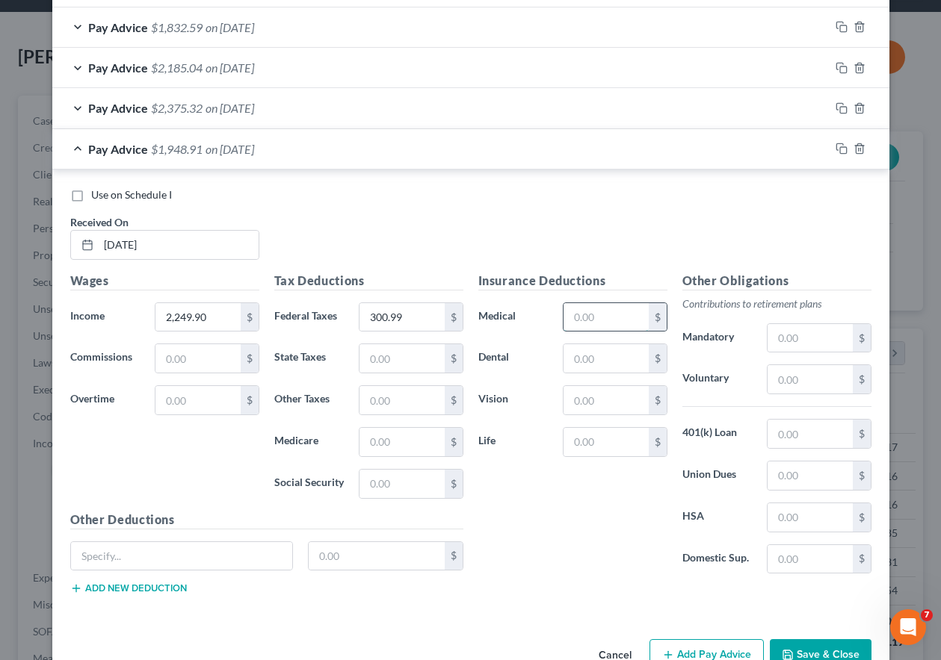
click at [623, 315] on input "text" at bounding box center [605, 317] width 84 height 28
type input "344"
click at [622, 397] on input "text" at bounding box center [605, 400] width 84 height 28
type input "8.22"
click at [802, 521] on input "text" at bounding box center [809, 518] width 84 height 28
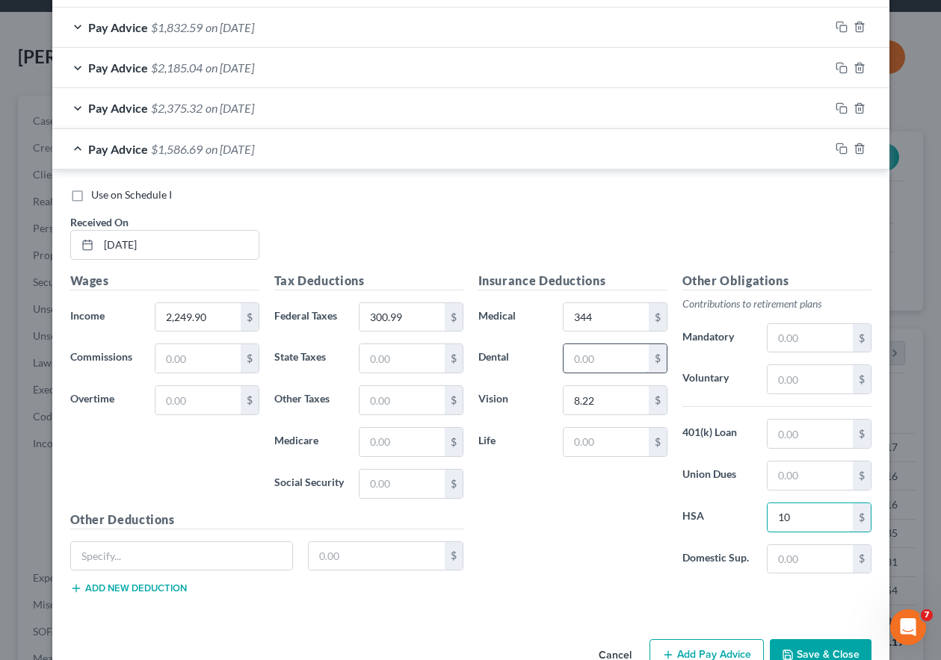
type input "10"
click at [603, 365] on input "text" at bounding box center [605, 358] width 84 height 28
type input "36"
click at [624, 449] on input "text" at bounding box center [605, 442] width 84 height 28
type input "2.00"
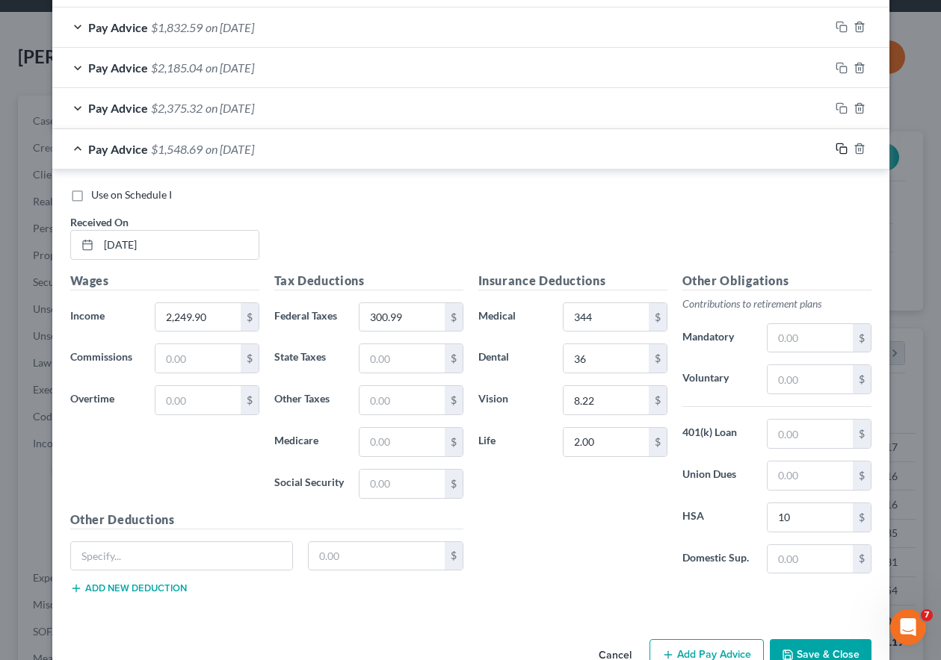
click at [835, 147] on icon "button" at bounding box center [841, 149] width 12 height 12
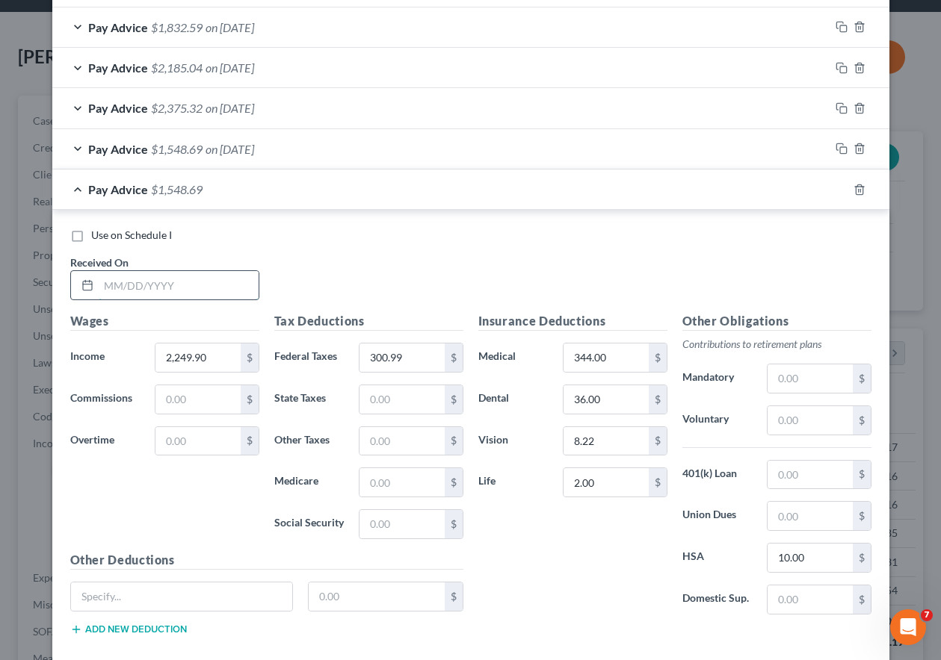
click at [235, 276] on input "text" at bounding box center [179, 285] width 160 height 28
type input "[DATE]"
click at [217, 356] on input "2,249.90" at bounding box center [197, 358] width 84 height 28
type input "1,317.23"
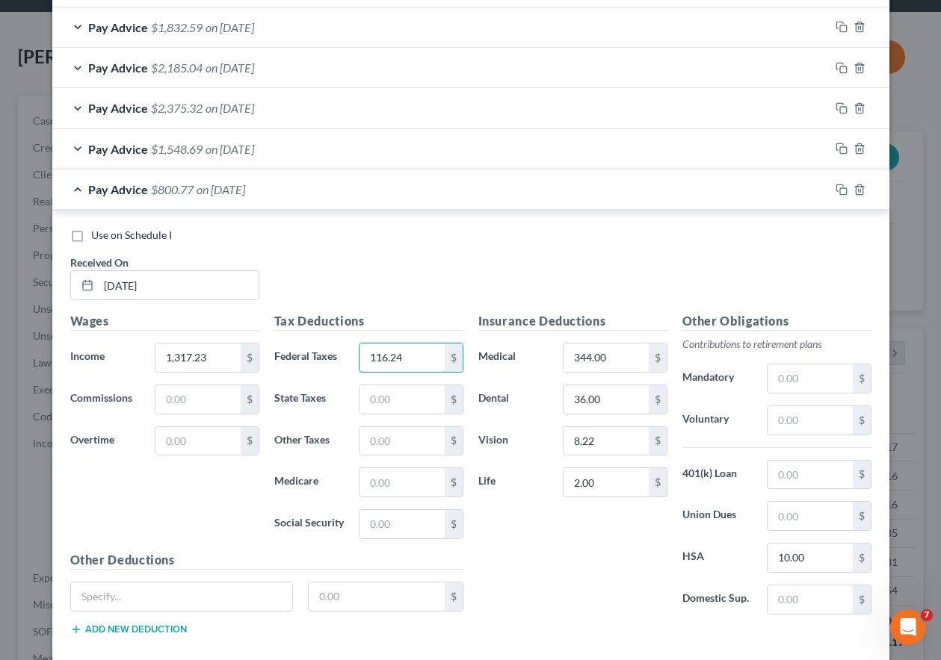
type input "116.24"
click at [595, 484] on input "2.00" at bounding box center [605, 482] width 84 height 28
type input "7.25"
click at [837, 189] on icon "button" at bounding box center [841, 190] width 12 height 12
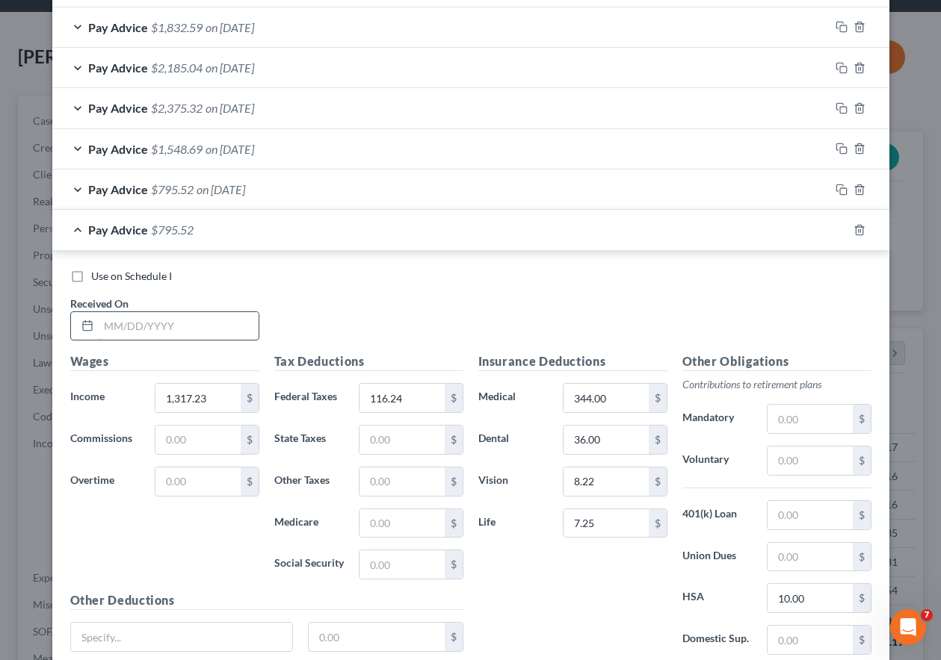
click at [176, 328] on input "text" at bounding box center [179, 326] width 160 height 28
type input "[DATE]"
type input "1,286.84"
type input "112.76"
click at [835, 229] on icon "button" at bounding box center [841, 230] width 12 height 12
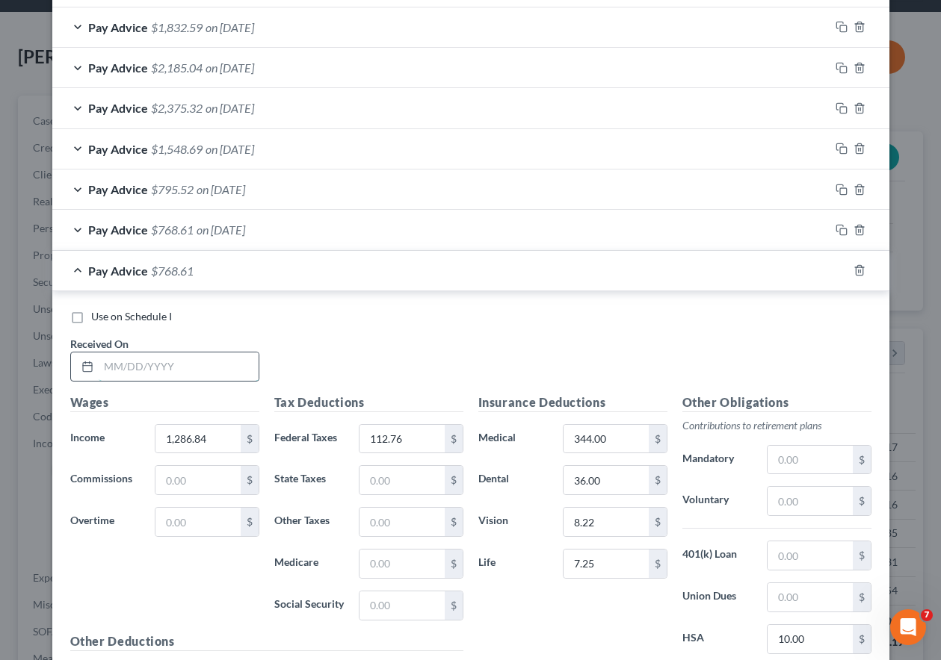
click at [208, 368] on input "text" at bounding box center [179, 367] width 160 height 28
type input "[DATE]"
drag, startPoint x: 196, startPoint y: 433, endPoint x: 203, endPoint y: 439, distance: 9.6
click at [196, 433] on input "1,286.84" at bounding box center [197, 439] width 84 height 28
drag, startPoint x: 206, startPoint y: 442, endPoint x: 129, endPoint y: 434, distance: 78.1
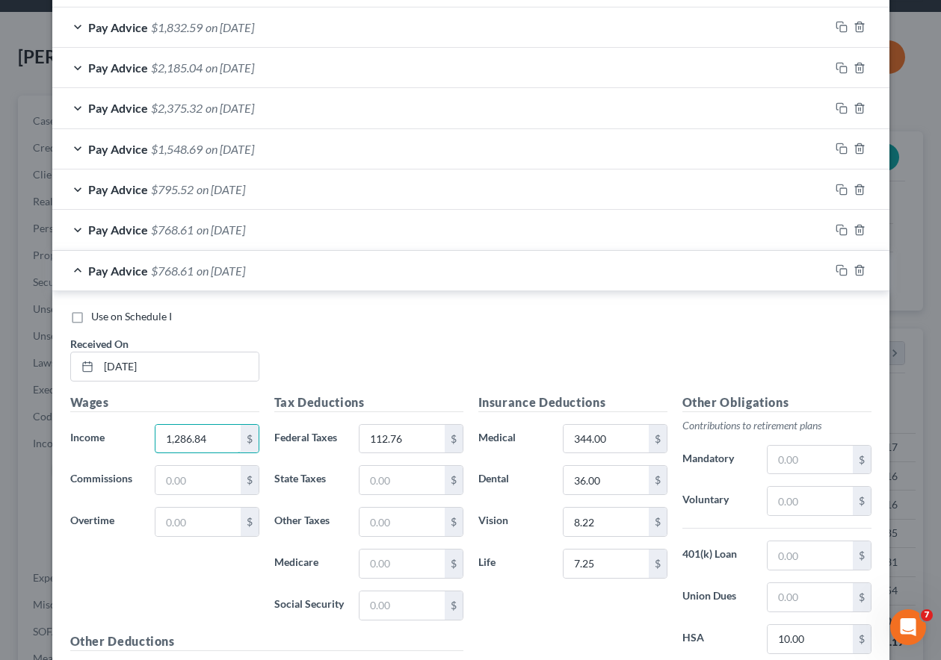
click at [126, 436] on div "Income * 1,286.84 $" at bounding box center [165, 439] width 204 height 30
type input "1,172.57"
type input "98.52"
click at [835, 269] on icon "button" at bounding box center [841, 270] width 12 height 12
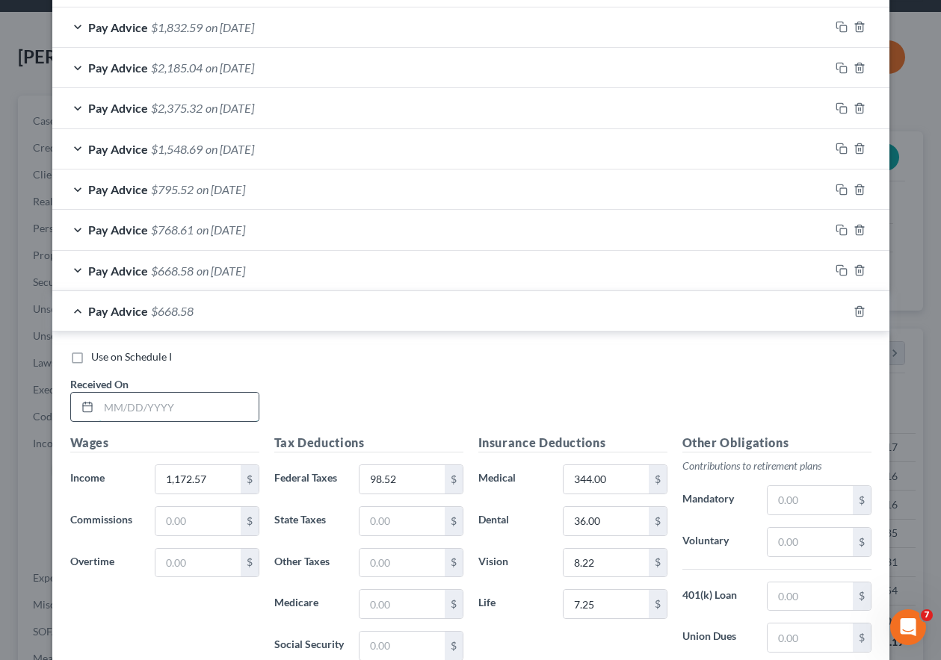
click at [205, 405] on input "text" at bounding box center [179, 407] width 160 height 28
type input "[DATE]"
click at [219, 480] on input "1,172.57" at bounding box center [197, 479] width 84 height 28
type input "1,222.07"
type input "97.67"
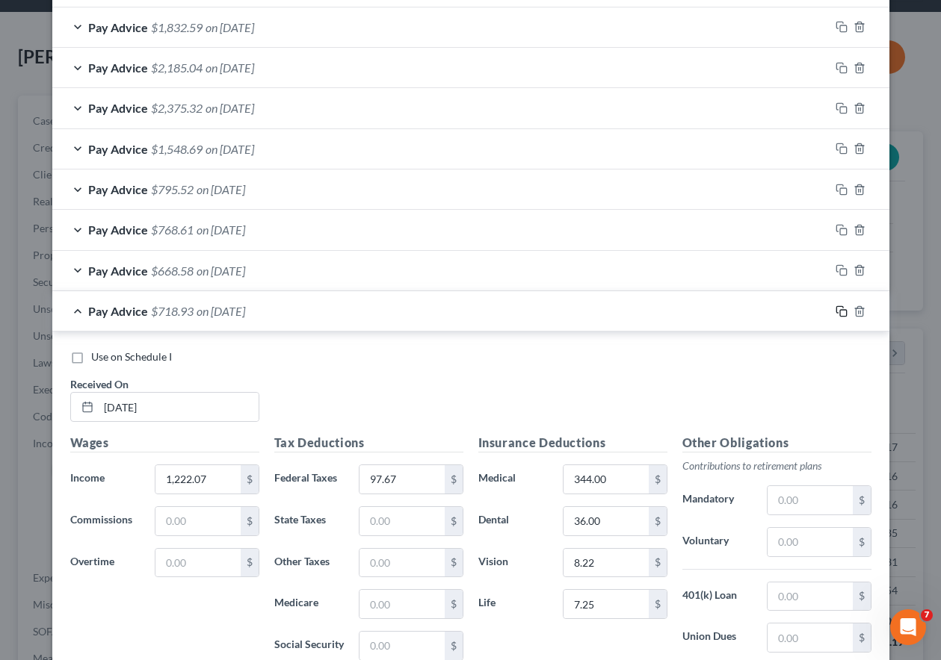
click at [837, 311] on icon "button" at bounding box center [841, 312] width 12 height 12
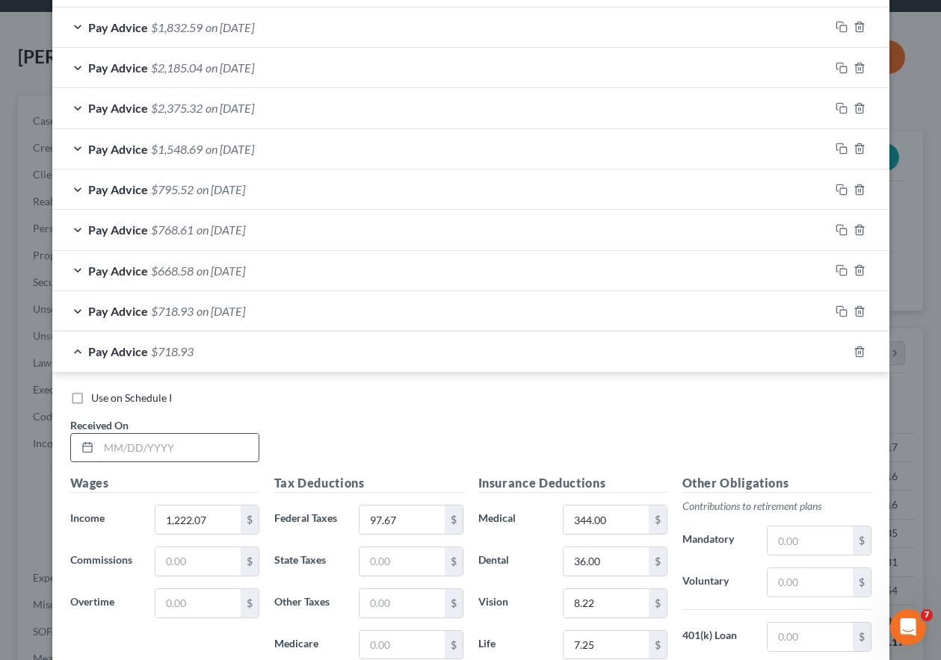
click at [158, 451] on input "text" at bounding box center [179, 448] width 160 height 28
type input "[DATE]"
click at [220, 519] on input "1,222.07" at bounding box center [197, 520] width 84 height 28
type input "1,513.90"
type input "141.16"
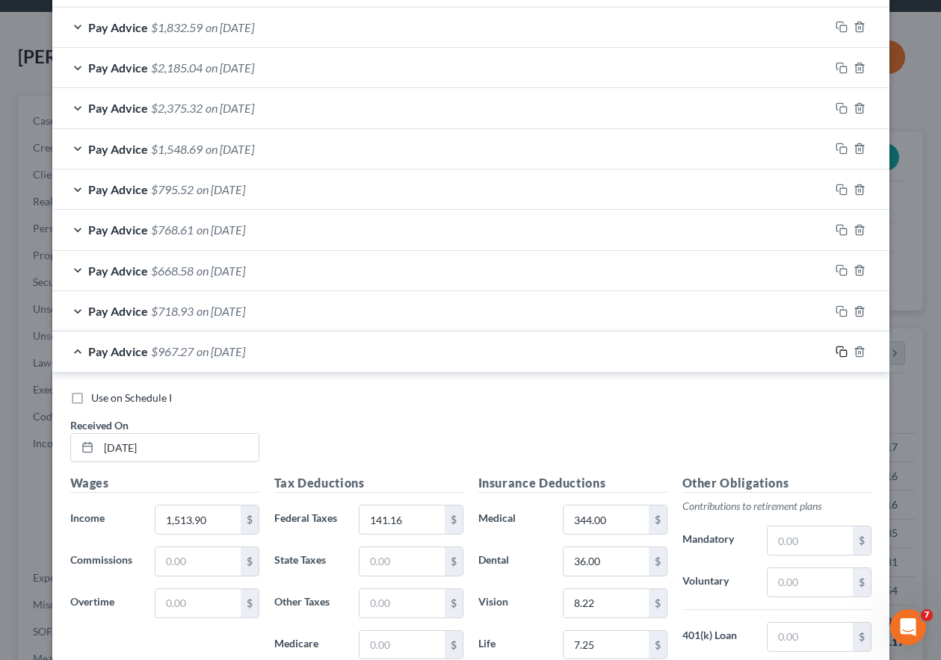
click at [838, 351] on icon "button" at bounding box center [841, 352] width 12 height 12
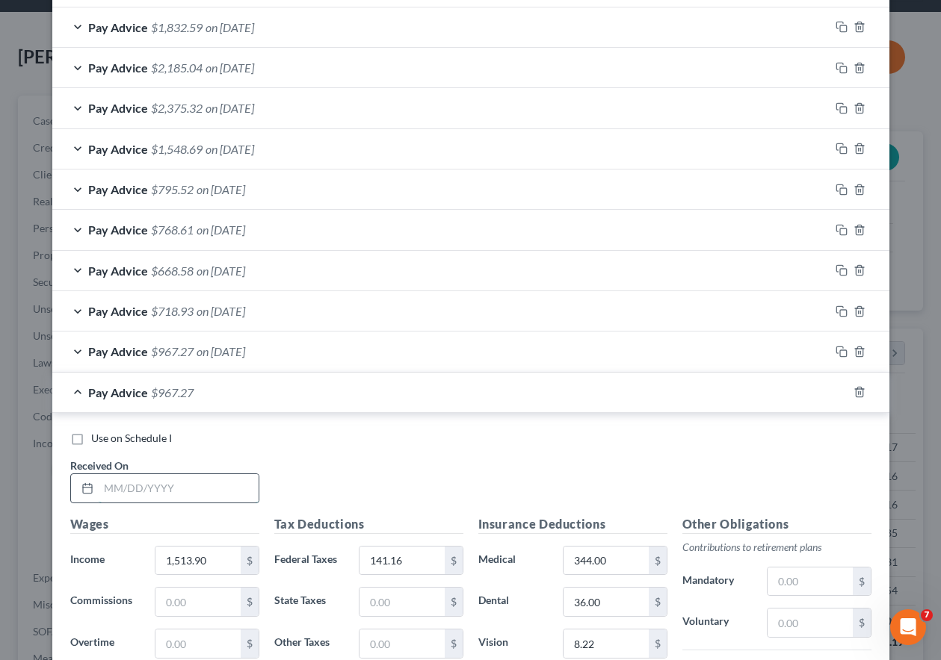
click at [185, 494] on input "text" at bounding box center [179, 488] width 160 height 28
type input "[DATE]"
click at [211, 566] on input "1,513.90" at bounding box center [197, 561] width 84 height 28
drag, startPoint x: 211, startPoint y: 566, endPoint x: 140, endPoint y: 557, distance: 72.4
click at [147, 556] on div "1,513.90 $" at bounding box center [206, 561] width 119 height 30
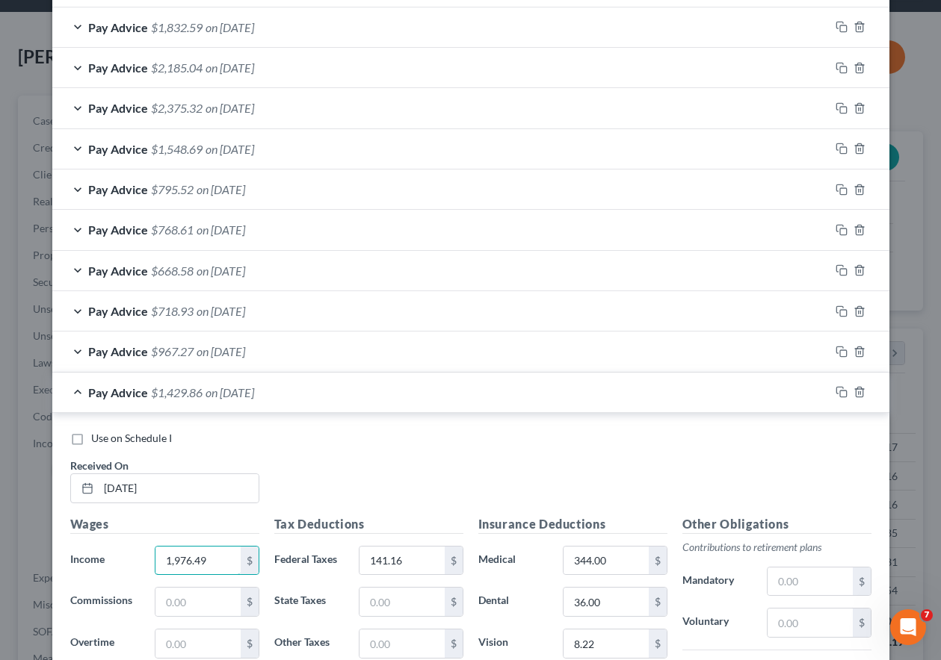
type input "1,976.49"
type input "334.99"
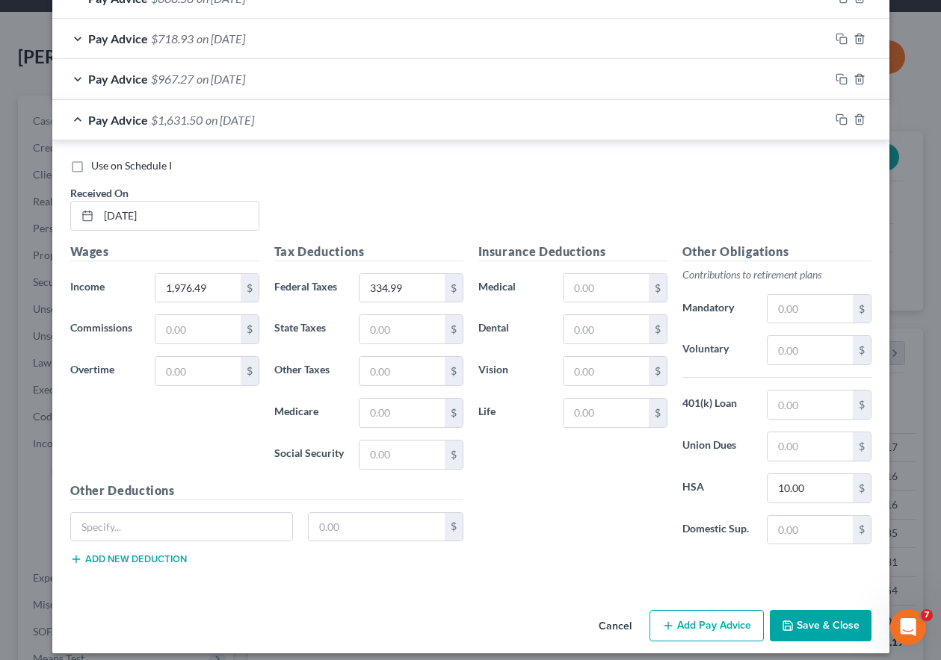
scroll to position [826, 0]
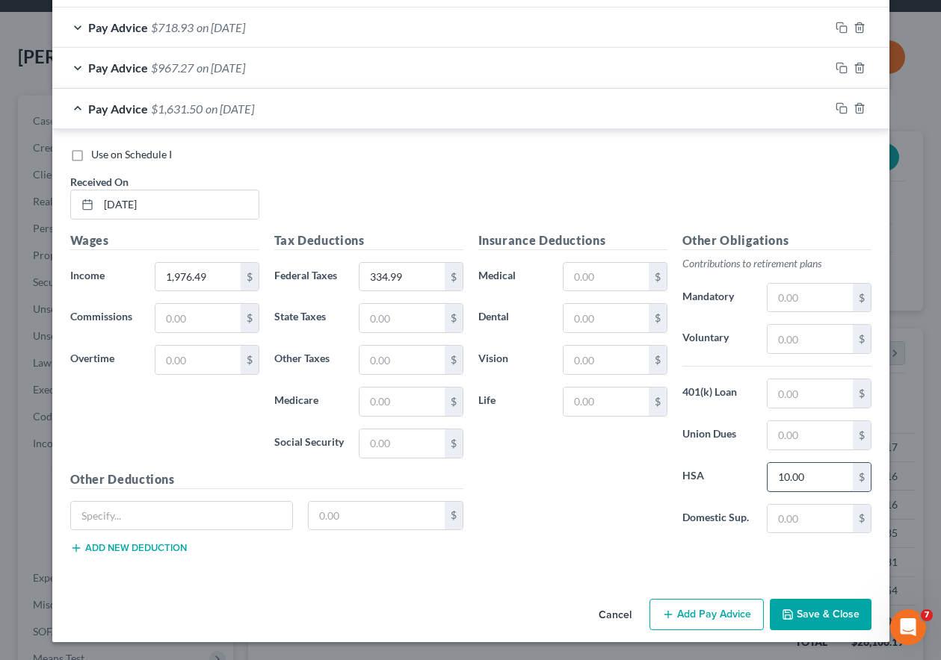
drag, startPoint x: 810, startPoint y: 495, endPoint x: 812, endPoint y: 477, distance: 18.8
click at [811, 491] on div "Other Obligations Contributions to retirement plans Mandatory $ Voluntary $ 401…" at bounding box center [777, 389] width 204 height 315
type input "0"
click at [837, 108] on icon "button" at bounding box center [841, 108] width 12 height 12
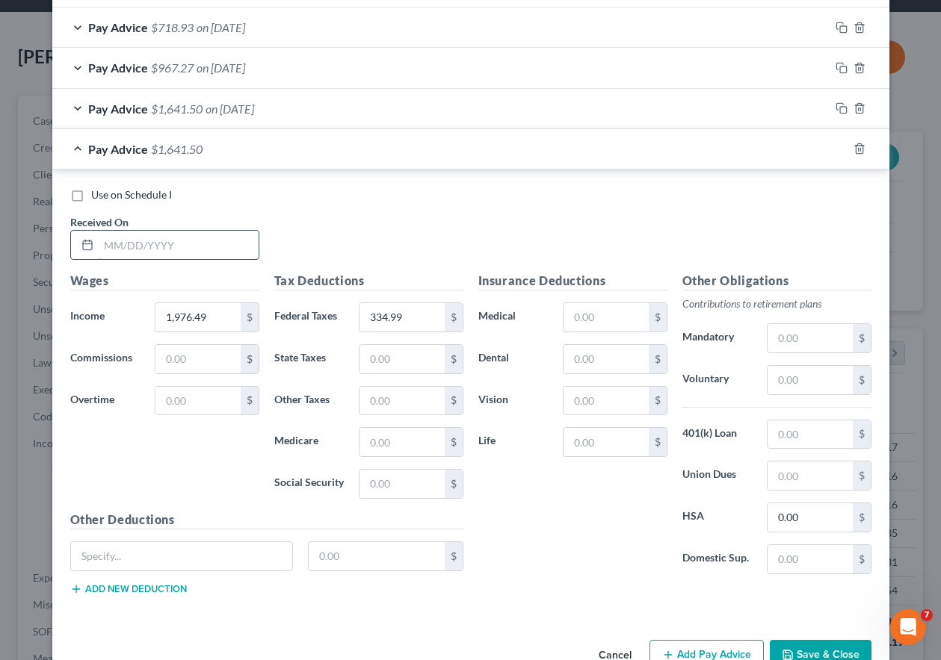
click at [191, 250] on input "text" at bounding box center [179, 245] width 160 height 28
type input "[DATE]"
click at [204, 318] on input "1,976.49" at bounding box center [197, 317] width 84 height 28
click at [199, 321] on input "1,976.49" at bounding box center [197, 317] width 84 height 28
type input "1,269.48"
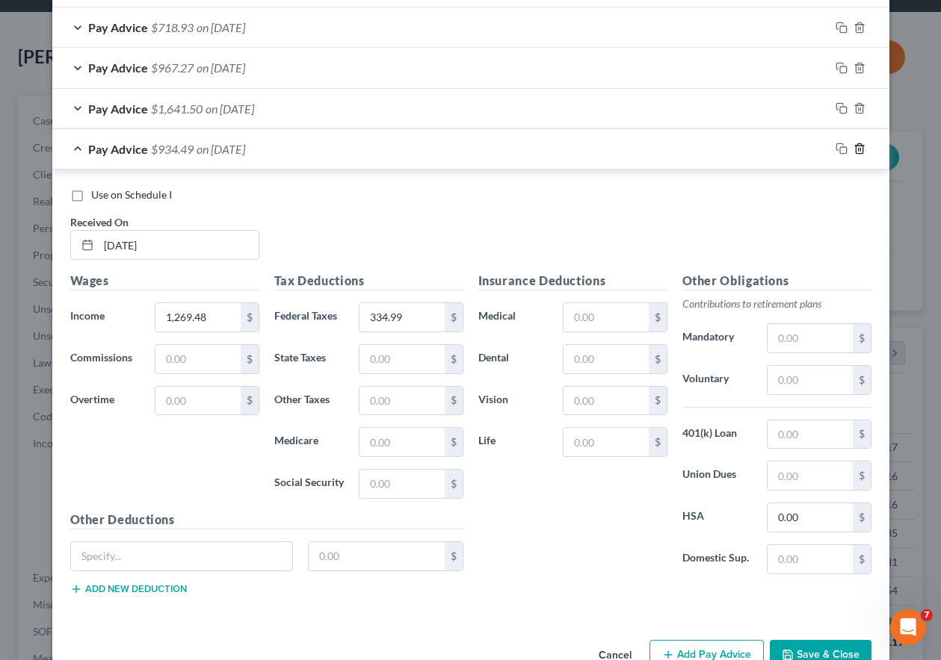
click at [856, 144] on icon "button" at bounding box center [859, 149] width 12 height 12
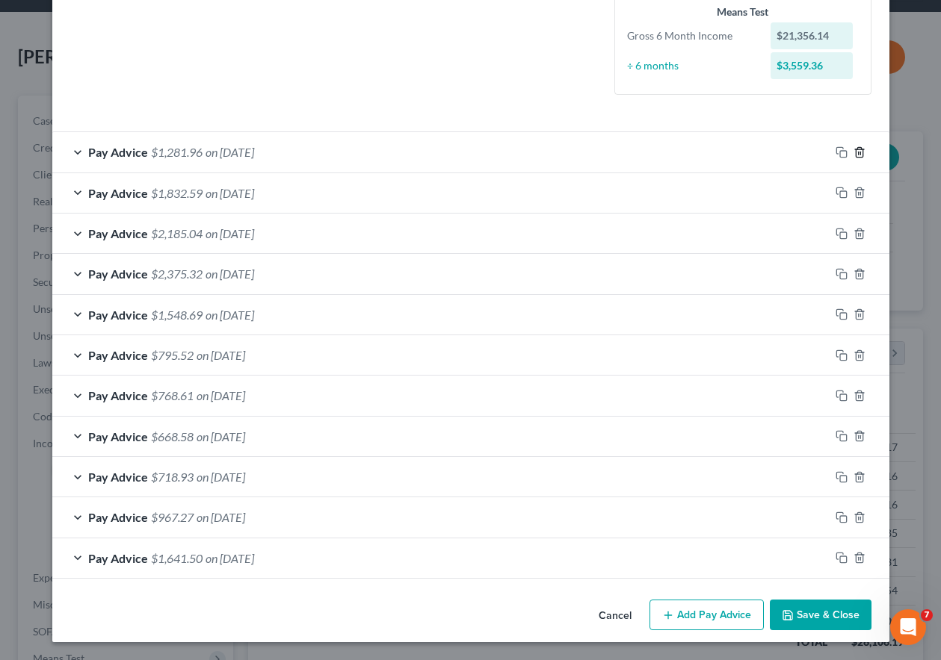
scroll to position [376, 0]
click at [839, 516] on icon "button" at bounding box center [841, 518] width 12 height 12
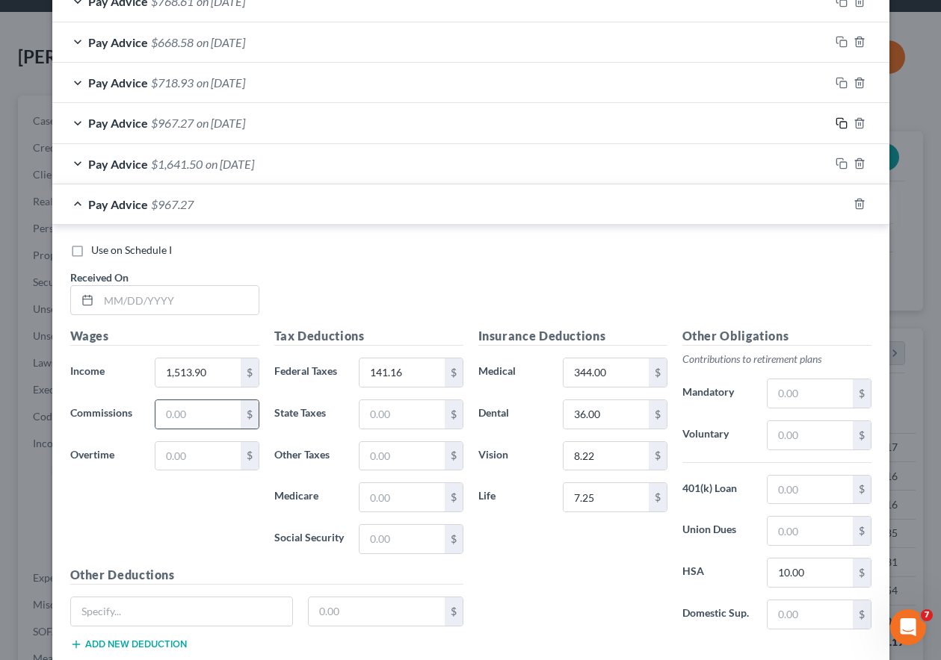
scroll to position [866, 0]
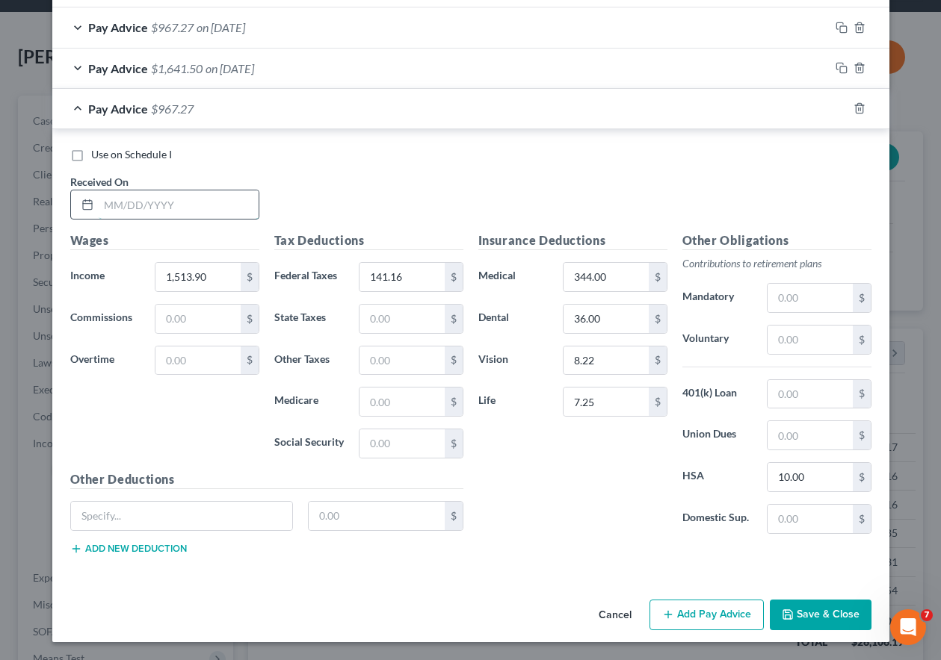
click at [226, 209] on input "text" at bounding box center [179, 205] width 160 height 28
type input "[DATE]"
click at [220, 273] on input "1,513.90" at bounding box center [197, 277] width 84 height 28
type input "1,269.48"
type input "110.38"
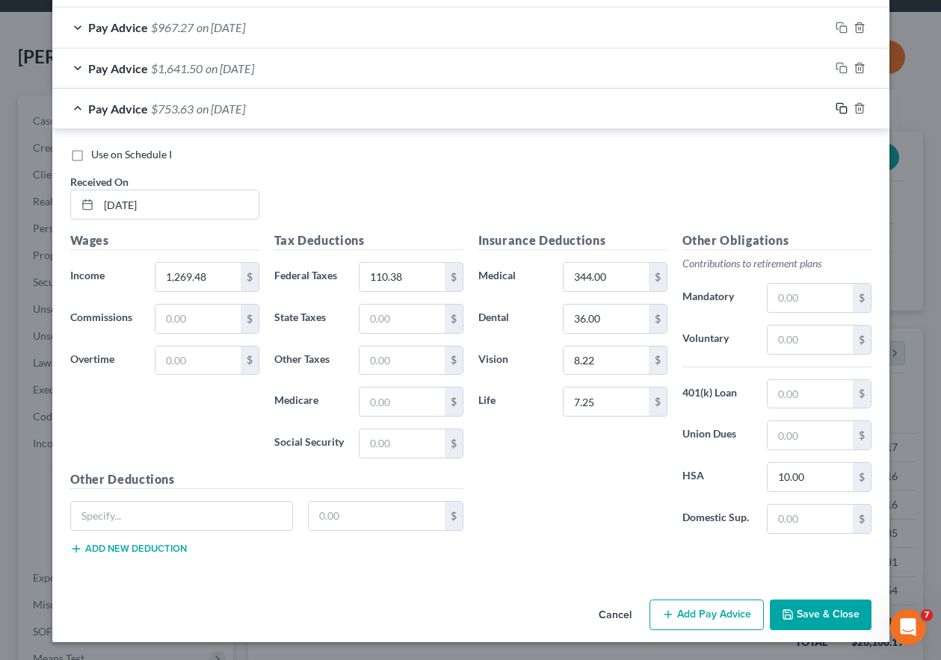
drag, startPoint x: 838, startPoint y: 107, endPoint x: 838, endPoint y: 119, distance: 12.0
click at [838, 106] on icon "button" at bounding box center [841, 108] width 12 height 12
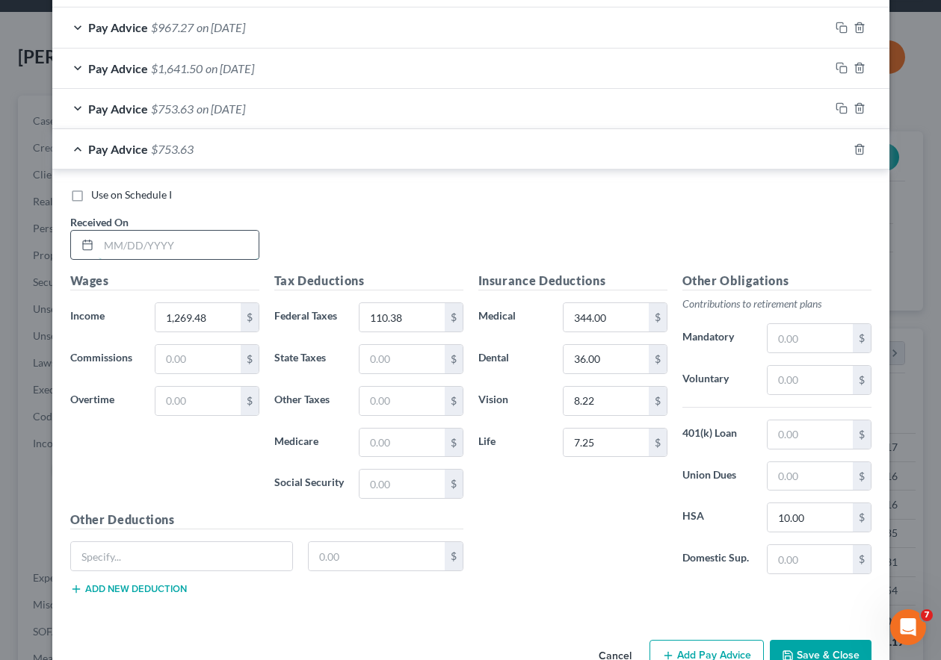
click at [141, 238] on input "text" at bounding box center [179, 245] width 160 height 28
type input "[DATE]"
click at [220, 314] on input "1,269.48" at bounding box center [197, 317] width 84 height 28
type input "1"
type input "1,547.54"
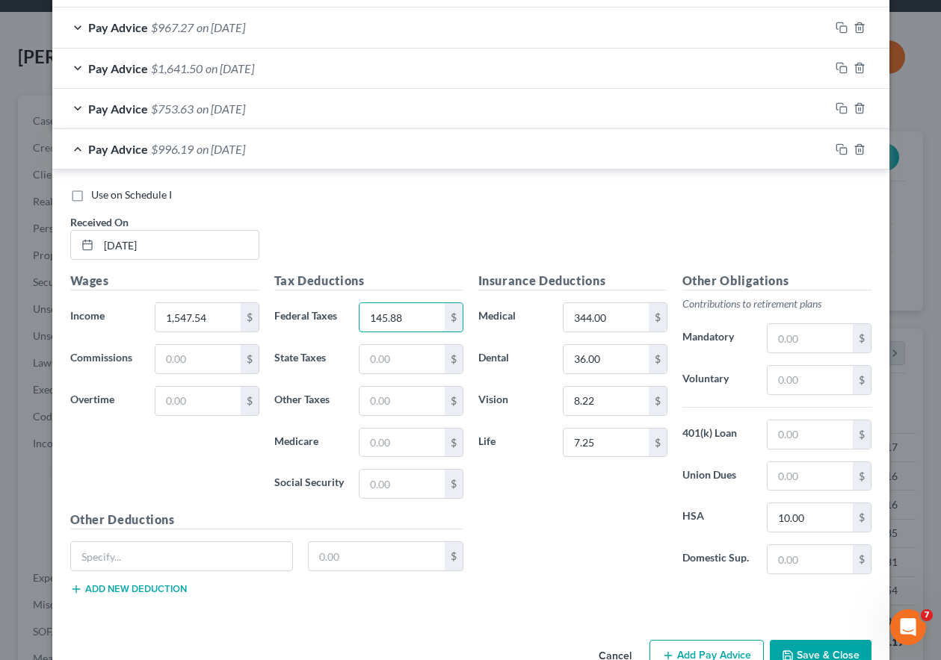
type input "145.88"
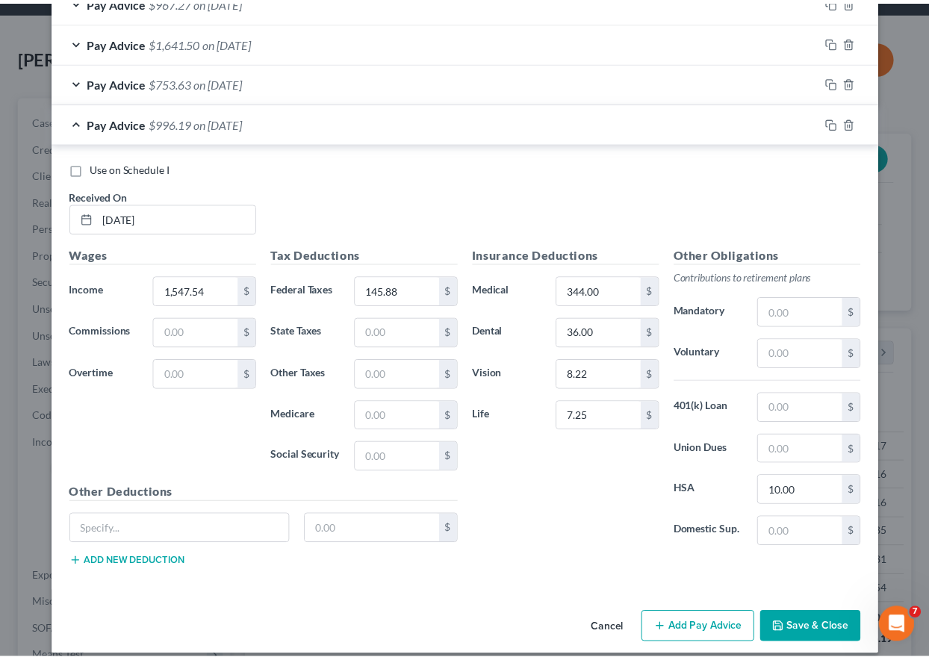
scroll to position [907, 0]
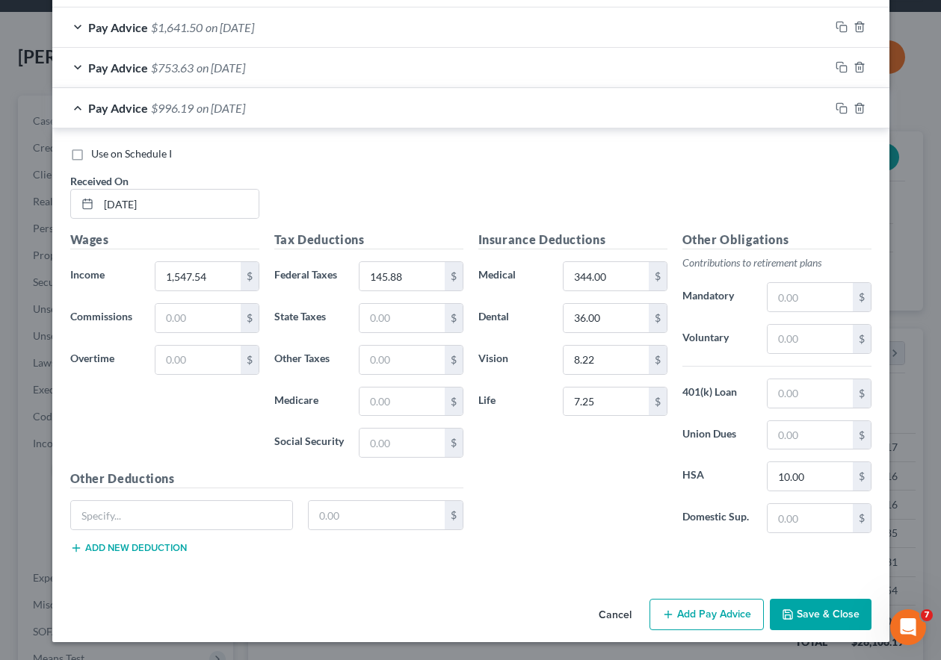
click at [822, 607] on button "Save & Close" at bounding box center [821, 614] width 102 height 31
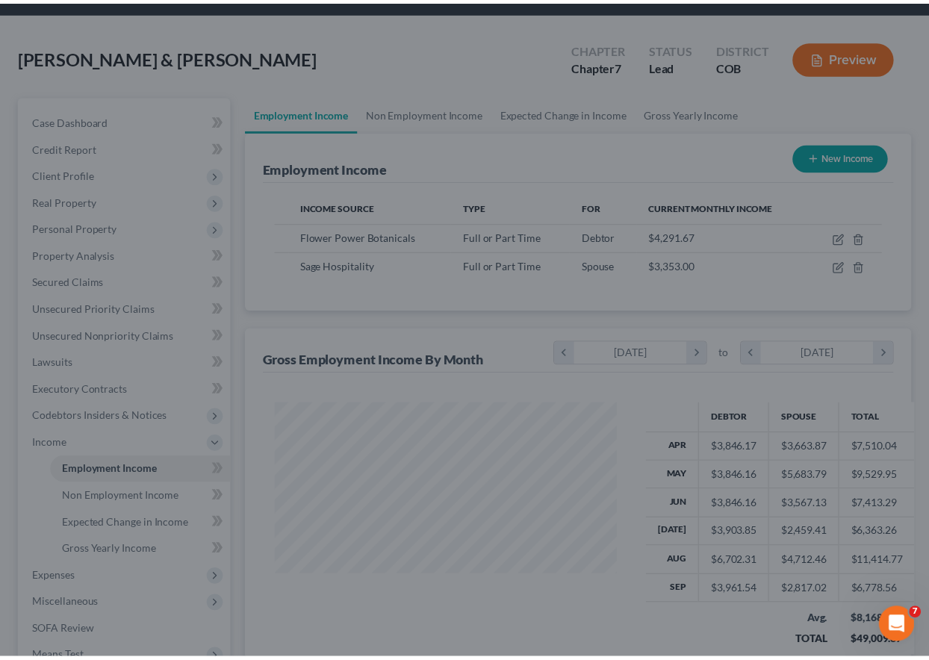
scroll to position [746860, 746756]
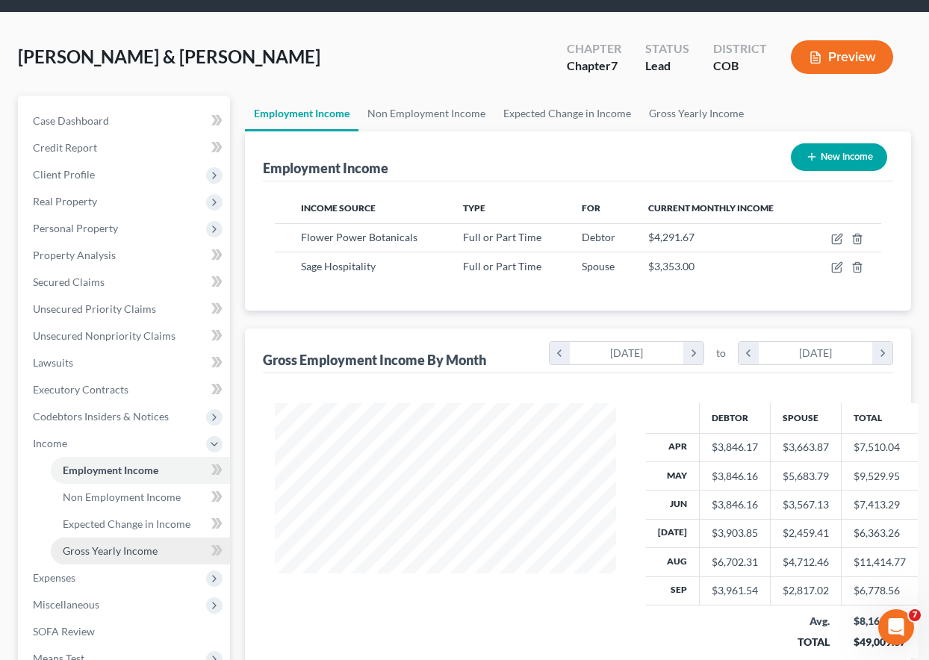
click at [120, 545] on span "Gross Yearly Income" at bounding box center [110, 551] width 95 height 13
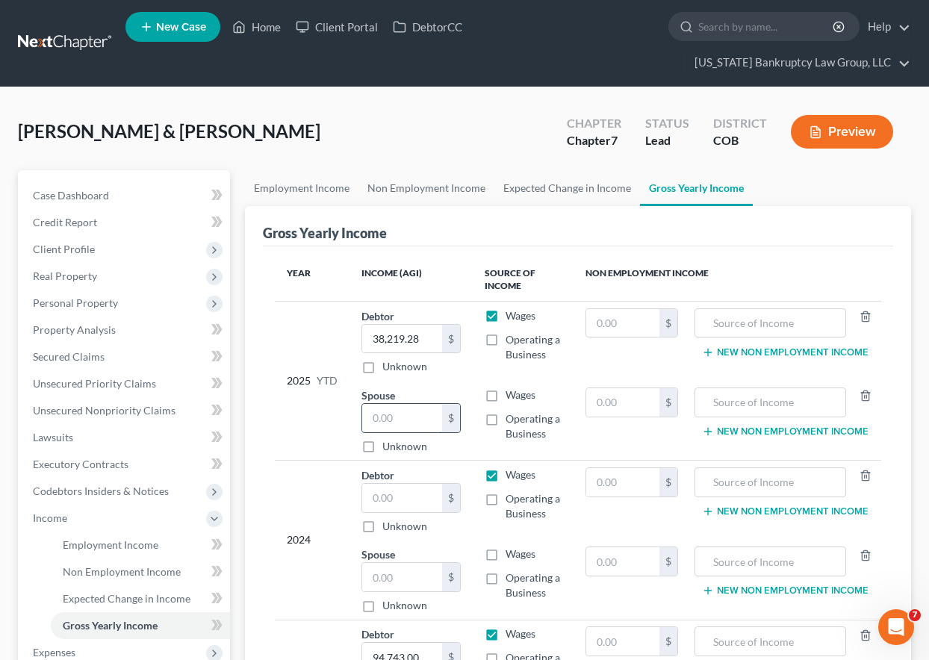
click at [426, 415] on input "text" at bounding box center [402, 418] width 80 height 28
type input "24,280.29"
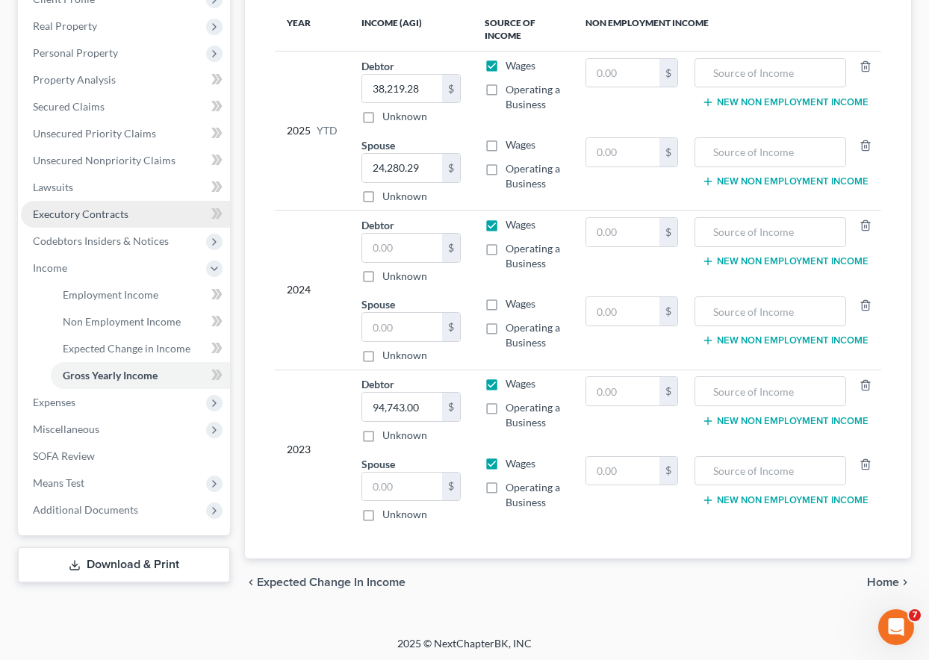
scroll to position [253, 0]
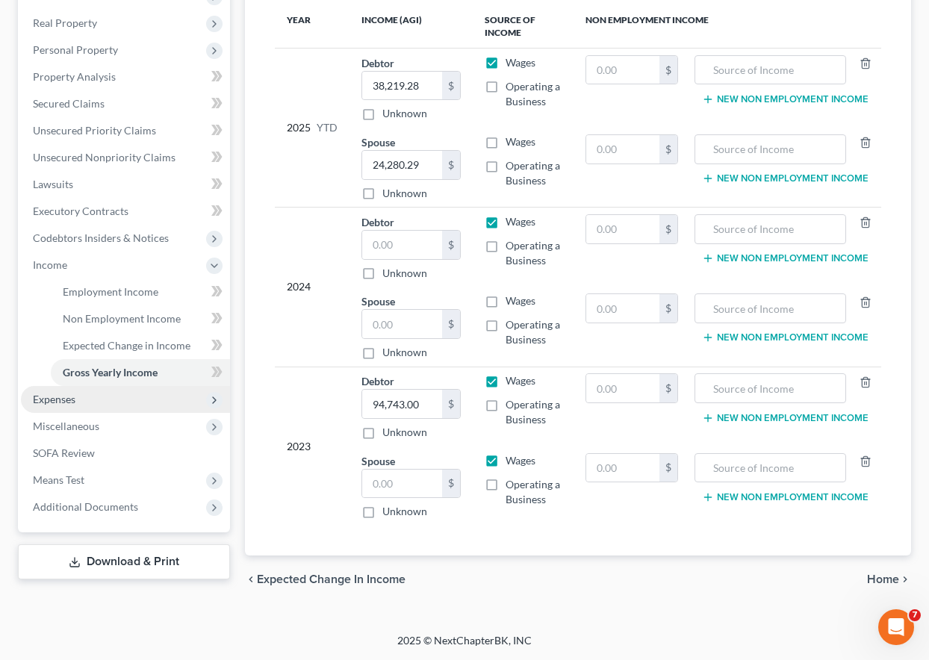
click at [62, 400] on span "Expenses" at bounding box center [54, 399] width 43 height 13
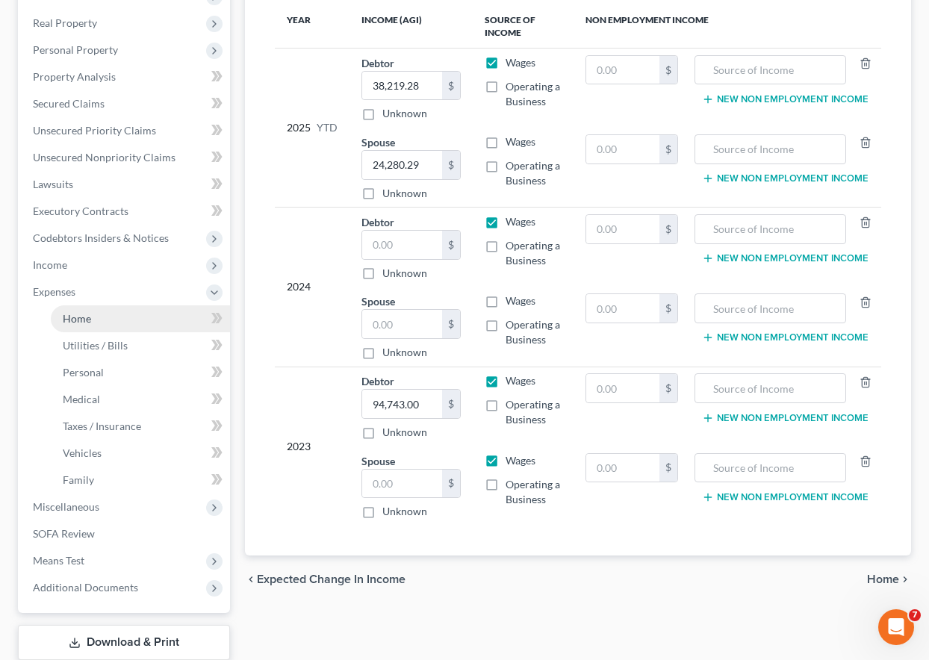
click at [78, 317] on span "Home" at bounding box center [77, 318] width 28 height 13
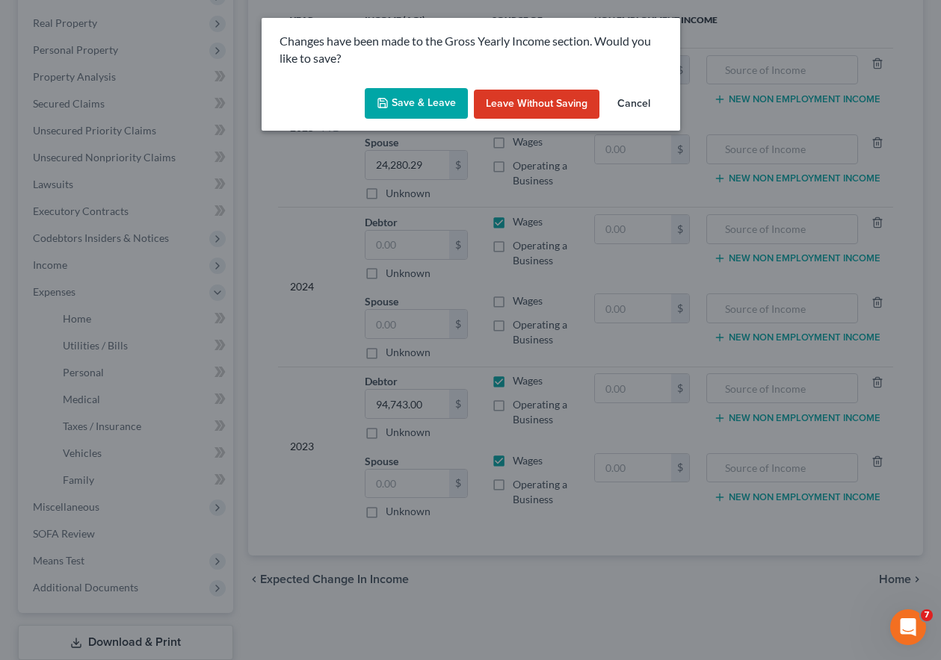
click at [418, 96] on button "Save & Leave" at bounding box center [416, 103] width 103 height 31
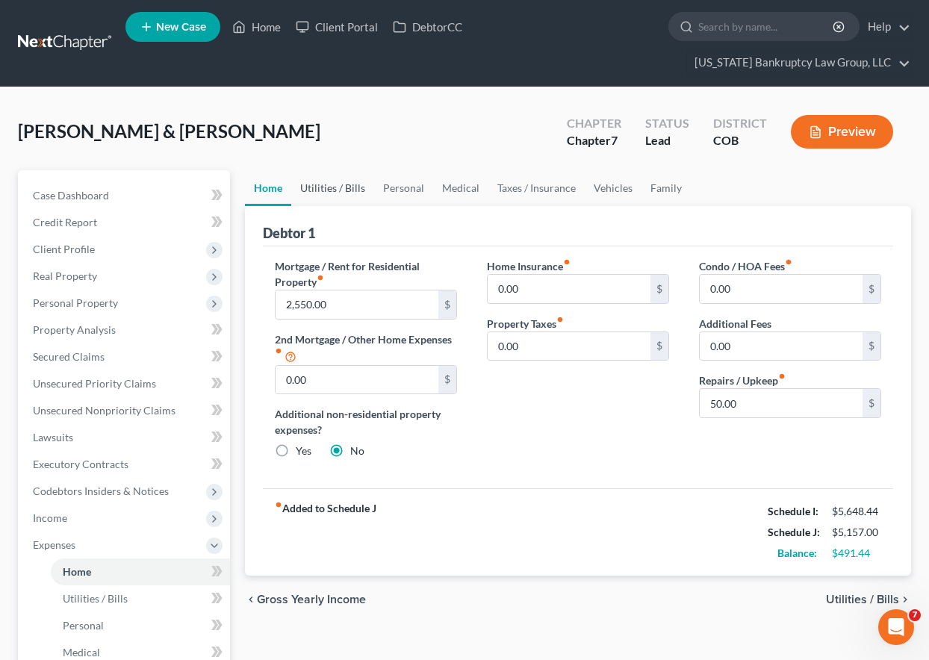
click at [331, 185] on link "Utilities / Bills" at bounding box center [332, 188] width 83 height 36
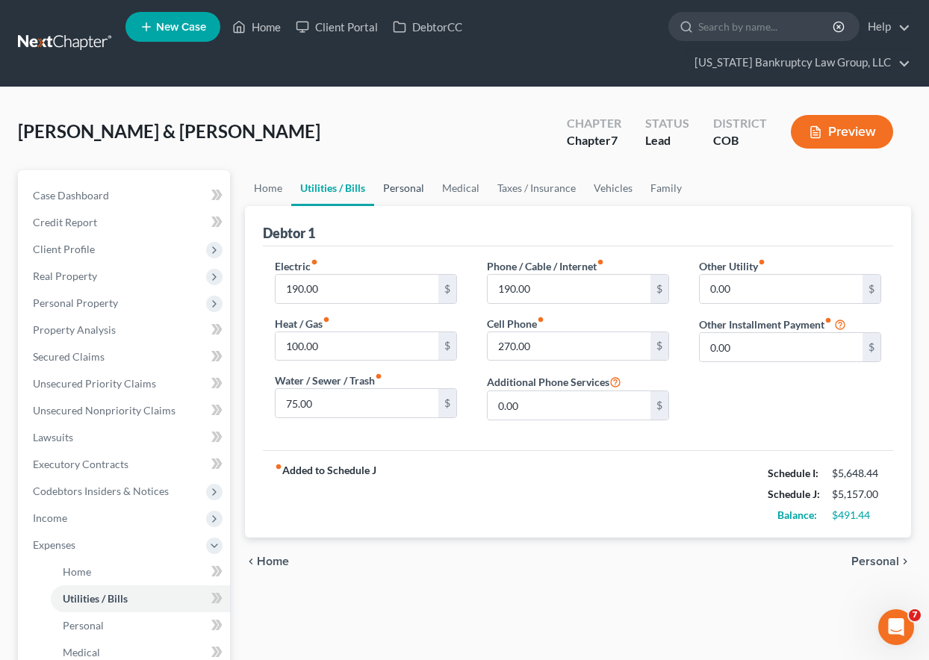
click at [408, 185] on link "Personal" at bounding box center [403, 188] width 59 height 36
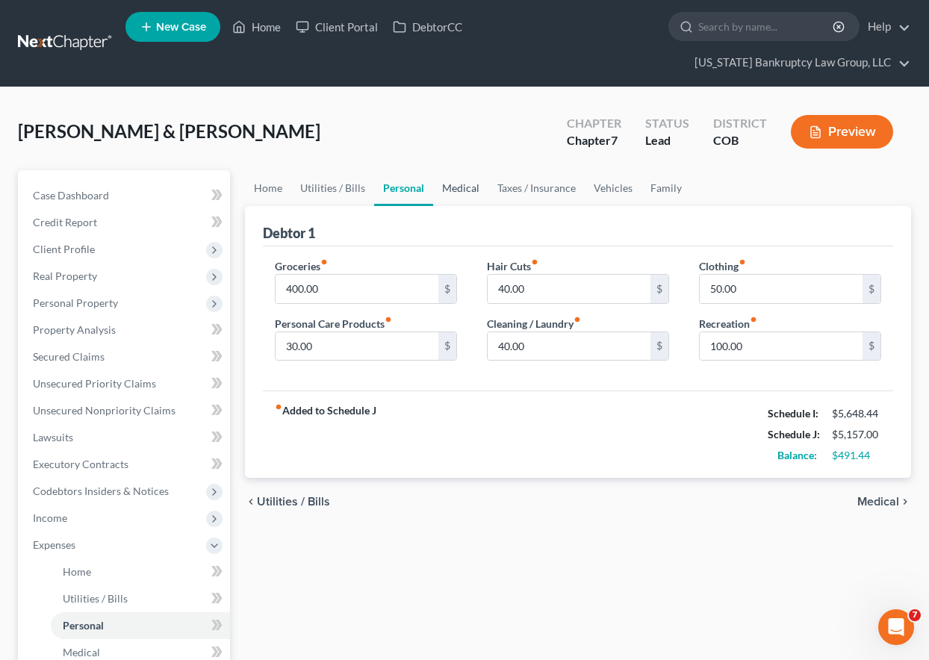
click at [458, 187] on link "Medical" at bounding box center [460, 188] width 55 height 36
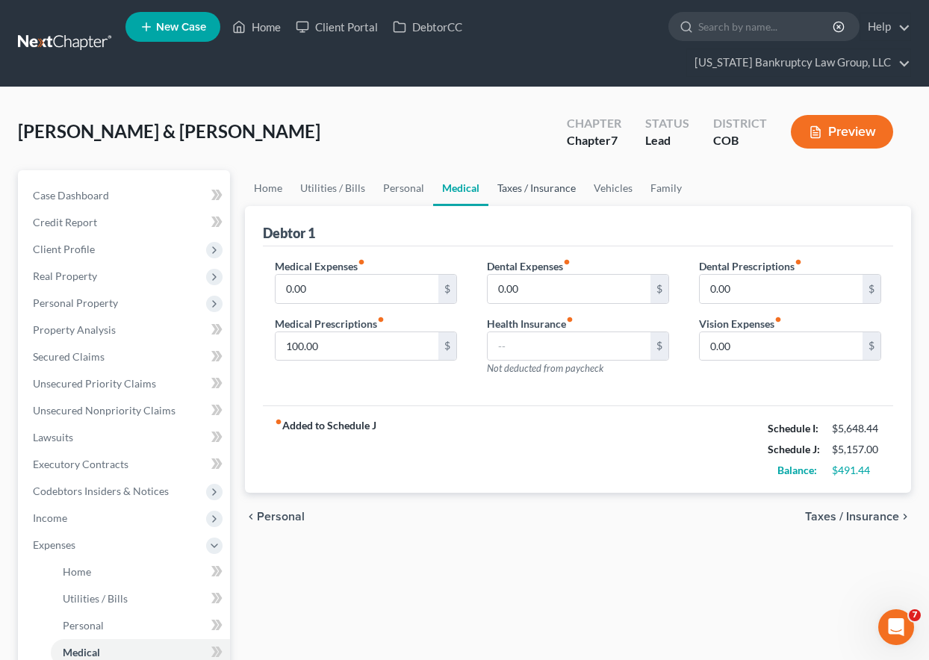
click at [533, 181] on link "Taxes / Insurance" at bounding box center [537, 188] width 96 height 36
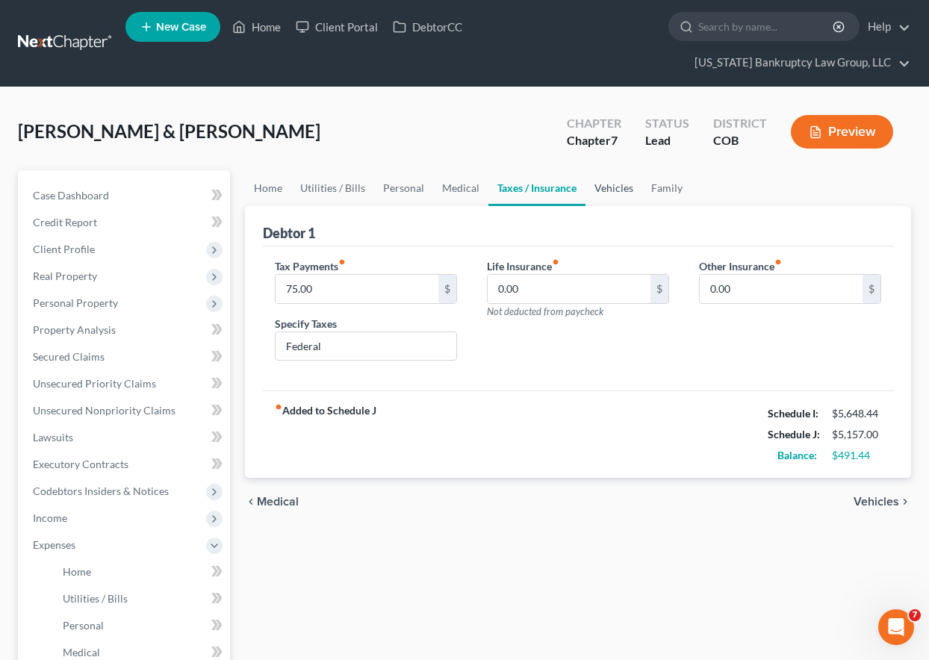
click at [601, 185] on link "Vehicles" at bounding box center [614, 188] width 57 height 36
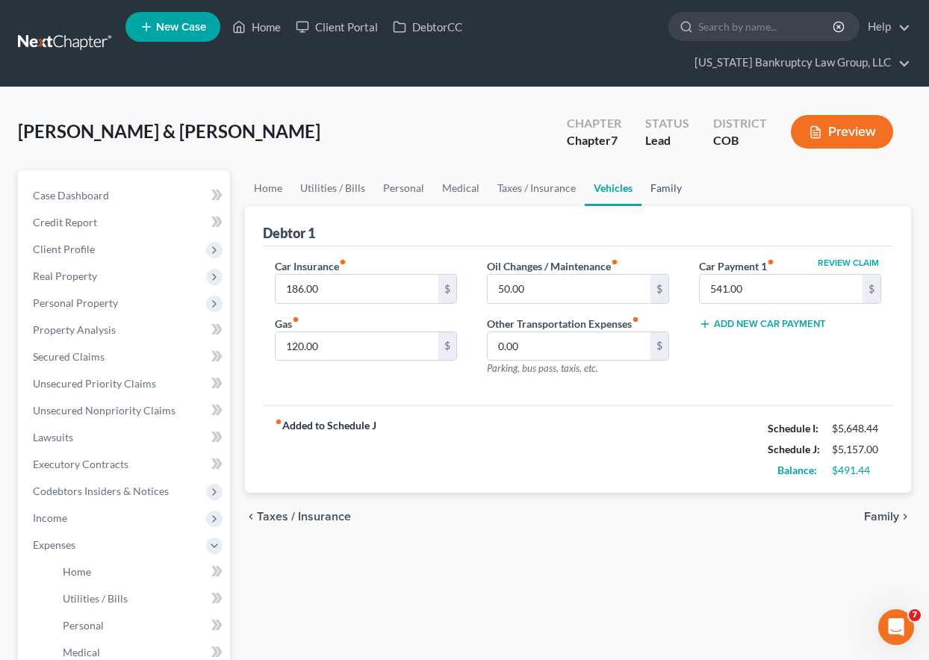
click at [659, 186] on link "Family" at bounding box center [666, 188] width 49 height 36
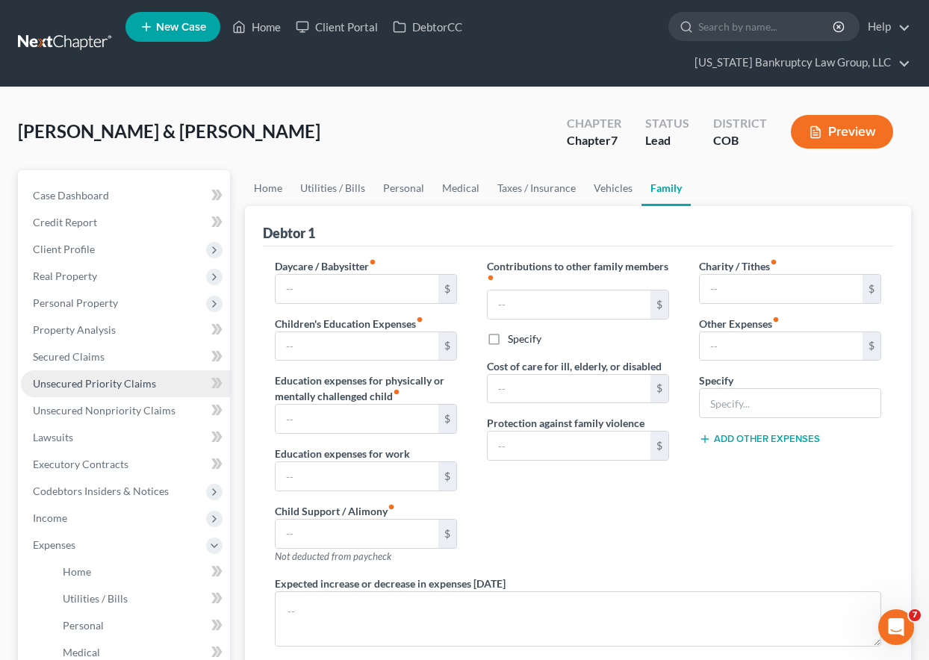
click at [102, 385] on span "Unsecured Priority Claims" at bounding box center [94, 383] width 123 height 13
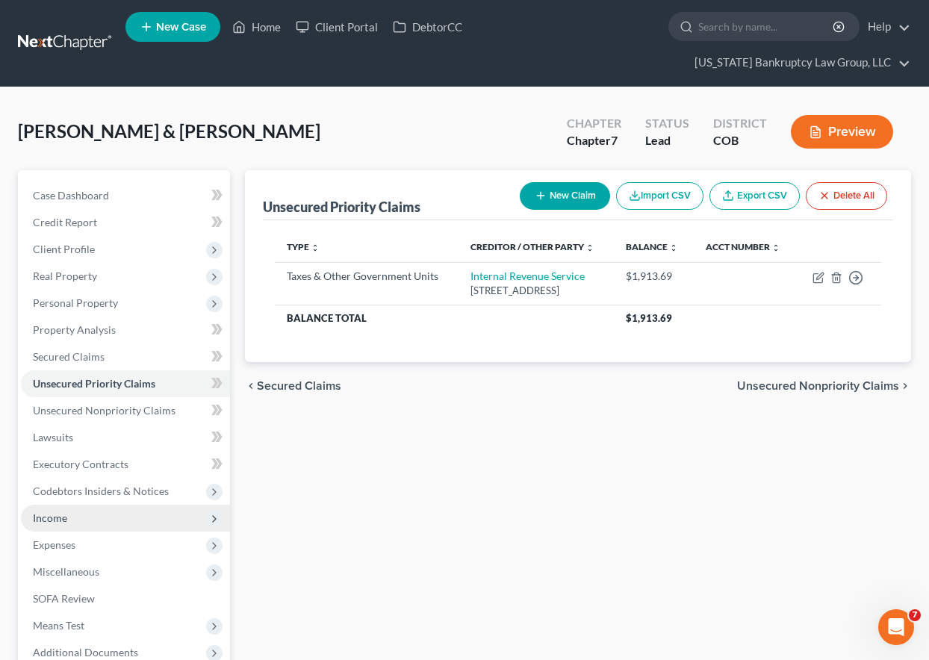
click at [52, 513] on span "Income" at bounding box center [50, 518] width 34 height 13
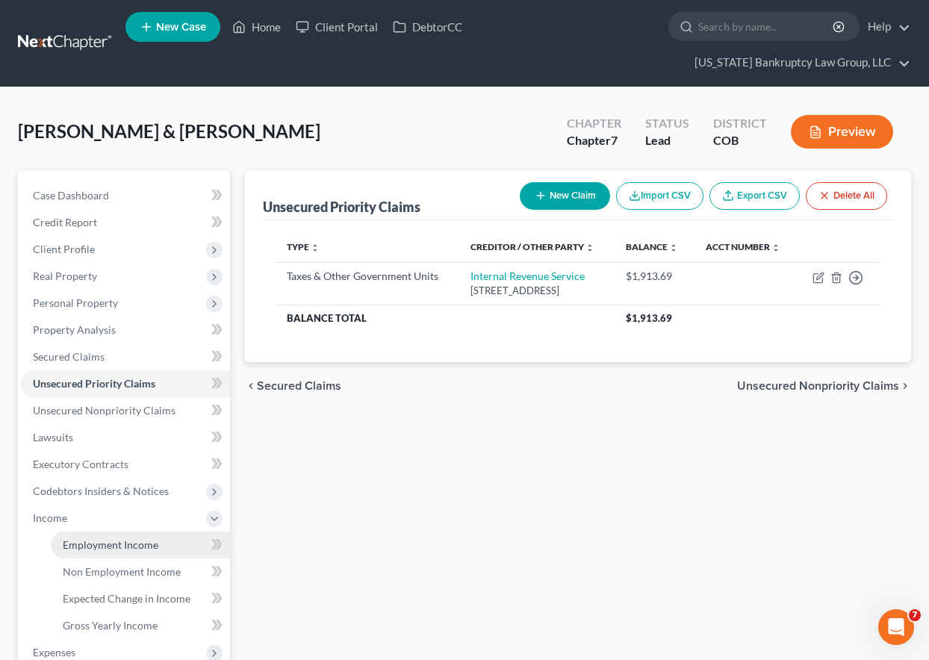
click at [94, 542] on span "Employment Income" at bounding box center [111, 545] width 96 height 13
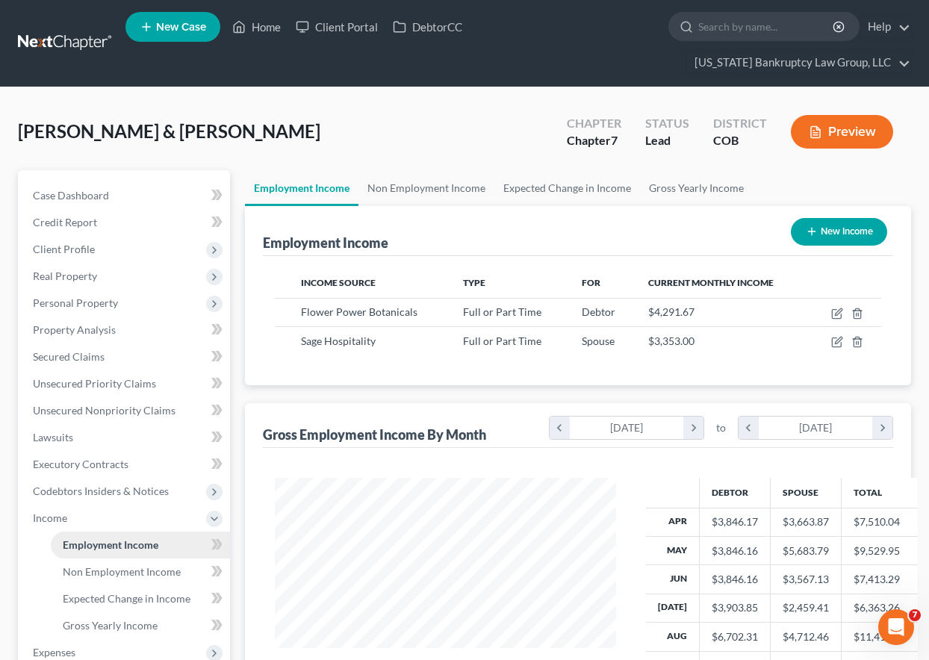
scroll to position [268, 371]
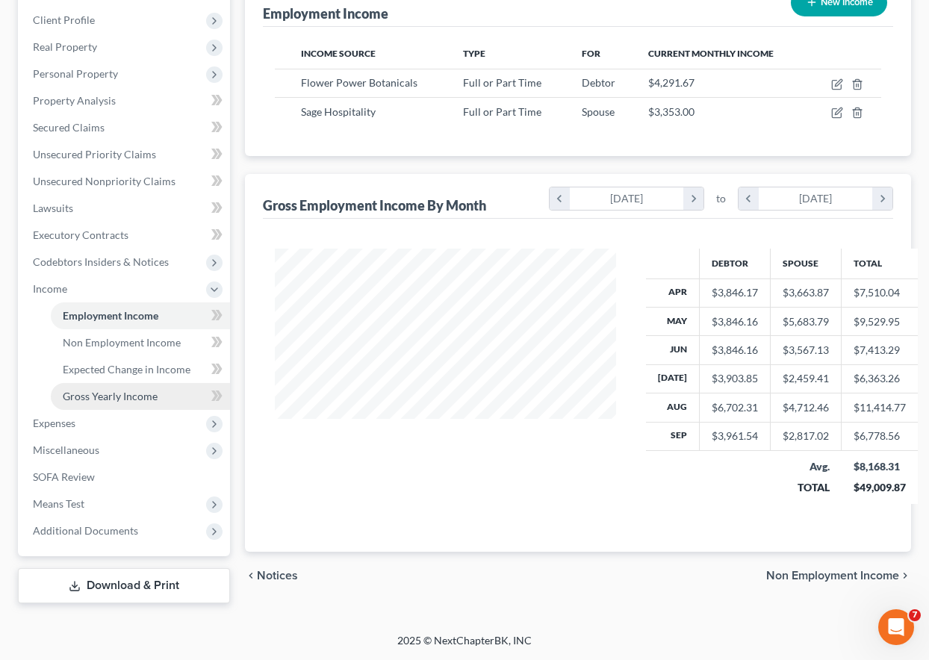
click at [103, 397] on span "Gross Yearly Income" at bounding box center [110, 396] width 95 height 13
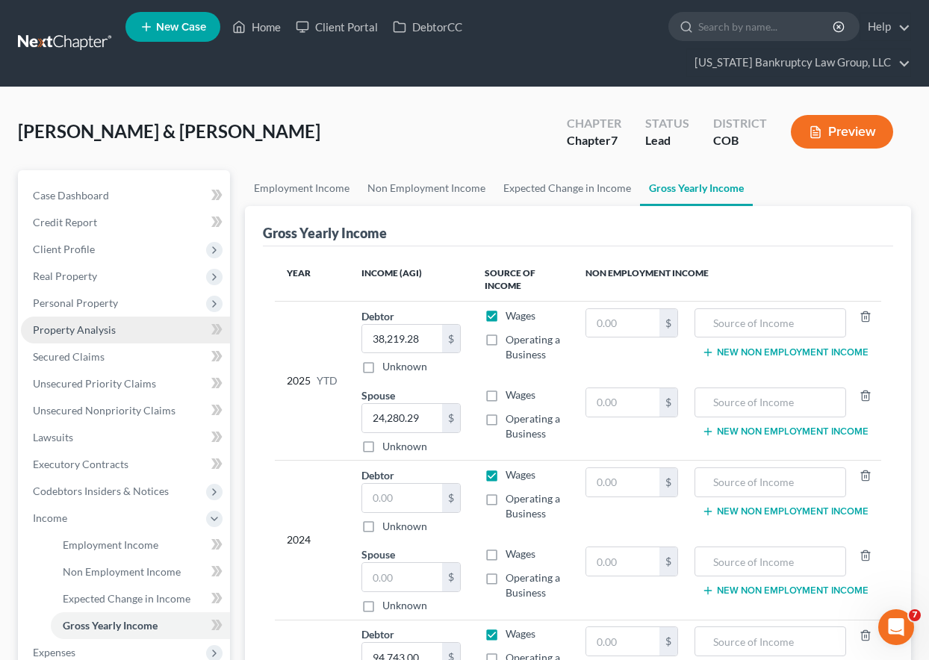
click at [83, 326] on span "Property Analysis" at bounding box center [74, 330] width 83 height 13
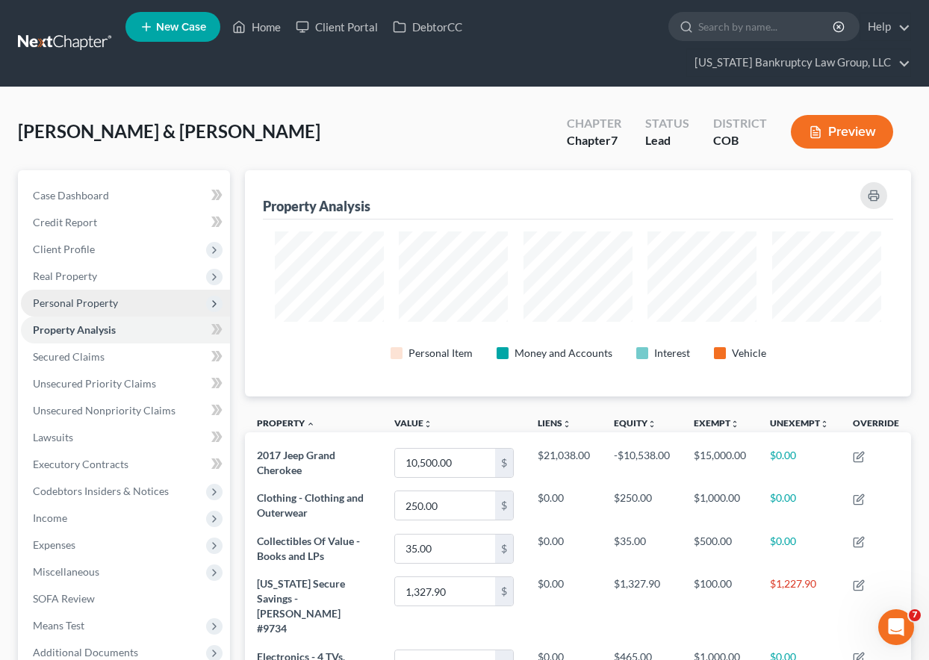
click at [85, 306] on span "Personal Property" at bounding box center [75, 303] width 85 height 13
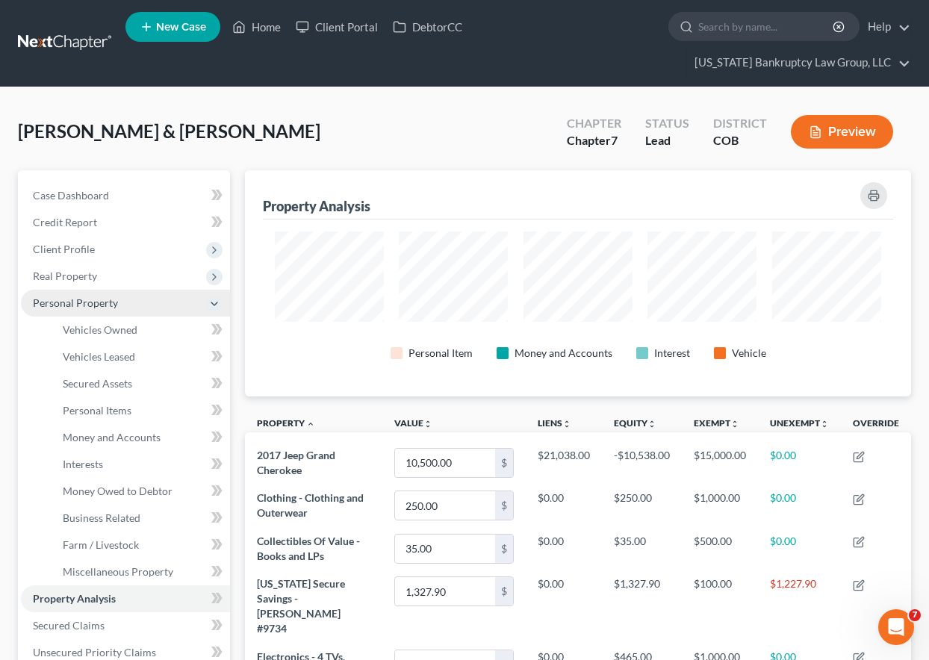
scroll to position [226, 666]
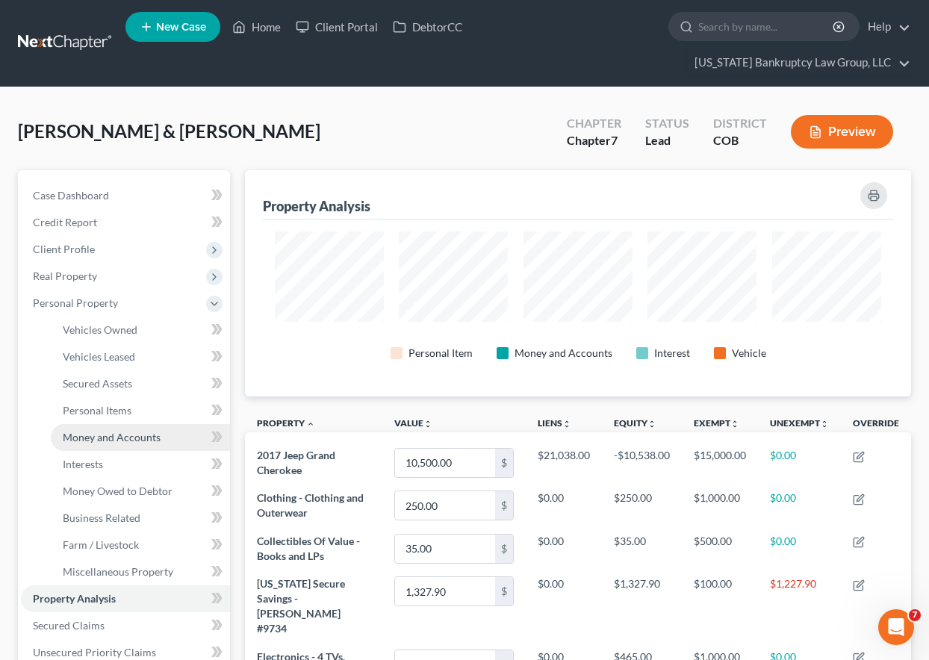
click at [114, 433] on span "Money and Accounts" at bounding box center [112, 437] width 98 height 13
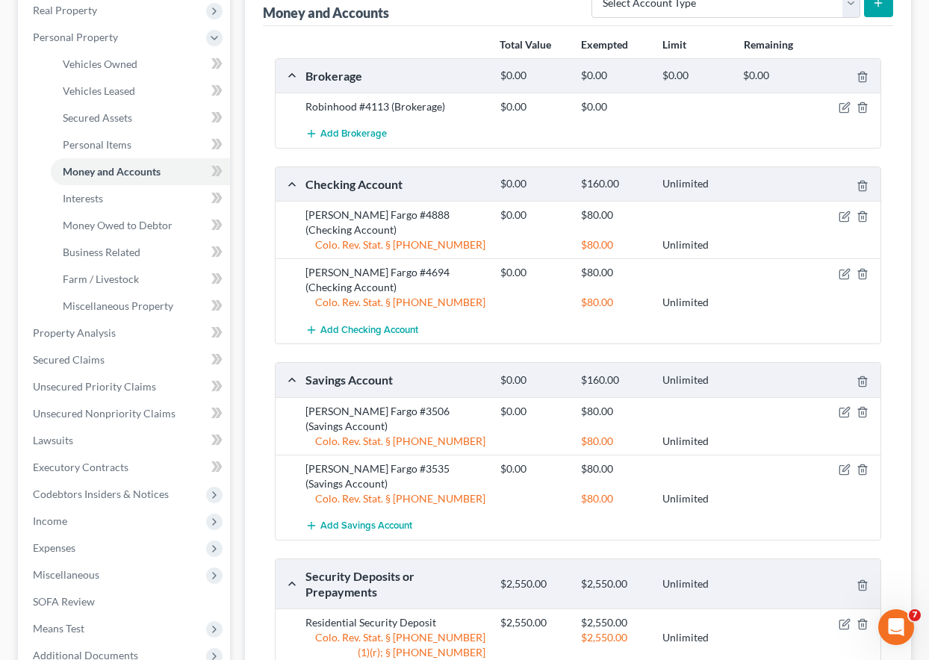
scroll to position [299, 0]
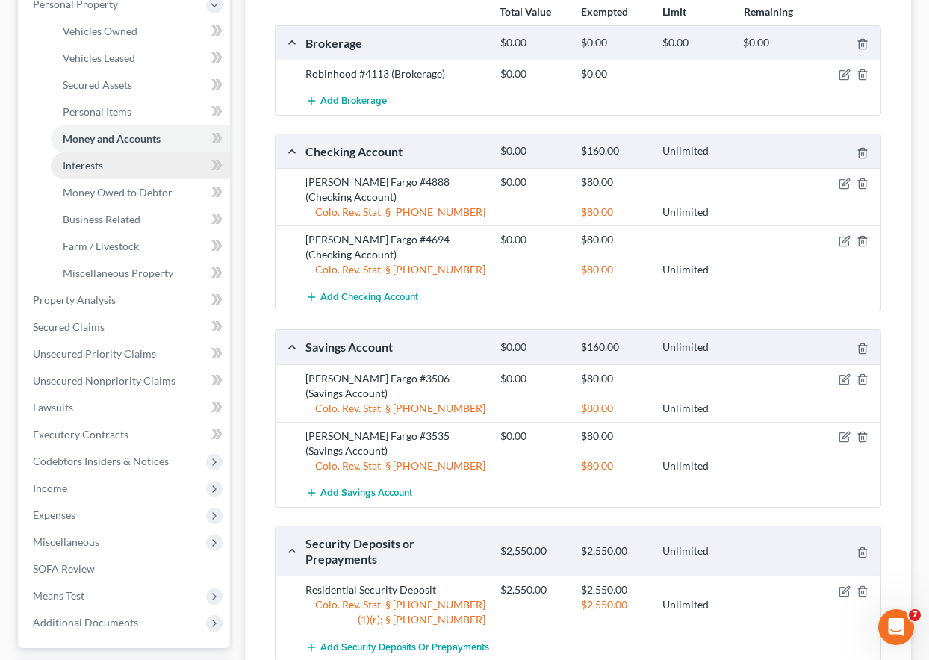
click at [103, 161] on span "Interests" at bounding box center [83, 165] width 40 height 13
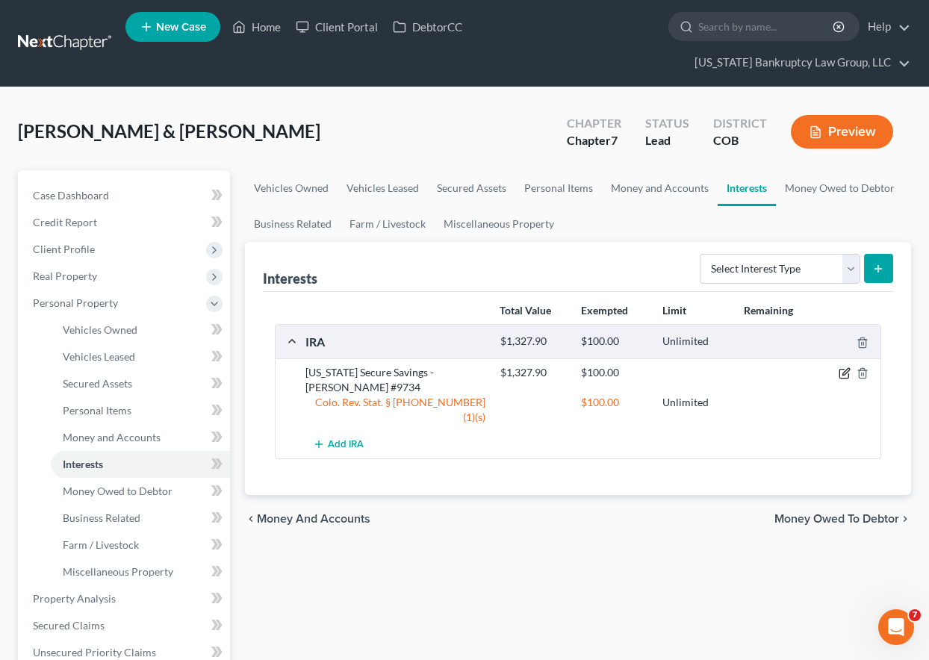
click at [843, 374] on icon "button" at bounding box center [845, 374] width 12 height 12
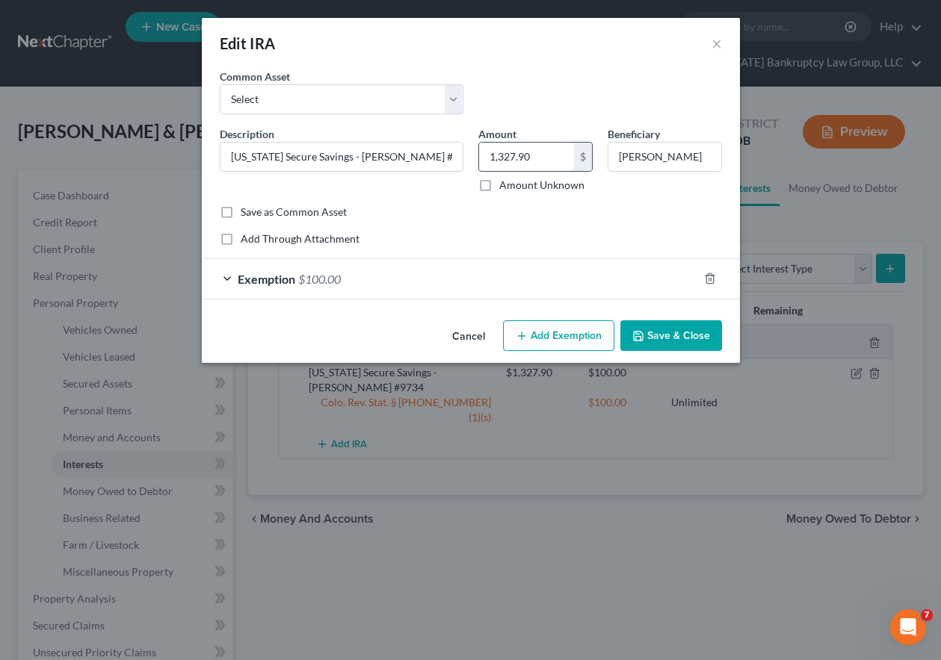
click at [551, 156] on input "1,327.90" at bounding box center [526, 157] width 95 height 28
type input "994.34"
click at [673, 324] on button "Save & Close" at bounding box center [671, 336] width 102 height 31
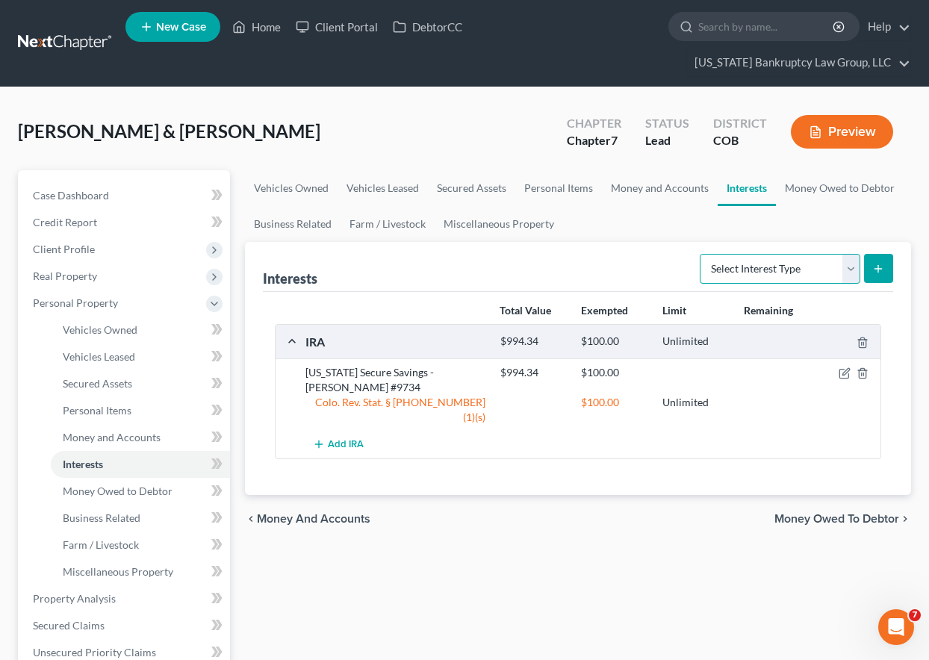
click at [794, 265] on select "Select Interest Type 401K Annuity Bond Education IRA Government Bond Government…" at bounding box center [780, 269] width 161 height 30
select select "term_life_insurance"
click at [702, 254] on select "Select Interest Type 401K Annuity Bond Education IRA Government Bond Government…" at bounding box center [780, 269] width 161 height 30
click at [876, 267] on icon "submit" at bounding box center [879, 269] width 12 height 12
click at [108, 406] on span "Personal Items" at bounding box center [97, 410] width 69 height 13
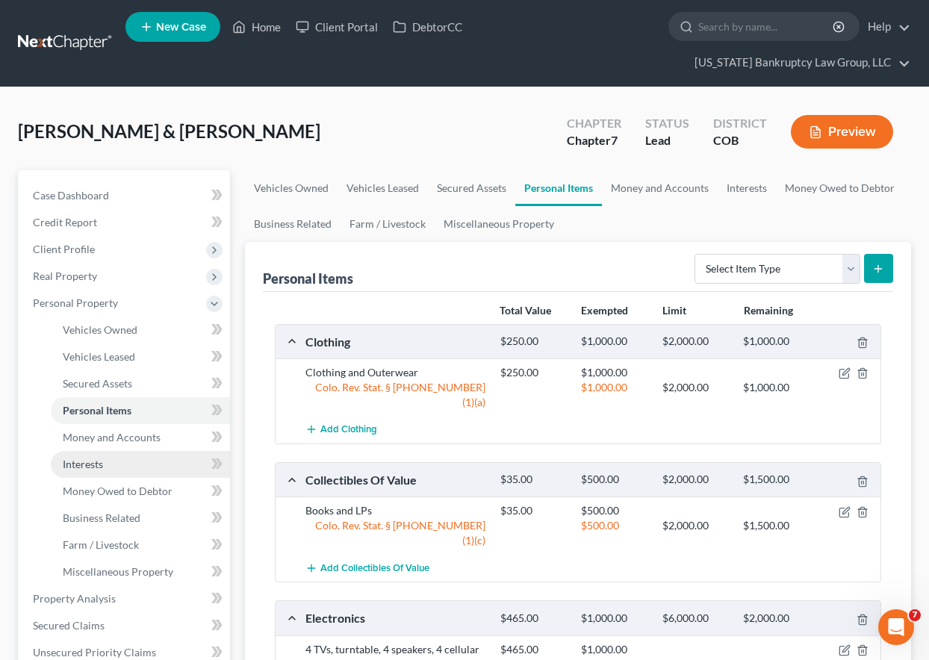
click at [102, 459] on span "Interests" at bounding box center [83, 464] width 40 height 13
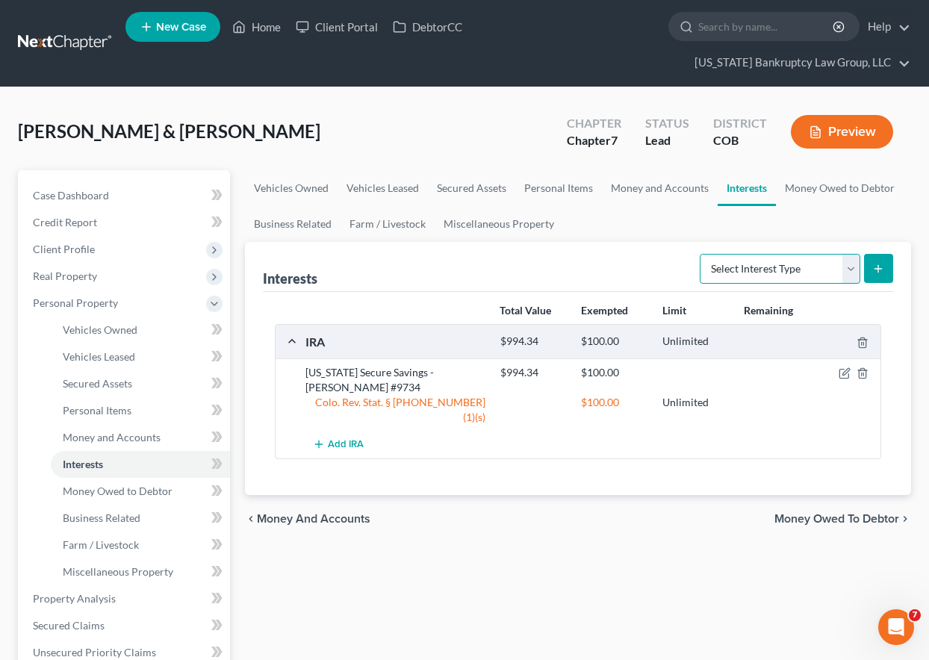
click at [846, 266] on select "Select Interest Type 401K Annuity Bond Education IRA Government Bond Government…" at bounding box center [780, 269] width 161 height 30
select select "term_life_insurance"
click at [702, 254] on select "Select Interest Type 401K Annuity Bond Education IRA Government Bond Government…" at bounding box center [780, 269] width 161 height 30
click at [872, 272] on button "submit" at bounding box center [878, 268] width 29 height 29
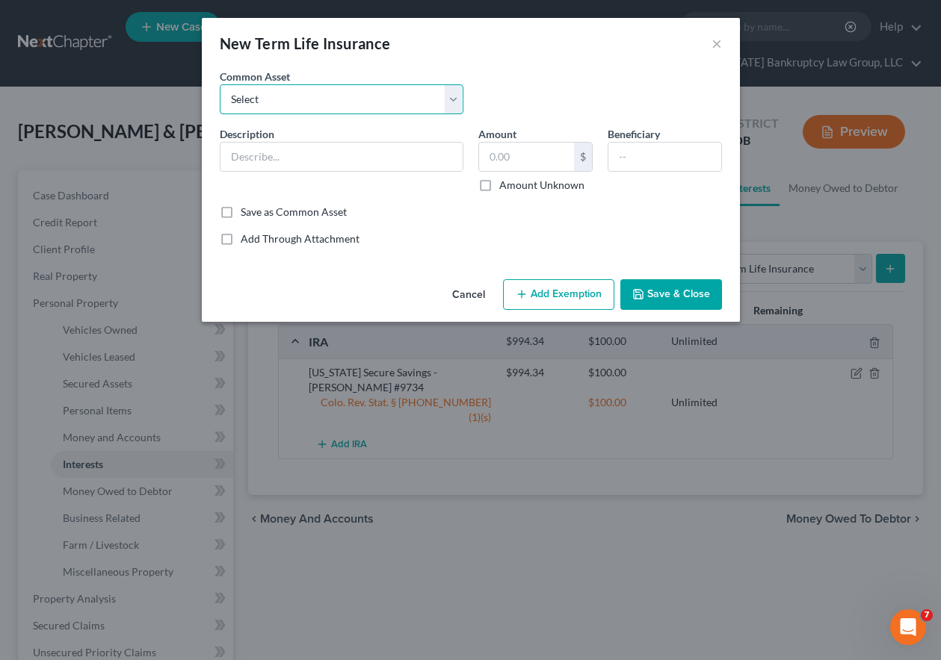
click at [303, 105] on select "Select Employer Sponsored Group Term Life Term Life Insurance Policy" at bounding box center [342, 99] width 244 height 30
select select "0"
click at [220, 84] on select "Select Employer Sponsored Group Term Life Term Life Insurance Policy" at bounding box center [342, 99] width 244 height 30
type input "Employer Sponsored Group Term Life"
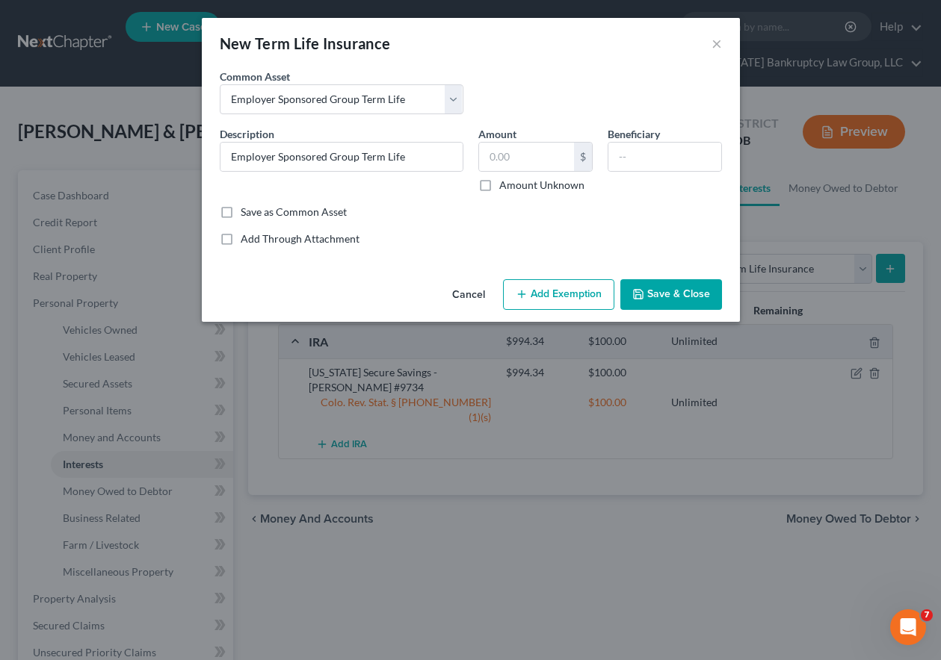
click at [555, 294] on button "Add Exemption" at bounding box center [558, 294] width 111 height 31
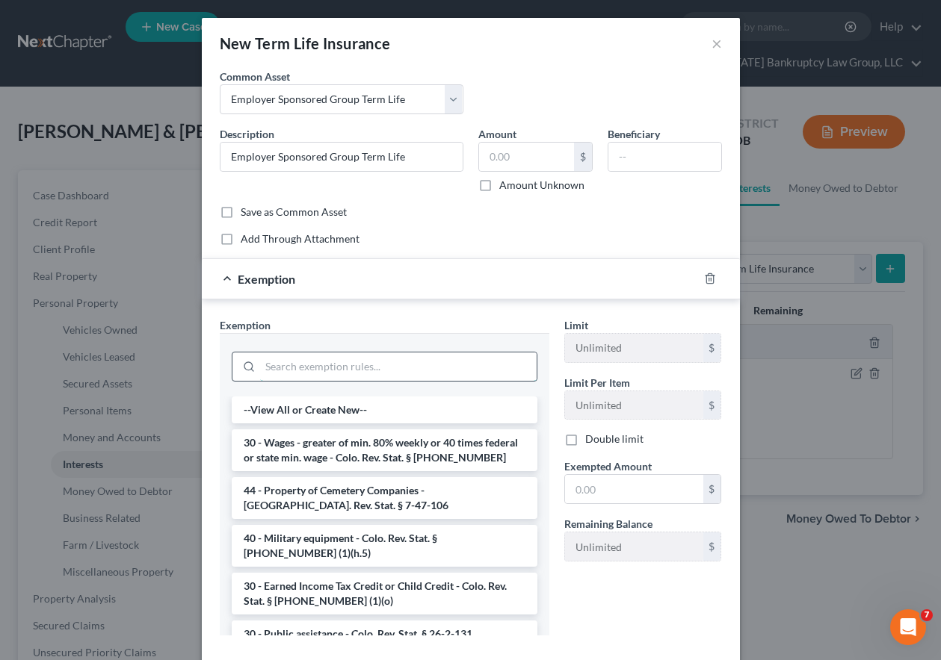
click at [367, 368] on input "search" at bounding box center [398, 367] width 276 height 28
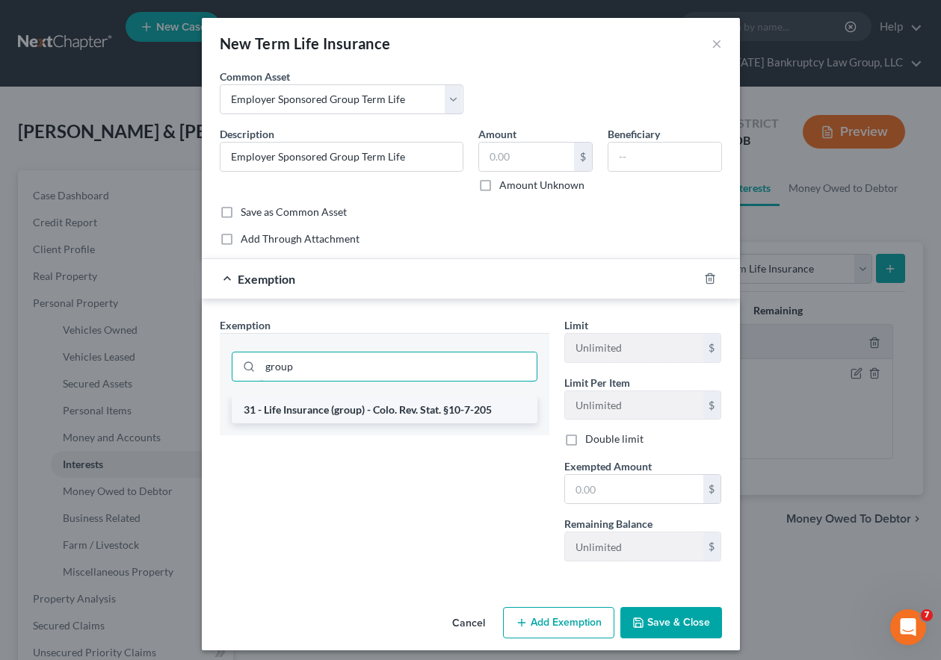
type input "group"
click at [368, 408] on li "31 - Life Insurance (group) - Colo. Rev. Stat. §10-7-205" at bounding box center [385, 410] width 306 height 27
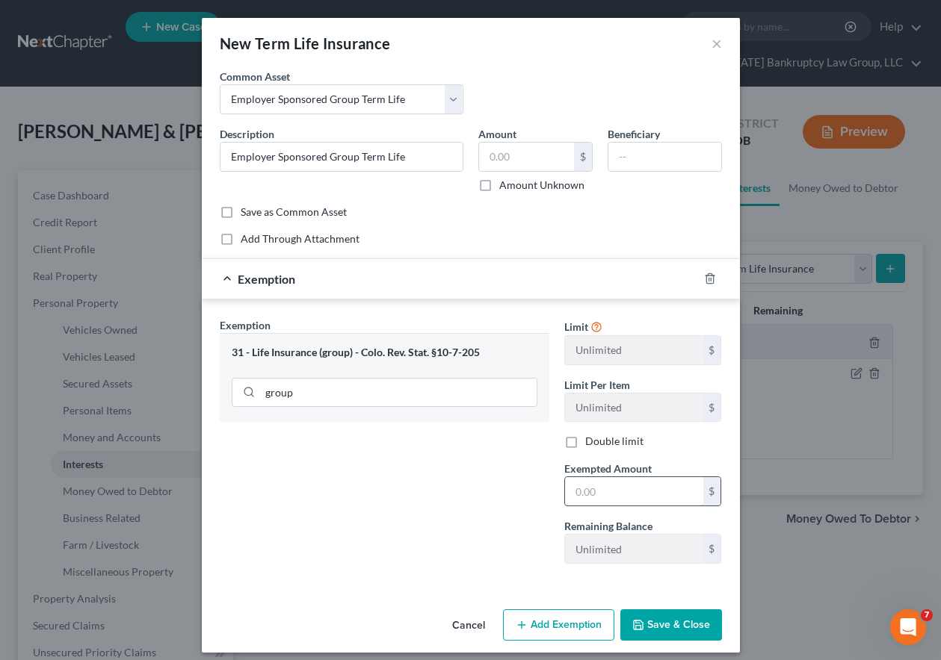
click at [586, 492] on input "text" at bounding box center [634, 491] width 138 height 28
type input "0"
type input "100"
click at [658, 630] on button "Save & Close" at bounding box center [671, 625] width 102 height 31
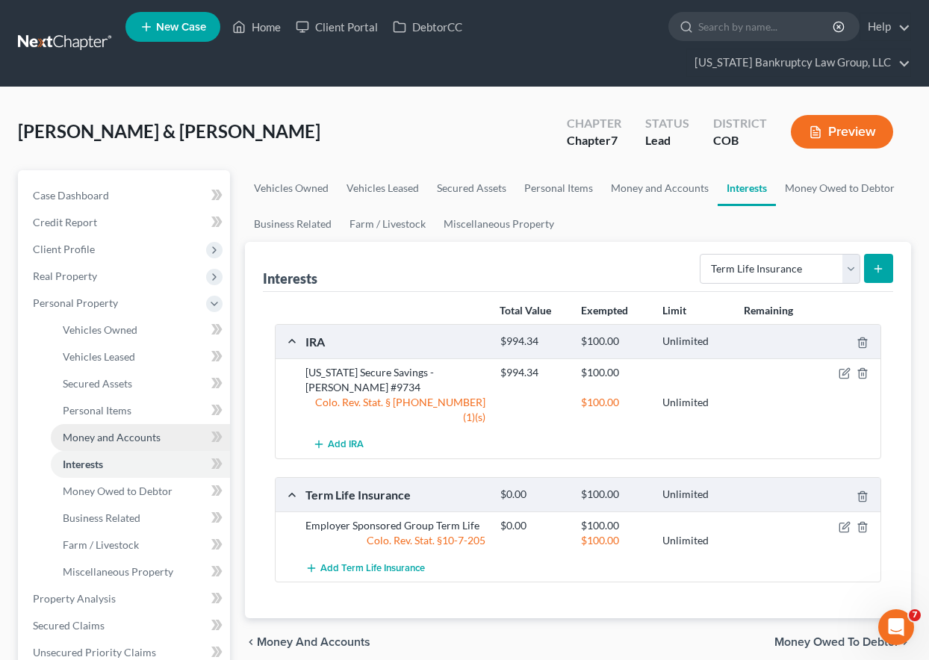
click at [110, 439] on span "Money and Accounts" at bounding box center [112, 437] width 98 height 13
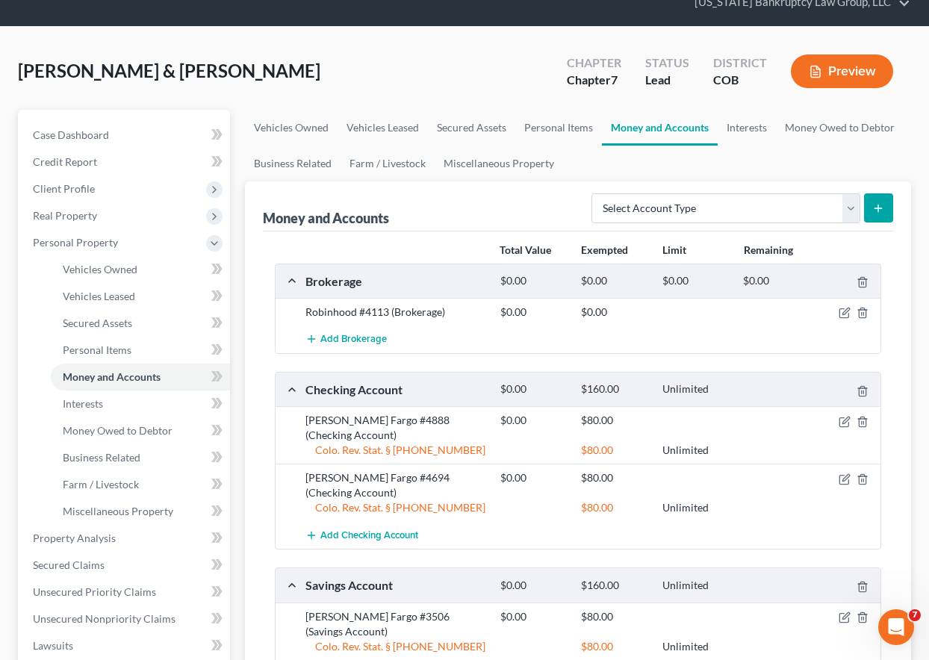
scroll to position [224, 0]
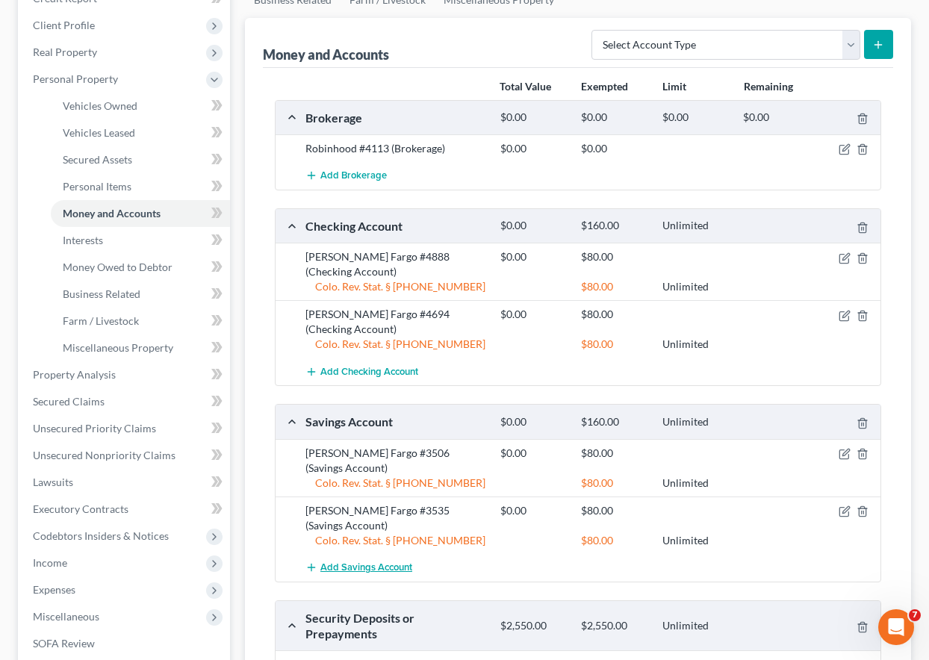
click at [401, 562] on span "Add Savings Account" at bounding box center [367, 568] width 92 height 12
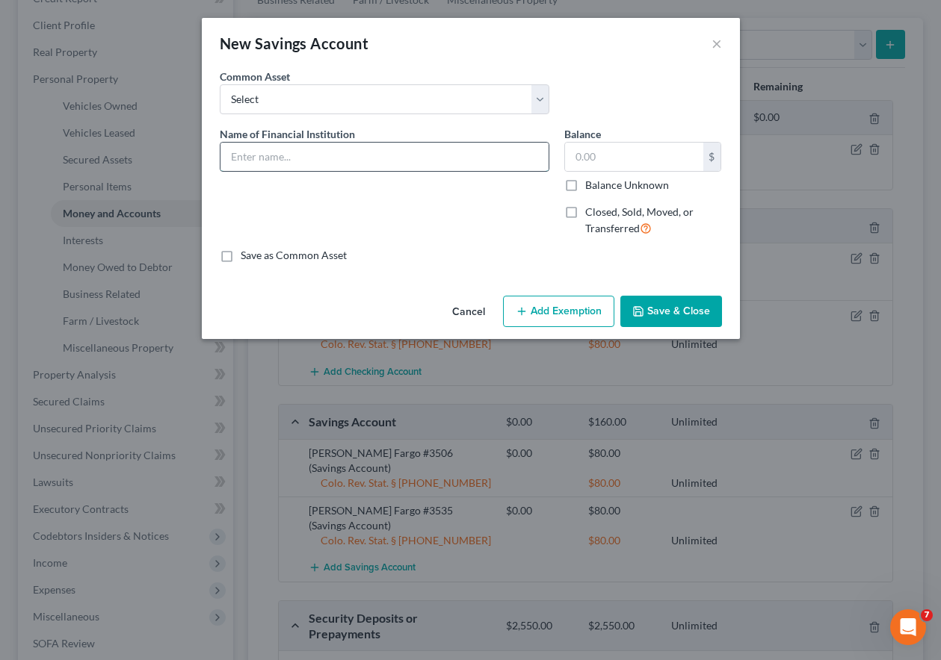
click at [342, 158] on input "text" at bounding box center [384, 157] width 328 height 28
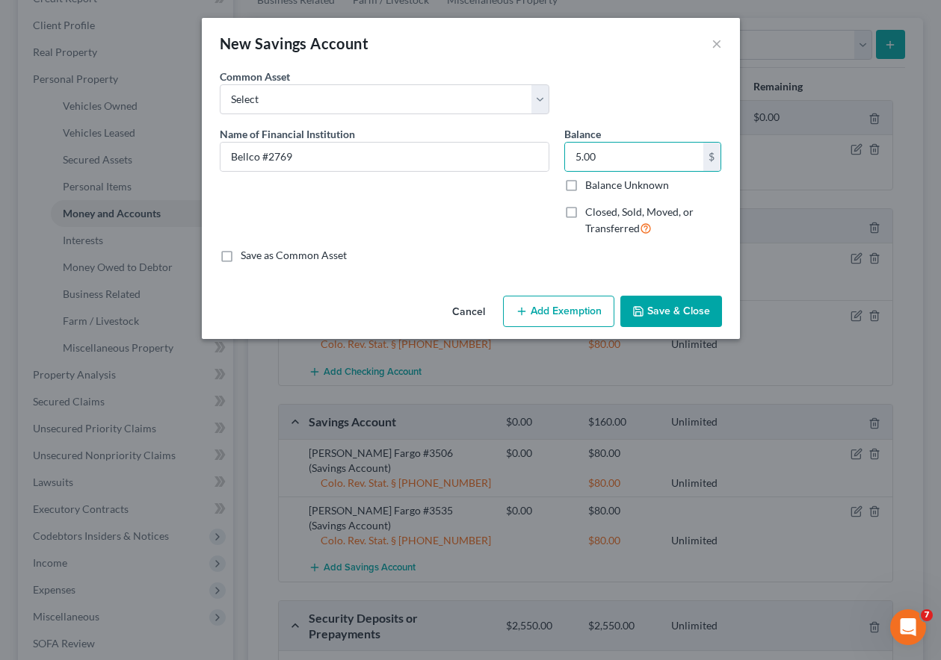
click at [284, 188] on div "Name of Financial Institution * Bellco #2769" at bounding box center [384, 187] width 344 height 123
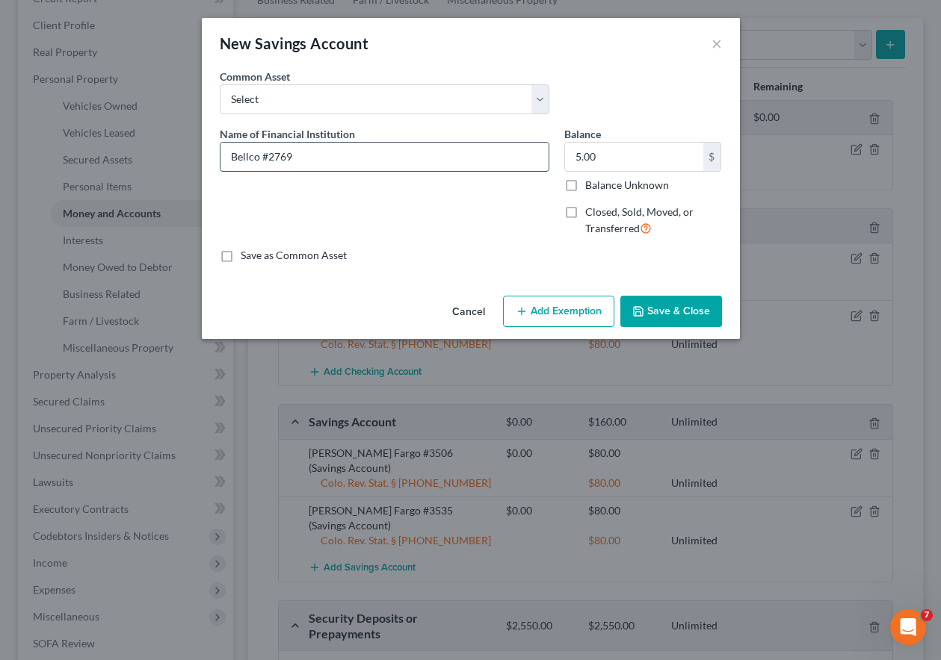
click at [304, 149] on input "Bellco #2769" at bounding box center [384, 157] width 328 height 28
drag, startPoint x: 549, startPoint y: 305, endPoint x: 530, endPoint y: 326, distance: 29.1
click at [550, 308] on button "Add Exemption" at bounding box center [558, 311] width 111 height 31
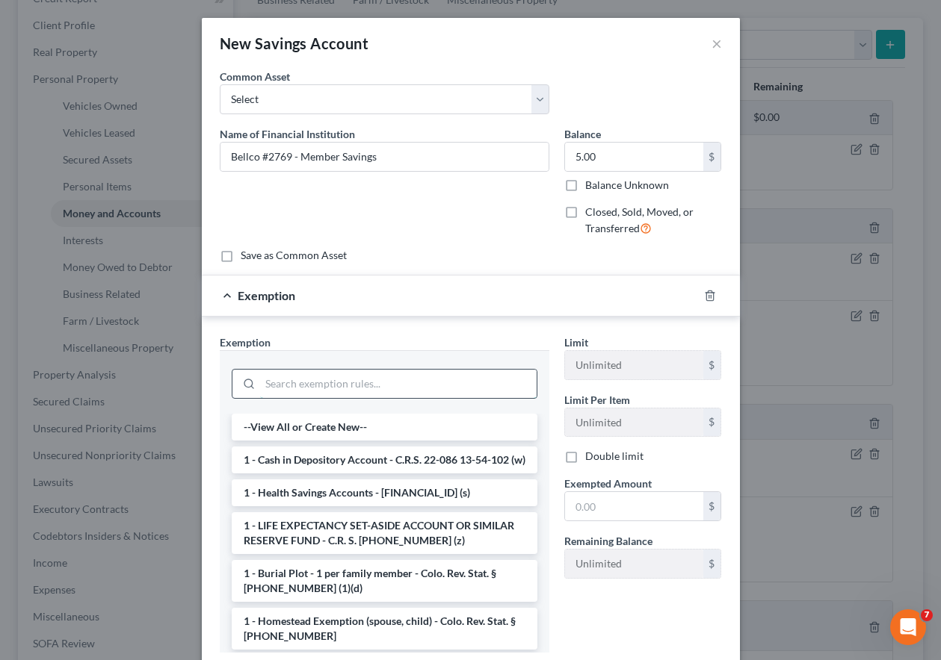
click at [450, 394] on input "search" at bounding box center [398, 384] width 276 height 28
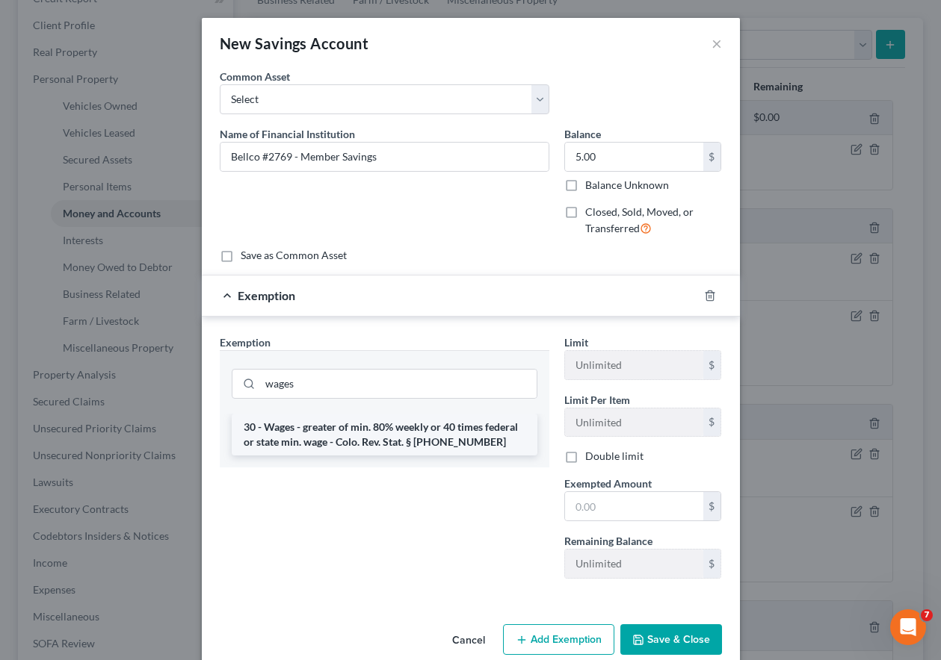
click at [437, 436] on li "30 - Wages - greater of min. 80% weekly or 40 times federal or state min. wage …" at bounding box center [385, 435] width 306 height 42
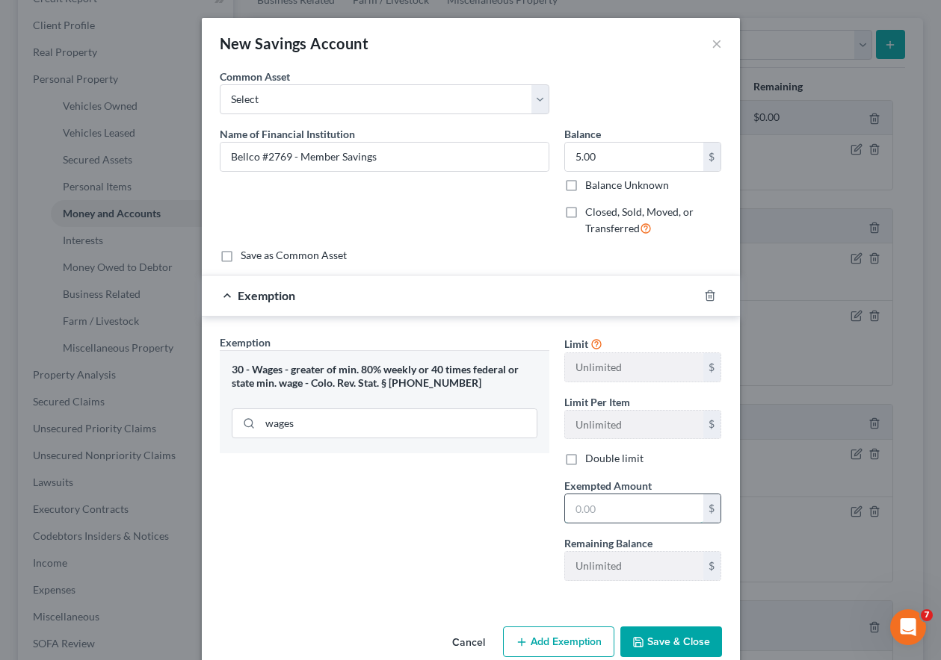
click at [598, 512] on input "text" at bounding box center [634, 509] width 138 height 28
click at [652, 635] on button "Save & Close" at bounding box center [671, 642] width 102 height 31
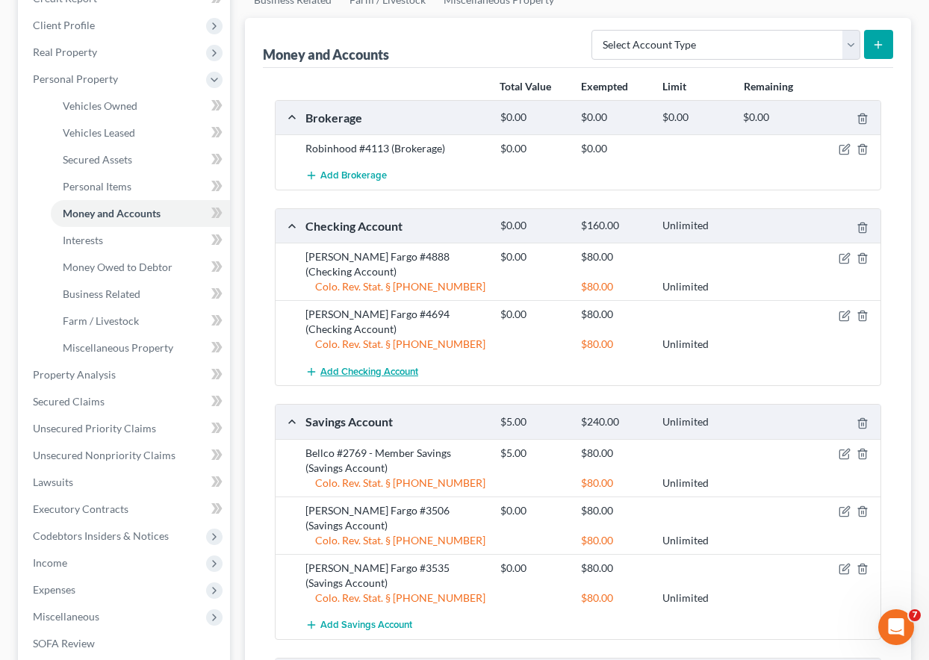
click at [391, 366] on span "Add Checking Account" at bounding box center [370, 372] width 98 height 12
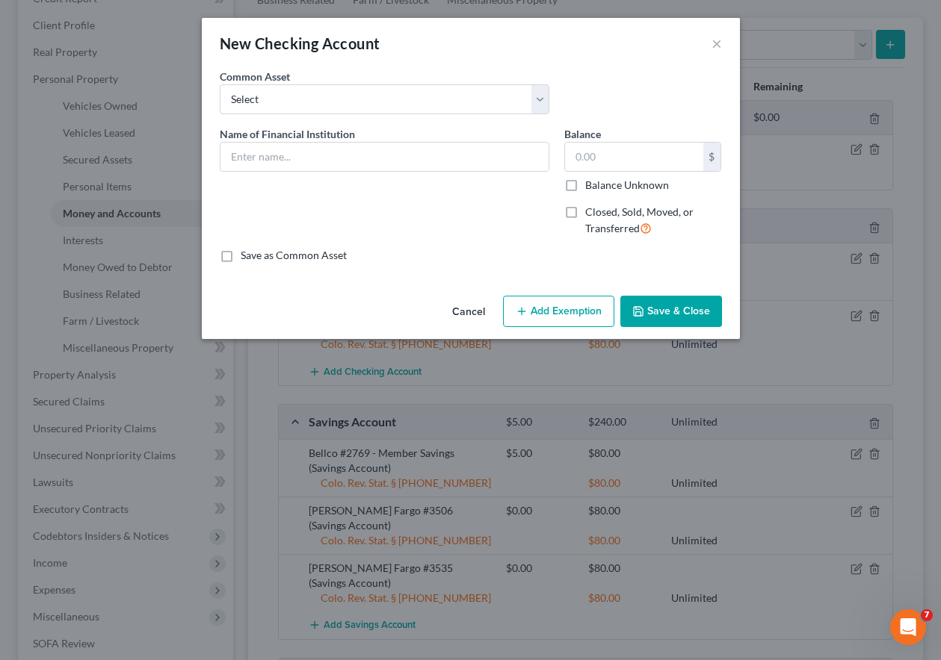
click at [382, 173] on div "Name of Financial Institution *" at bounding box center [384, 187] width 344 height 123
click at [378, 159] on input "text" at bounding box center [384, 157] width 328 height 28
click at [585, 184] on label "Balance Unknown" at bounding box center [627, 185] width 84 height 15
click at [591, 184] on input "Balance Unknown" at bounding box center [596, 183] width 10 height 10
click at [573, 300] on button "Add Exemption" at bounding box center [558, 311] width 111 height 31
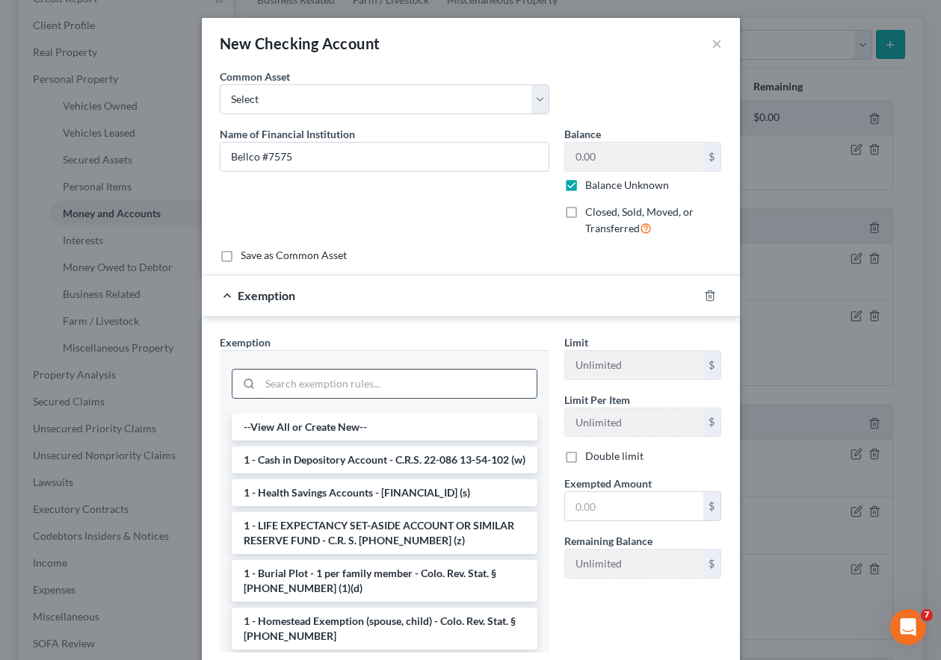
click at [482, 374] on input "search" at bounding box center [398, 384] width 276 height 28
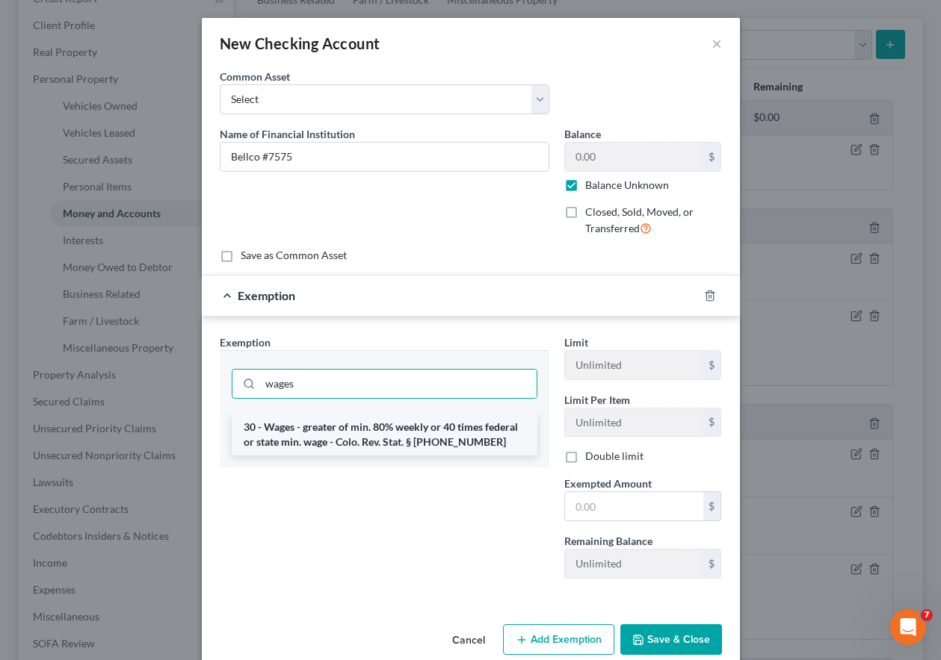
click at [471, 423] on li "30 - Wages - greater of min. 80% weekly or 40 times federal or state min. wage …" at bounding box center [385, 435] width 306 height 42
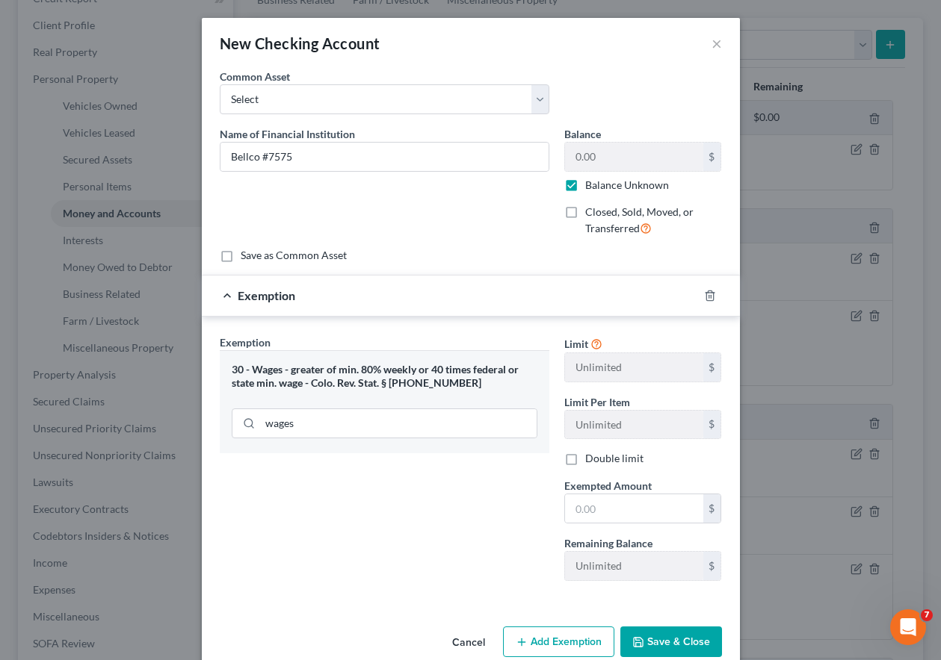
click at [393, 378] on div "30 - Wages - greater of min. 80% weekly or 40 times federal or state min. wage …" at bounding box center [385, 377] width 306 height 28
drag, startPoint x: 629, startPoint y: 505, endPoint x: 641, endPoint y: 496, distance: 14.9
click at [629, 505] on input "text" at bounding box center [634, 509] width 138 height 28
click at [647, 628] on button "Save & Close" at bounding box center [671, 642] width 102 height 31
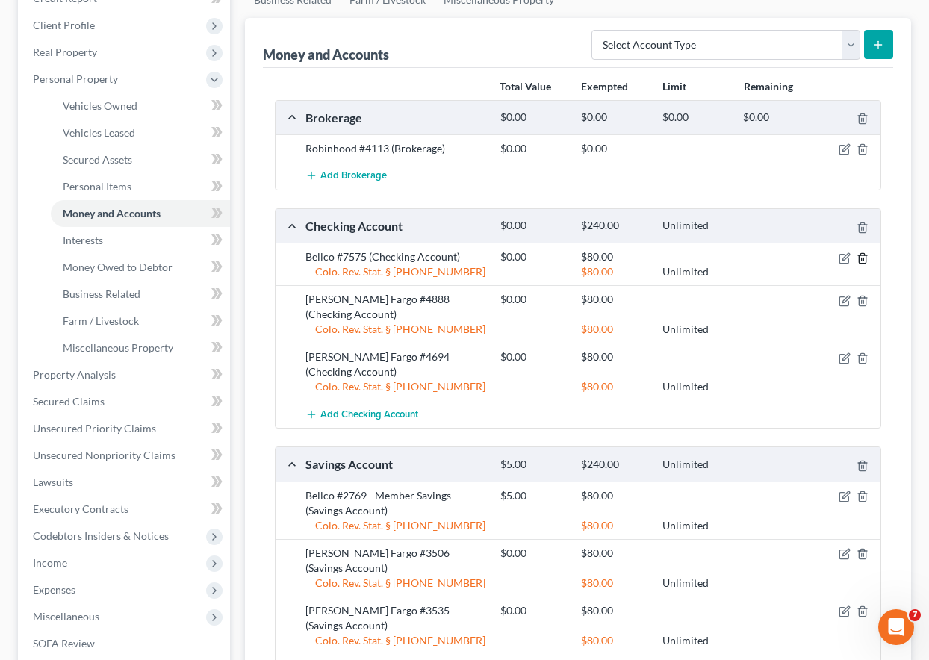
click at [864, 259] on icon "button" at bounding box center [863, 259] width 12 height 12
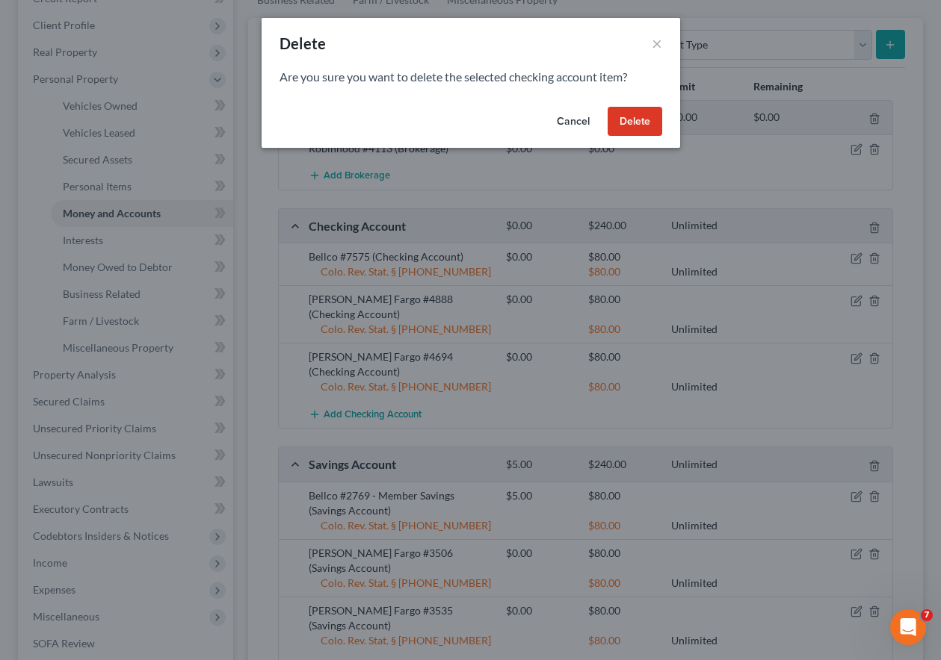
click at [647, 118] on button "Delete" at bounding box center [634, 122] width 55 height 30
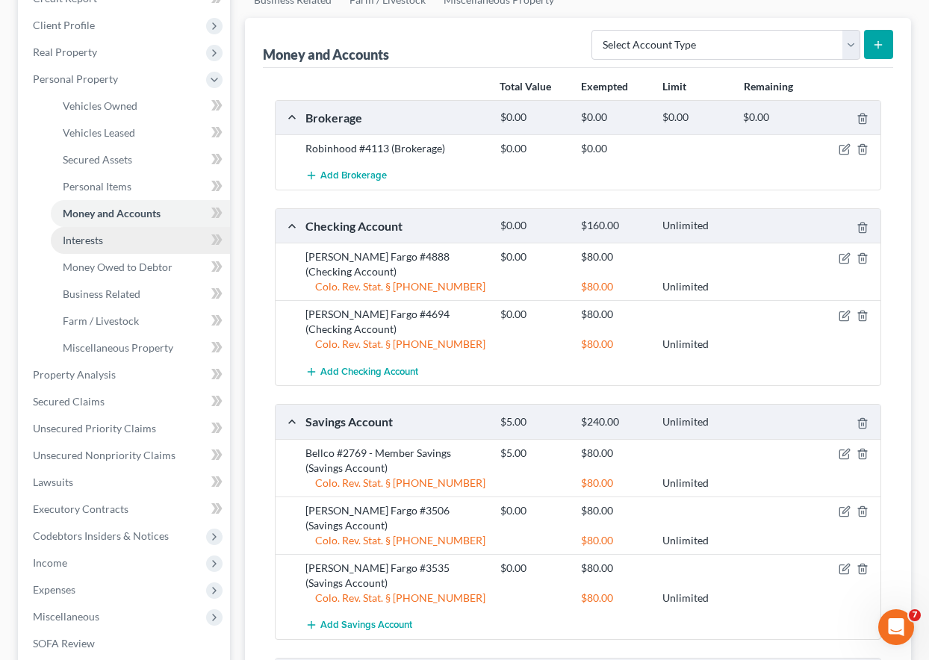
click at [95, 241] on span "Interests" at bounding box center [83, 240] width 40 height 13
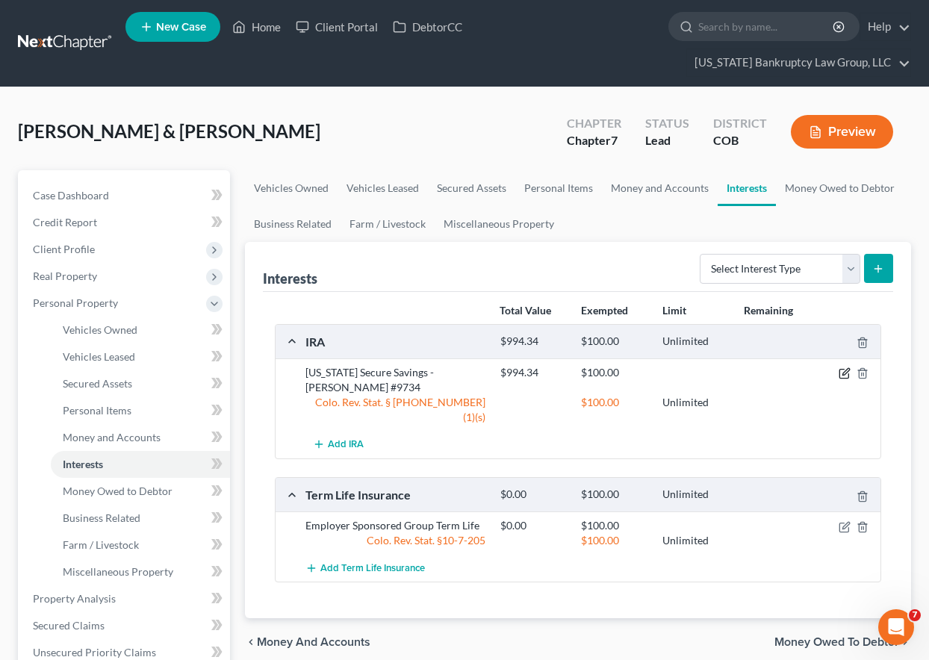
click at [844, 375] on icon "button" at bounding box center [846, 372] width 7 height 7
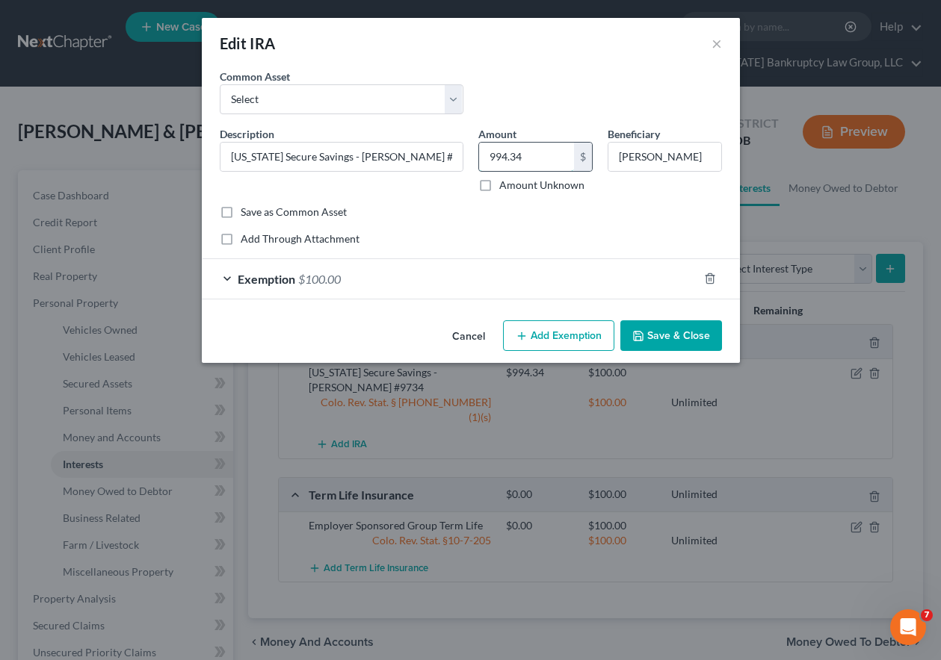
click at [538, 158] on input "994.34" at bounding box center [526, 157] width 95 height 28
click at [688, 345] on button "Save & Close" at bounding box center [671, 336] width 102 height 31
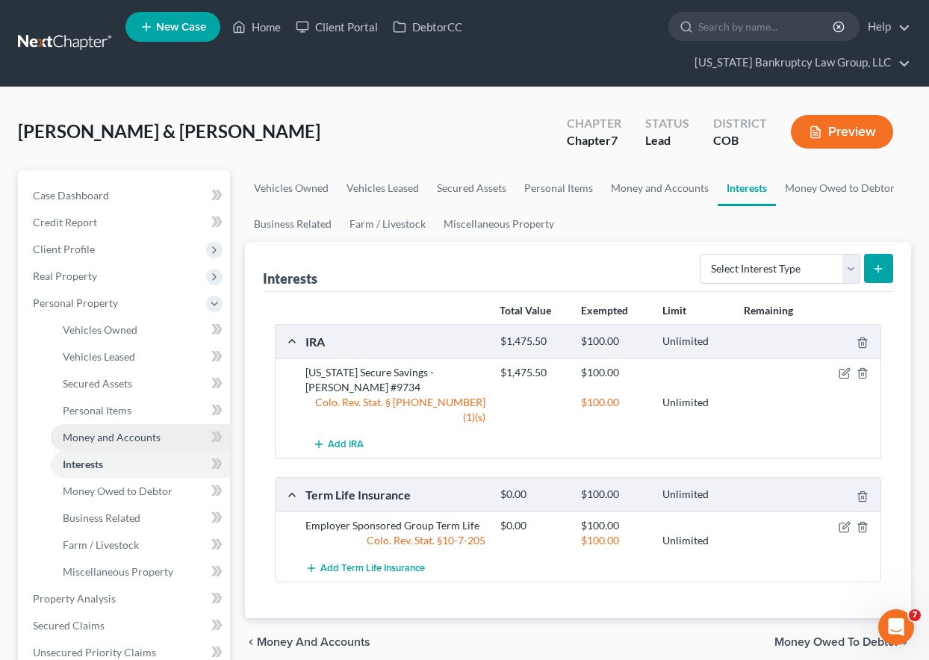
click at [118, 437] on span "Money and Accounts" at bounding box center [112, 437] width 98 height 13
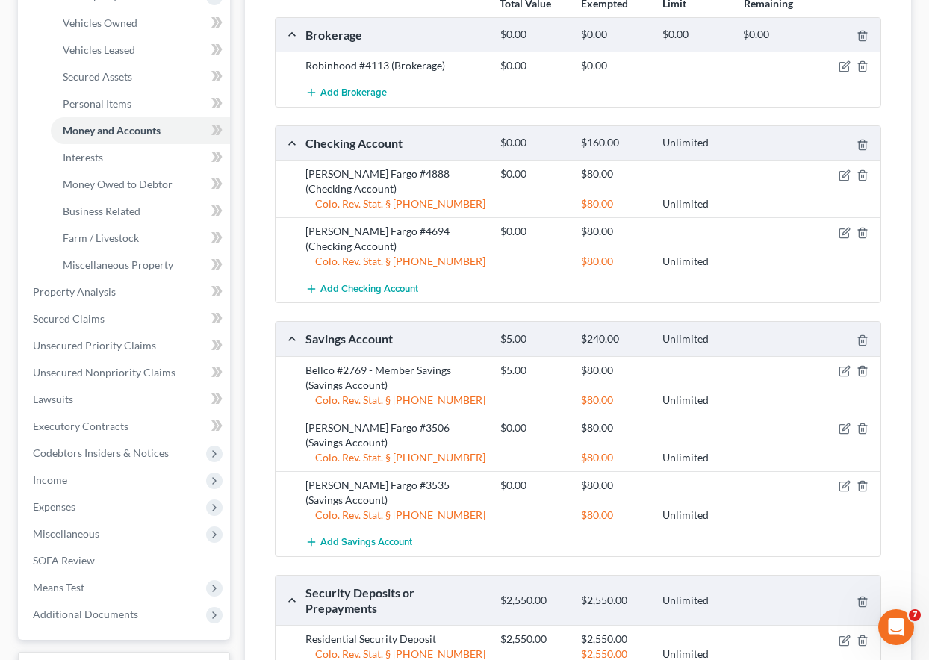
scroll to position [374, 0]
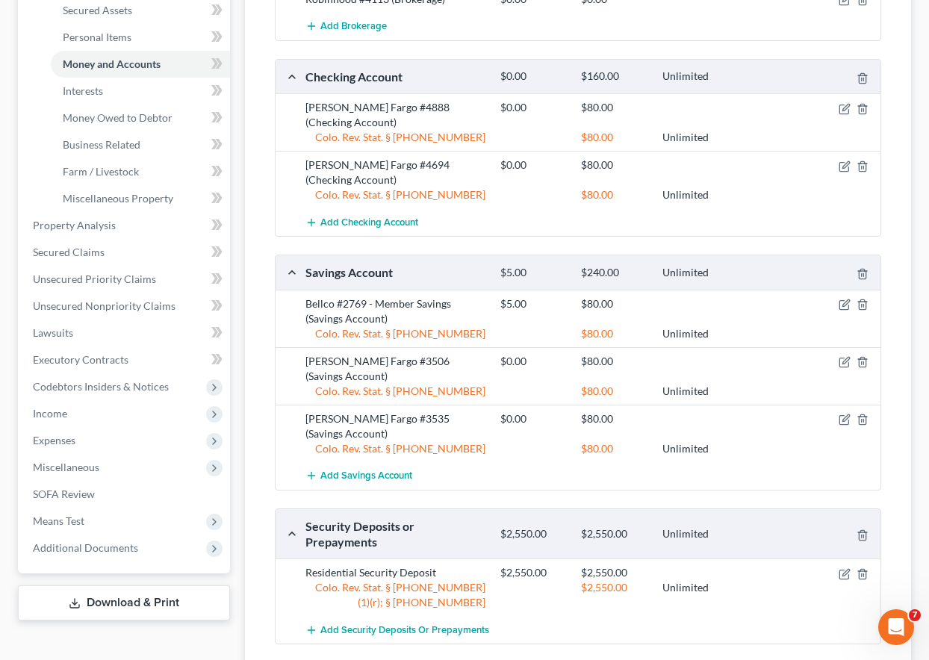
click at [527, 462] on div "Add Savings Account" at bounding box center [590, 476] width 584 height 28
click at [55, 438] on span "Expenses" at bounding box center [54, 440] width 43 height 13
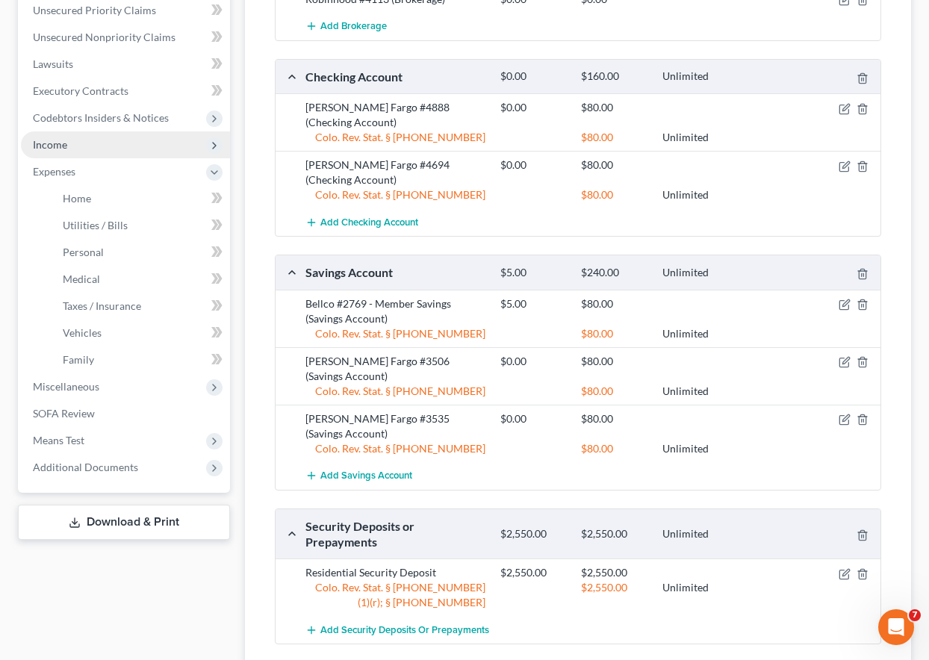
click at [57, 149] on span "Income" at bounding box center [50, 144] width 34 height 13
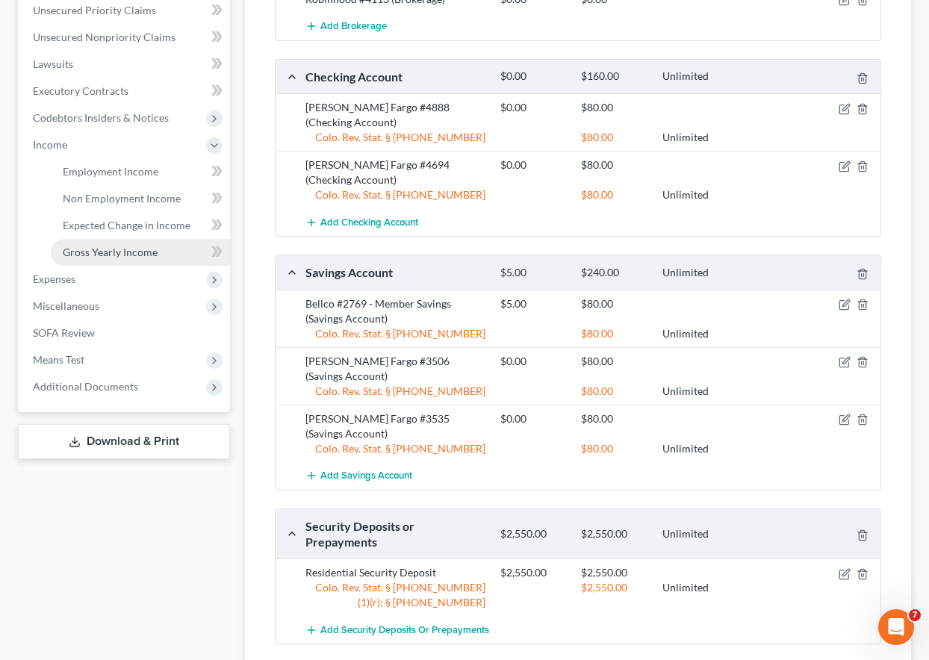
click at [117, 259] on link "Gross Yearly Income" at bounding box center [140, 252] width 179 height 27
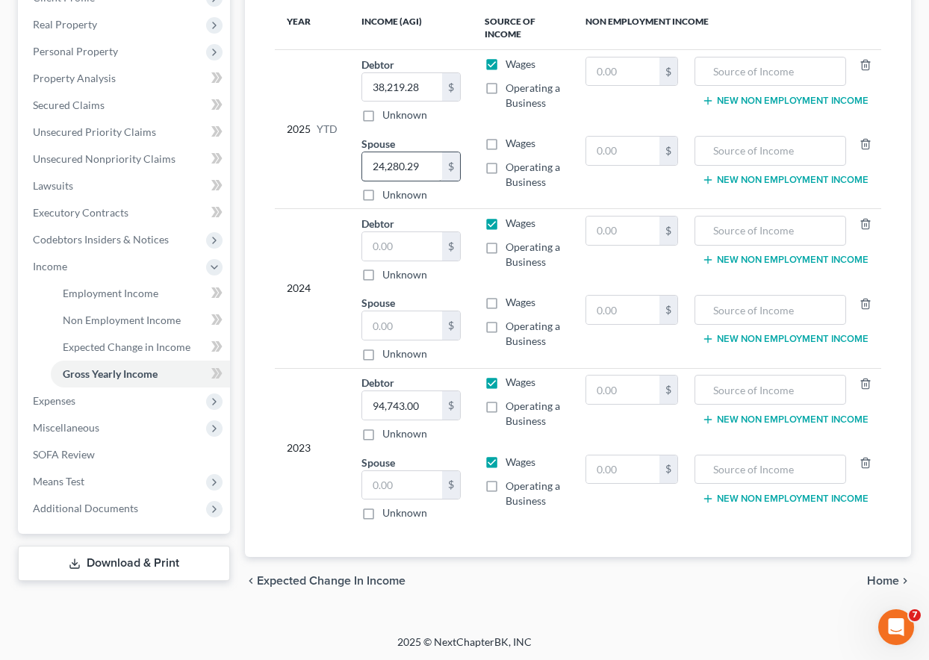
scroll to position [253, 0]
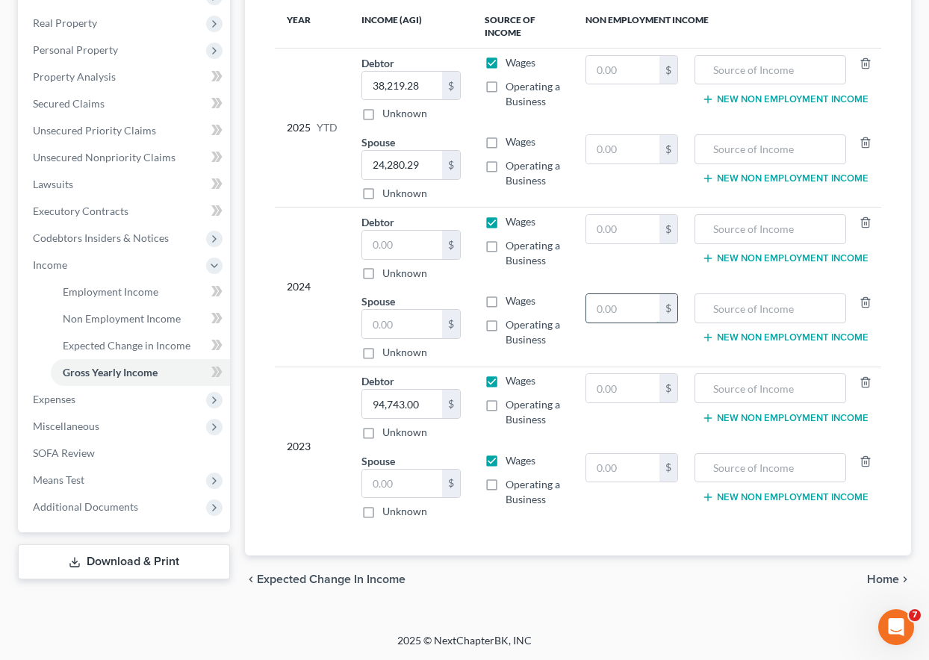
click at [630, 311] on input "text" at bounding box center [622, 308] width 73 height 28
click at [731, 308] on input "text" at bounding box center [771, 308] width 136 height 28
click at [629, 234] on input "text" at bounding box center [622, 229] width 73 height 28
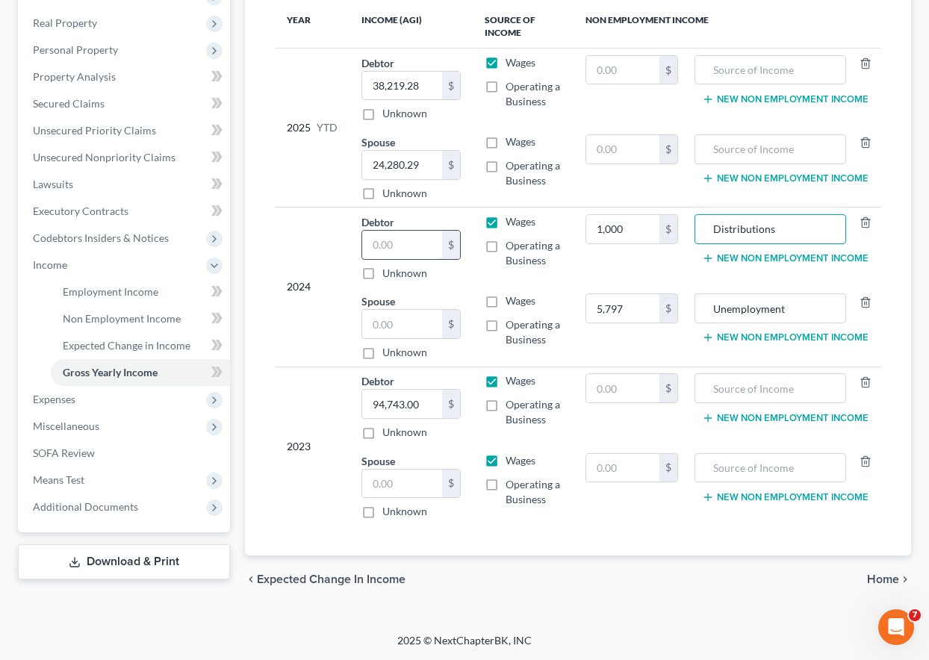
click at [409, 238] on input "text" at bounding box center [402, 245] width 80 height 28
click at [404, 321] on input "text" at bounding box center [402, 324] width 80 height 28
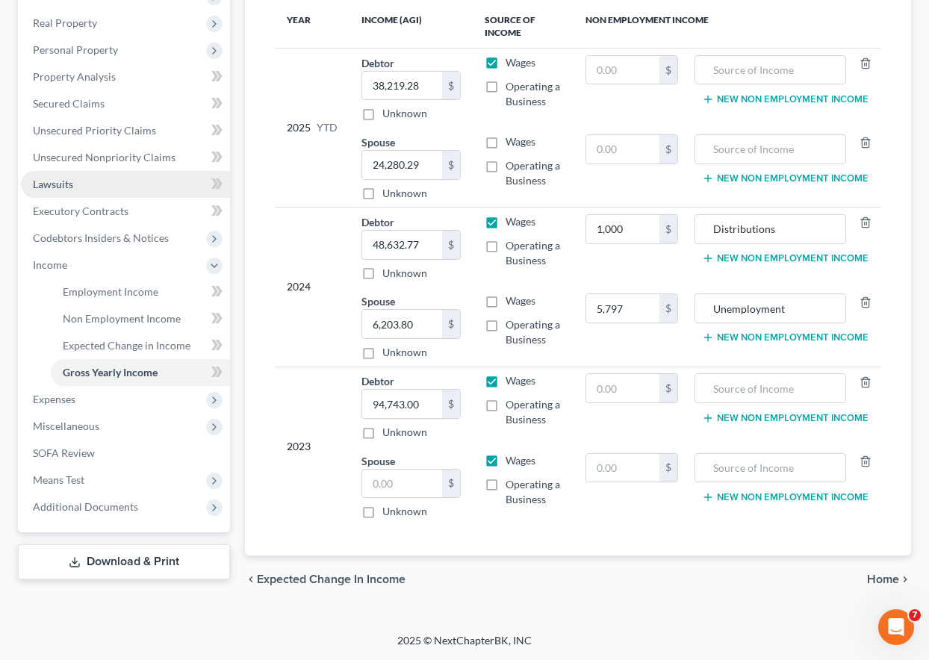
click at [66, 186] on span "Lawsuits" at bounding box center [53, 184] width 40 height 13
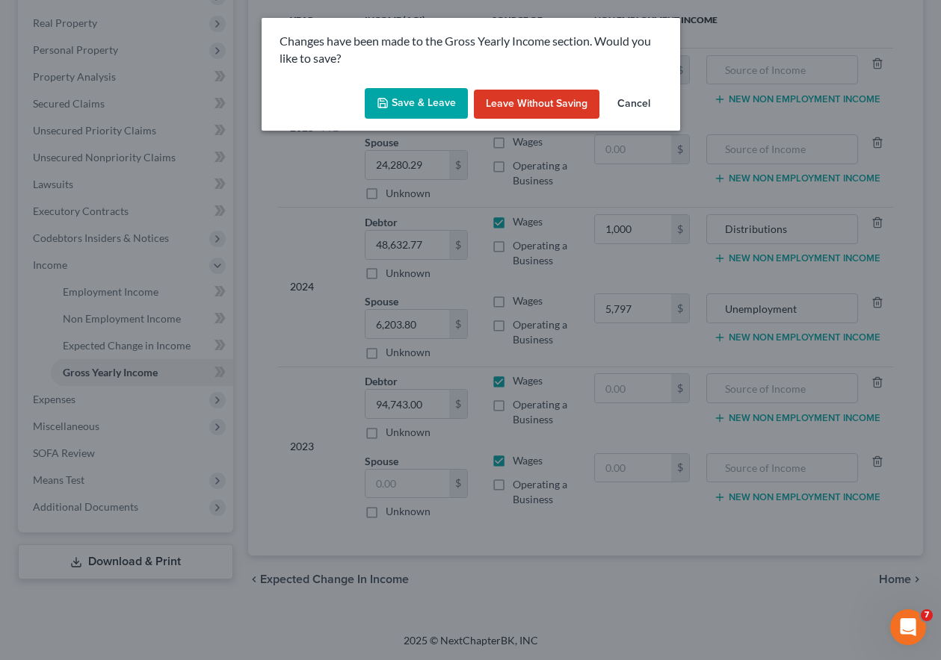
click at [453, 96] on button "Save & Leave" at bounding box center [416, 103] width 103 height 31
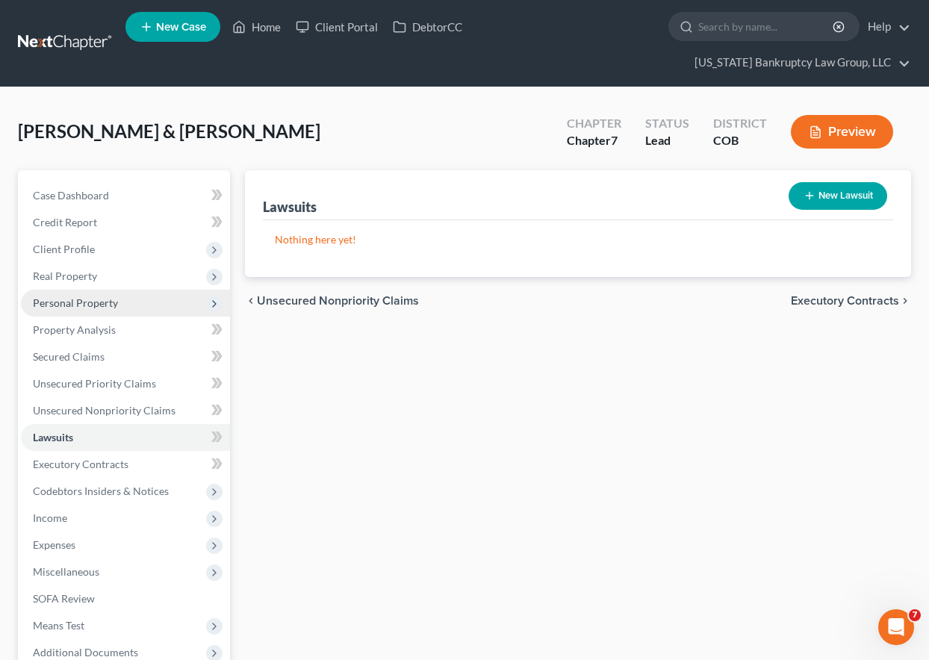
click at [65, 297] on span "Personal Property" at bounding box center [75, 303] width 85 height 13
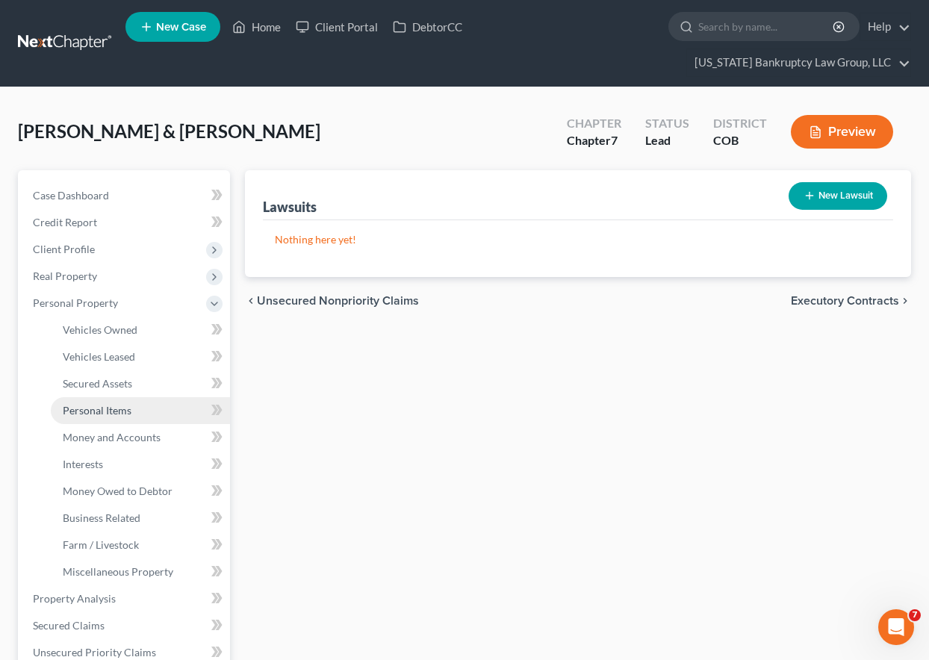
click at [116, 412] on span "Personal Items" at bounding box center [97, 410] width 69 height 13
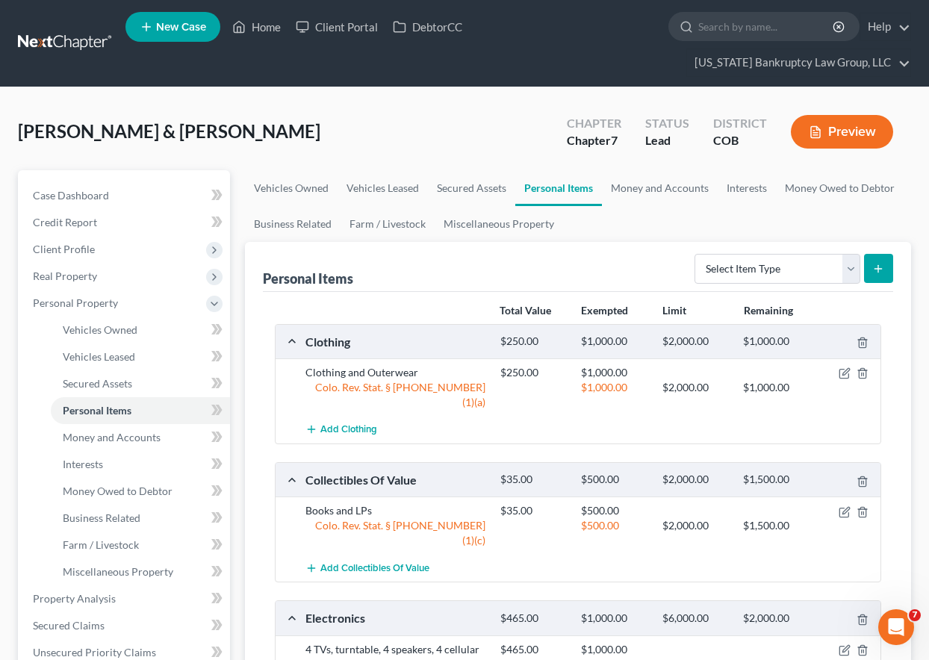
click at [439, 125] on div "[PERSON_NAME] & [PERSON_NAME] Upgraded Chapter Chapter 7 Status Lead District C…" at bounding box center [465, 137] width 894 height 65
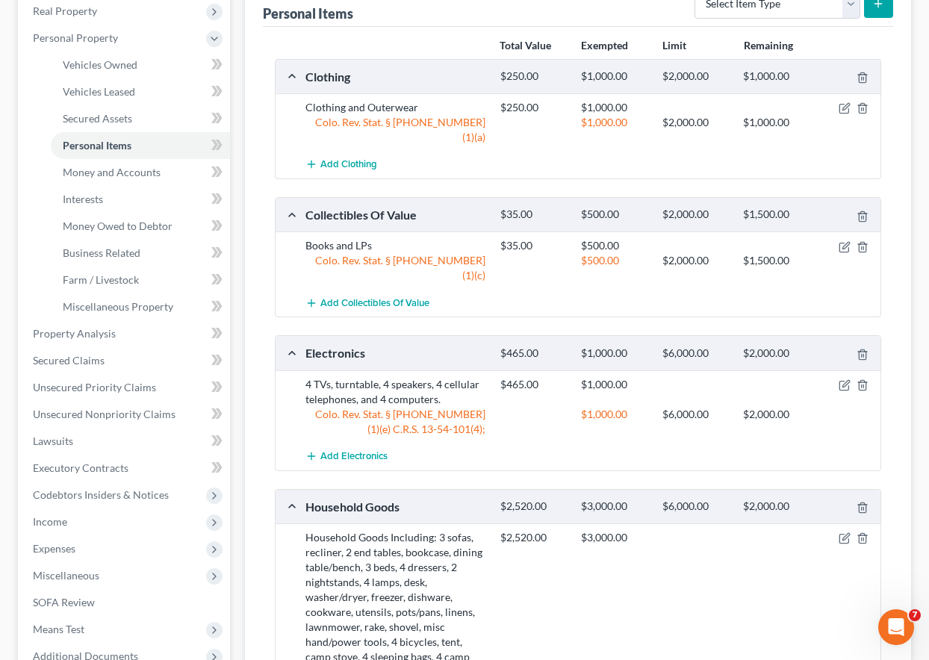
scroll to position [299, 0]
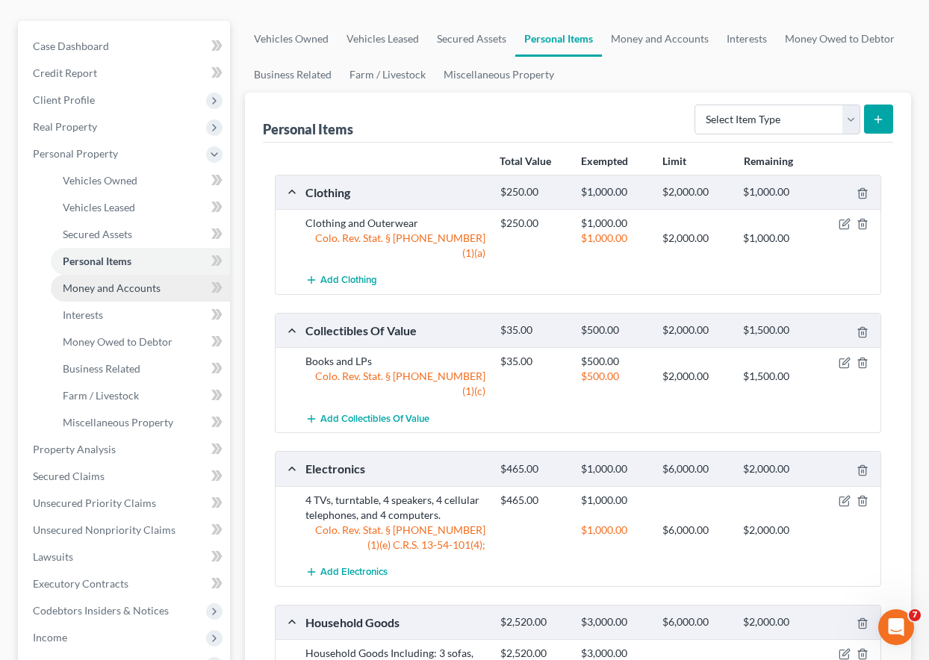
click at [123, 291] on span "Money and Accounts" at bounding box center [112, 288] width 98 height 13
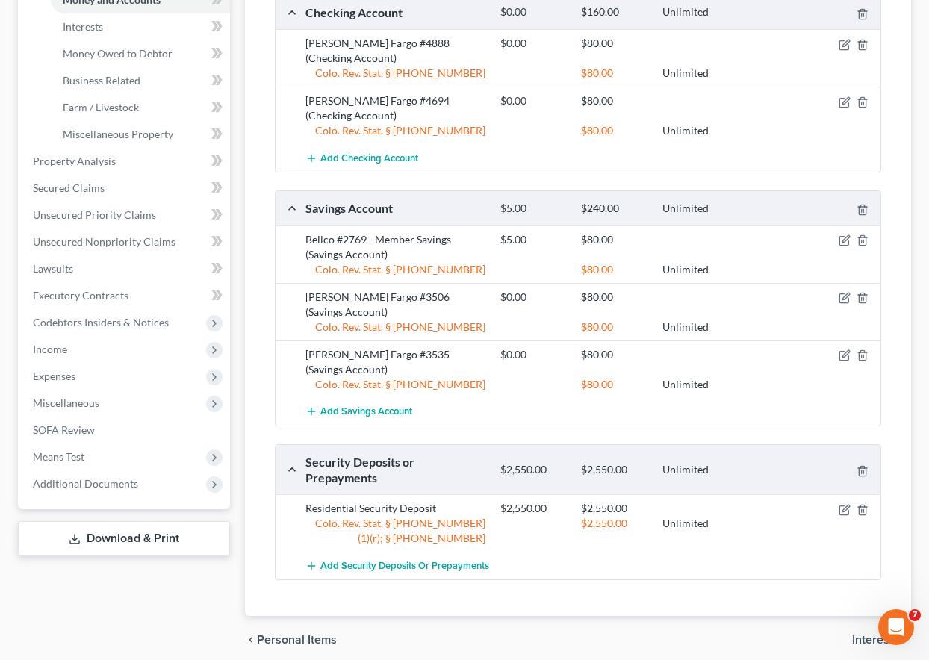
scroll to position [439, 0]
click at [93, 247] on span "Unsecured Nonpriority Claims" at bounding box center [104, 241] width 143 height 13
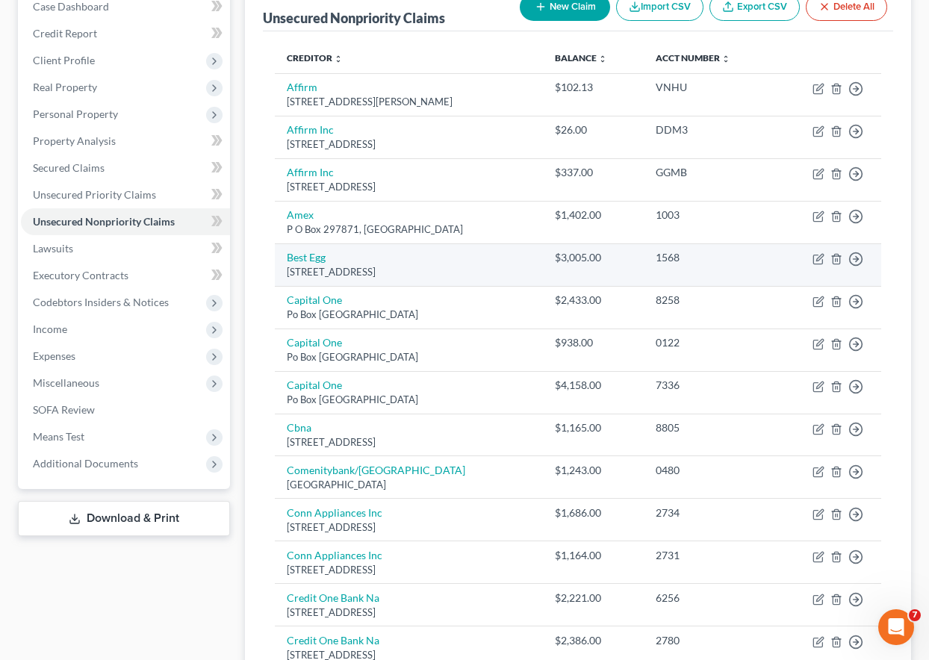
scroll to position [134, 0]
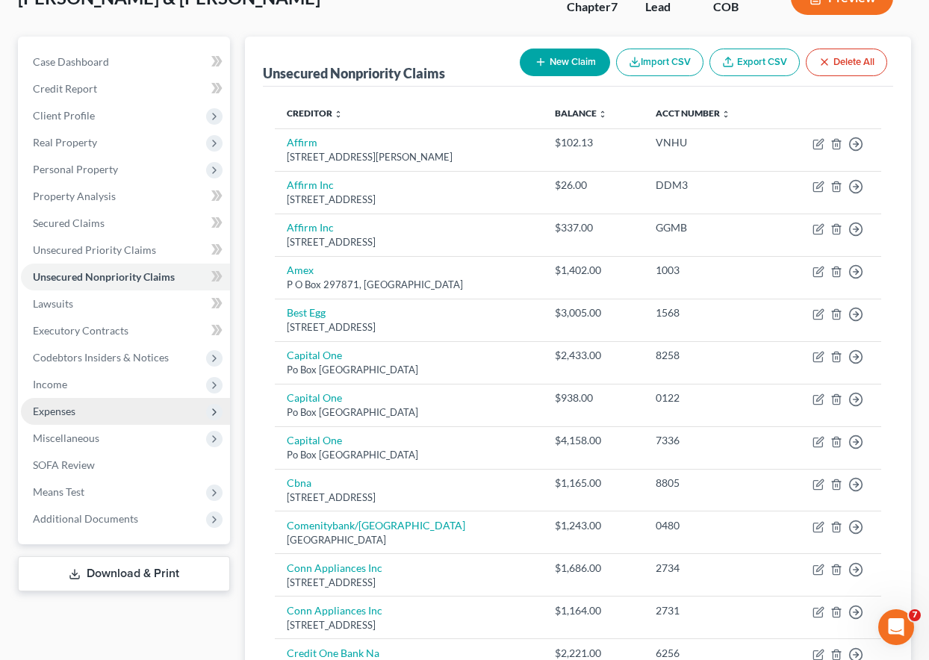
click at [55, 408] on span "Expenses" at bounding box center [54, 411] width 43 height 13
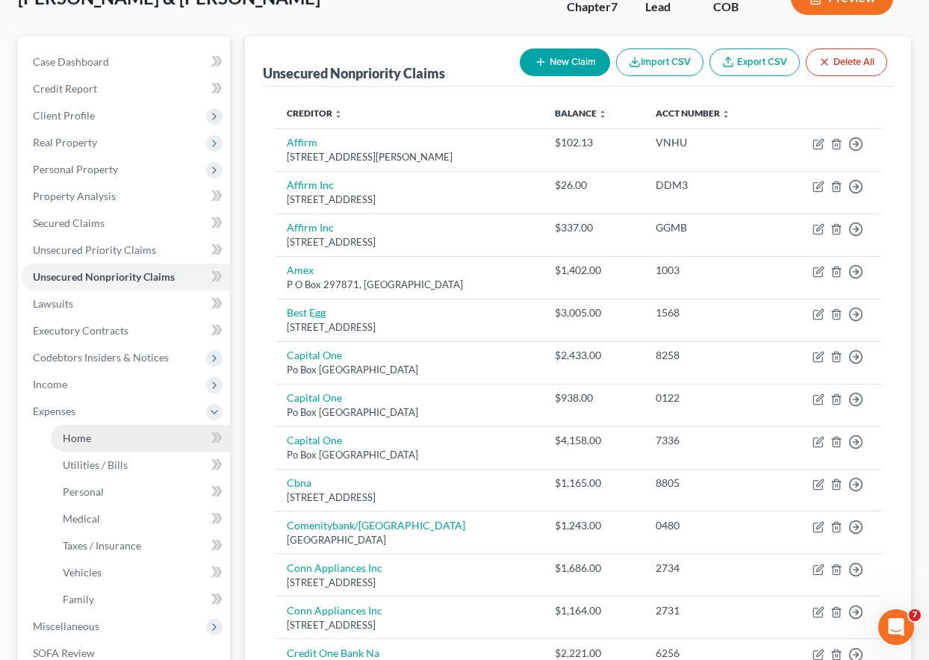
click at [70, 430] on link "Home" at bounding box center [140, 438] width 179 height 27
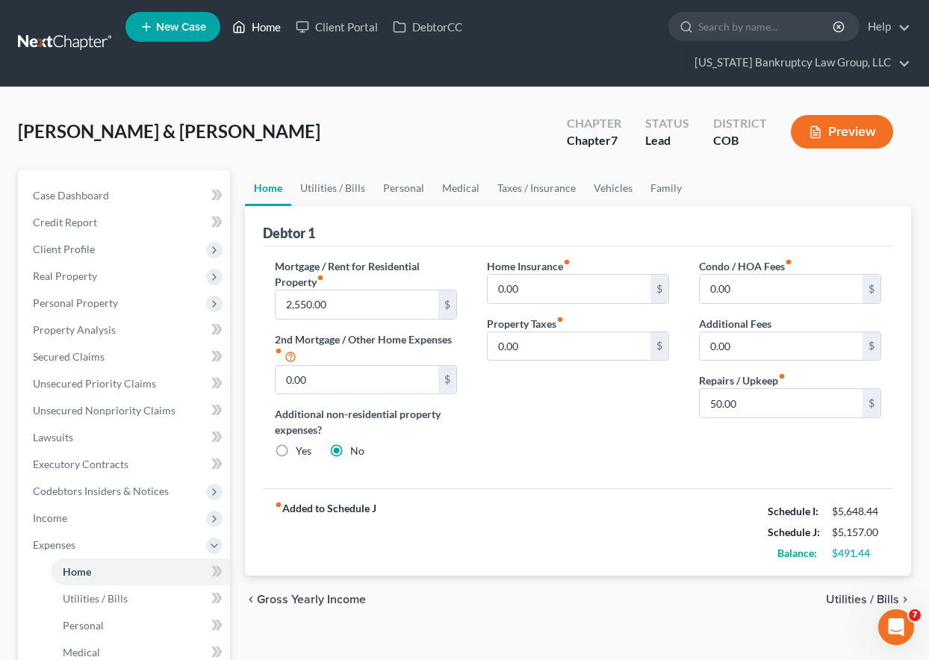
click at [262, 24] on link "Home" at bounding box center [257, 26] width 64 height 27
